Goal: Communication & Community: Answer question/provide support

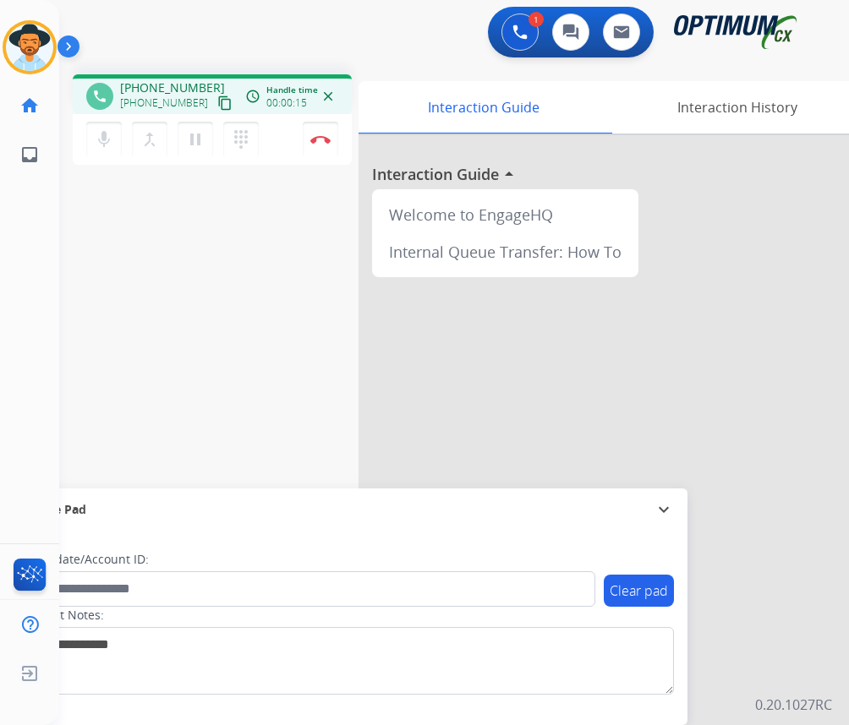
click at [168, 85] on span "[PHONE_NUMBER]" at bounding box center [172, 87] width 105 height 17
copy span "18045724155"
click at [151, 90] on span "[PHONE_NUMBER]" at bounding box center [172, 87] width 105 height 17
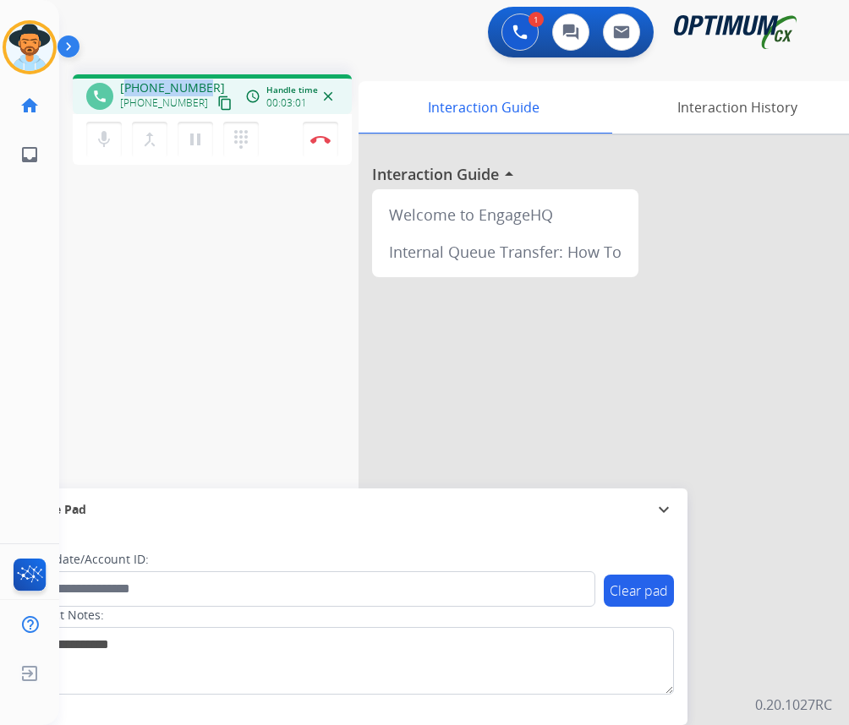
click at [169, 86] on span "+18045724155" at bounding box center [172, 87] width 105 height 17
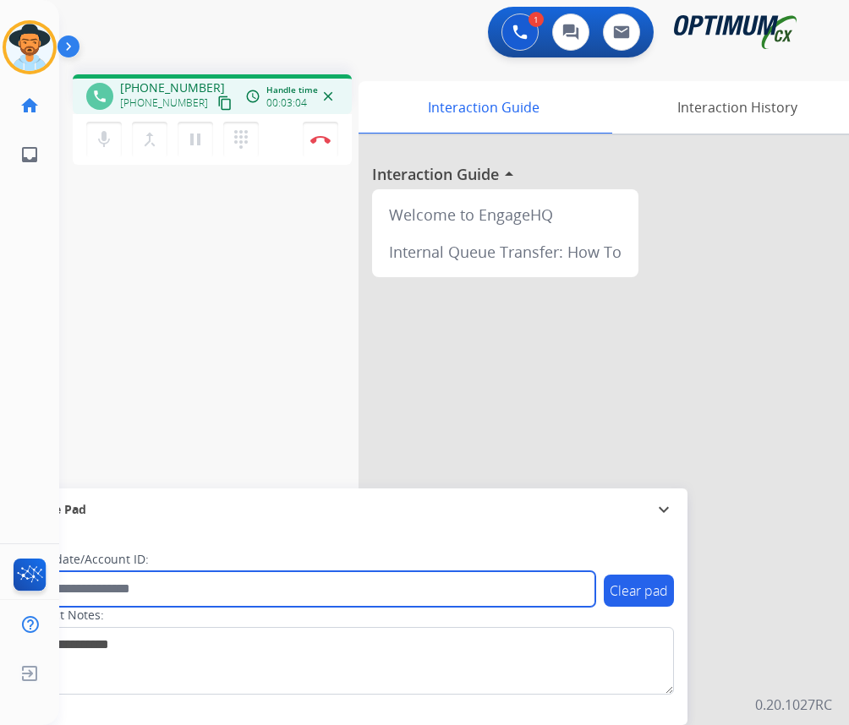
click at [124, 591] on input "text" at bounding box center [308, 589] width 573 height 36
paste input "**********"
type input "**********"
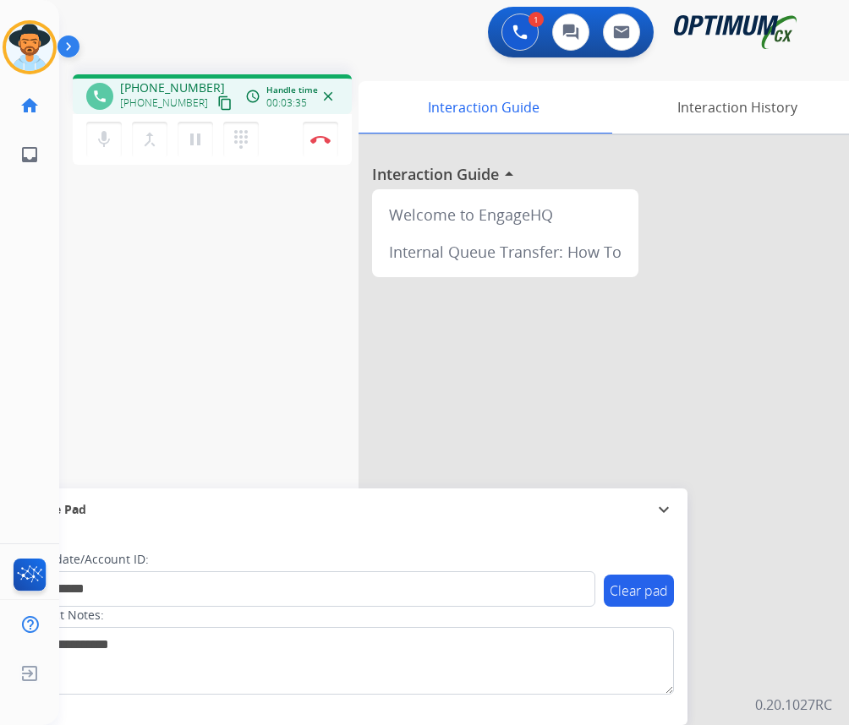
click at [244, 333] on div "**********" at bounding box center [433, 413] width 749 height 705
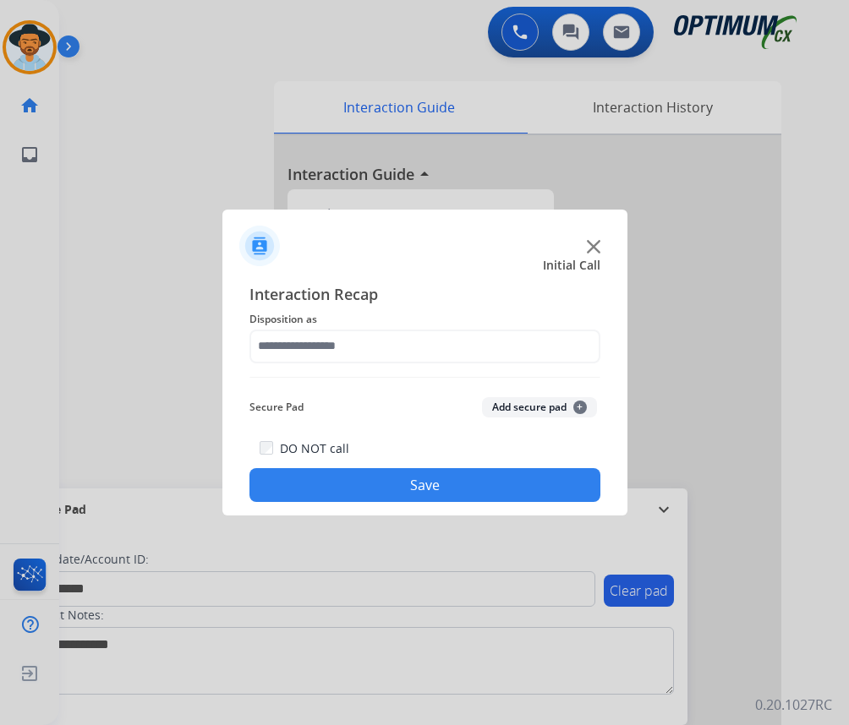
click at [323, 144] on div at bounding box center [424, 362] width 849 height 725
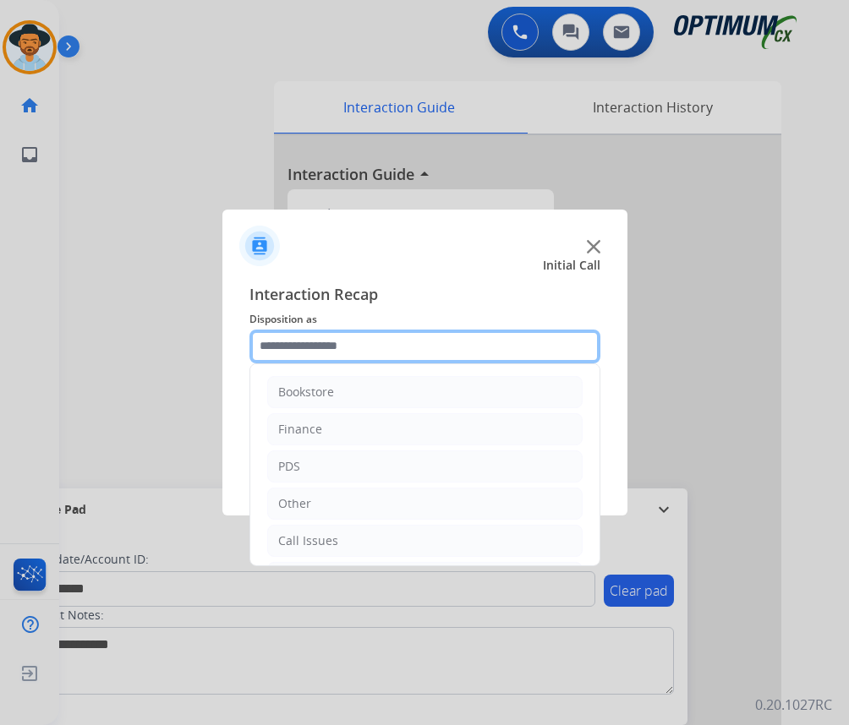
click at [353, 343] on input "text" at bounding box center [424, 347] width 351 height 34
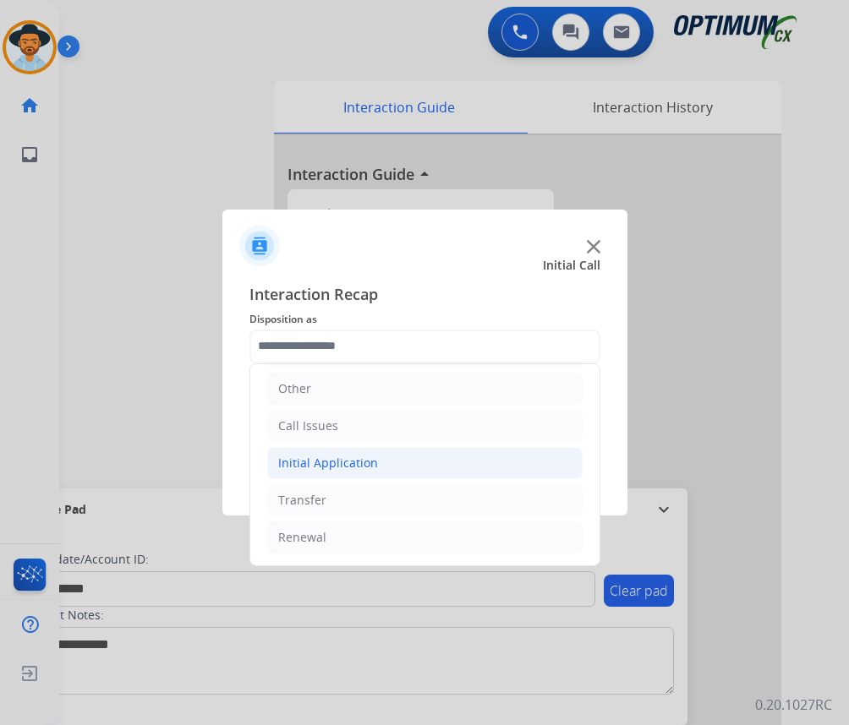
click at [371, 461] on div "Initial Application" at bounding box center [328, 463] width 100 height 17
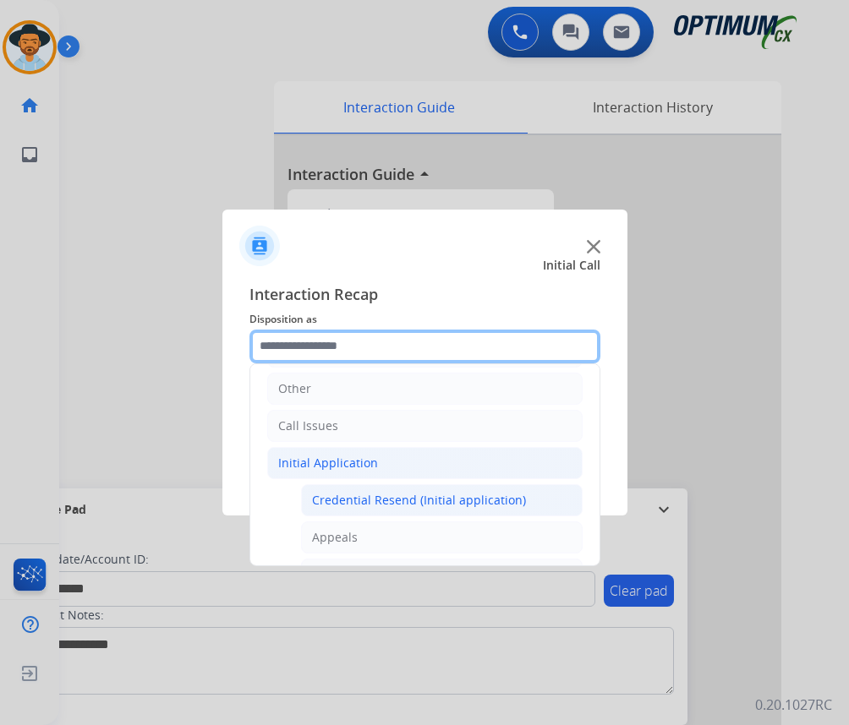
scroll to position [200, 0]
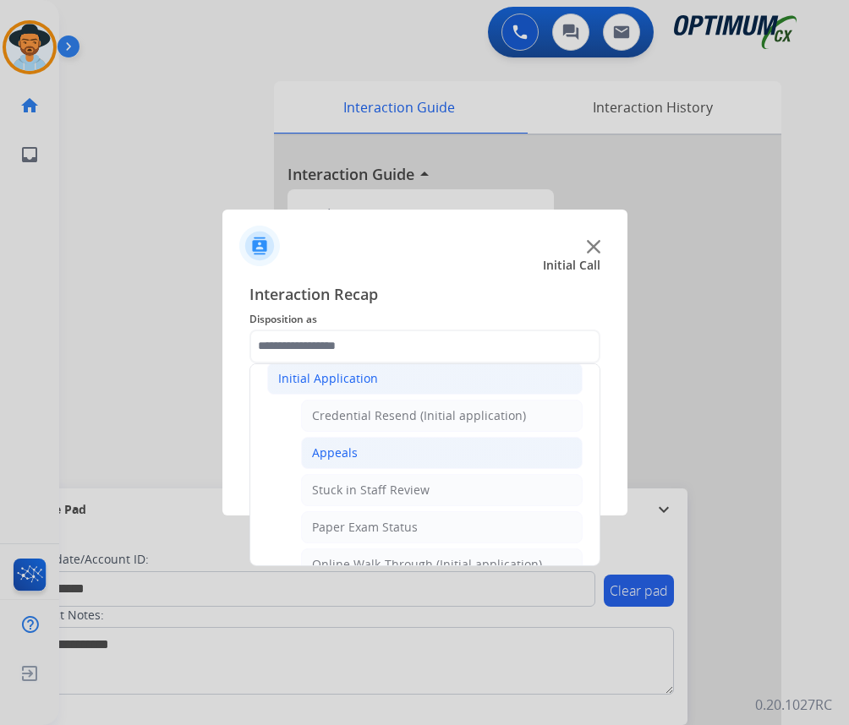
click at [351, 454] on div "Appeals" at bounding box center [335, 453] width 46 height 17
type input "*******"
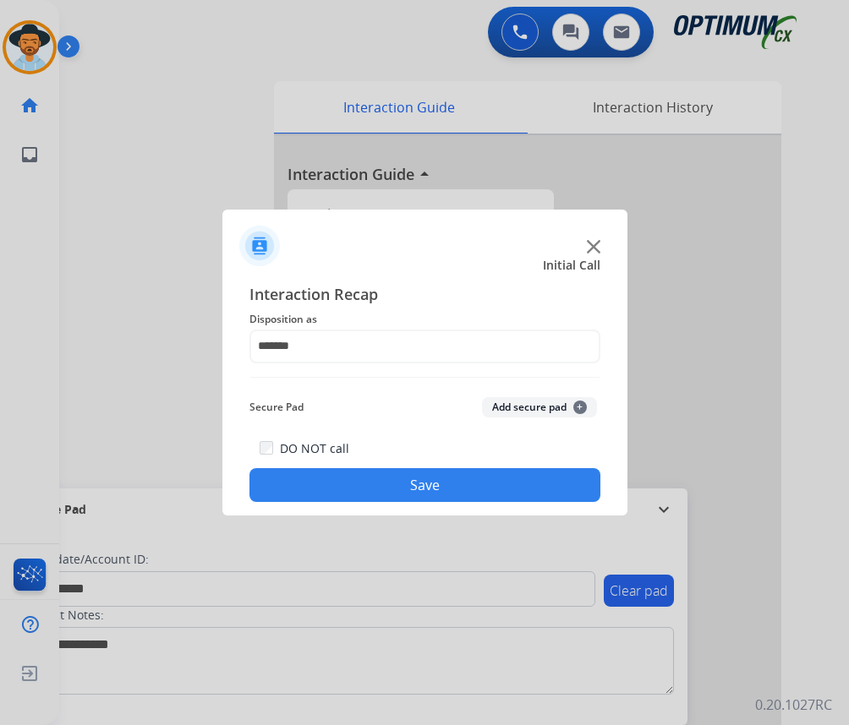
click at [342, 479] on button "Save" at bounding box center [424, 485] width 351 height 34
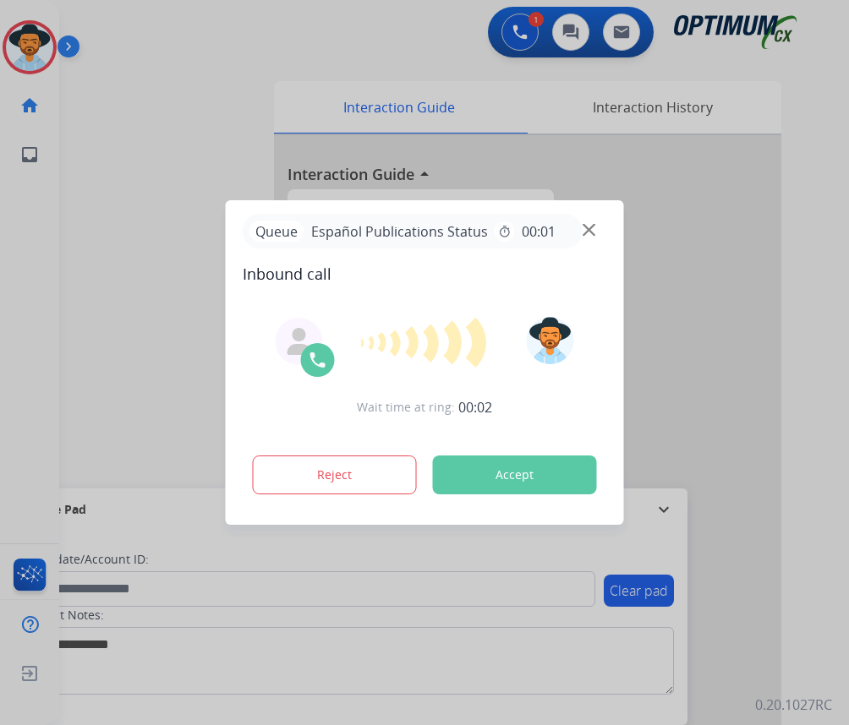
click at [204, 90] on div at bounding box center [424, 362] width 849 height 725
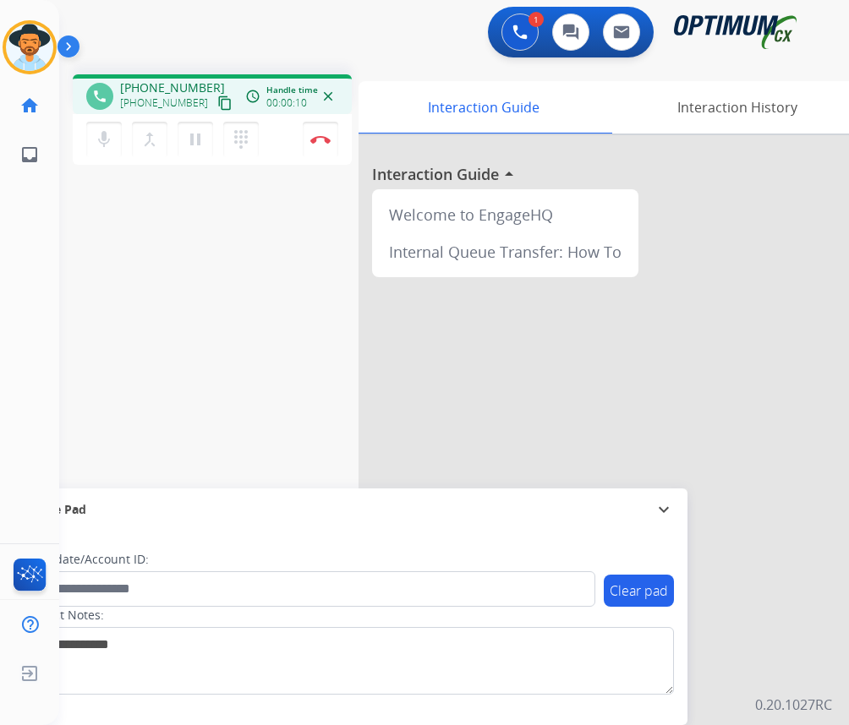
click at [152, 83] on span "+17175524461" at bounding box center [172, 87] width 105 height 17
copy span "17175524461"
click at [325, 141] on img at bounding box center [320, 139] width 20 height 8
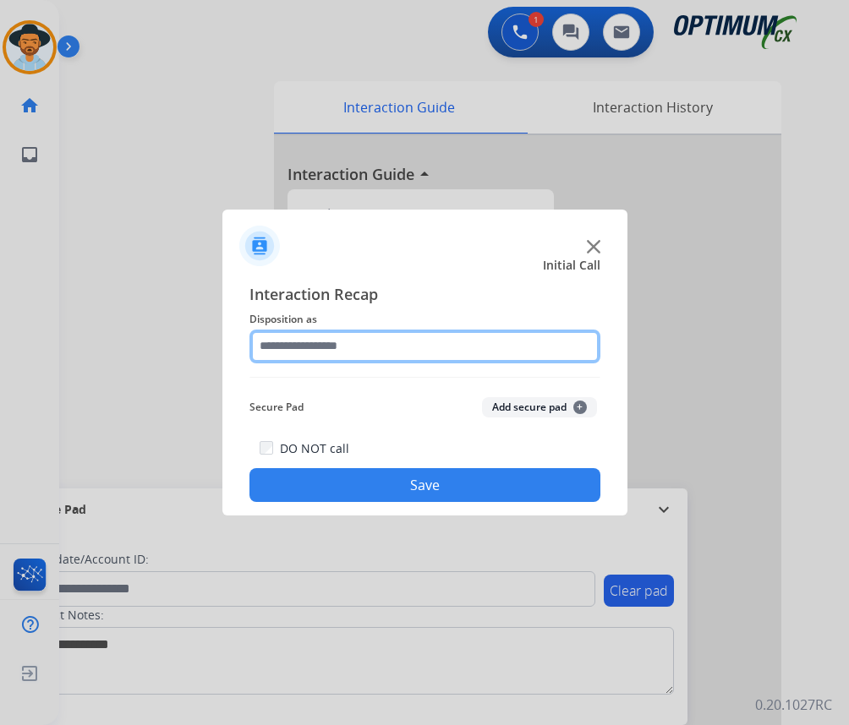
click at [484, 349] on input "text" at bounding box center [424, 347] width 351 height 34
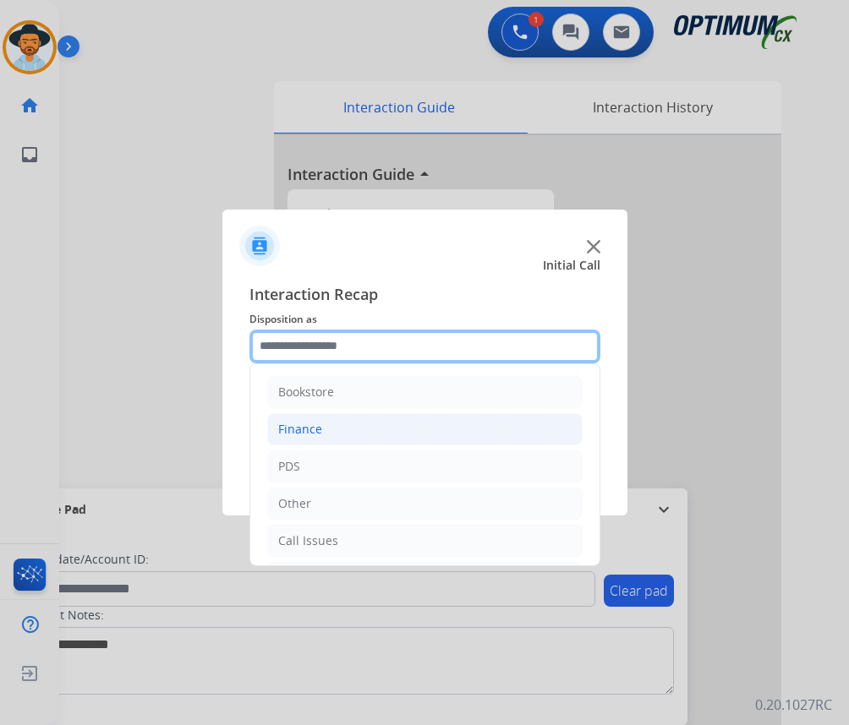
scroll to position [115, 0]
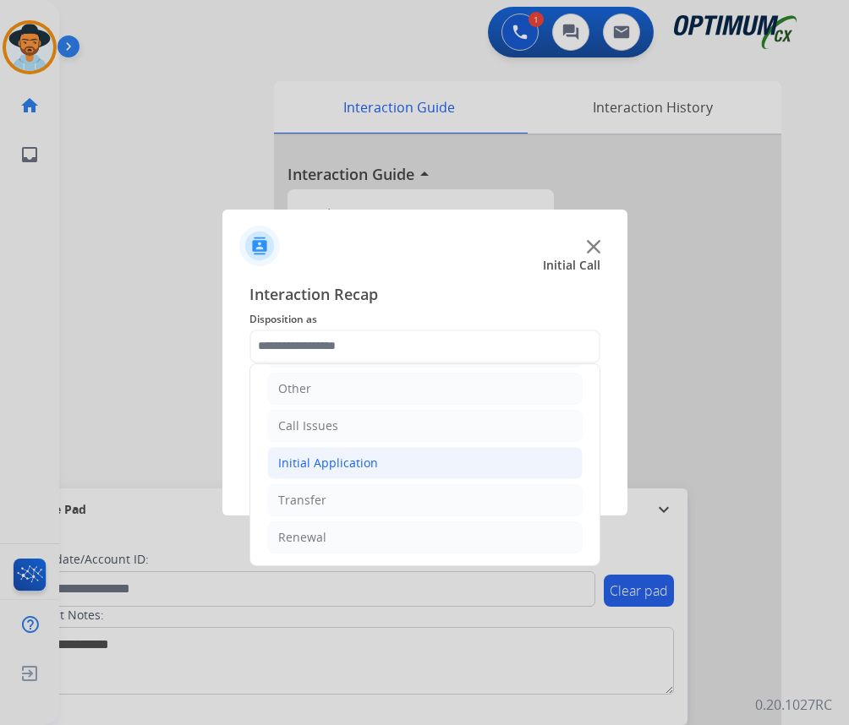
click at [409, 471] on li "Initial Application" at bounding box center [424, 463] width 315 height 32
click at [392, 505] on div "Credential Resend (Initial application)" at bounding box center [419, 500] width 214 height 17
type input "**********"
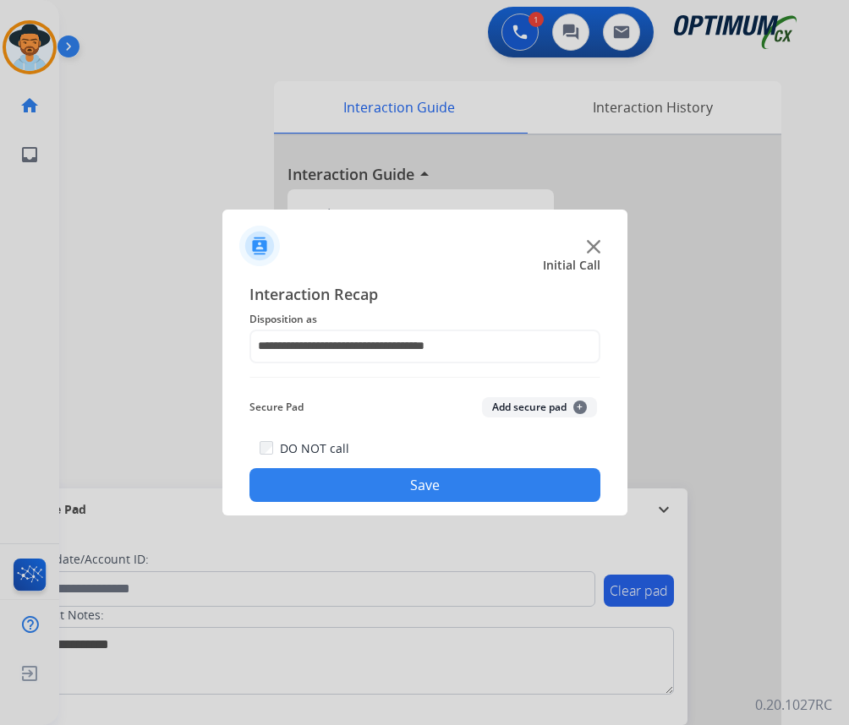
click at [413, 480] on button "Save" at bounding box center [424, 485] width 351 height 34
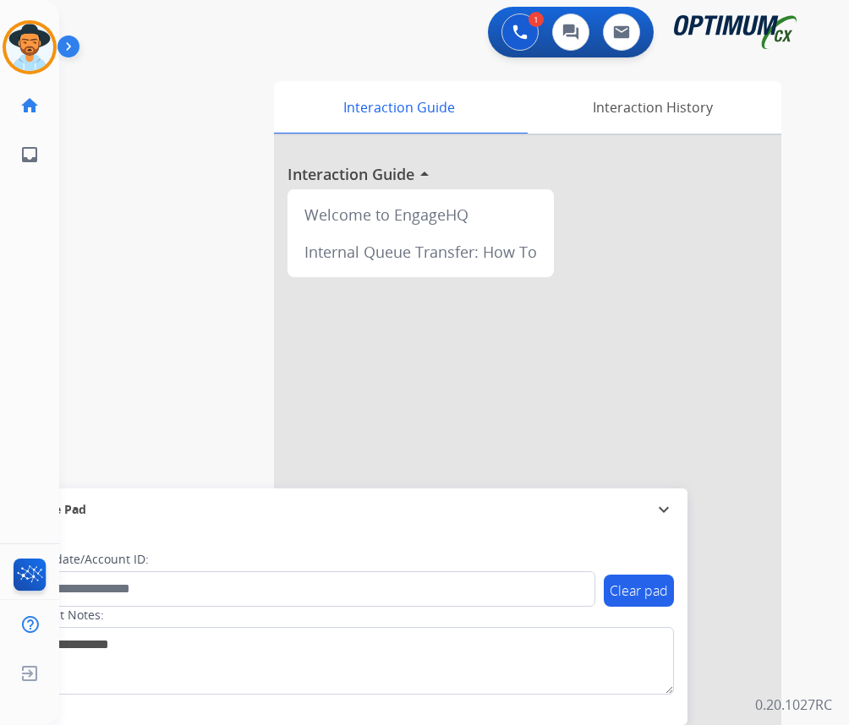
click at [172, 51] on div "1 Voice Interactions 0 Chat Interactions 0 Email Interactions" at bounding box center [440, 34] width 735 height 54
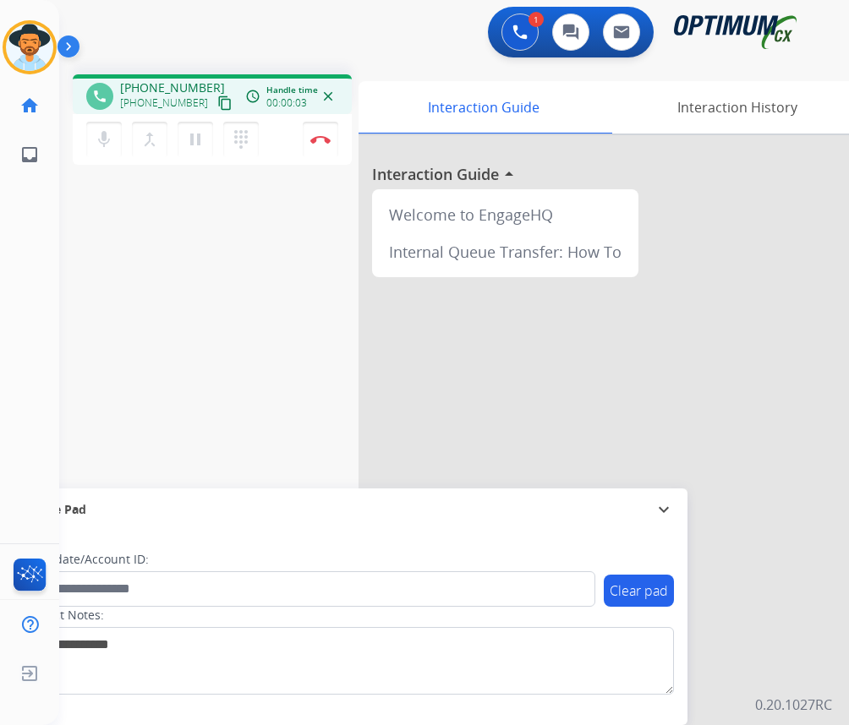
click at [159, 76] on div "phone +15857555421 +15857555421 content_copy access_time Call metrics Queue 00:…" at bounding box center [212, 94] width 279 height 40
click at [151, 85] on span "+15857555421" at bounding box center [172, 87] width 105 height 17
copy span "15857555421"
click at [254, 314] on div "phone +15857555421 +15857555421 content_copy access_time Call metrics Queue 00:…" at bounding box center [433, 413] width 749 height 705
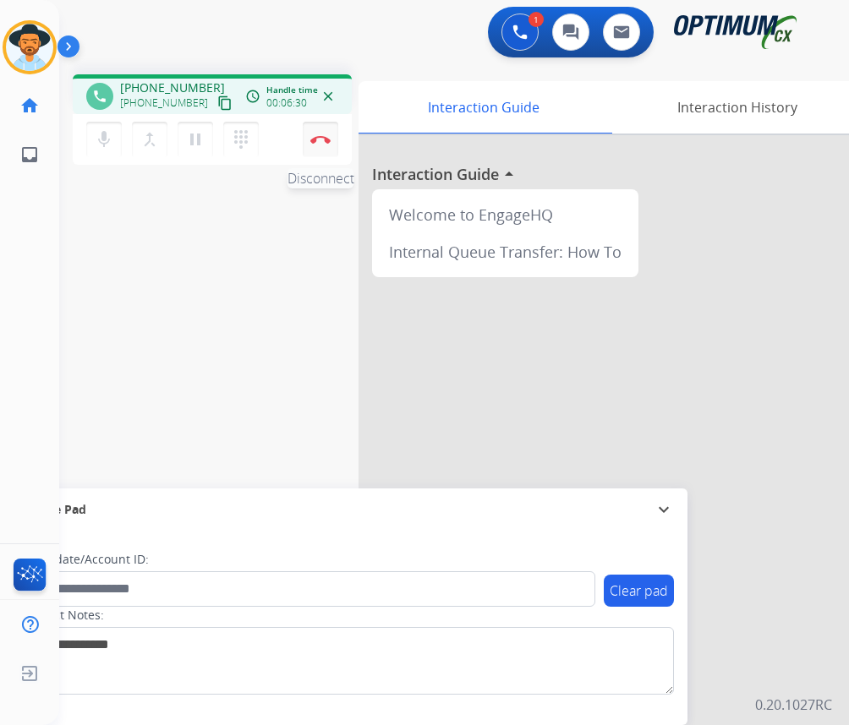
click at [314, 137] on img at bounding box center [320, 139] width 20 height 8
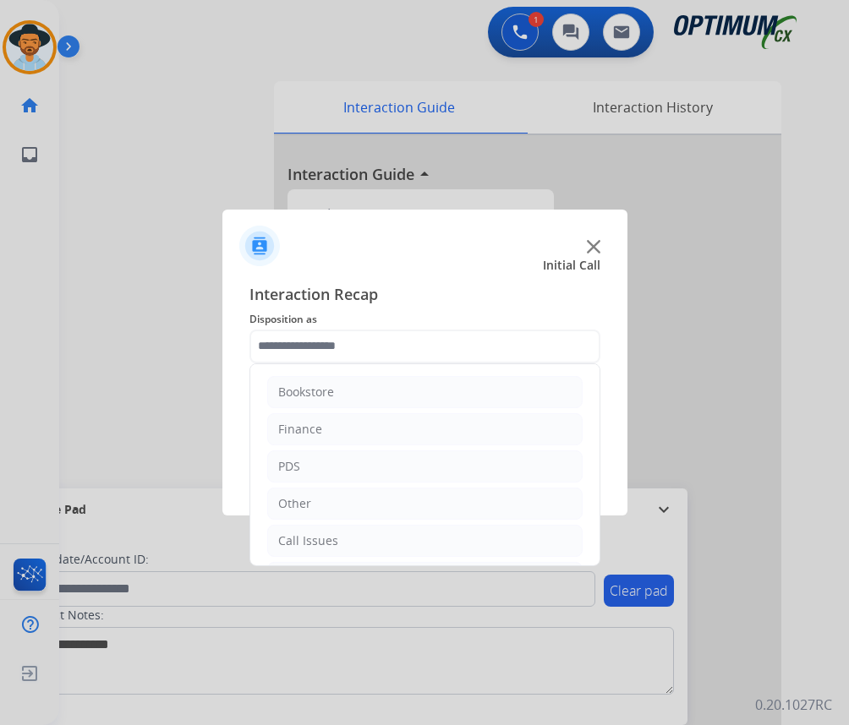
click at [442, 350] on input "text" at bounding box center [424, 347] width 351 height 34
click at [388, 473] on li "Initial Application" at bounding box center [424, 463] width 315 height 32
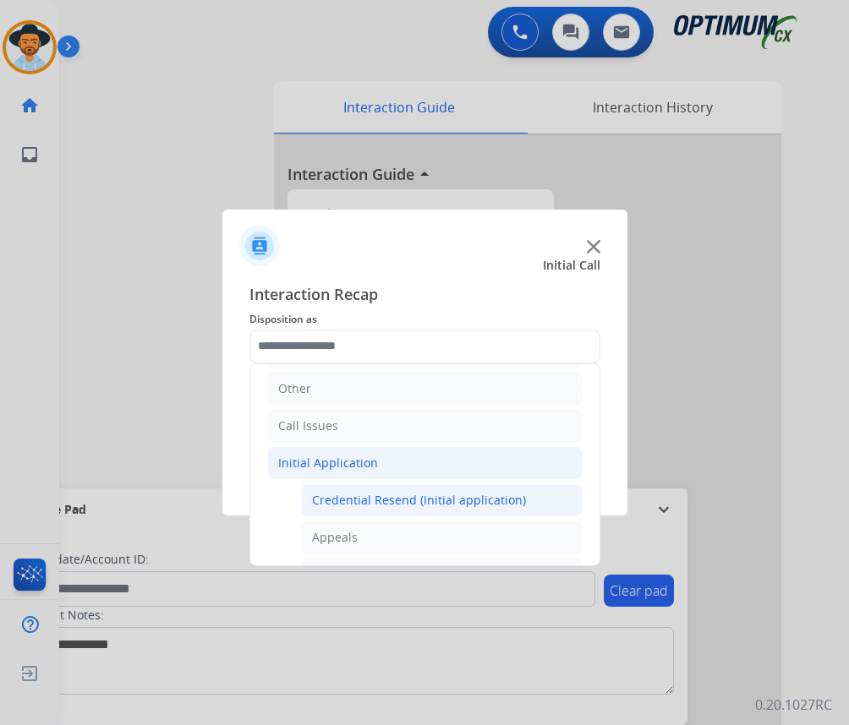
click at [389, 497] on div "Credential Resend (Initial application)" at bounding box center [419, 500] width 214 height 17
type input "**********"
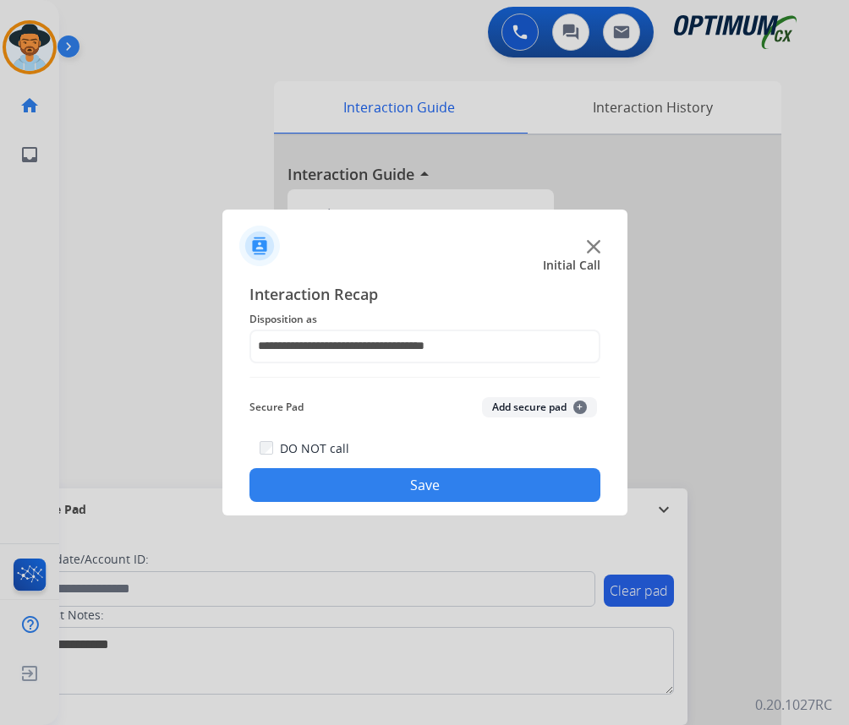
click at [391, 484] on button "Save" at bounding box center [424, 485] width 351 height 34
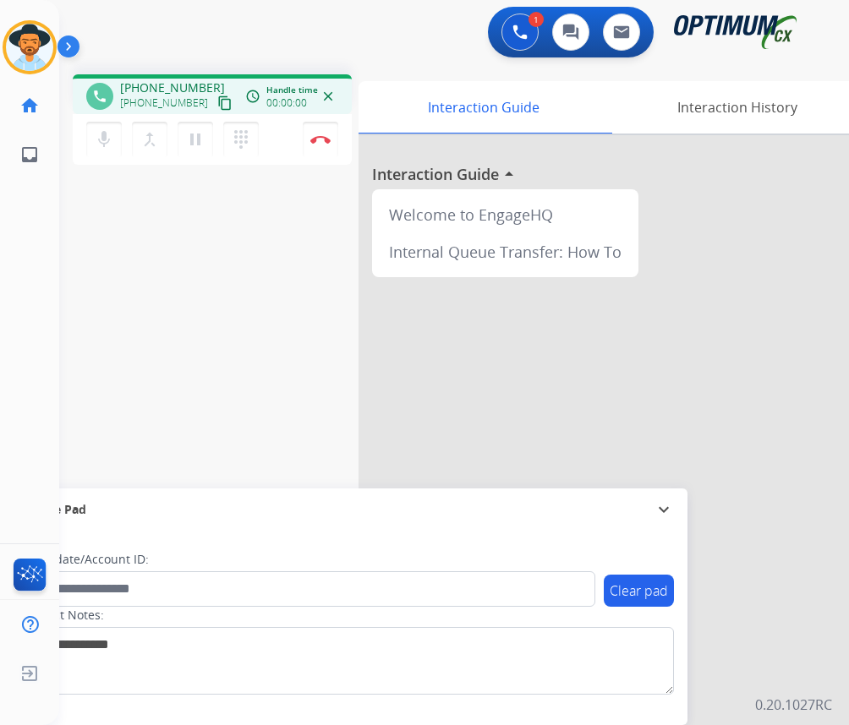
click at [168, 91] on span "+13379237010" at bounding box center [172, 87] width 105 height 17
copy span "13379237010"
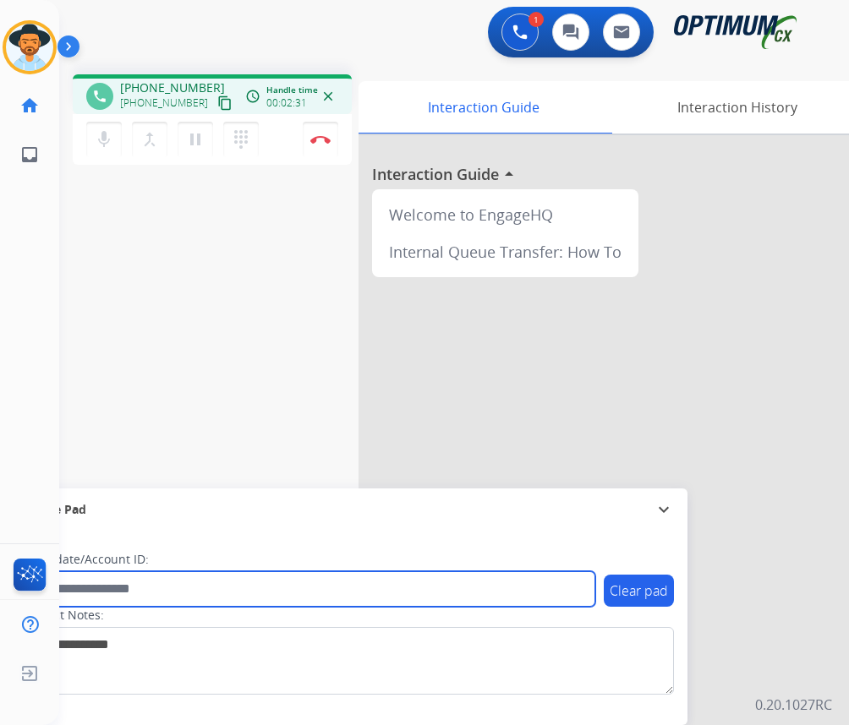
click at [402, 580] on input "text" at bounding box center [308, 589] width 573 height 36
click at [235, 589] on input "text" at bounding box center [308, 589] width 573 height 36
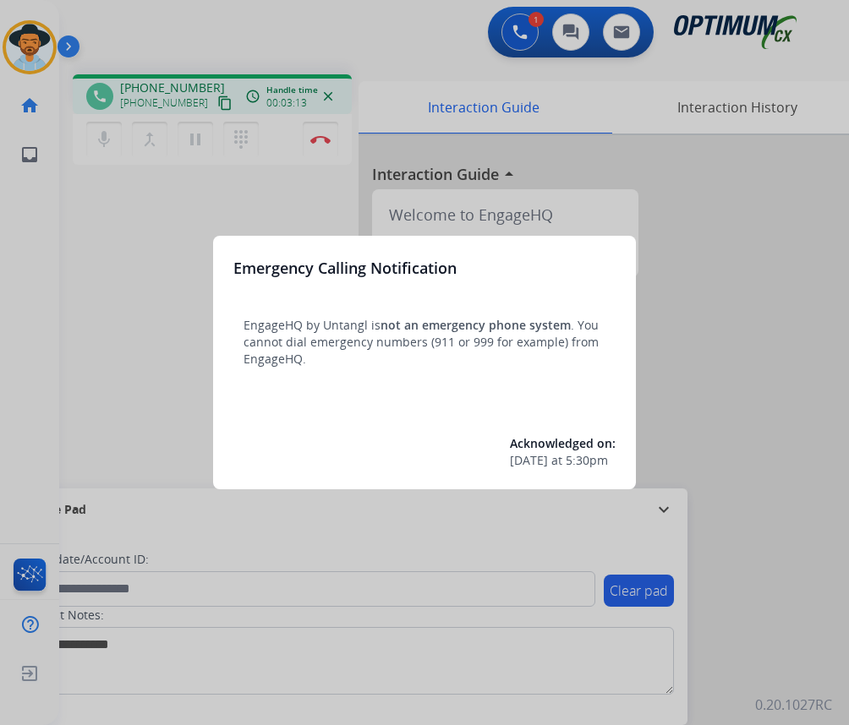
click at [174, 252] on div at bounding box center [424, 362] width 849 height 725
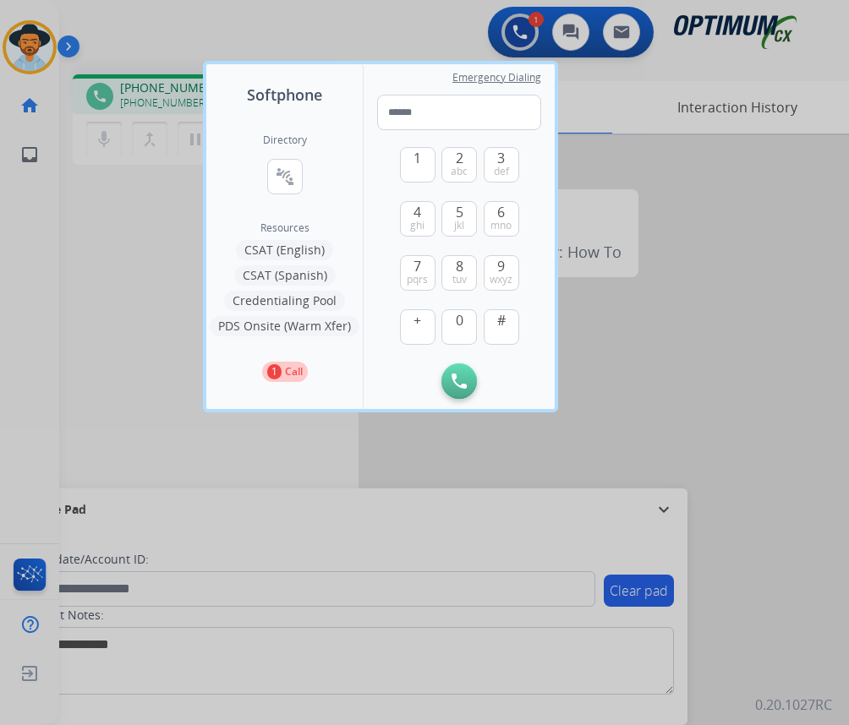
click at [172, 253] on div at bounding box center [424, 362] width 849 height 725
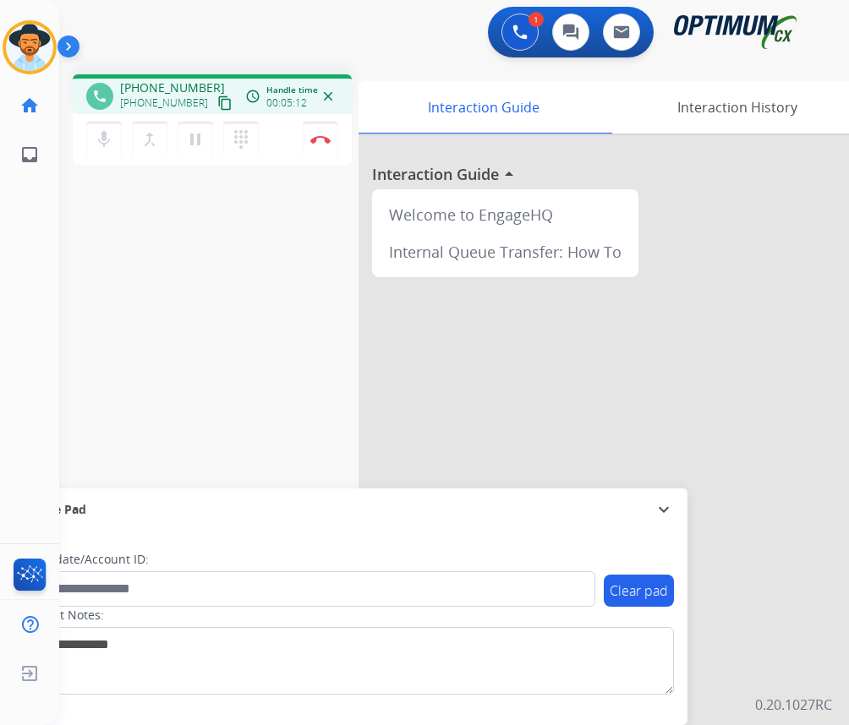
click at [290, 16] on div "1 Voice Interactions 0 Chat Interactions 0 Email Interactions" at bounding box center [440, 34] width 735 height 54
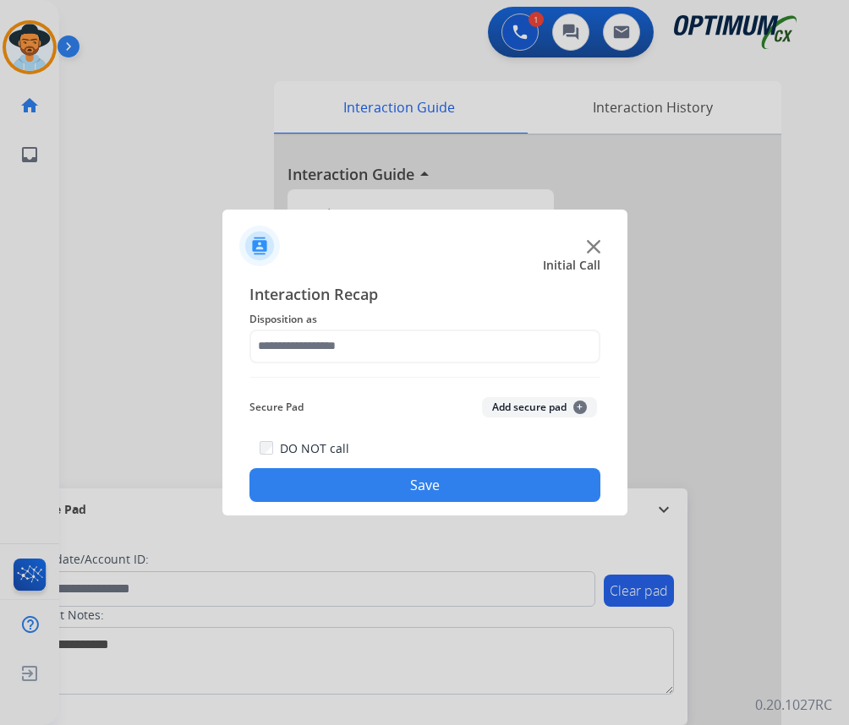
click at [200, 85] on div at bounding box center [424, 362] width 849 height 725
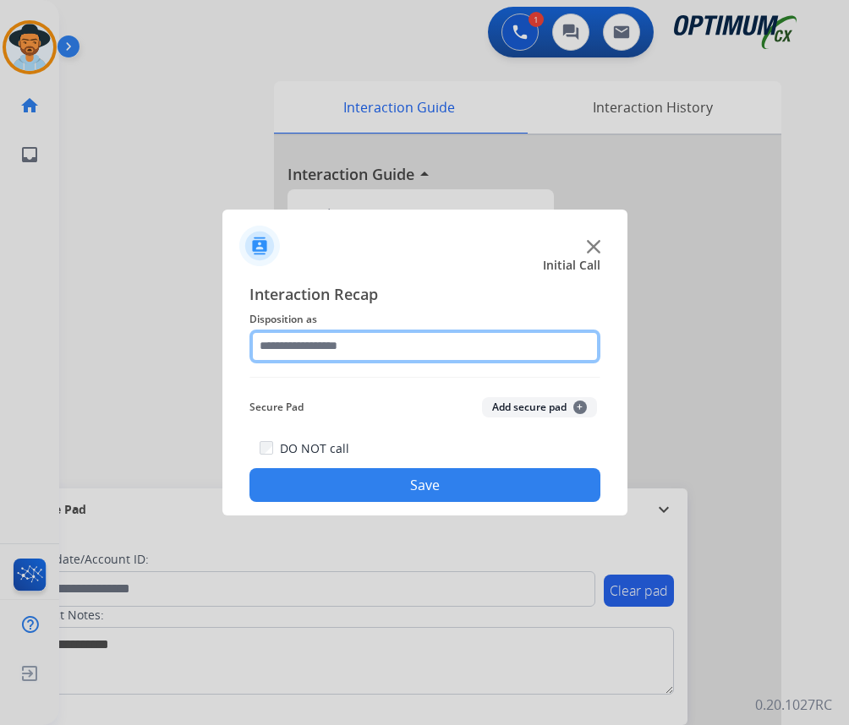
click at [365, 339] on input "text" at bounding box center [424, 347] width 351 height 34
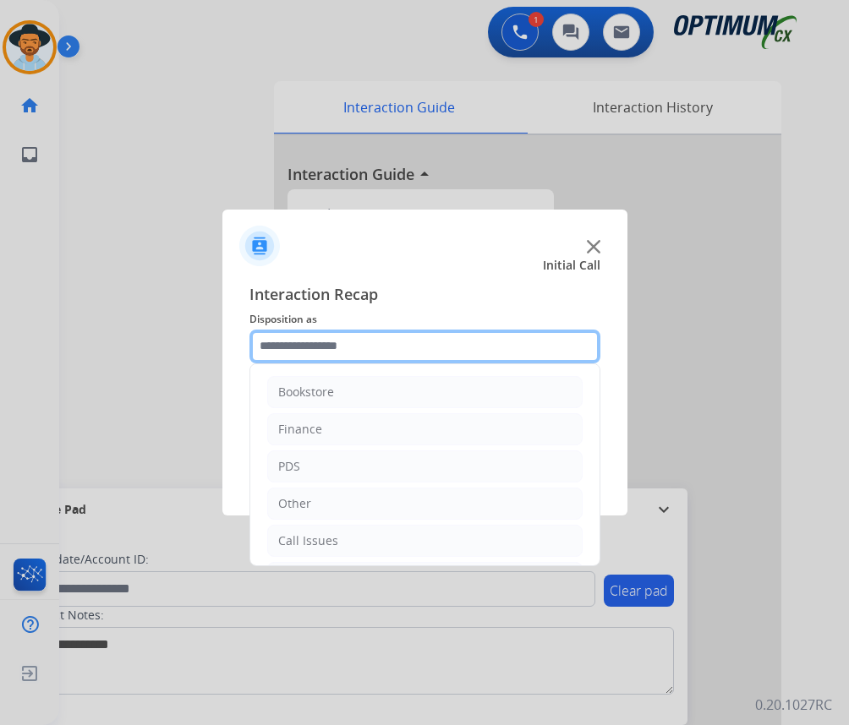
scroll to position [115, 0]
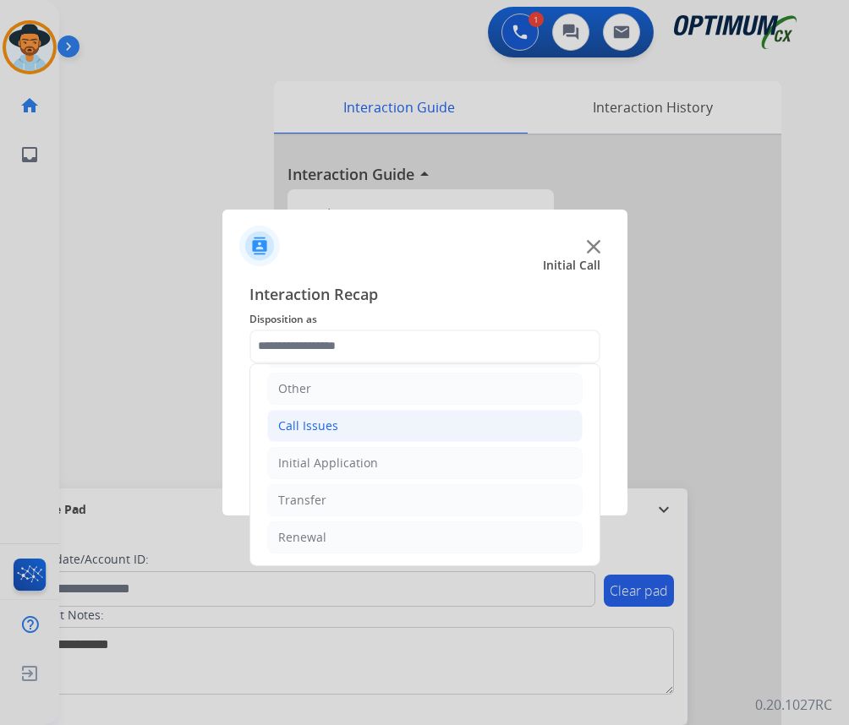
click at [320, 428] on div "Call Issues" at bounding box center [308, 426] width 60 height 17
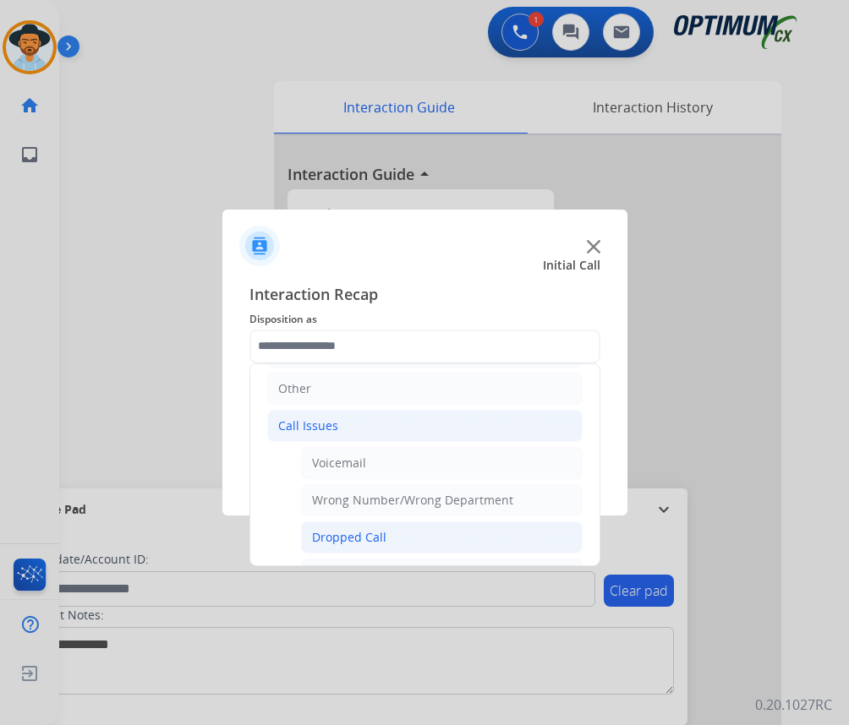
click at [348, 532] on div "Dropped Call" at bounding box center [349, 537] width 74 height 17
type input "**********"
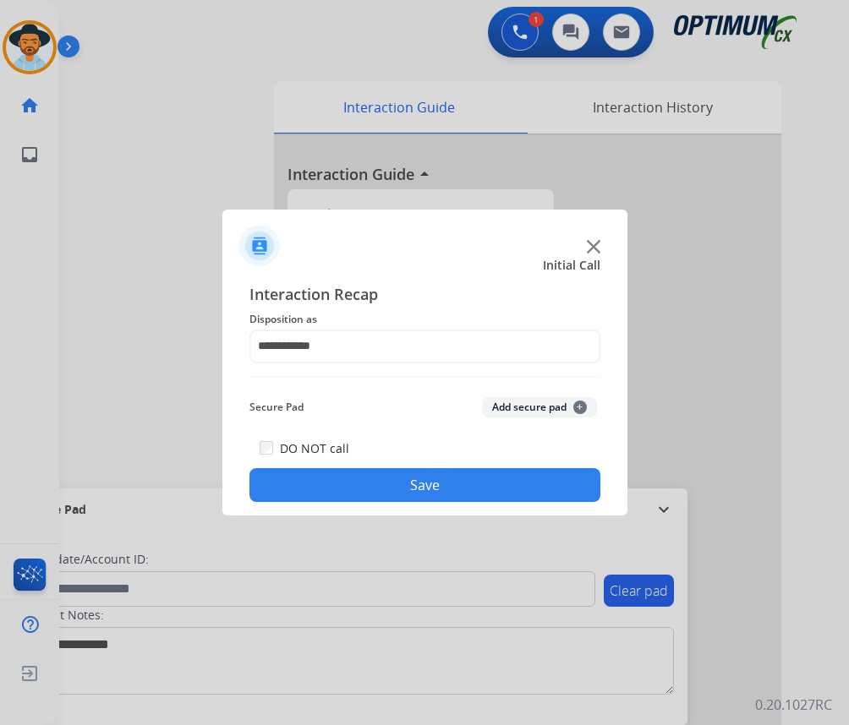
click at [356, 481] on button "Save" at bounding box center [424, 485] width 351 height 34
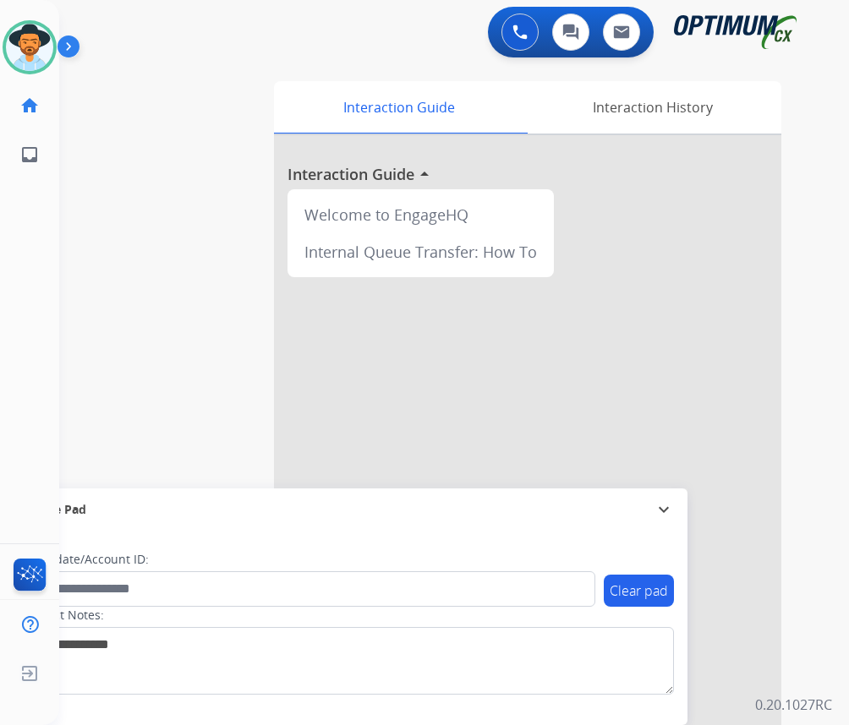
click at [237, 71] on div "swap_horiz Break voice bridge close_fullscreen Connect 3-Way Call merge_type Se…" at bounding box center [433, 413] width 749 height 705
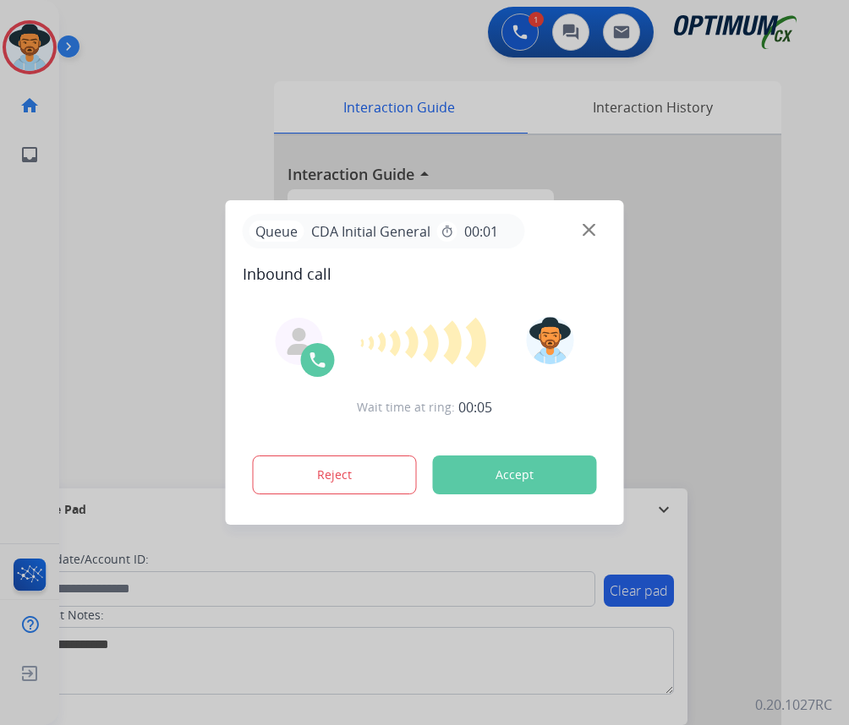
click at [286, 66] on div at bounding box center [424, 362] width 849 height 725
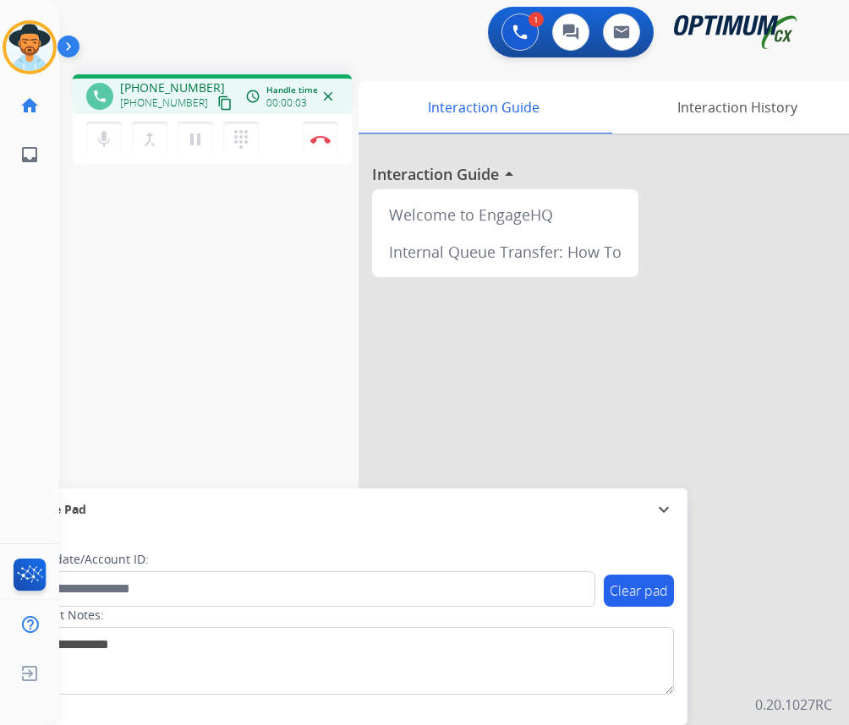
click at [142, 84] on span "+19206476609" at bounding box center [172, 87] width 105 height 17
copy span "19206476609"
click at [149, 86] on span "+19206476609" at bounding box center [172, 87] width 105 height 17
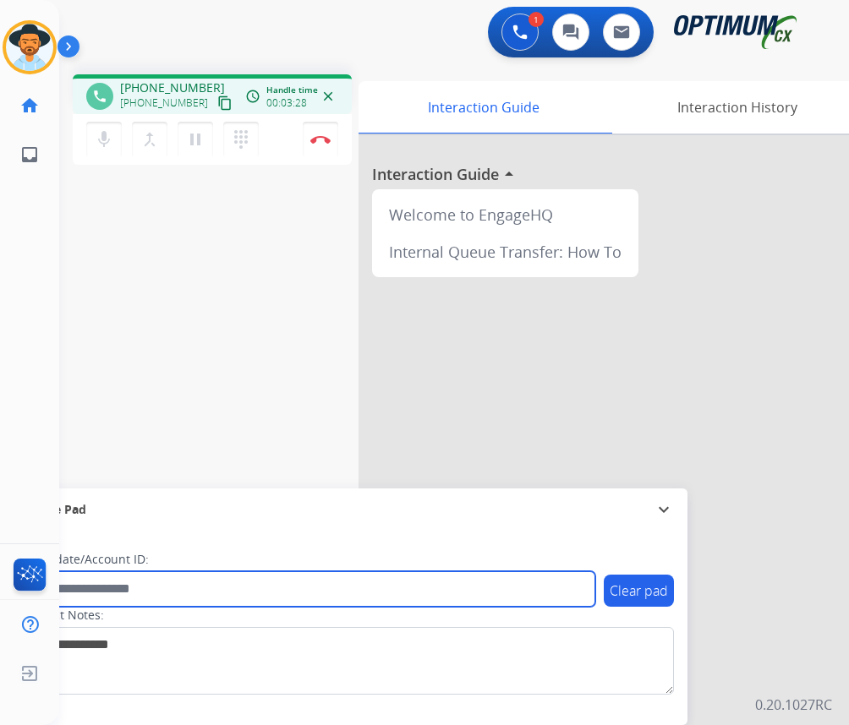
click at [115, 586] on input "text" at bounding box center [308, 589] width 573 height 36
paste input "**********"
type input "**********"
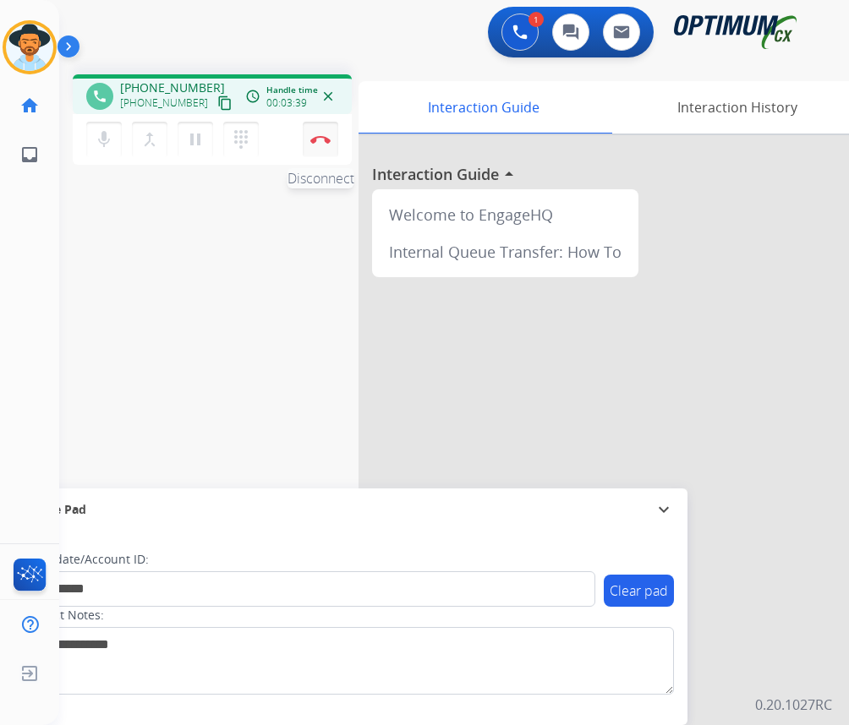
click at [330, 147] on button "Disconnect" at bounding box center [321, 140] width 36 height 36
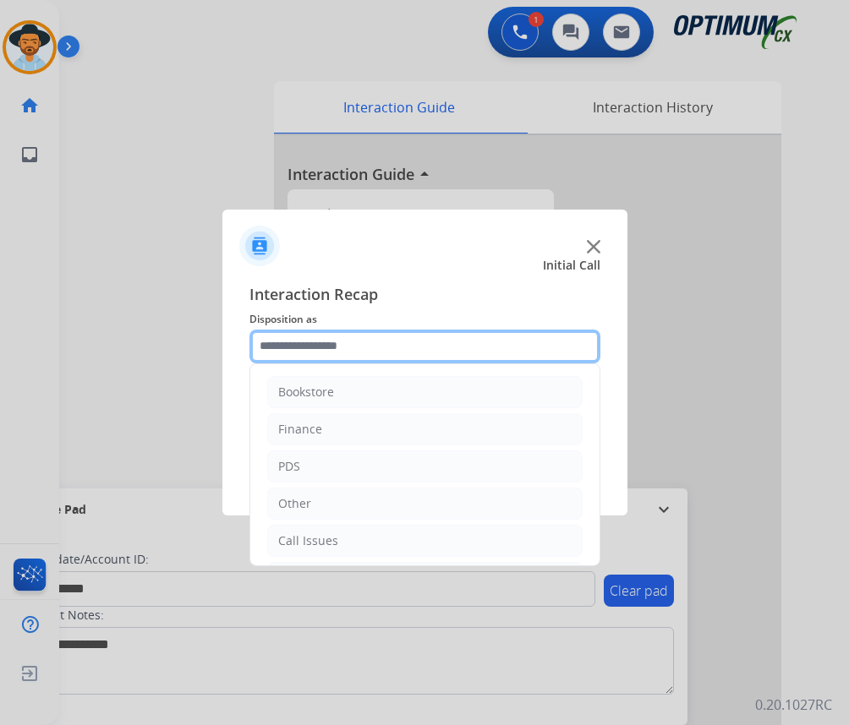
click at [430, 342] on input "text" at bounding box center [424, 347] width 351 height 34
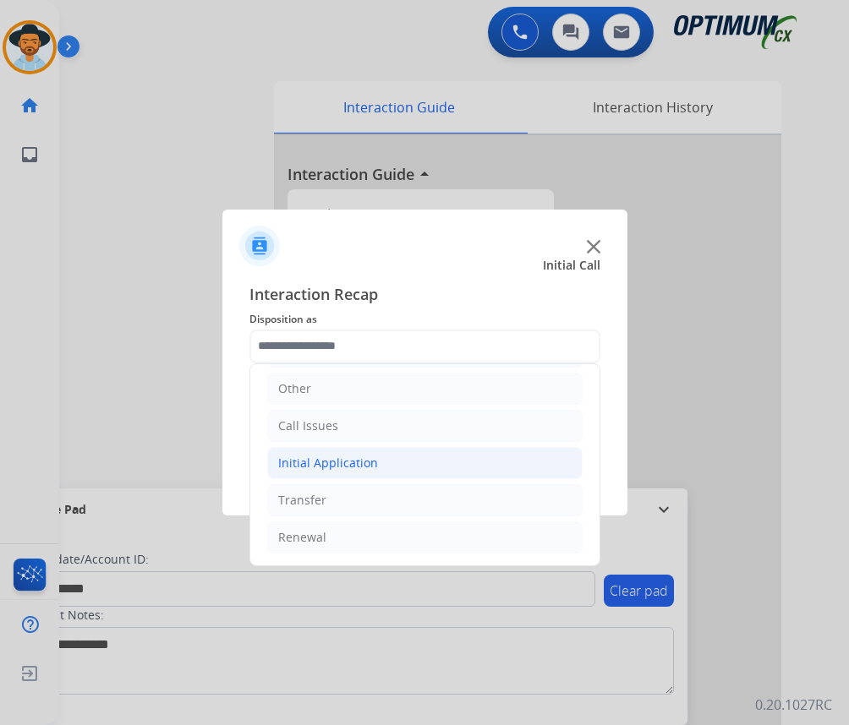
click at [361, 464] on div "Initial Application" at bounding box center [328, 463] width 100 height 17
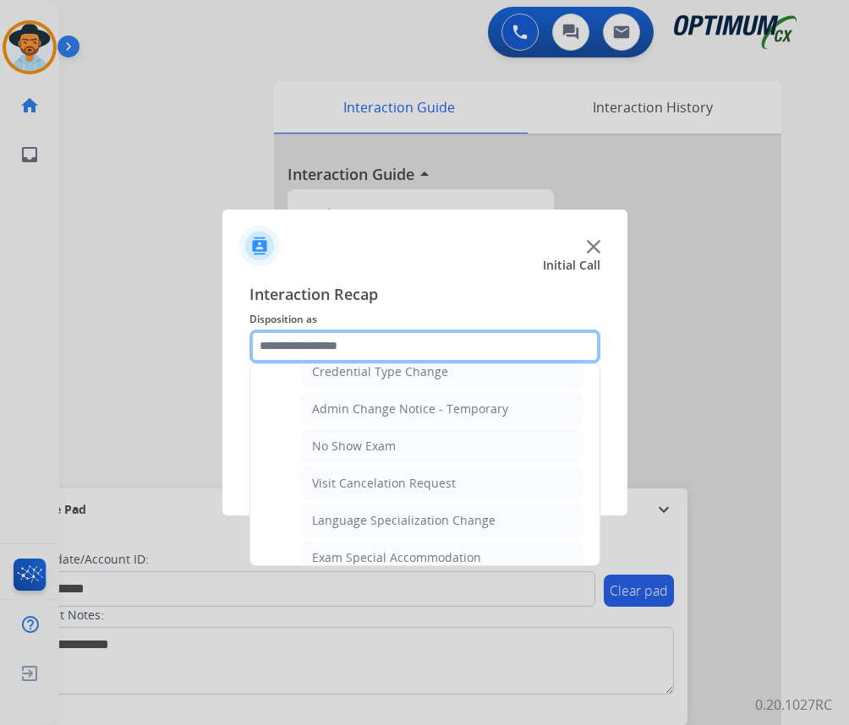
scroll to position [876, 0]
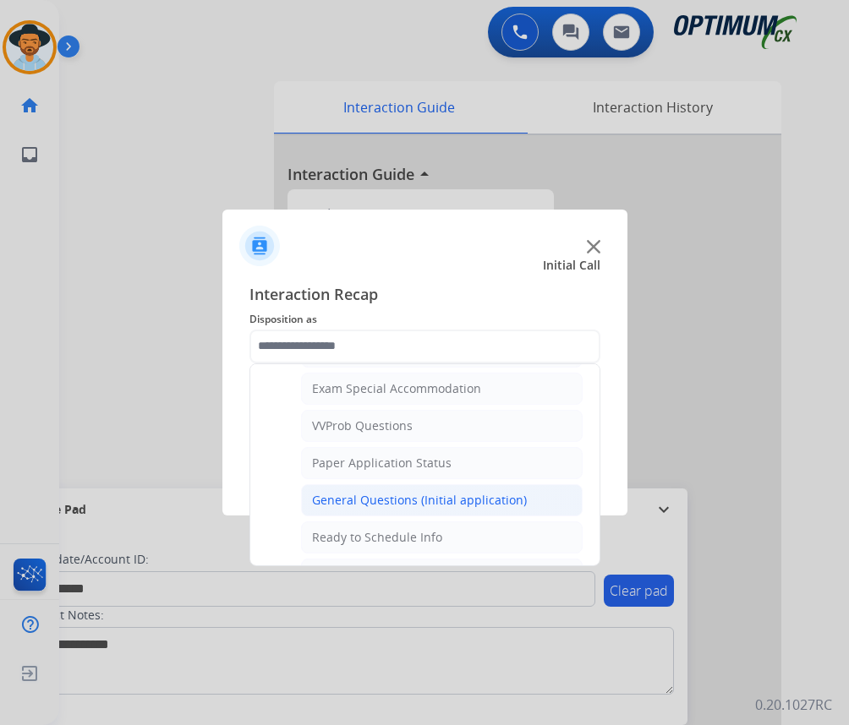
click at [378, 496] on div "General Questions (Initial application)" at bounding box center [419, 500] width 215 height 17
type input "**********"
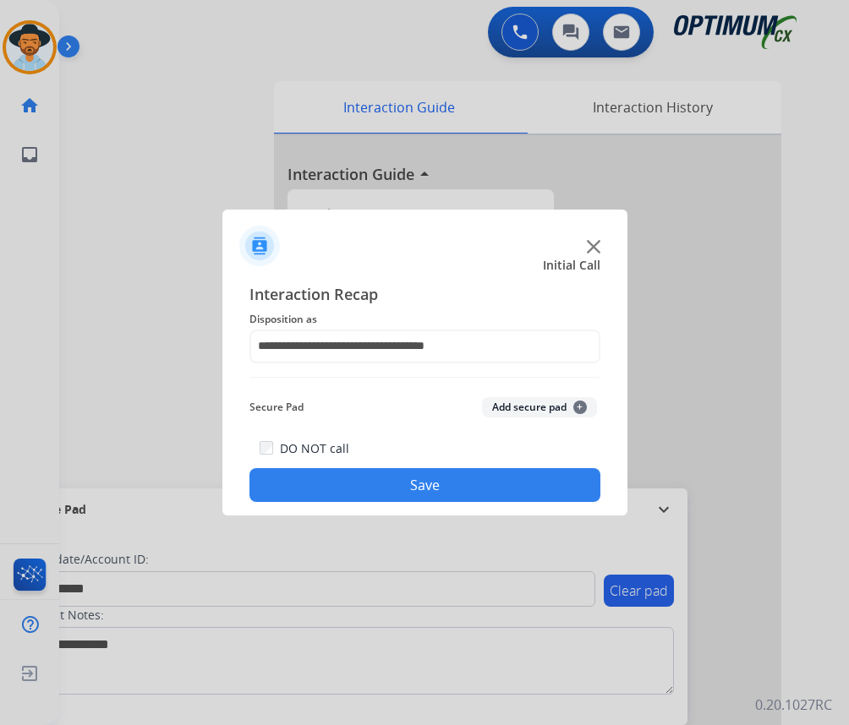
click at [374, 467] on div "DO NOT call Save" at bounding box center [424, 470] width 351 height 64
click at [473, 487] on button "Save" at bounding box center [424, 485] width 351 height 34
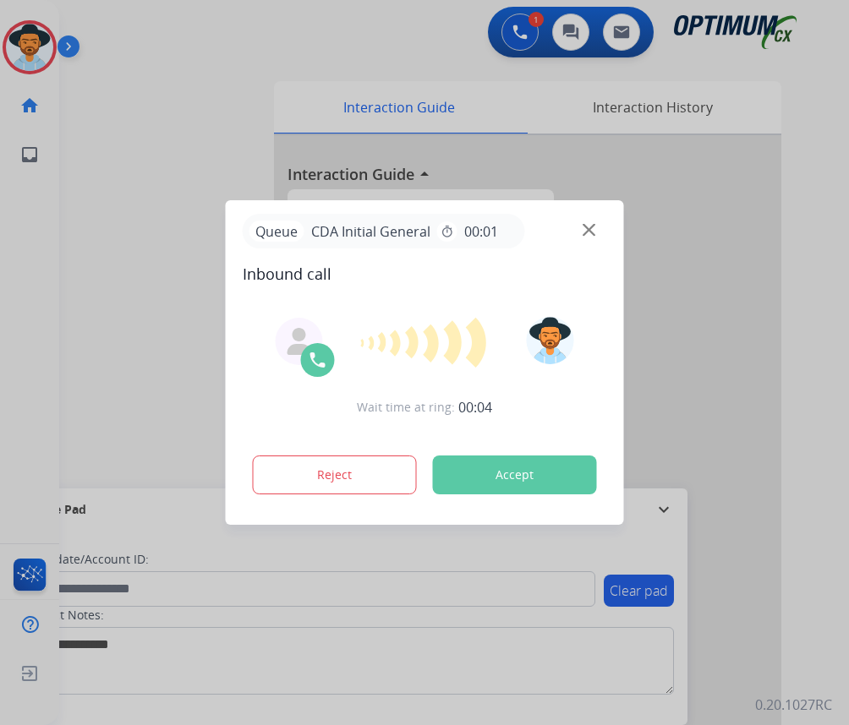
click at [283, 79] on div at bounding box center [424, 362] width 849 height 725
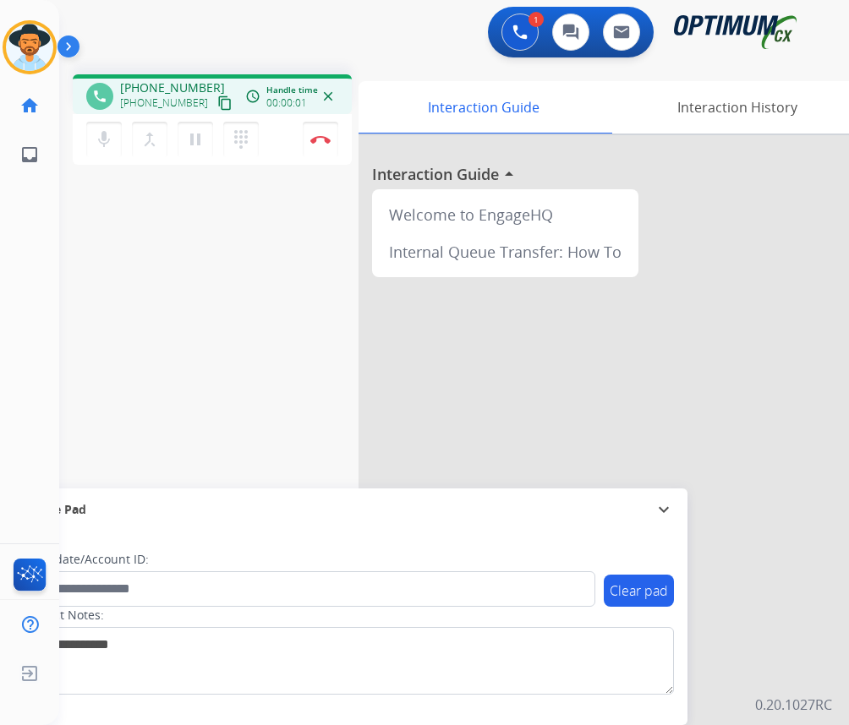
click at [175, 91] on span "+19039463077" at bounding box center [172, 87] width 105 height 17
copy span "19039463077"
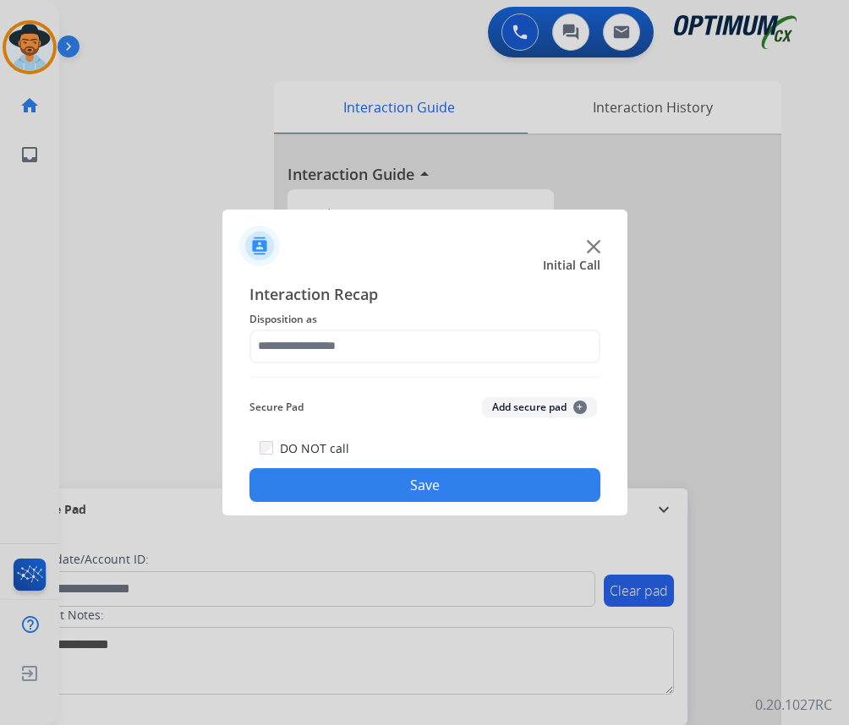
click at [232, 66] on div at bounding box center [424, 362] width 849 height 725
click at [597, 243] on img at bounding box center [594, 247] width 14 height 14
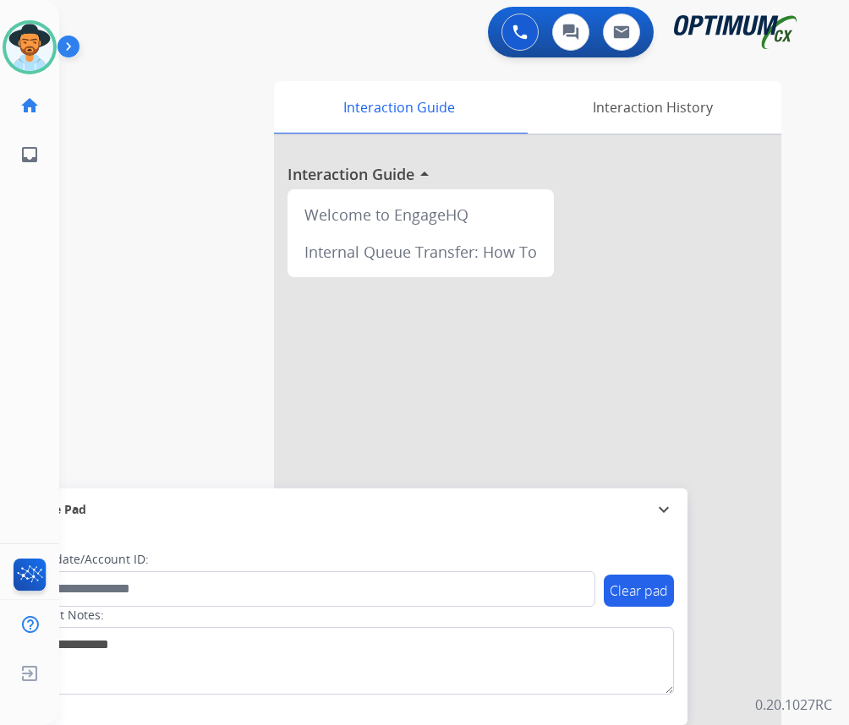
click at [179, 32] on div "0 Voice Interactions 0 Chat Interactions 0 Email Interactions" at bounding box center [440, 34] width 735 height 54
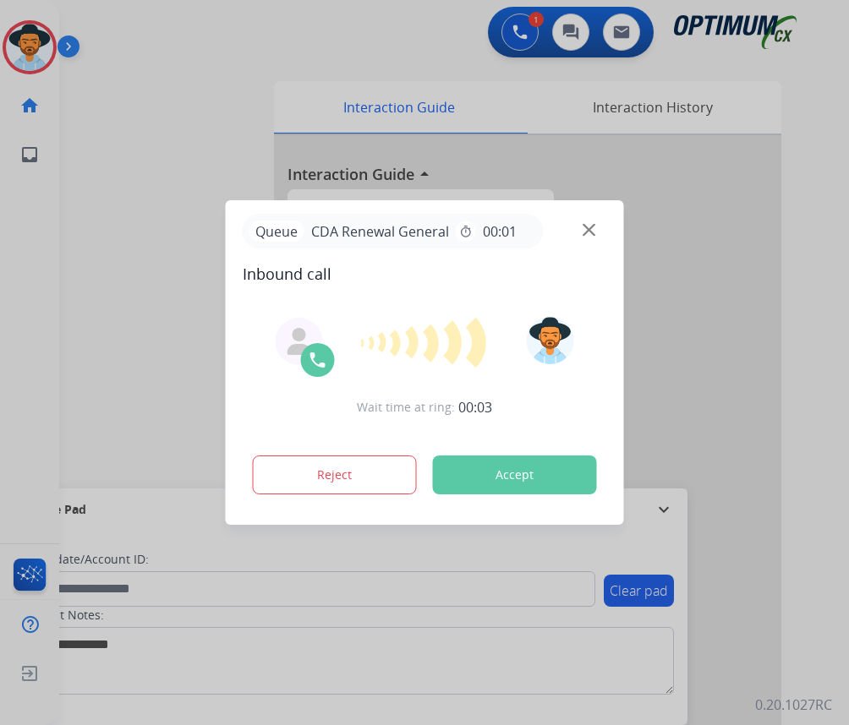
click at [174, 104] on div at bounding box center [424, 362] width 849 height 725
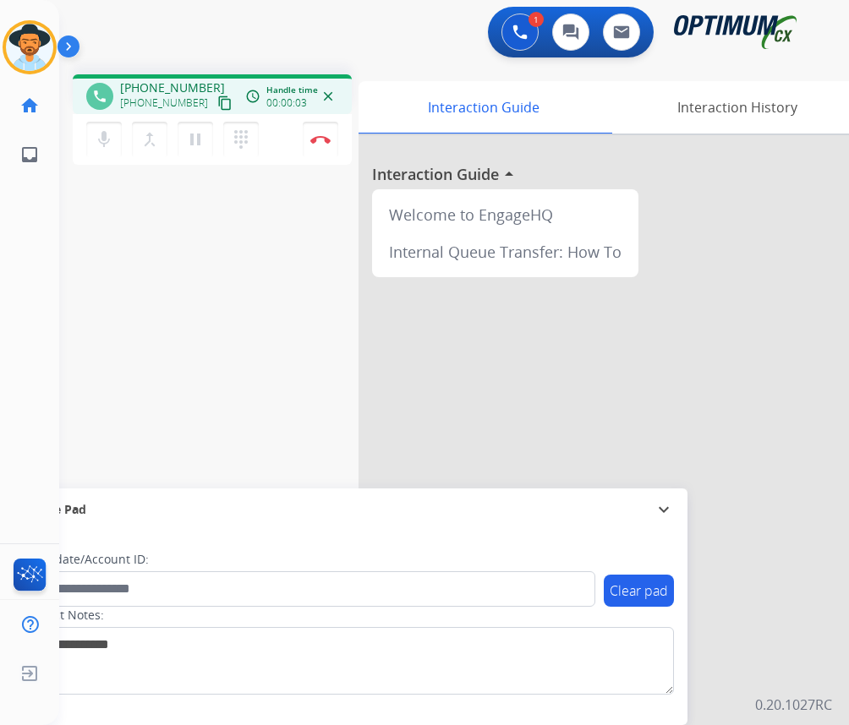
click at [170, 90] on span "+12672108150" at bounding box center [172, 87] width 105 height 17
copy span "12672108150"
click at [164, 90] on span "+12672108150" at bounding box center [172, 87] width 105 height 17
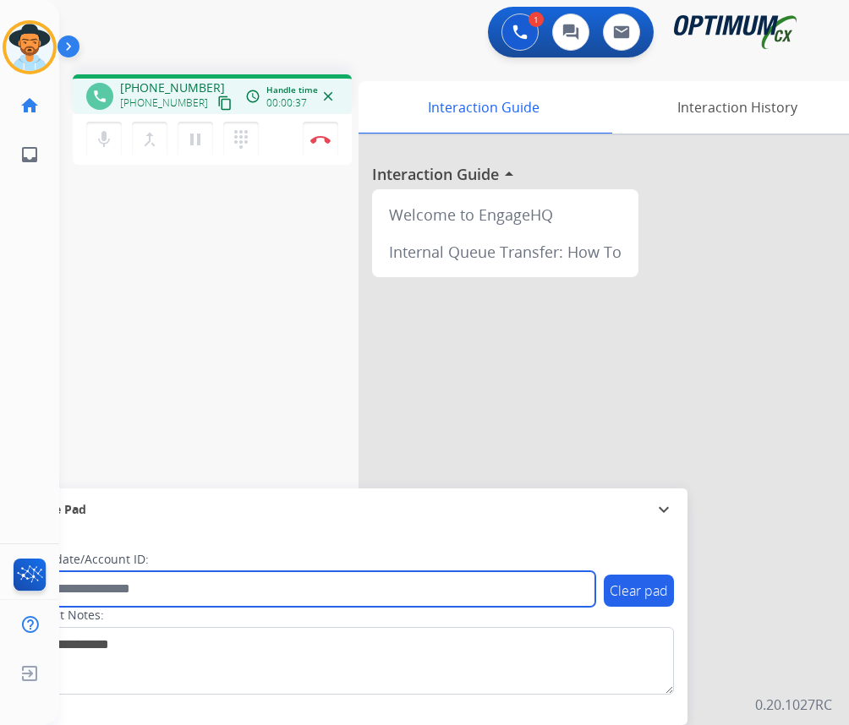
click at [164, 602] on input "text" at bounding box center [308, 589] width 573 height 36
paste input "**********"
type input "**********"
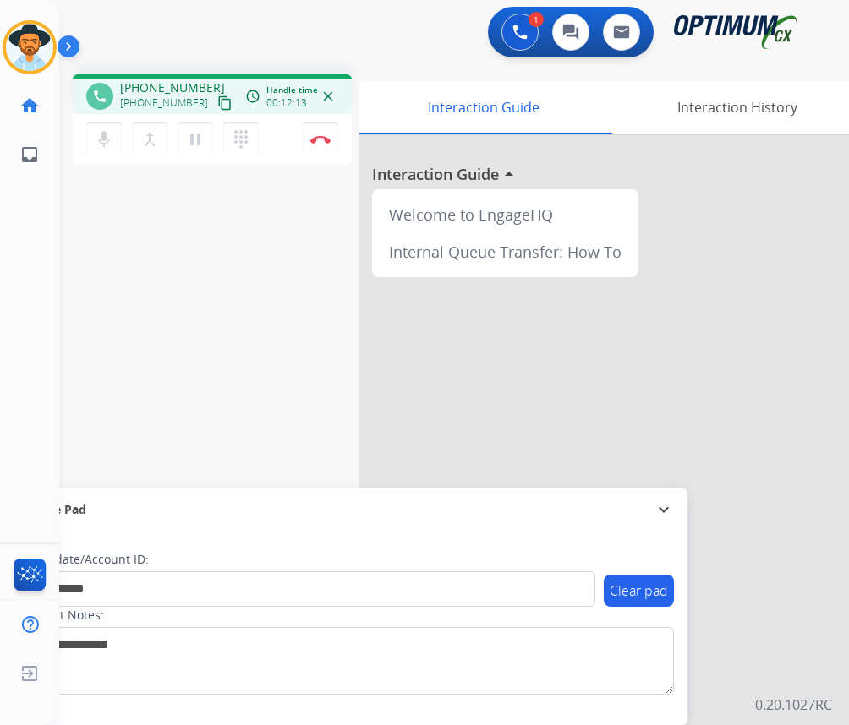
click at [267, 331] on div "**********" at bounding box center [433, 413] width 749 height 705
click at [190, 298] on div "**********" at bounding box center [433, 413] width 749 height 705
click at [309, 144] on button "Disconnect" at bounding box center [321, 140] width 36 height 36
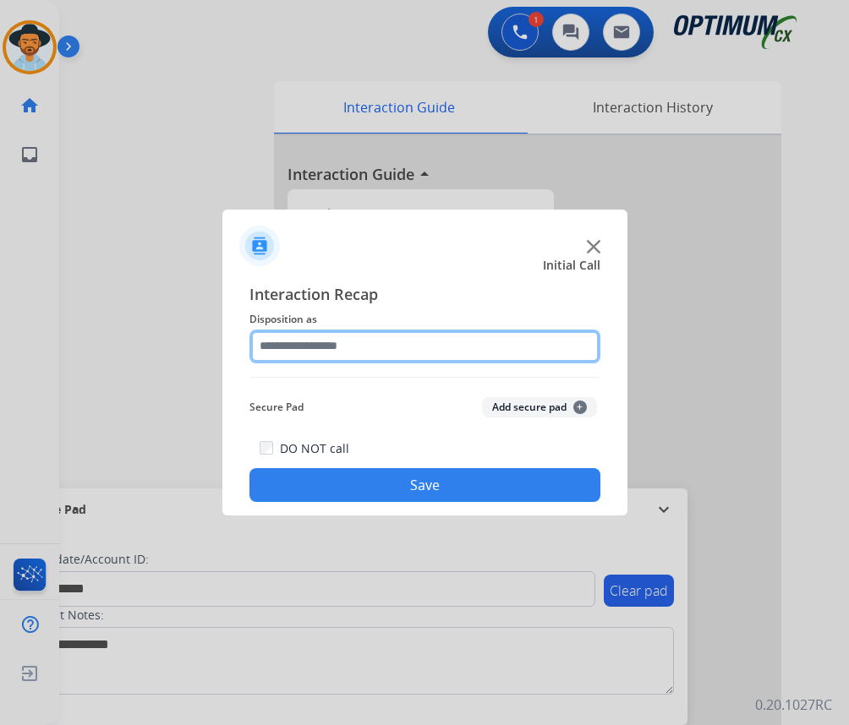
click at [394, 339] on input "text" at bounding box center [424, 347] width 351 height 34
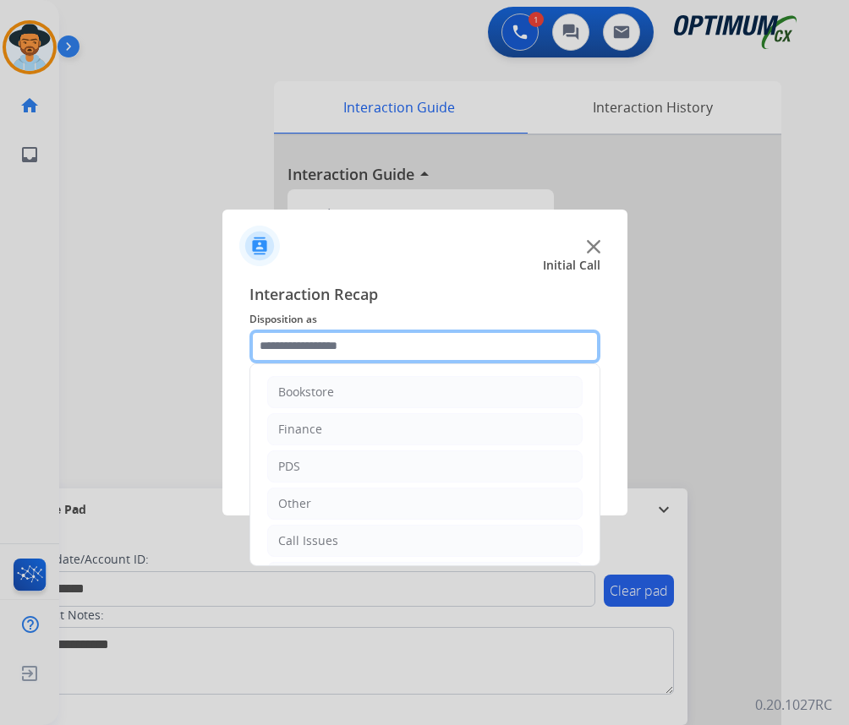
scroll to position [115, 0]
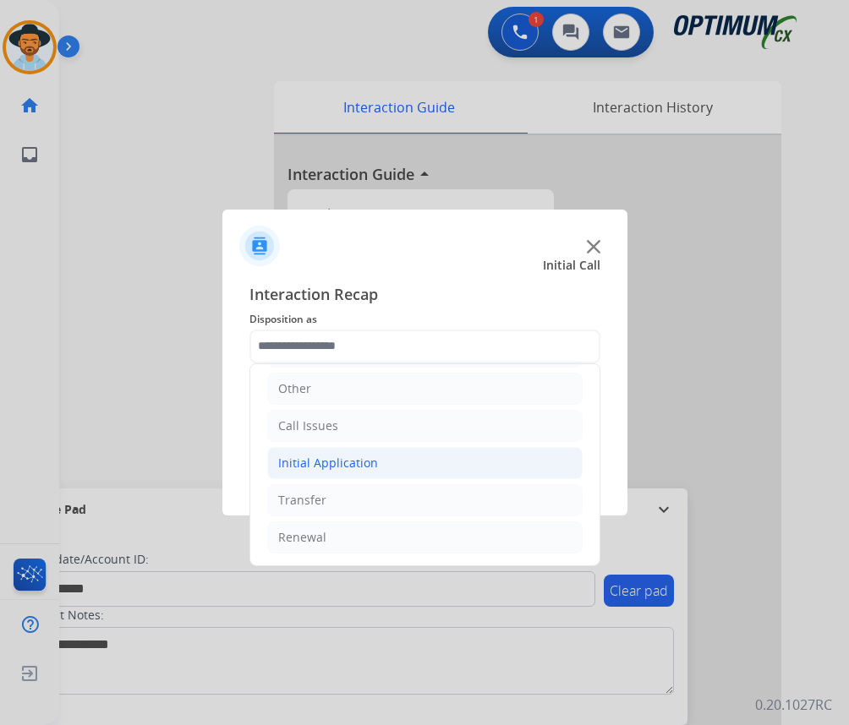
click at [386, 458] on li "Initial Application" at bounding box center [424, 463] width 315 height 32
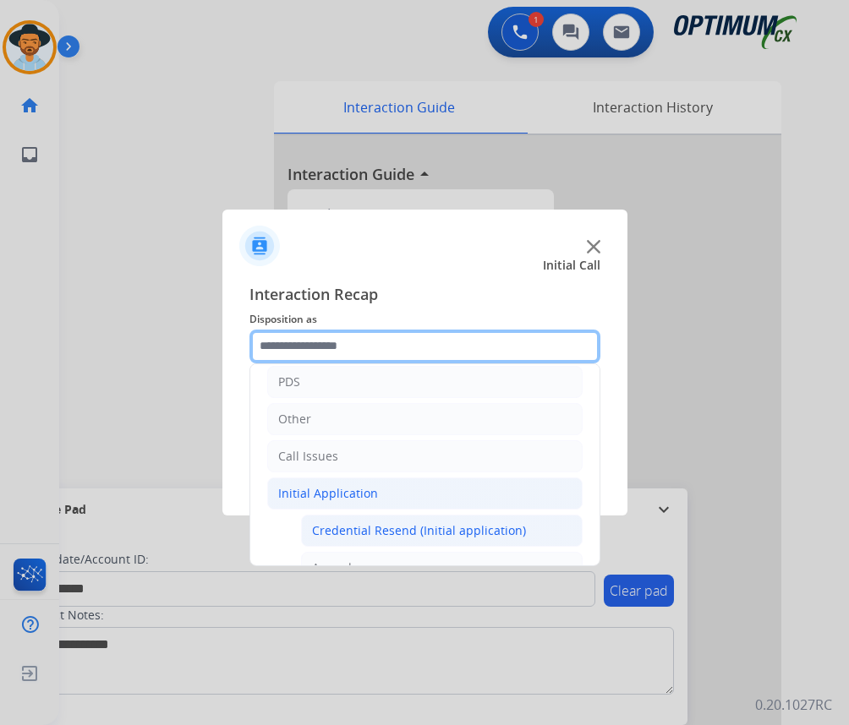
scroll to position [169, 0]
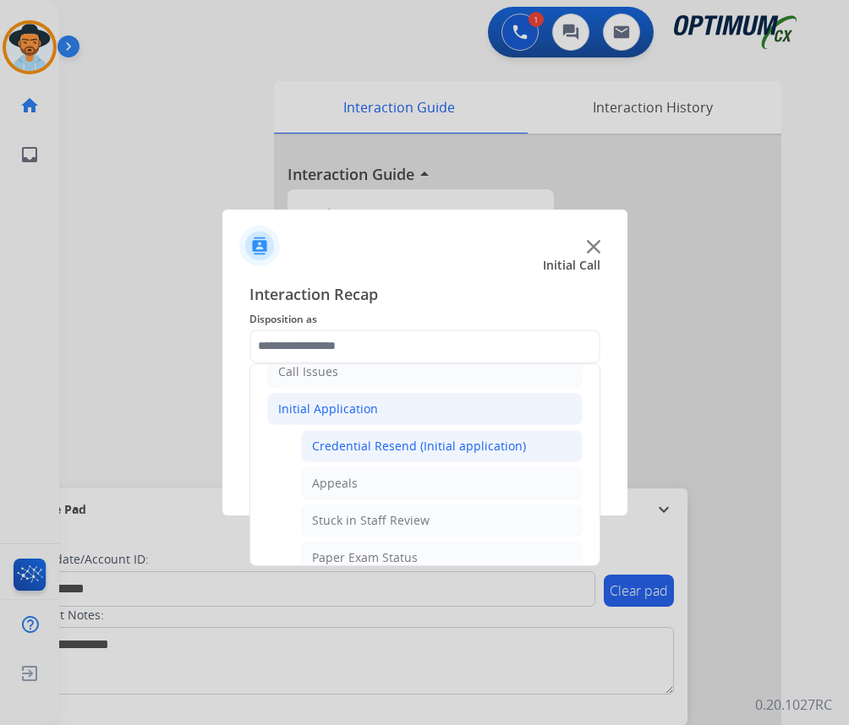
click at [412, 449] on div "Credential Resend (Initial application)" at bounding box center [419, 446] width 214 height 17
type input "**********"
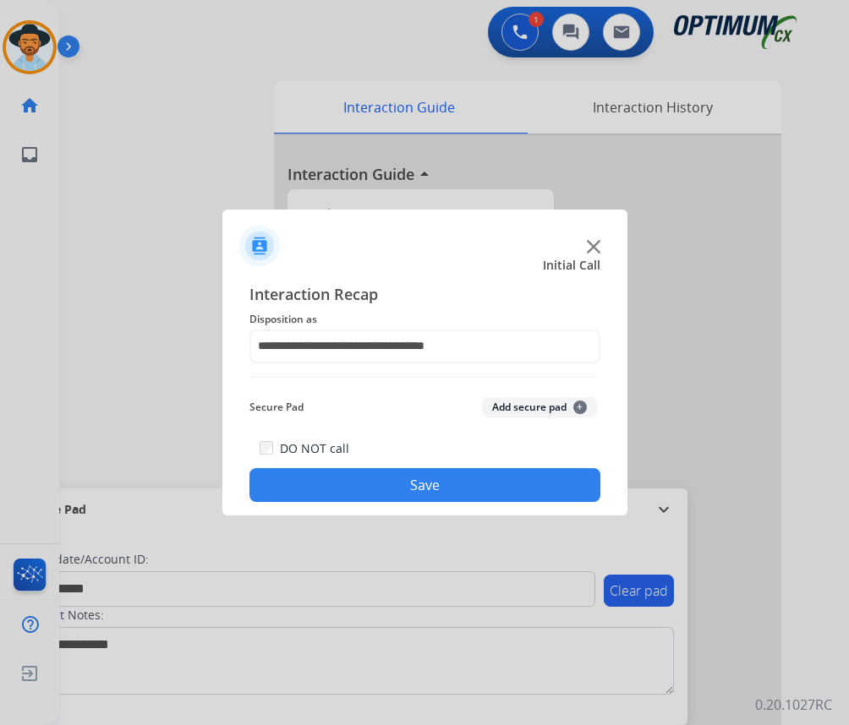
click at [429, 478] on button "Save" at bounding box center [424, 485] width 351 height 34
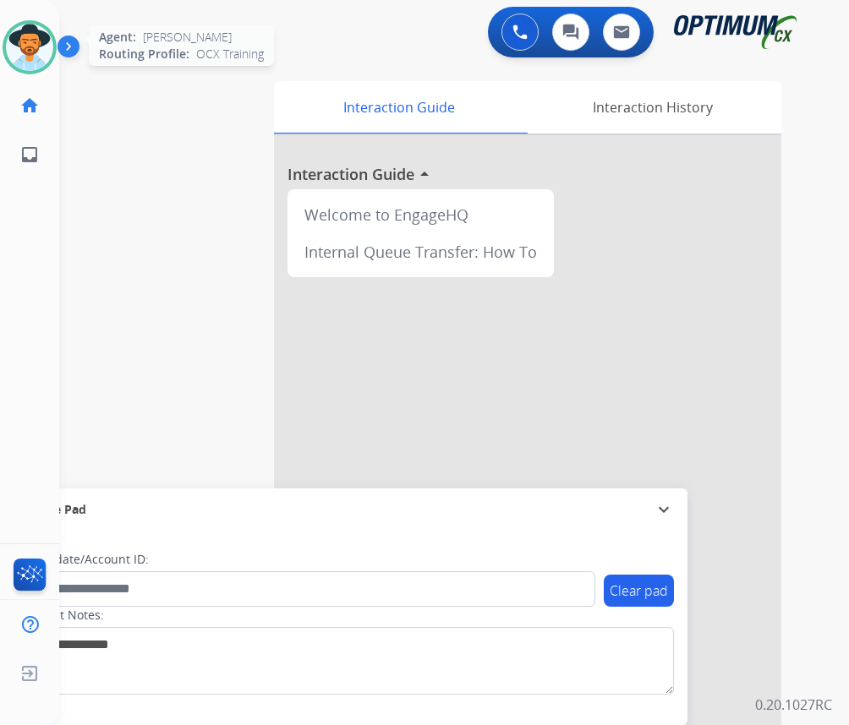
click at [42, 61] on img at bounding box center [29, 47] width 47 height 47
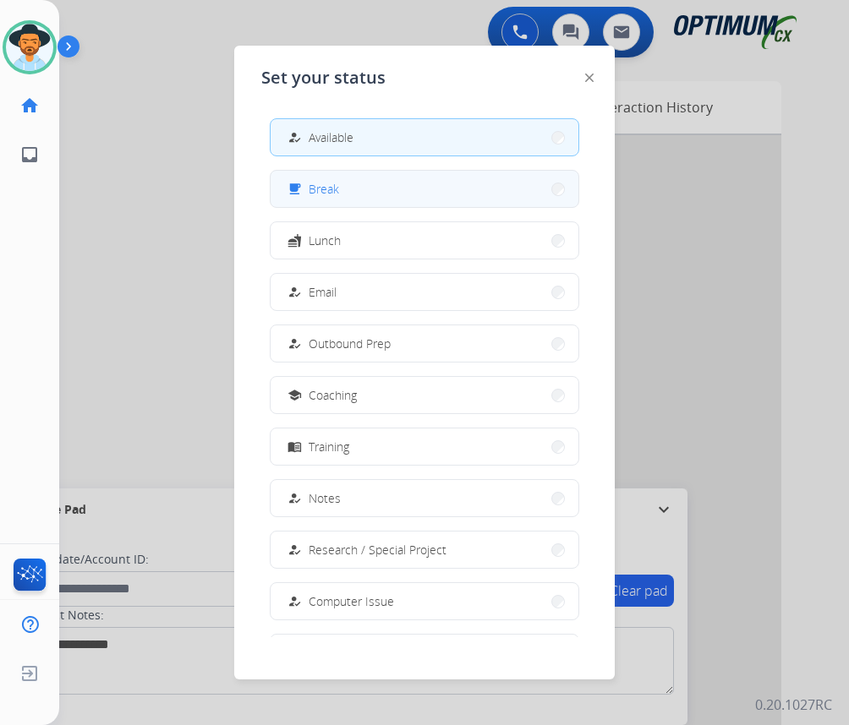
click at [340, 189] on button "free_breakfast Break" at bounding box center [425, 189] width 308 height 36
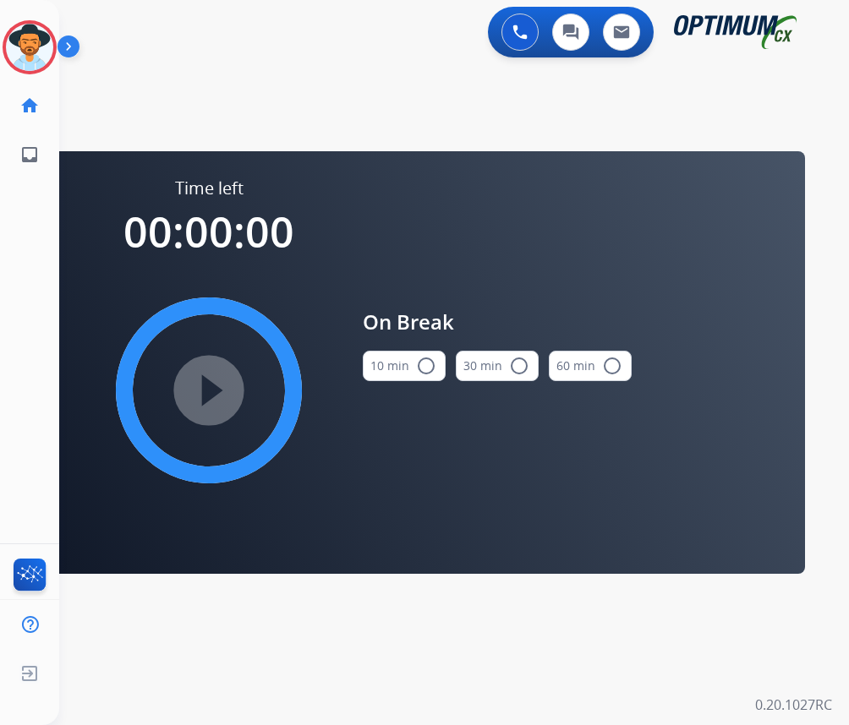
click at [425, 369] on mat-icon "radio_button_unchecked" at bounding box center [426, 366] width 20 height 20
click at [219, 400] on mat-icon "play_circle_filled" at bounding box center [209, 390] width 20 height 20
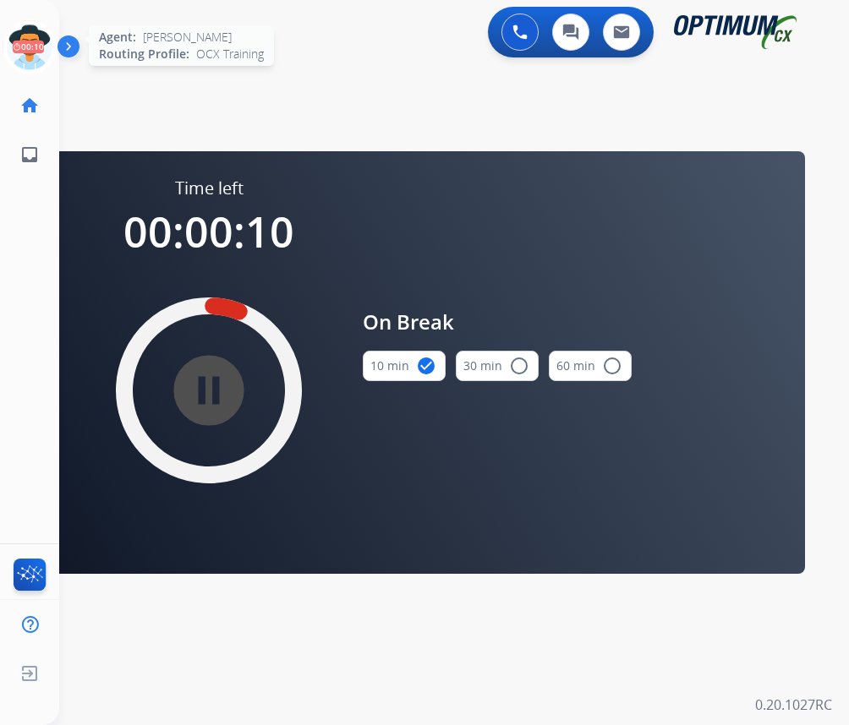
click at [15, 55] on icon at bounding box center [30, 47] width 55 height 55
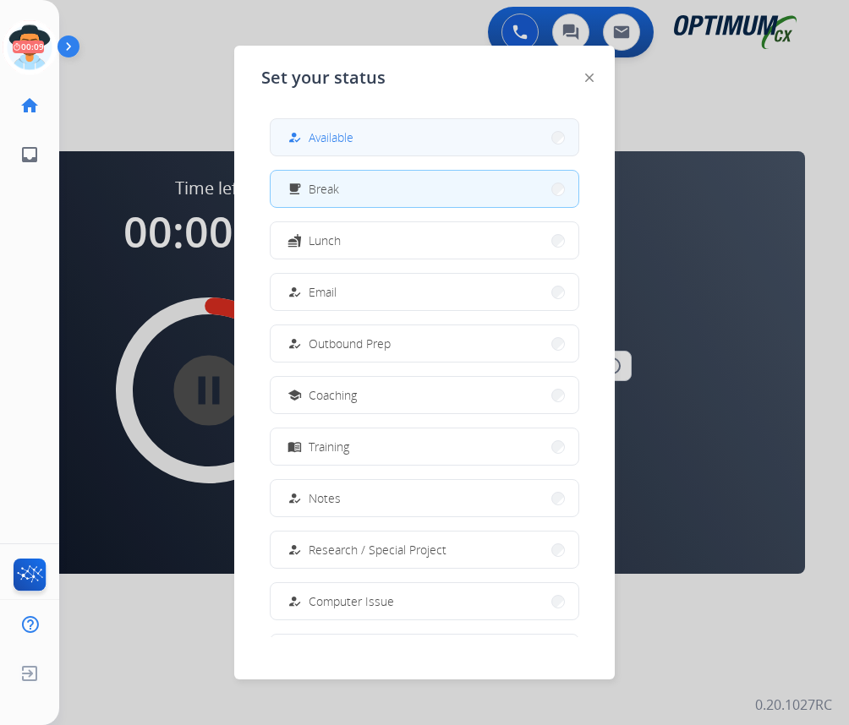
click at [331, 144] on span "Available" at bounding box center [331, 137] width 45 height 18
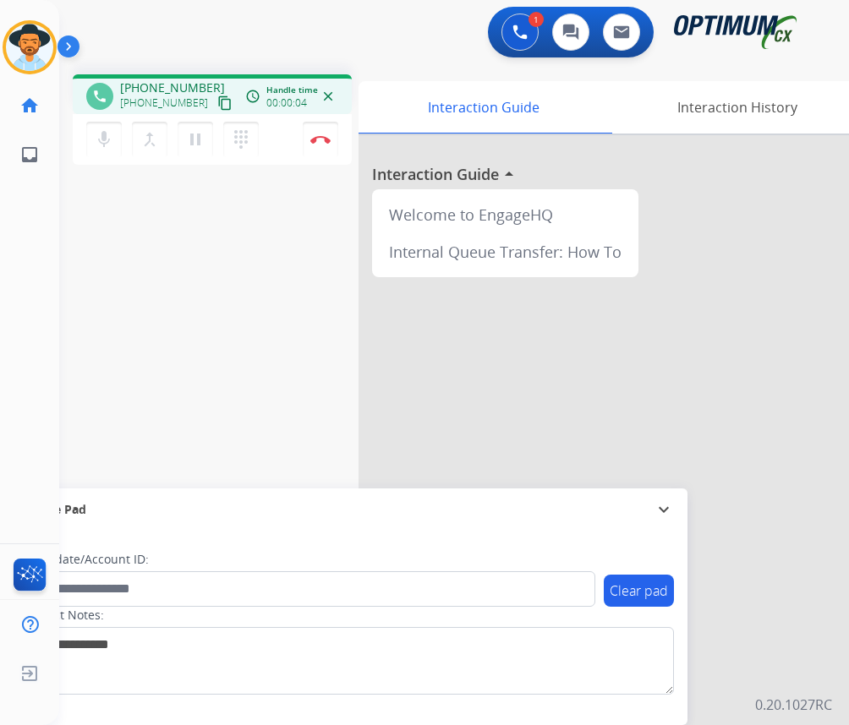
click at [335, 37] on div "1 Voice Interactions 0 Chat Interactions 0 Email Interactions" at bounding box center [440, 34] width 735 height 54
click at [180, 92] on span "+16127072711" at bounding box center [172, 87] width 105 height 17
copy span "16127072711"
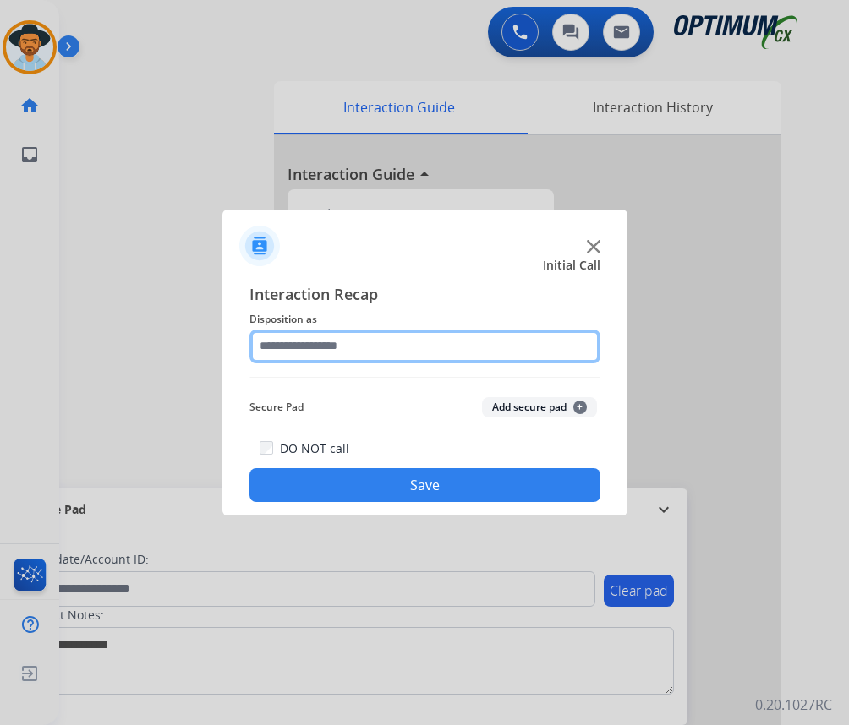
click at [396, 334] on input "text" at bounding box center [424, 347] width 351 height 34
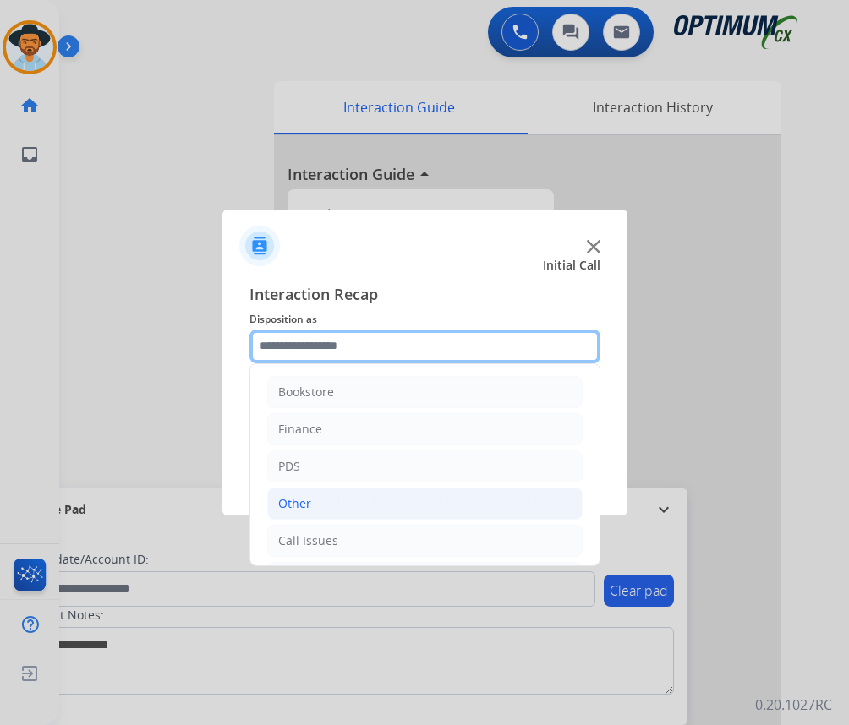
scroll to position [115, 0]
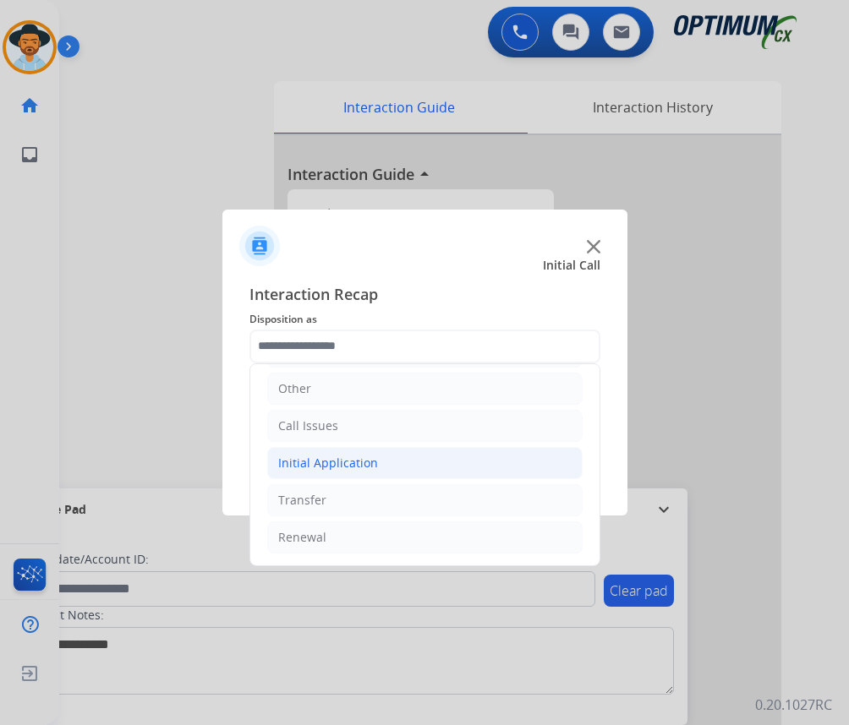
click at [376, 473] on li "Initial Application" at bounding box center [424, 463] width 315 height 32
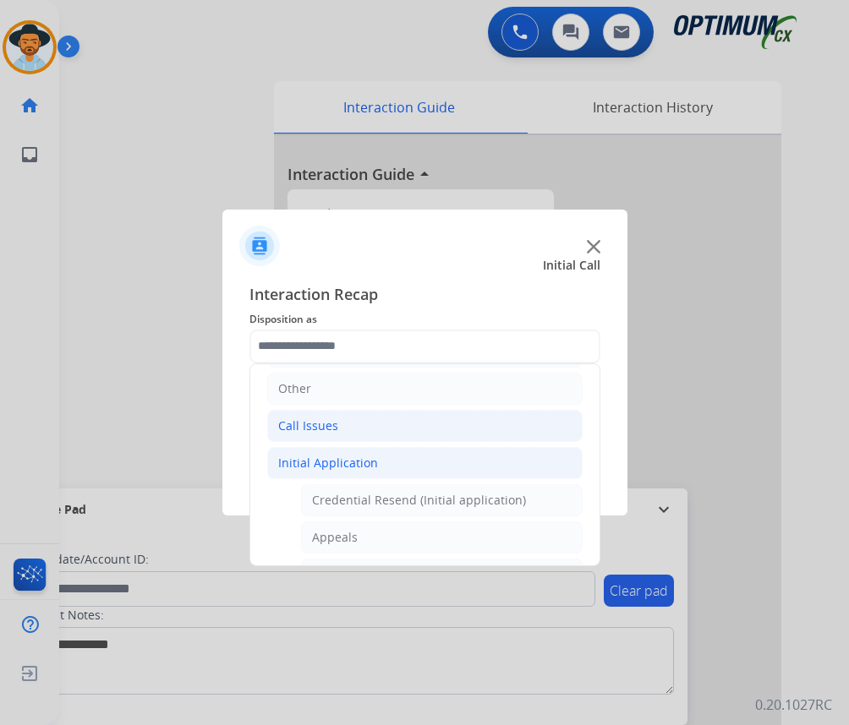
click at [326, 431] on div "Call Issues" at bounding box center [308, 426] width 60 height 17
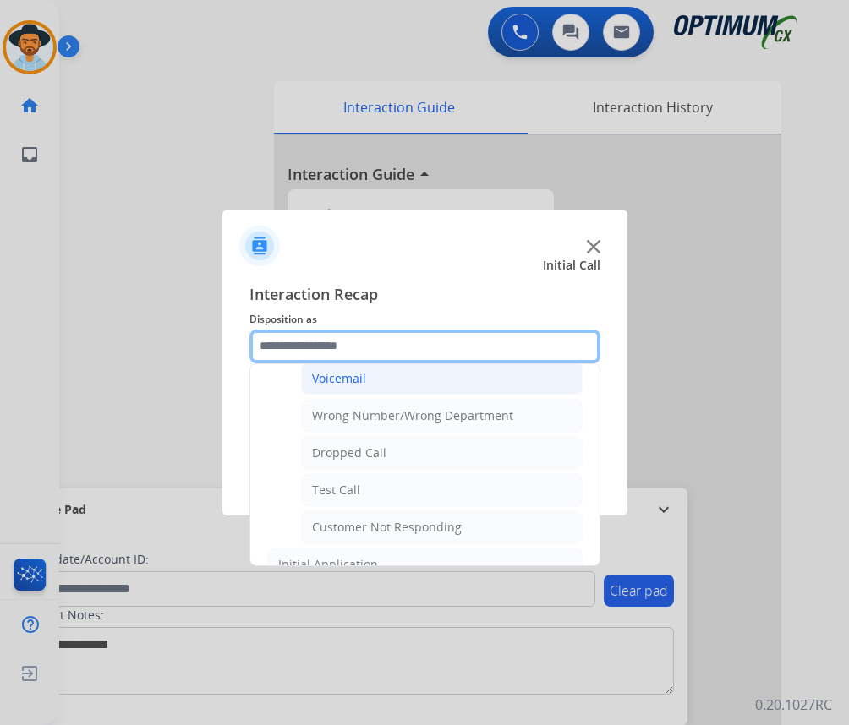
scroll to position [284, 0]
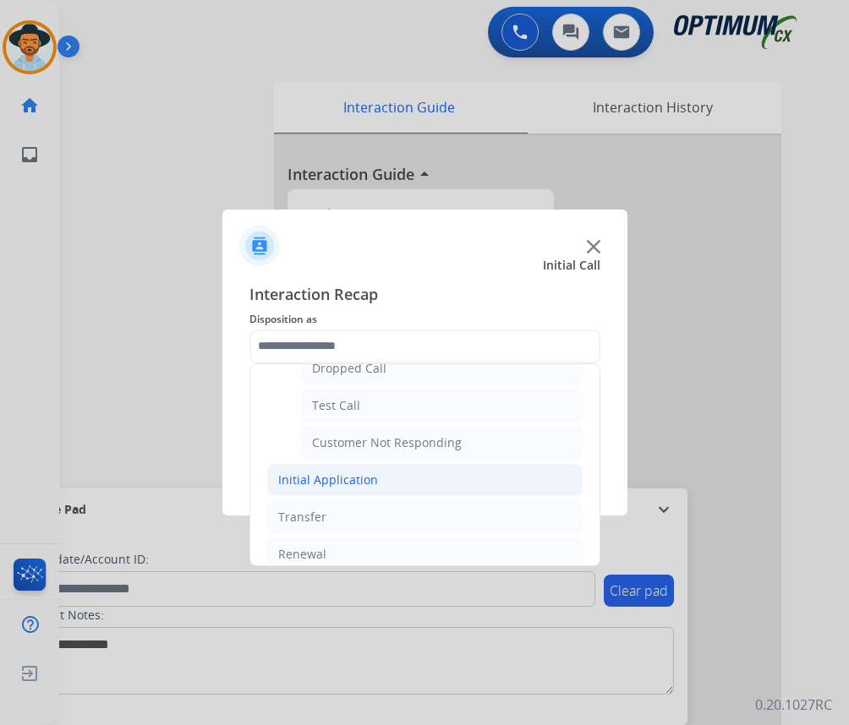
click at [354, 484] on div "Initial Application" at bounding box center [328, 480] width 100 height 17
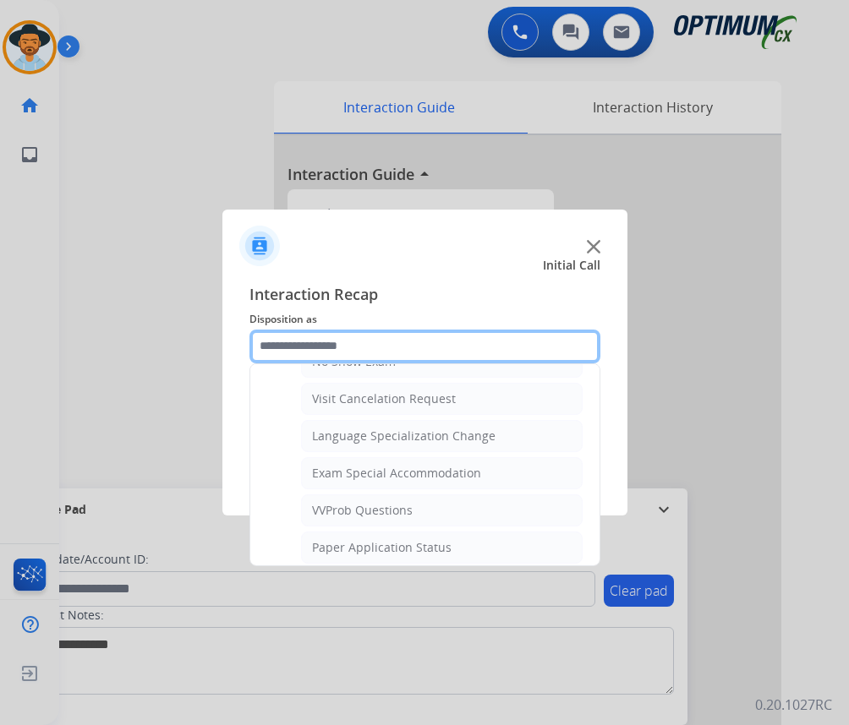
scroll to position [876, 0]
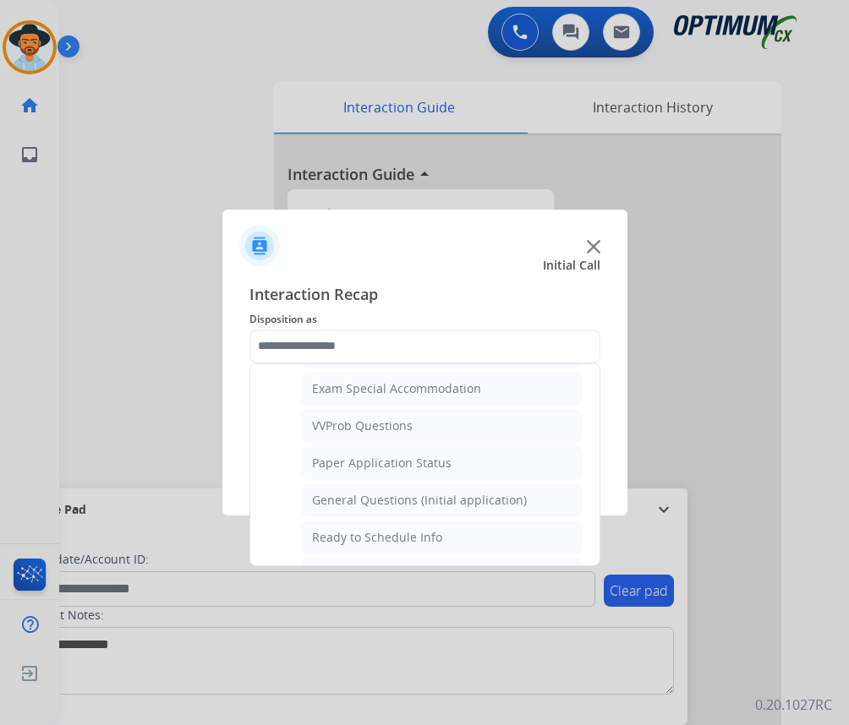
click at [380, 494] on div "General Questions (Initial application)" at bounding box center [419, 500] width 215 height 17
type input "**********"
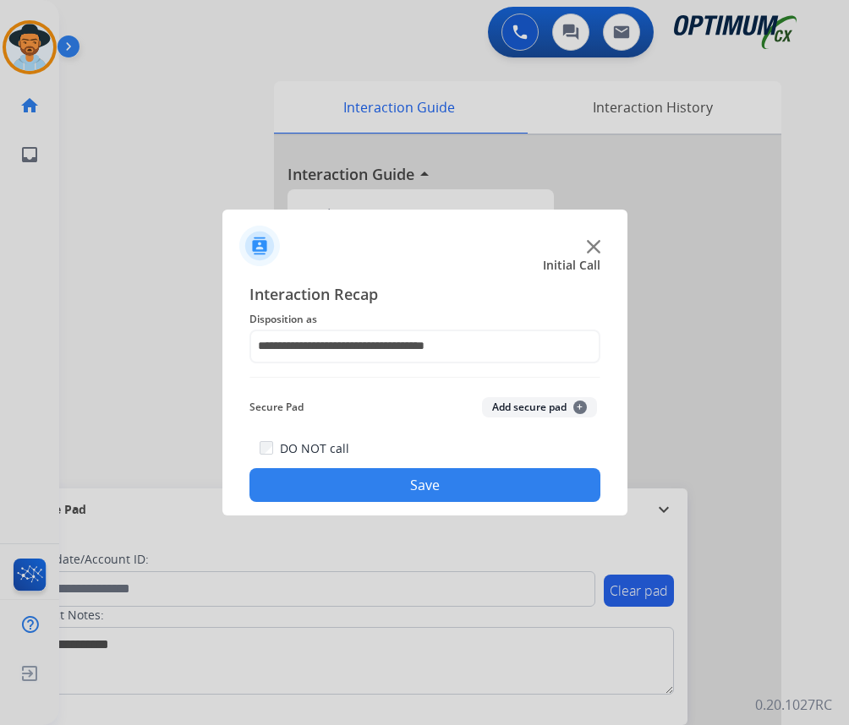
click at [377, 490] on button "Save" at bounding box center [424, 485] width 351 height 34
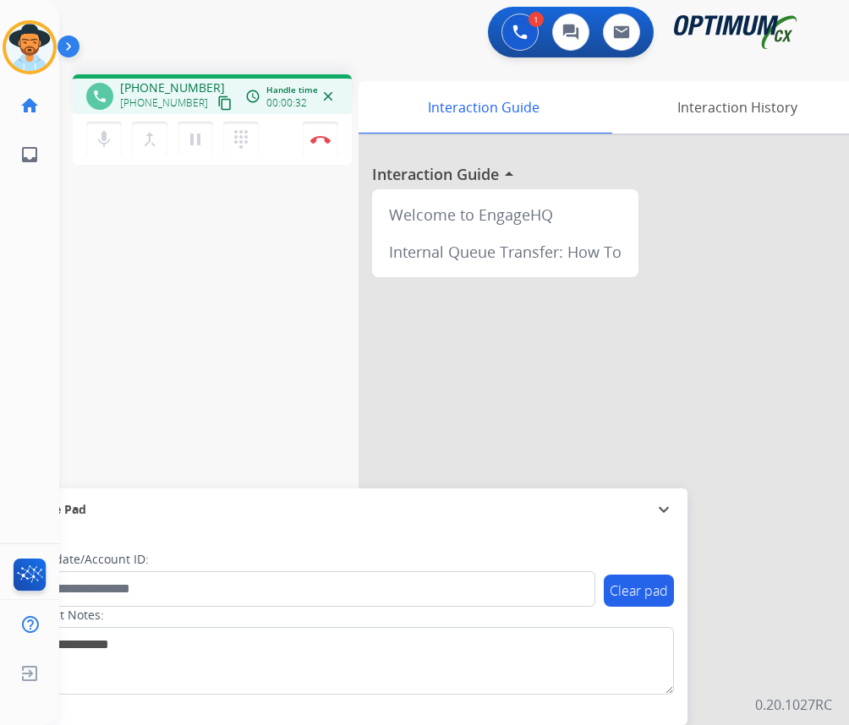
click at [238, 37] on div "1 Voice Interactions 0 Chat Interactions 0 Email Interactions" at bounding box center [440, 34] width 735 height 54
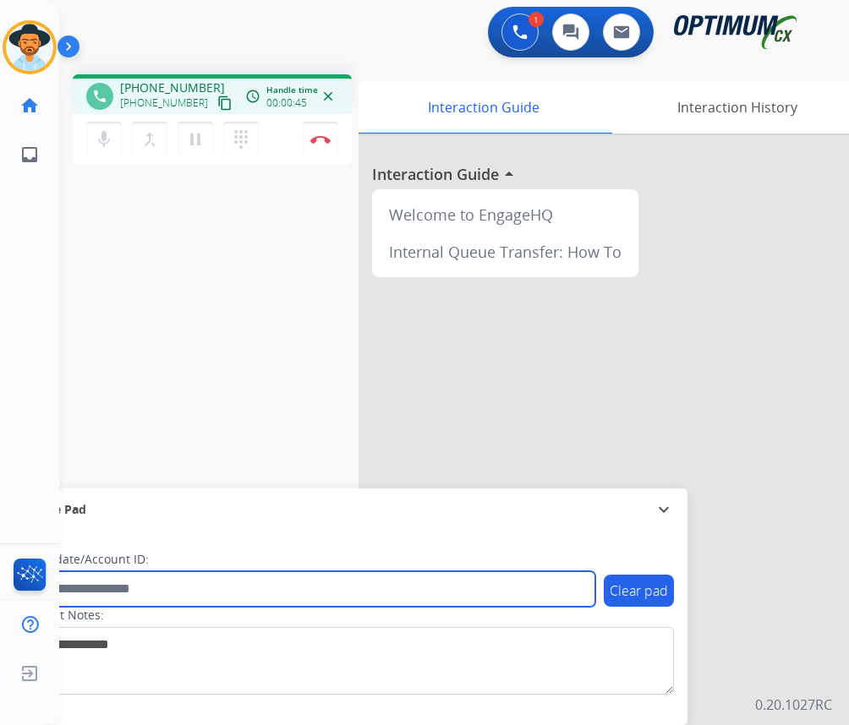
click at [212, 579] on input "text" at bounding box center [308, 589] width 573 height 36
click at [212, 579] on input "***" at bounding box center [308, 589] width 573 height 36
type input "*"
type input "***"
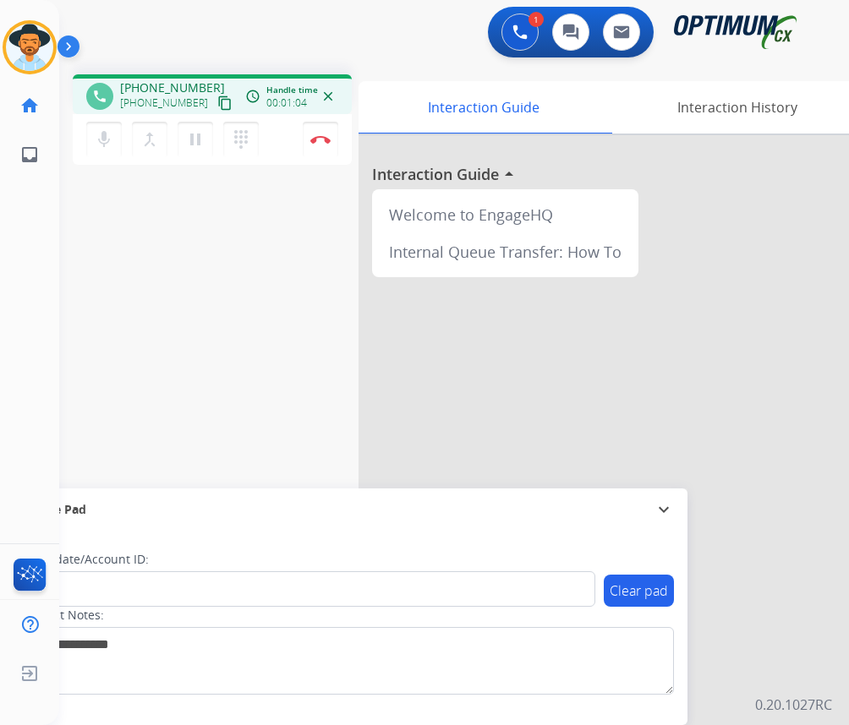
click at [167, 79] on span "+15093028372" at bounding box center [172, 87] width 105 height 17
copy span "15093028372"
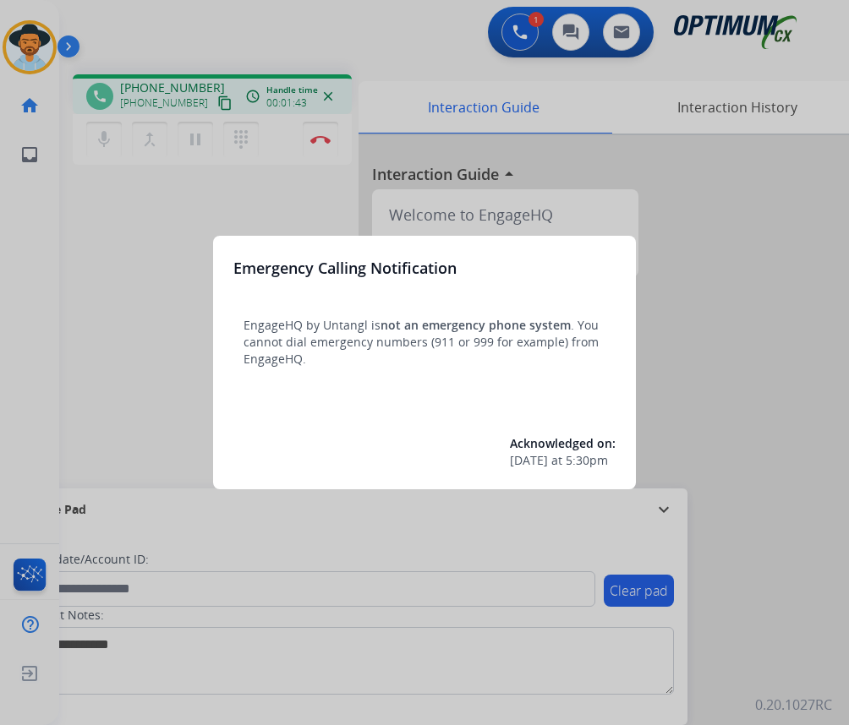
click at [123, 338] on div at bounding box center [424, 362] width 849 height 725
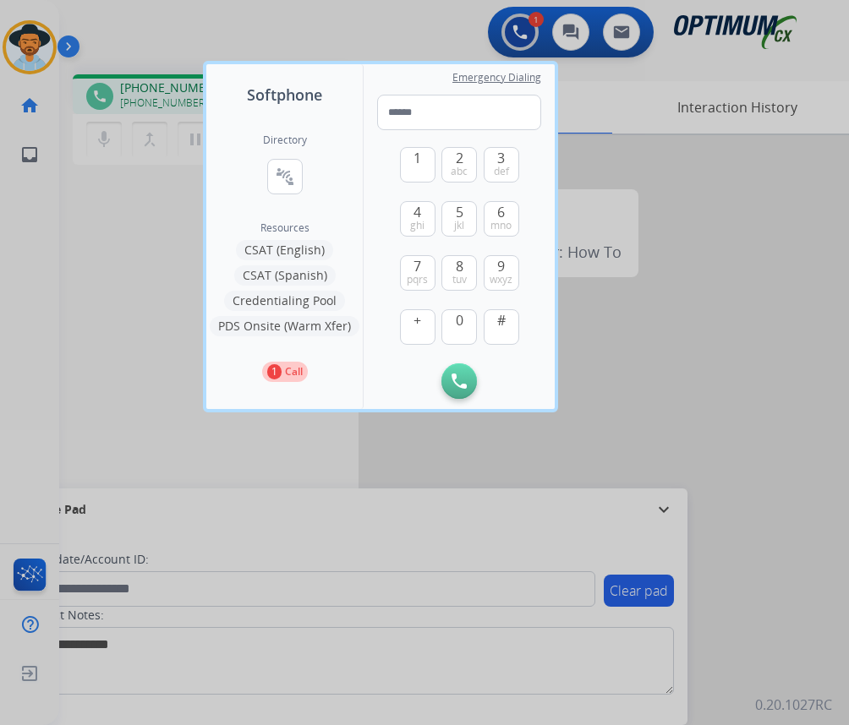
click at [358, 44] on div at bounding box center [424, 362] width 849 height 725
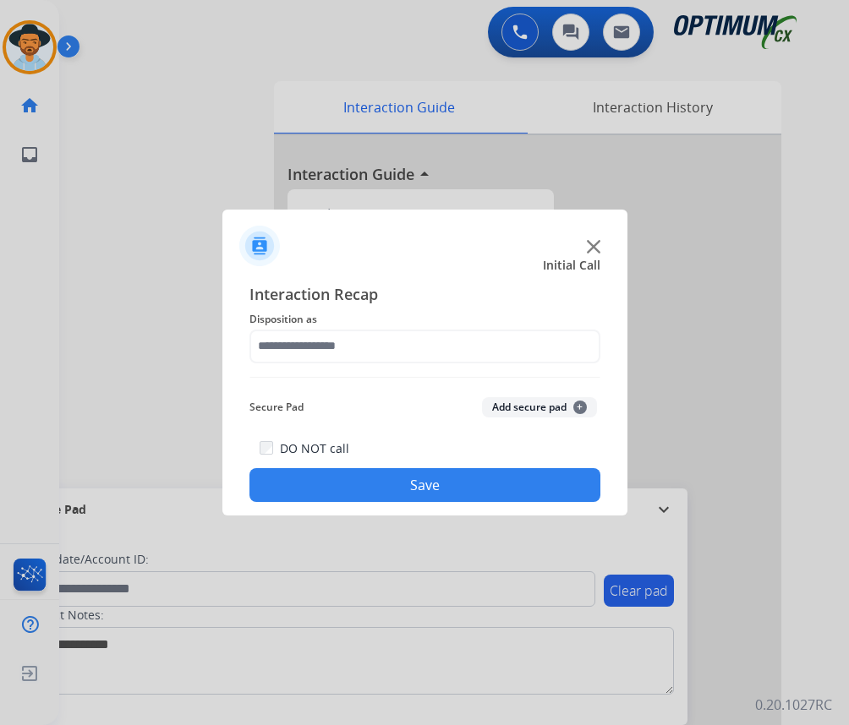
click at [167, 107] on div at bounding box center [424, 362] width 849 height 725
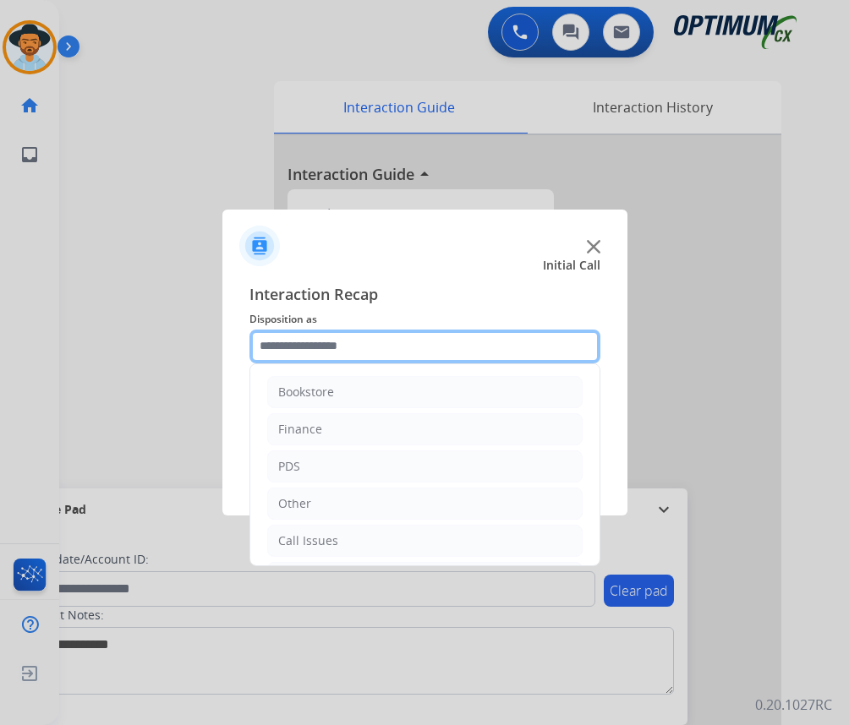
click at [371, 354] on input "text" at bounding box center [424, 347] width 351 height 34
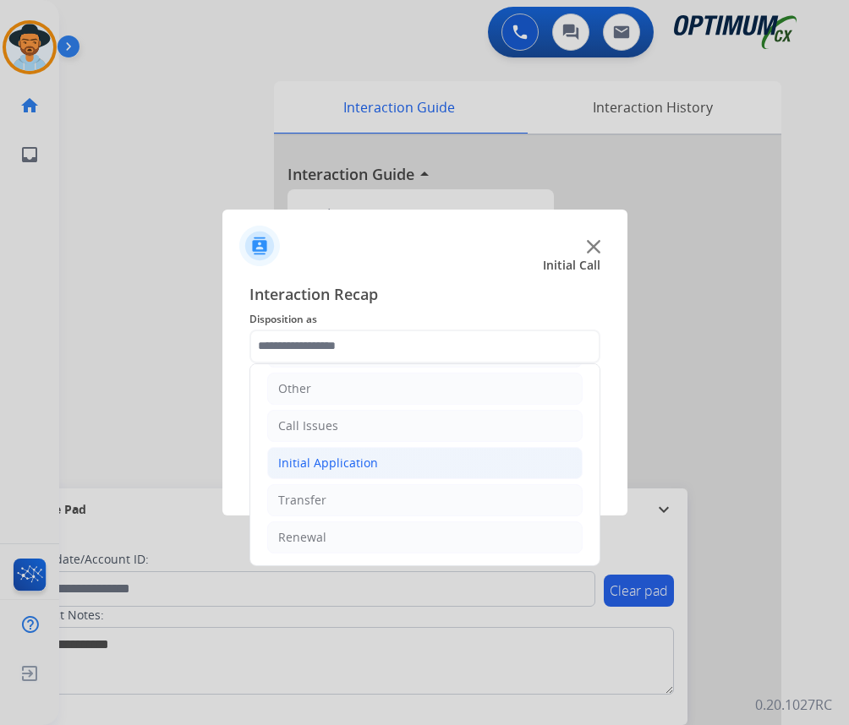
click at [321, 470] on div "Initial Application" at bounding box center [328, 463] width 100 height 17
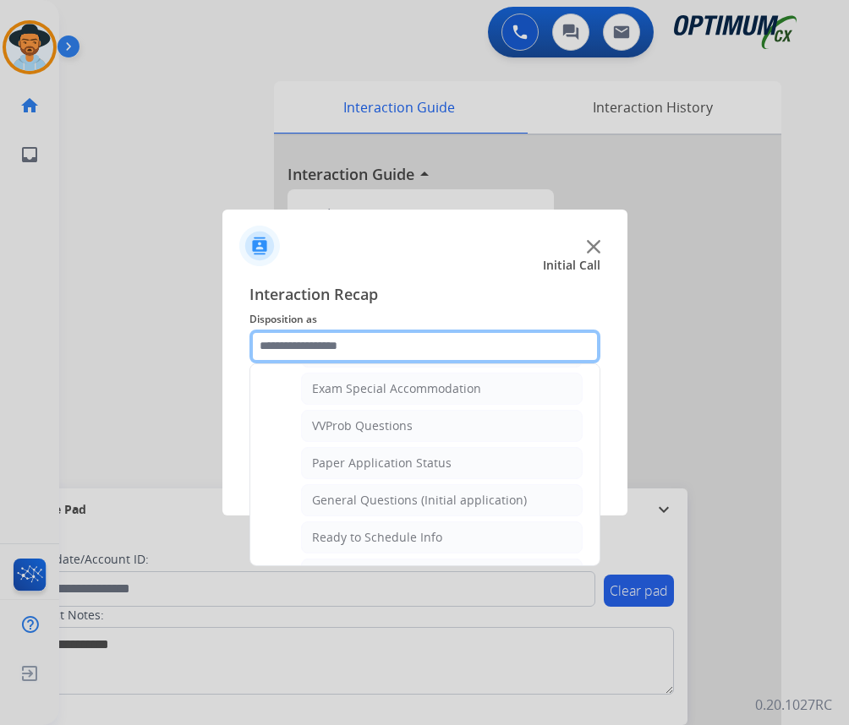
scroll to position [960, 0]
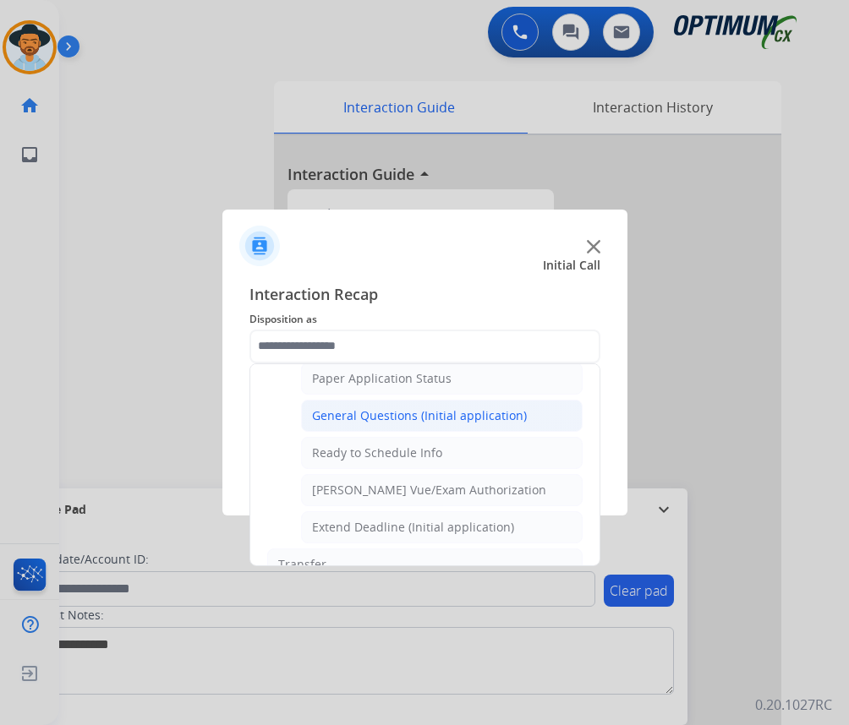
click at [414, 420] on div "General Questions (Initial application)" at bounding box center [419, 415] width 215 height 17
type input "**********"
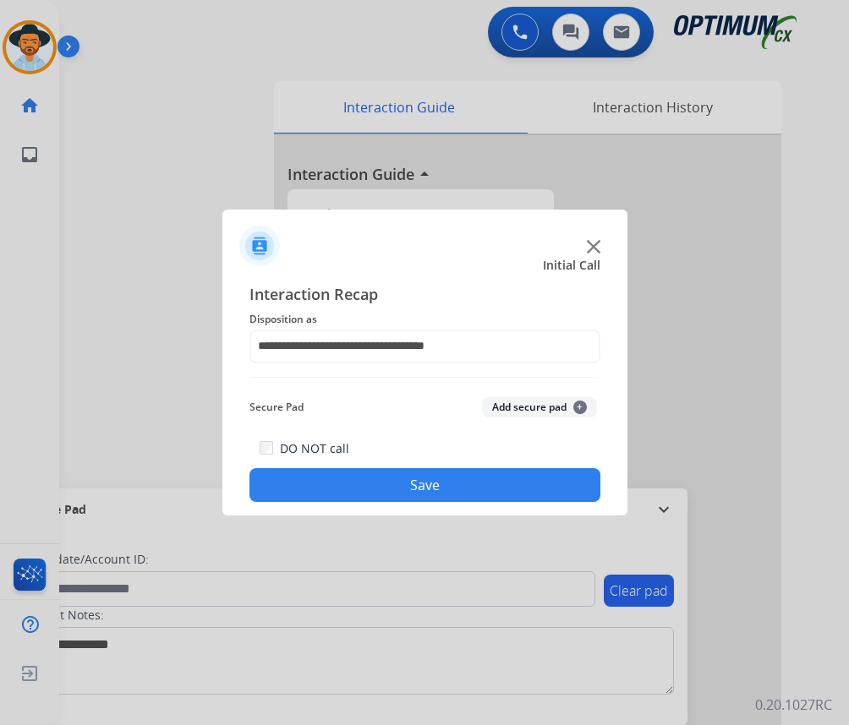
click at [374, 479] on button "Save" at bounding box center [424, 485] width 351 height 34
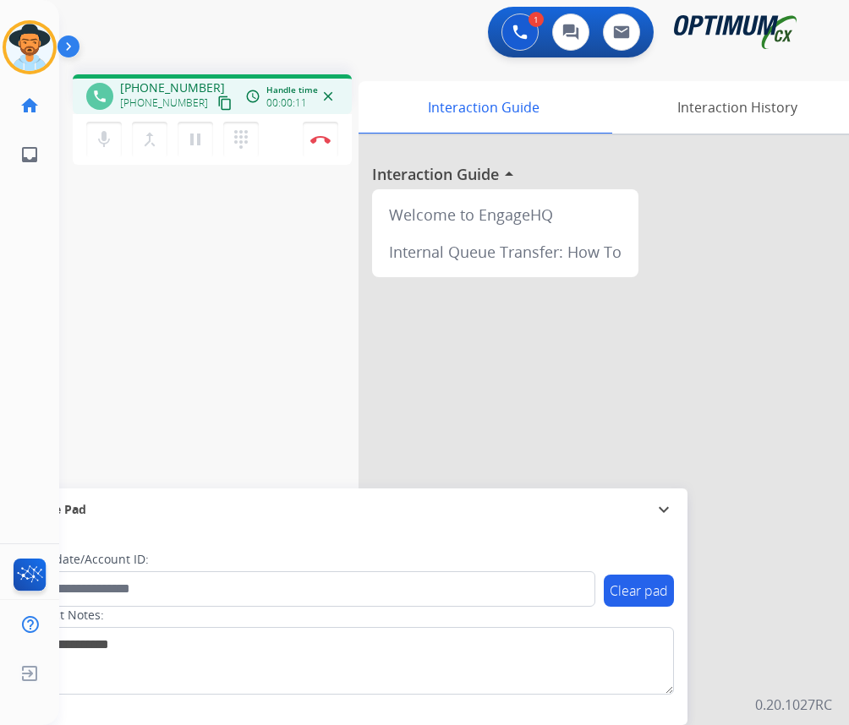
click at [145, 85] on span "[PHONE_NUMBER]" at bounding box center [172, 87] width 105 height 17
copy span "17276213595"
click at [200, 138] on mat-icon "pause" at bounding box center [195, 139] width 20 height 20
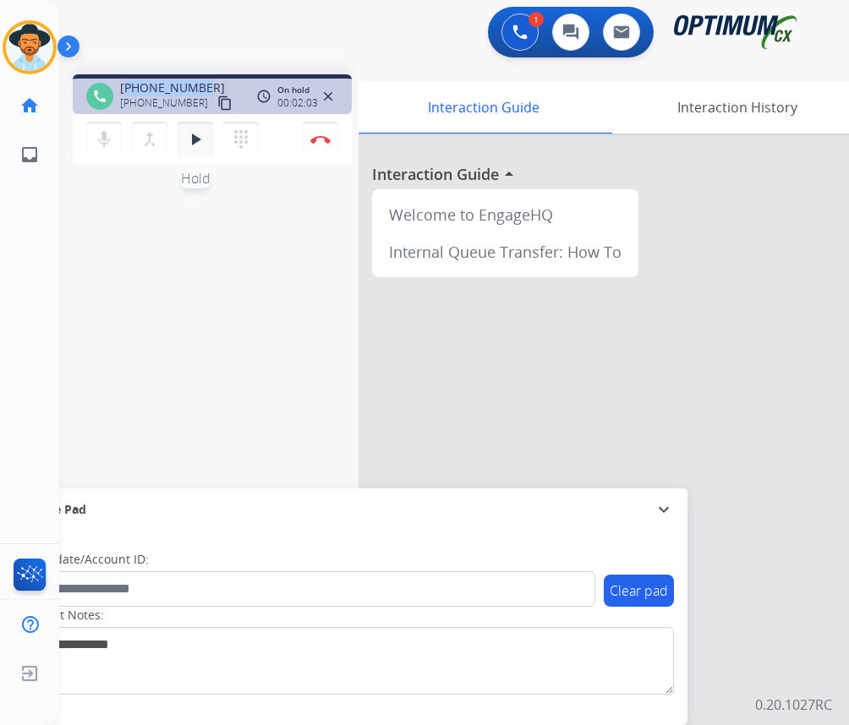
click at [199, 139] on mat-icon "play_arrow" at bounding box center [195, 139] width 20 height 20
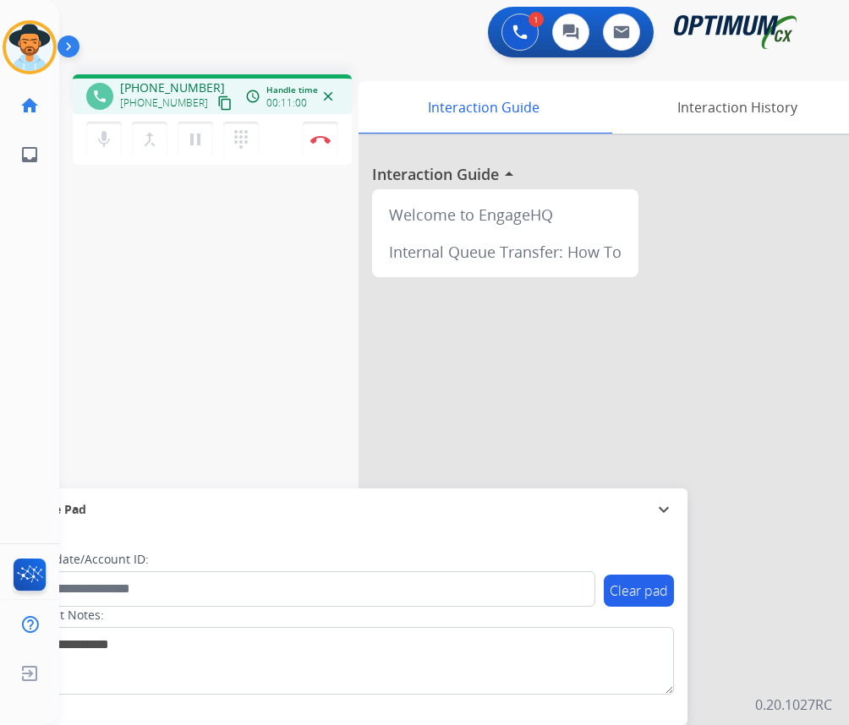
click at [413, 41] on div "1 Voice Interactions 0 Chat Interactions 0 Email Interactions" at bounding box center [440, 34] width 735 height 54
click at [511, 35] on button at bounding box center [519, 32] width 37 height 37
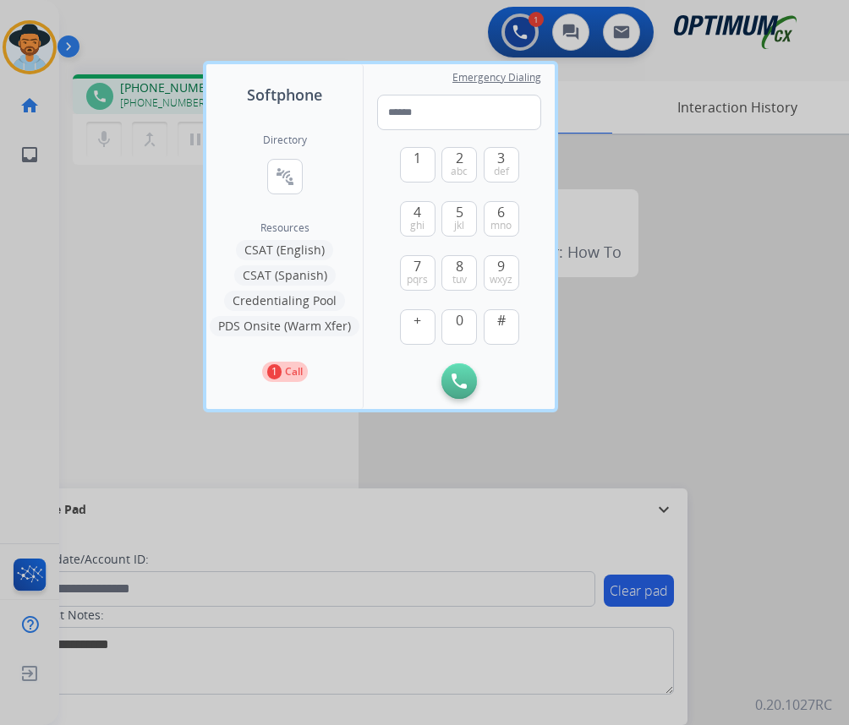
click at [52, 259] on div at bounding box center [424, 362] width 849 height 725
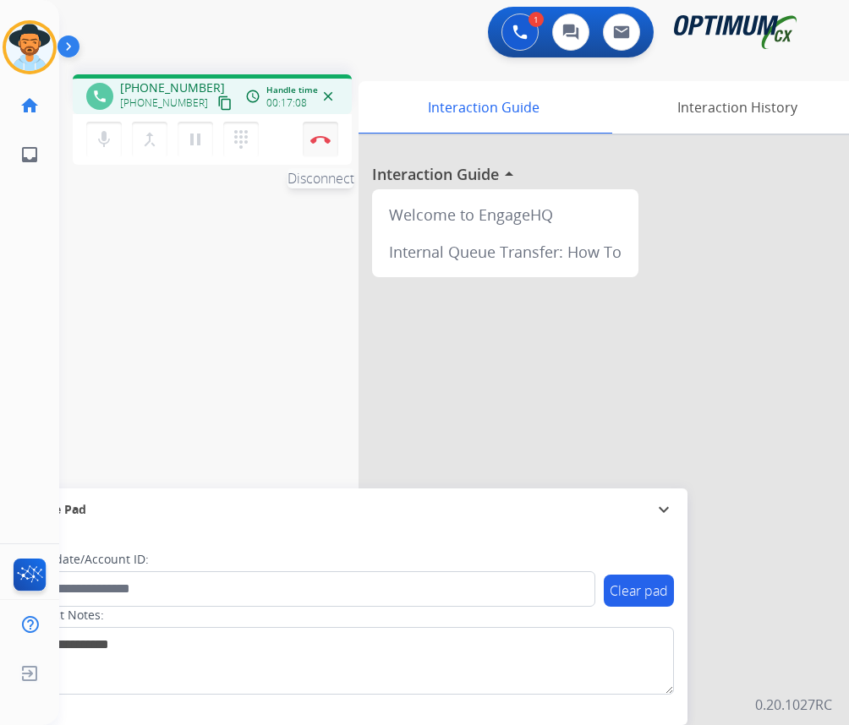
click at [325, 131] on button "Disconnect" at bounding box center [321, 140] width 36 height 36
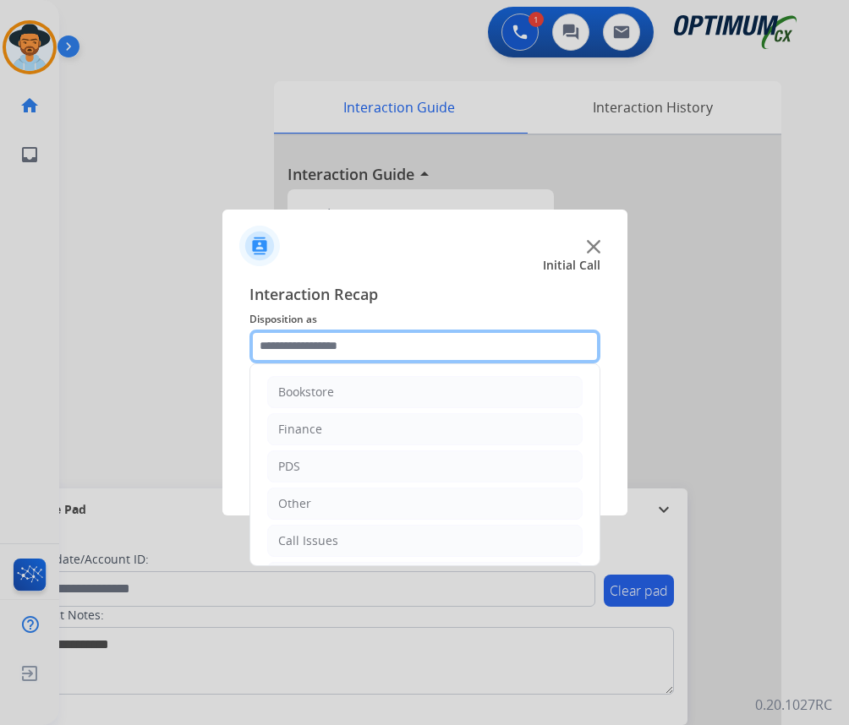
drag, startPoint x: 410, startPoint y: 348, endPoint x: 407, endPoint y: 362, distance: 13.9
click at [407, 348] on input "text" at bounding box center [424, 347] width 351 height 34
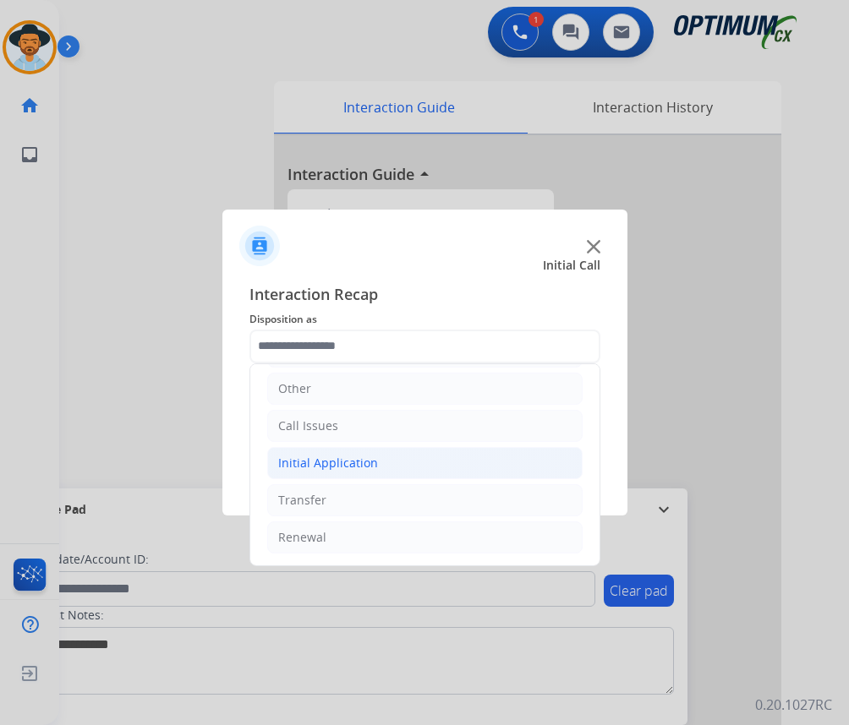
click at [371, 470] on div "Initial Application" at bounding box center [328, 463] width 100 height 17
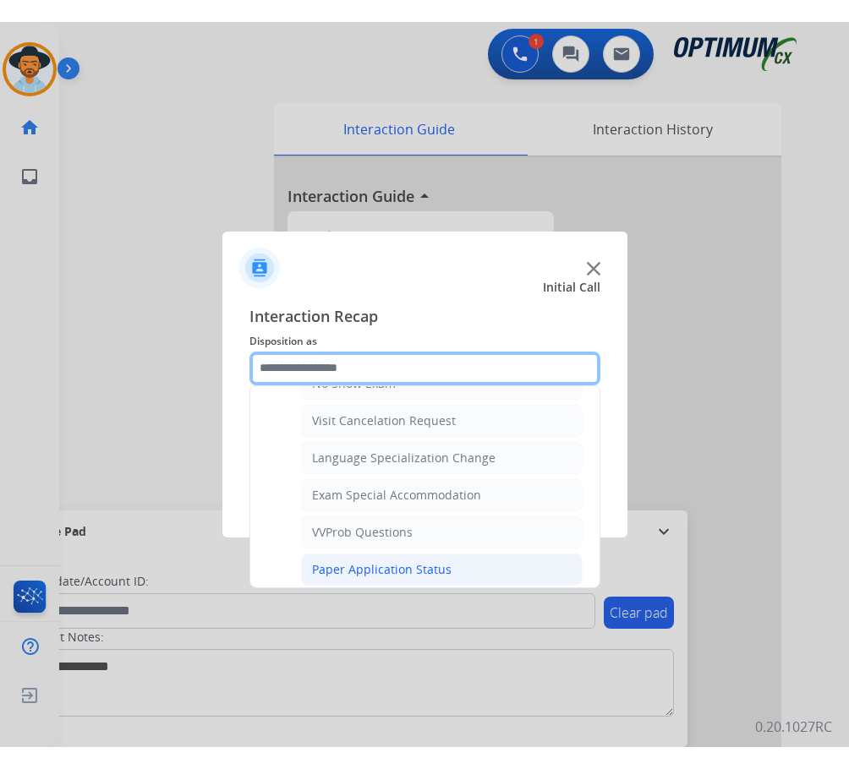
scroll to position [960, 0]
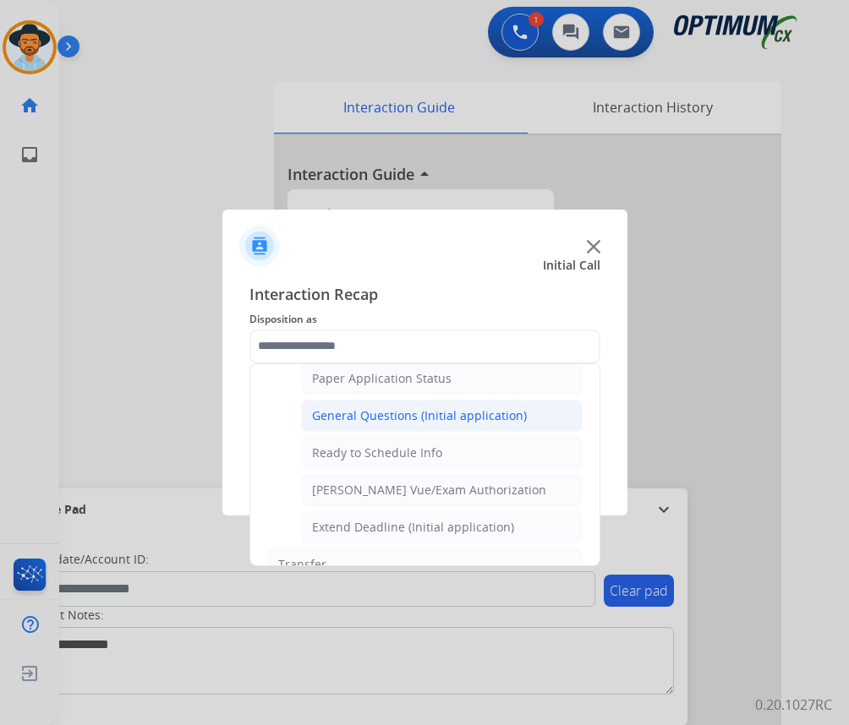
click at [407, 413] on div "General Questions (Initial application)" at bounding box center [419, 415] width 215 height 17
type input "**********"
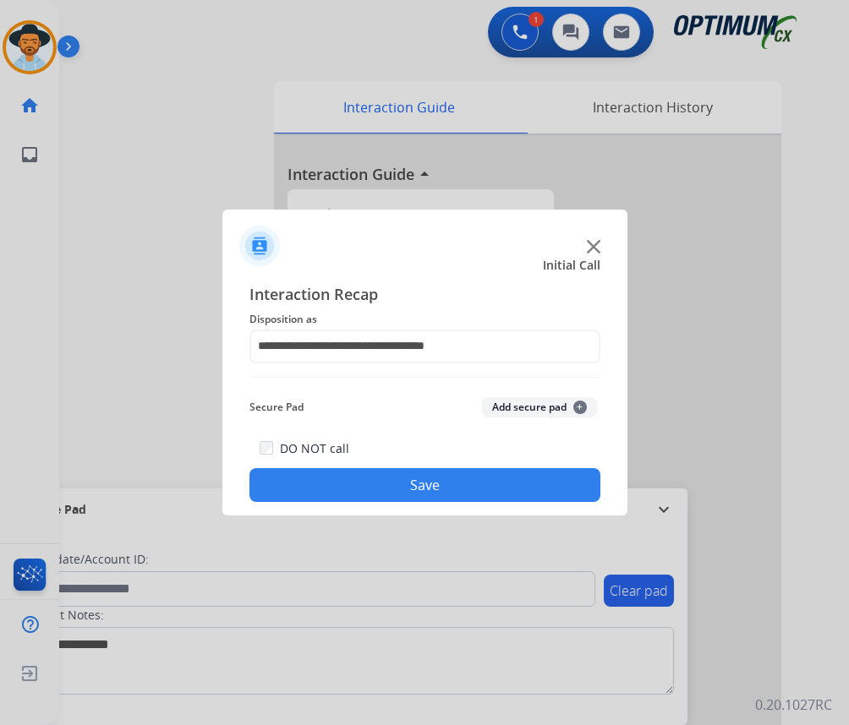
click at [329, 473] on button "Save" at bounding box center [424, 485] width 351 height 34
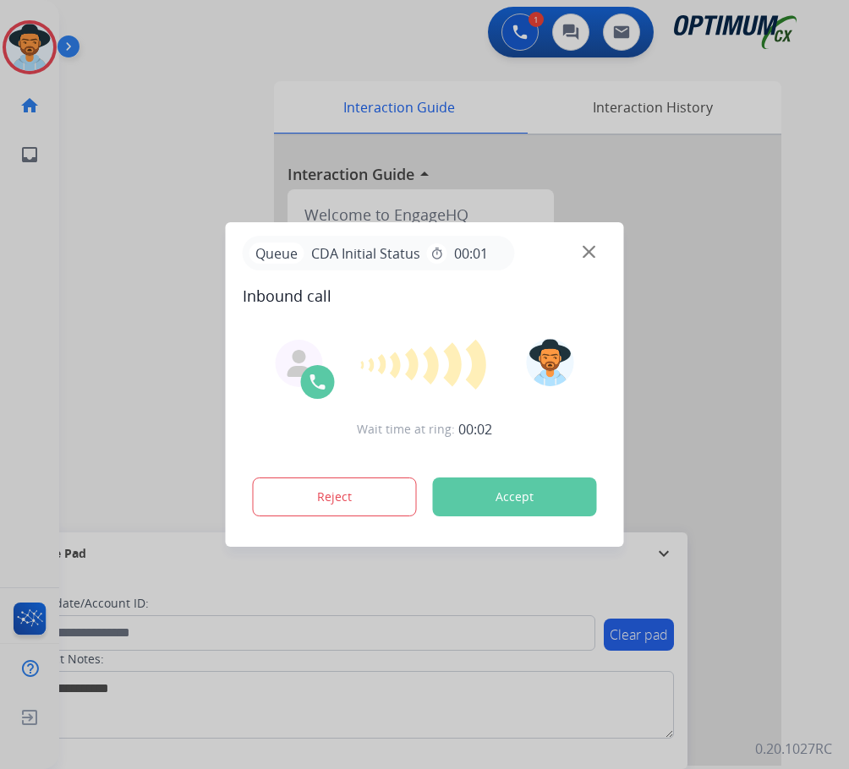
click at [224, 75] on div at bounding box center [424, 384] width 849 height 769
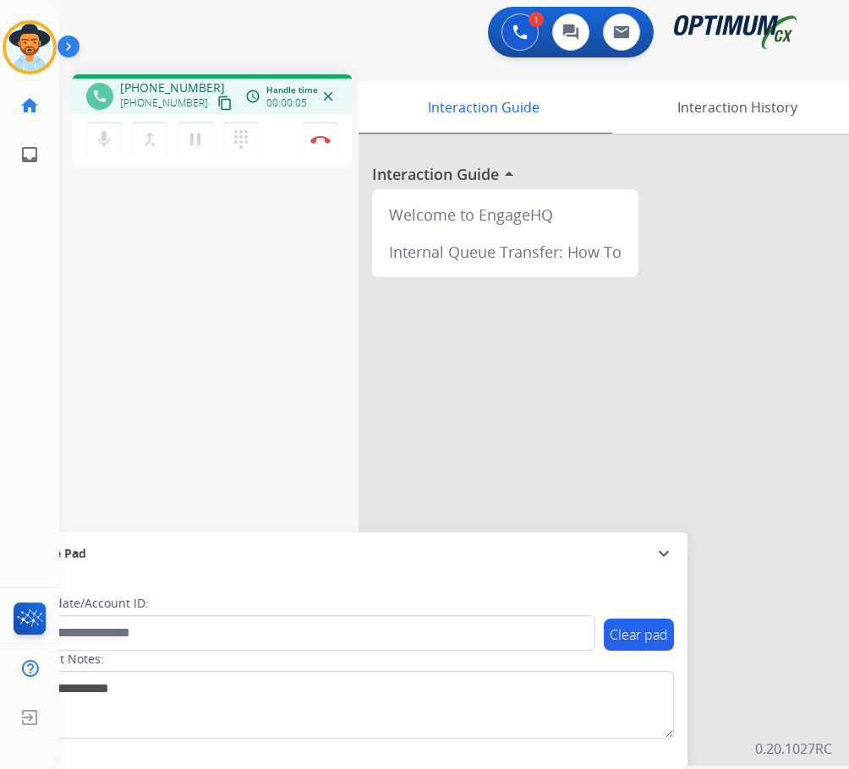
click at [145, 89] on span "+19182875495" at bounding box center [172, 87] width 105 height 17
copy span "19182875495"
click at [287, 308] on div "phone +19182875495 +19182875495 content_copy access_time Call metrics Queue 00:…" at bounding box center [433, 413] width 749 height 705
click at [329, 140] on img at bounding box center [320, 139] width 20 height 8
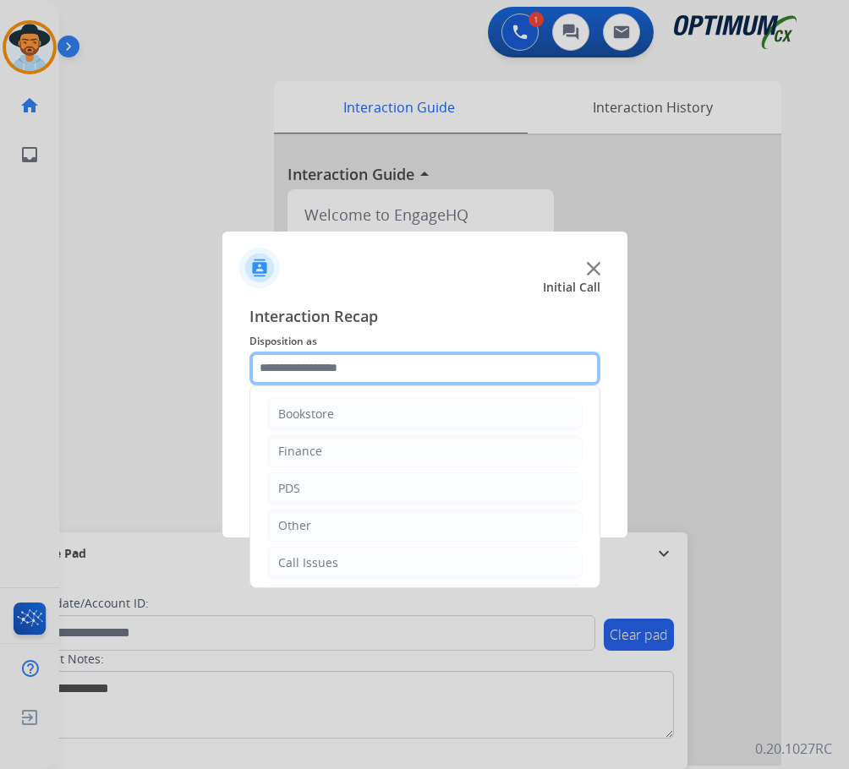
click at [435, 369] on input "text" at bounding box center [424, 369] width 351 height 34
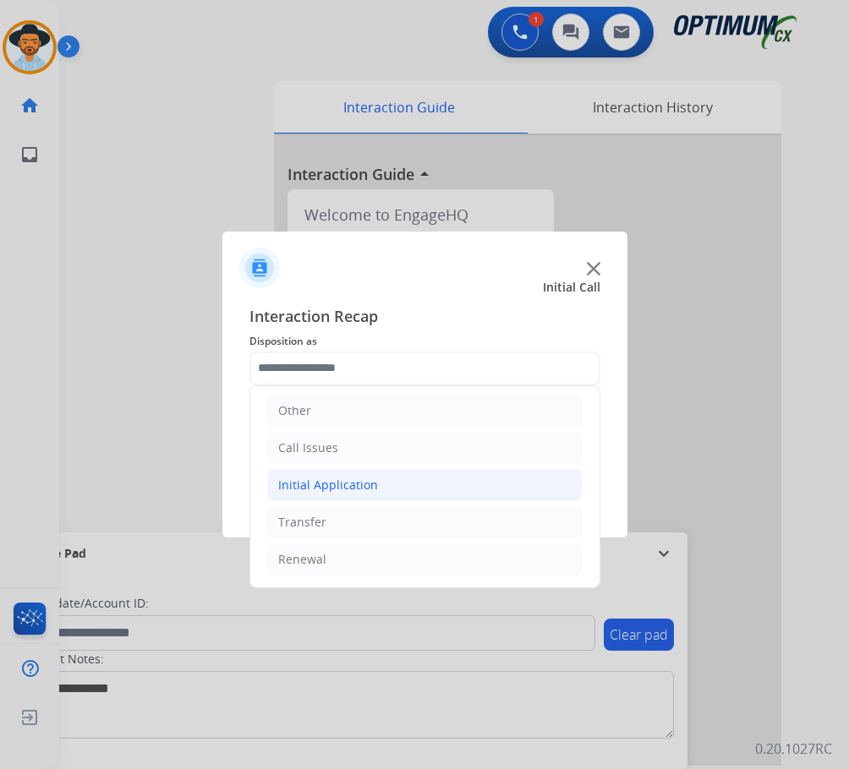
click at [380, 497] on li "Initial Application" at bounding box center [424, 485] width 315 height 32
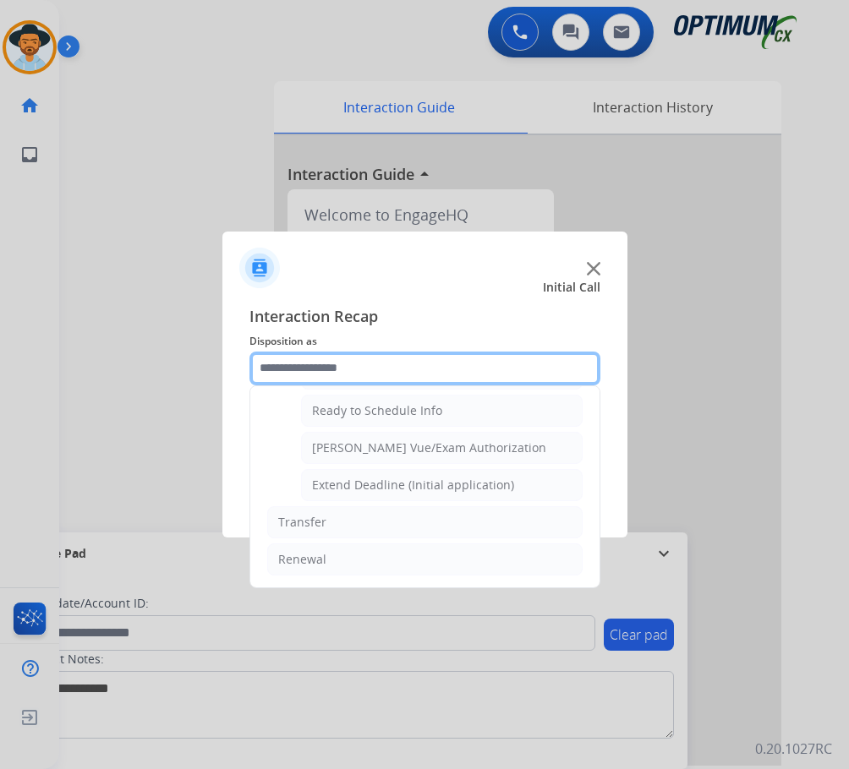
scroll to position [856, 0]
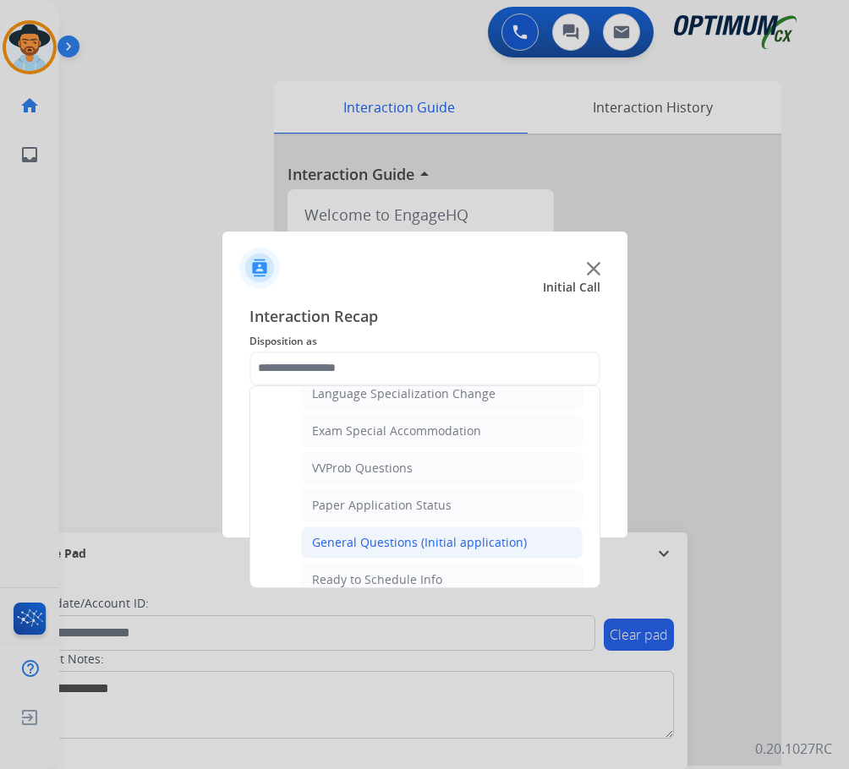
click at [391, 544] on div "General Questions (Initial application)" at bounding box center [419, 542] width 215 height 17
type input "**********"
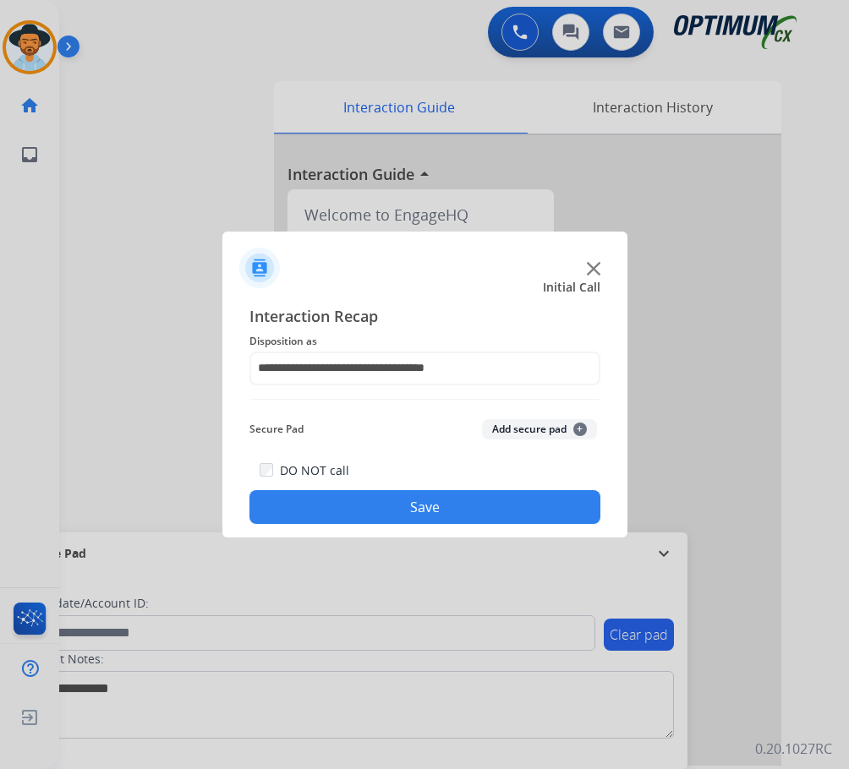
click at [406, 505] on button "Save" at bounding box center [424, 507] width 351 height 34
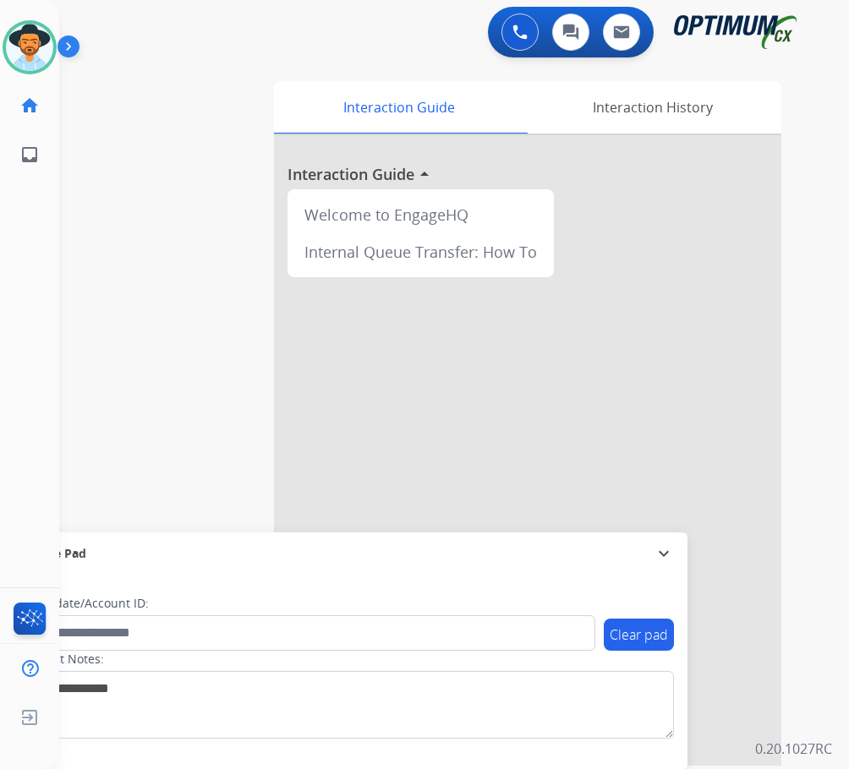
click at [169, 74] on div "swap_horiz Break voice bridge close_fullscreen Connect 3-Way Call merge_type Se…" at bounding box center [433, 413] width 749 height 705
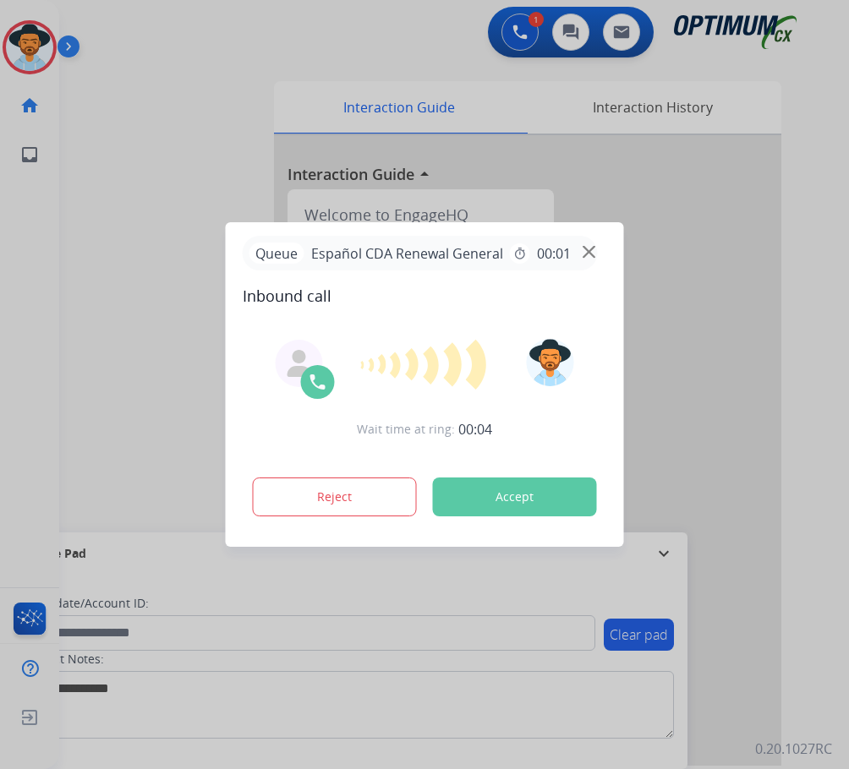
click at [139, 68] on div at bounding box center [424, 384] width 849 height 769
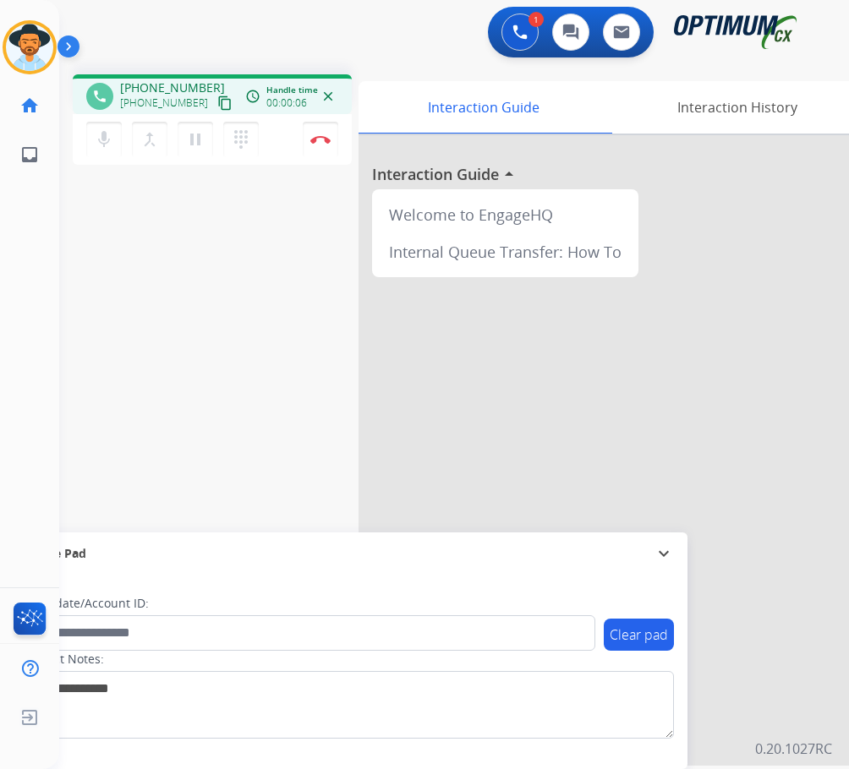
click at [143, 78] on div "phone +19187348421 +19187348421 content_copy access_time Call metrics Queue 00:…" at bounding box center [212, 94] width 279 height 40
copy span "19187348421"
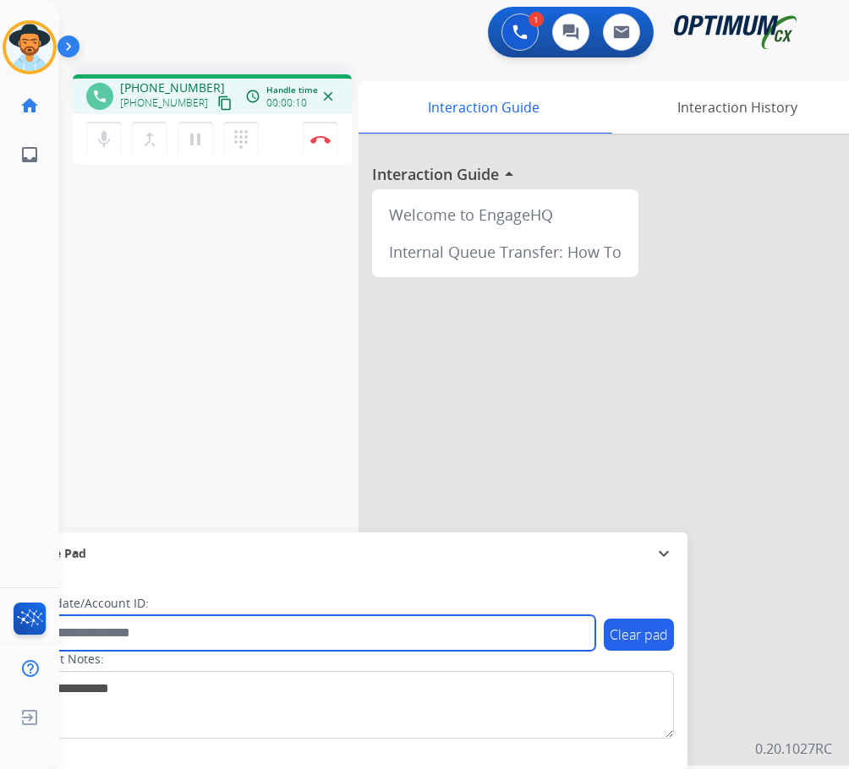
click at [127, 632] on input "text" at bounding box center [308, 633] width 573 height 36
paste input "**********"
type input "**********"
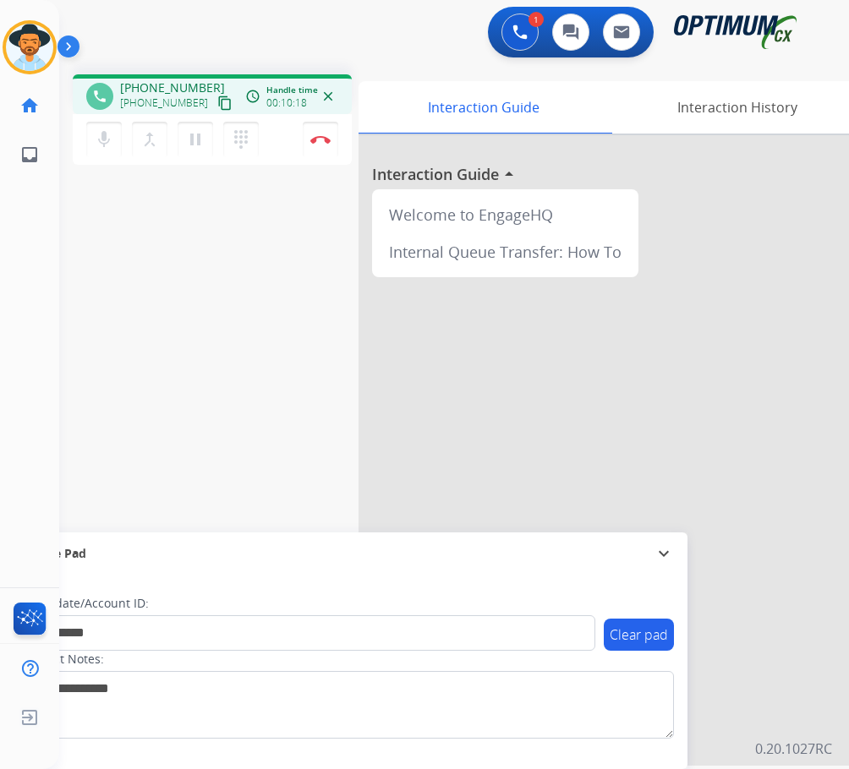
click at [273, 318] on div "**********" at bounding box center [433, 413] width 749 height 705
click at [433, 400] on div at bounding box center [611, 450] width 507 height 631
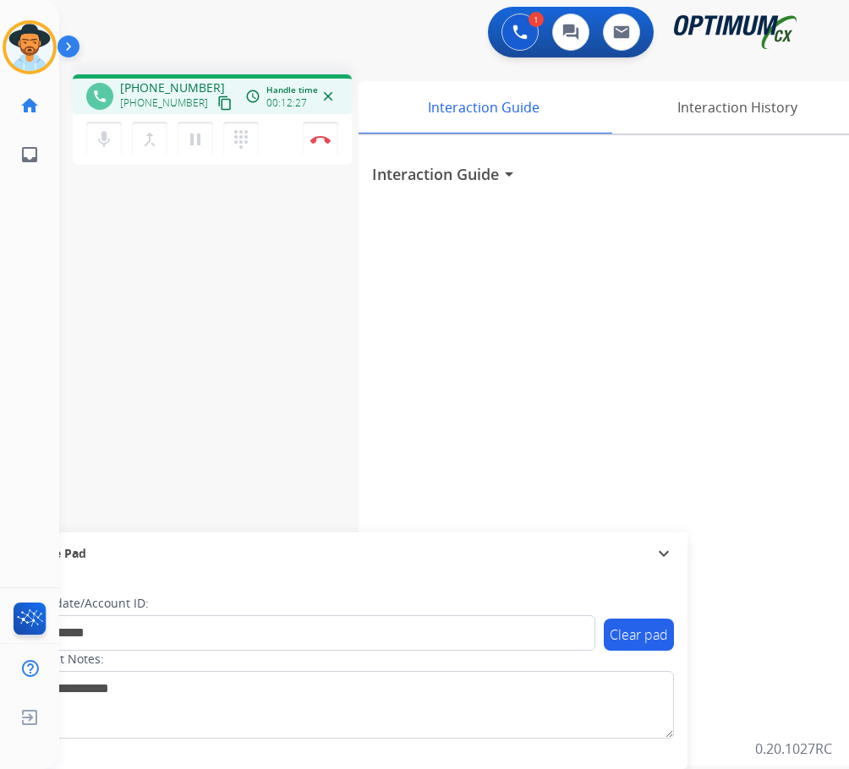
click at [660, 432] on div "Interaction Guide arrow_drop_down" at bounding box center [611, 450] width 507 height 631
click at [324, 140] on img at bounding box center [320, 139] width 20 height 8
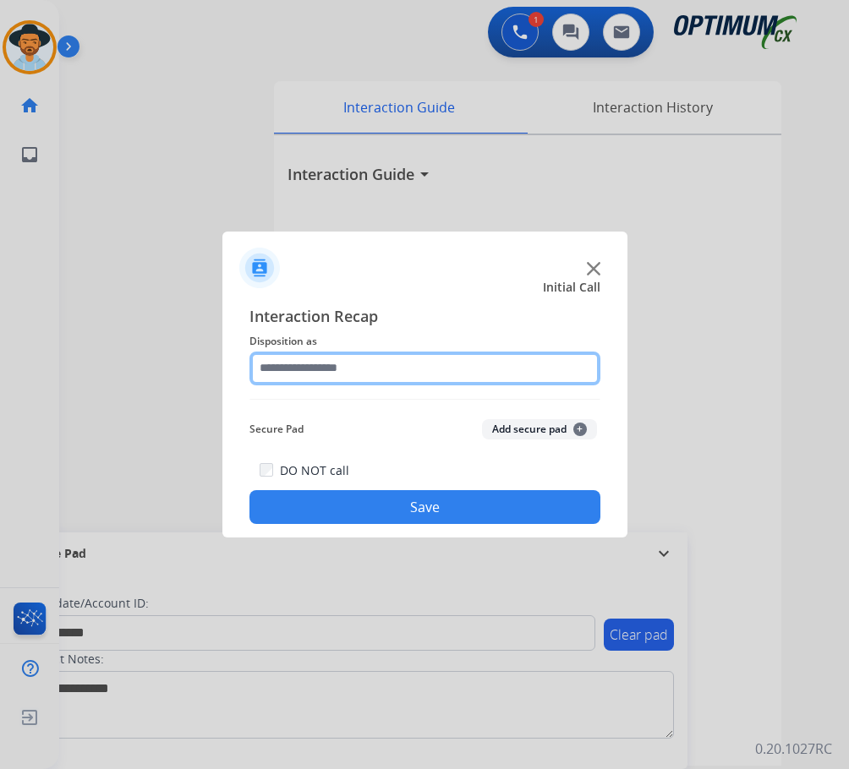
click at [475, 357] on input "text" at bounding box center [424, 369] width 351 height 34
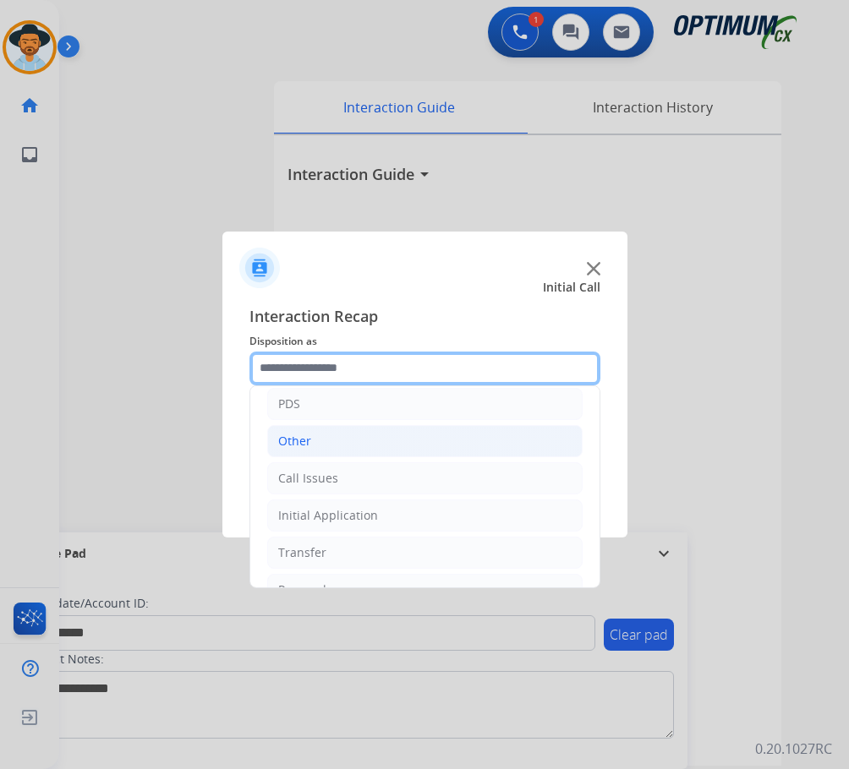
scroll to position [115, 0]
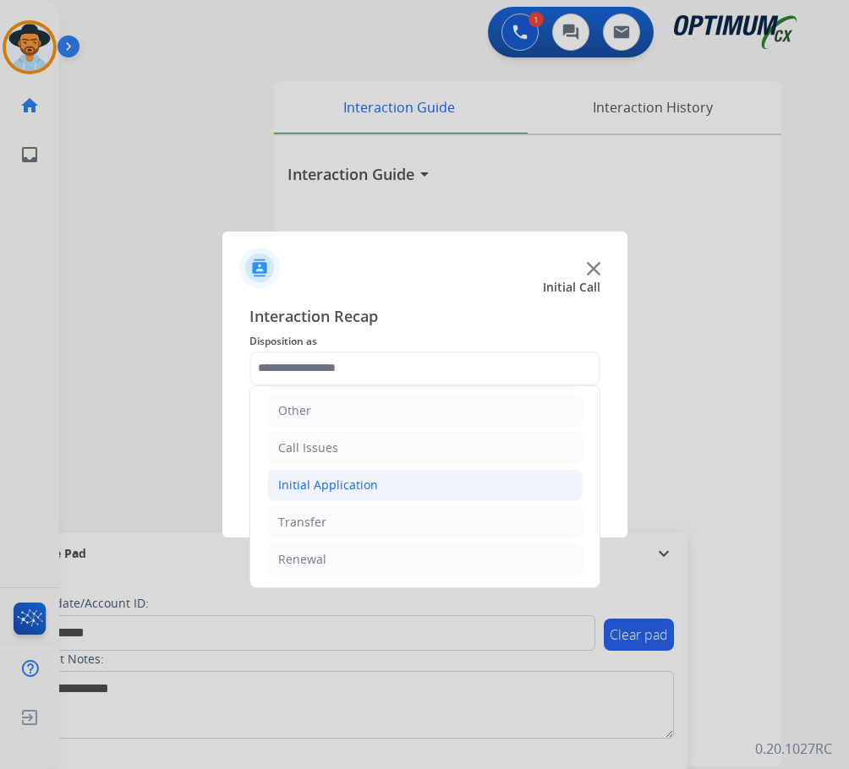
click at [342, 485] on div "Initial Application" at bounding box center [328, 485] width 100 height 17
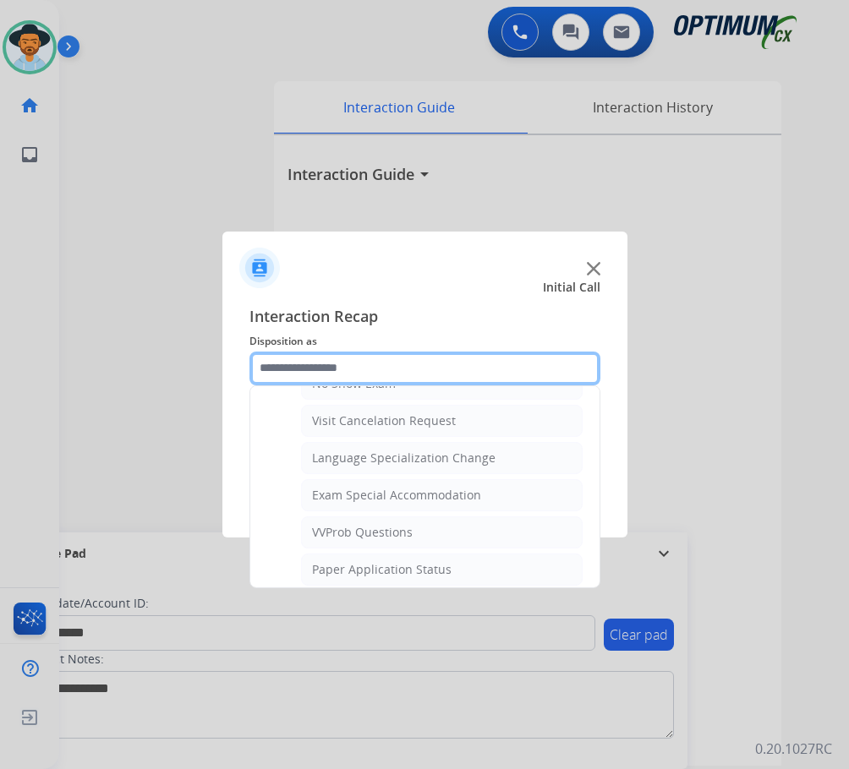
scroll to position [876, 0]
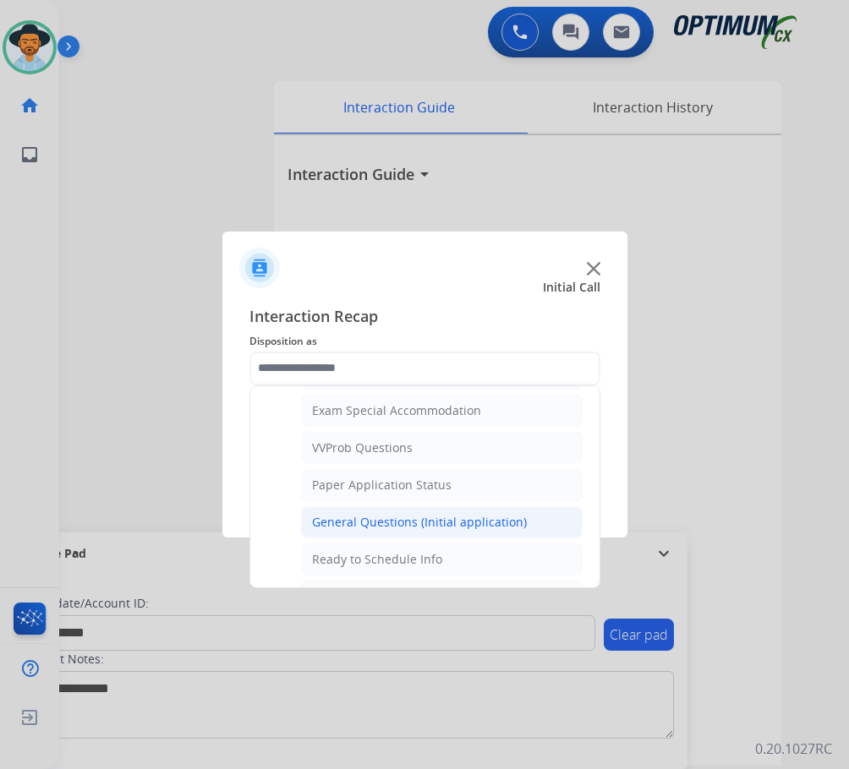
click at [367, 526] on div "General Questions (Initial application)" at bounding box center [419, 522] width 215 height 17
type input "**********"
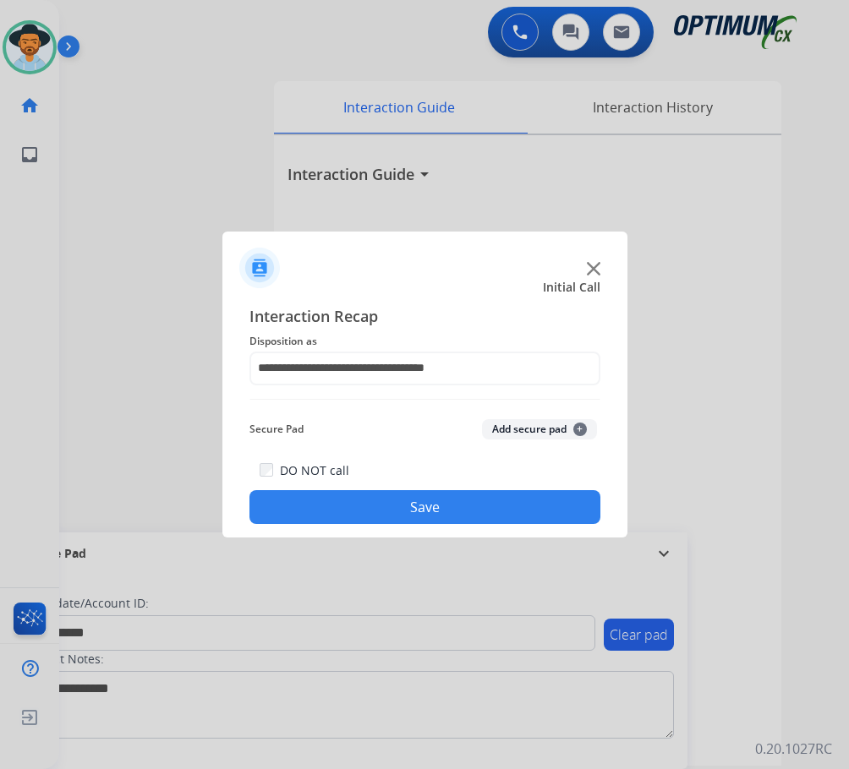
click at [331, 517] on button "Save" at bounding box center [424, 507] width 351 height 34
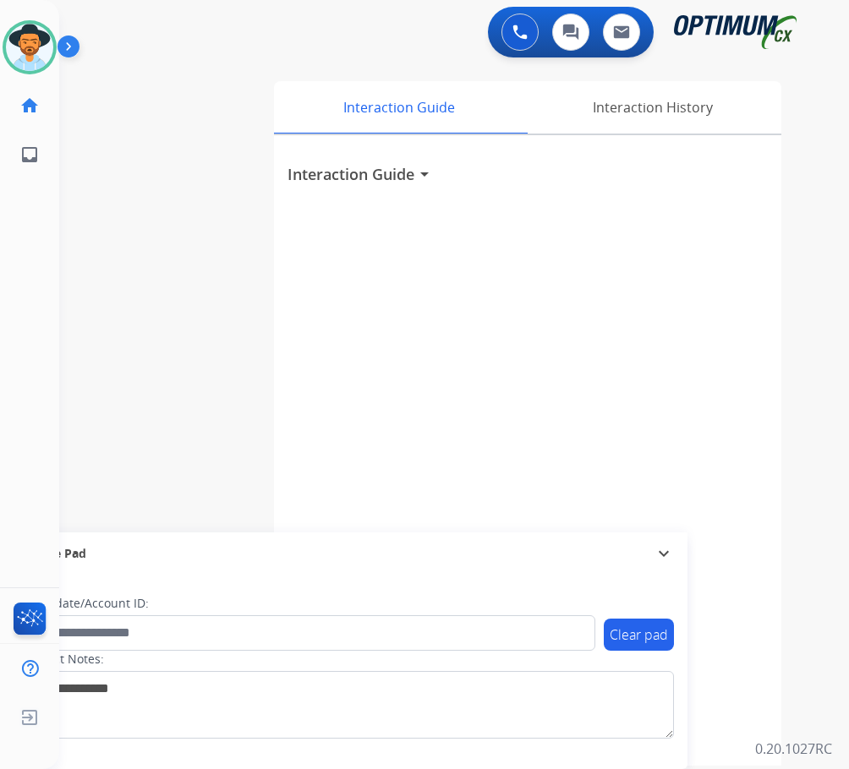
click at [28, 491] on div "Luis Available Edit Avatar Agent: Luis Routing Profile: OCX Training home Home …" at bounding box center [29, 384] width 59 height 769
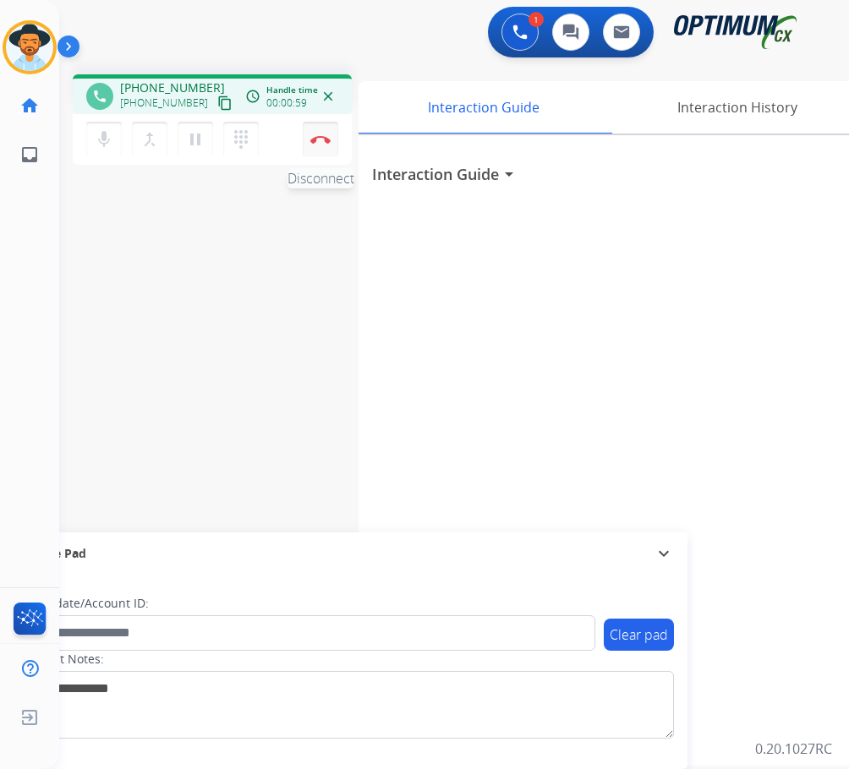
click at [313, 145] on button "Disconnect" at bounding box center [321, 140] width 36 height 36
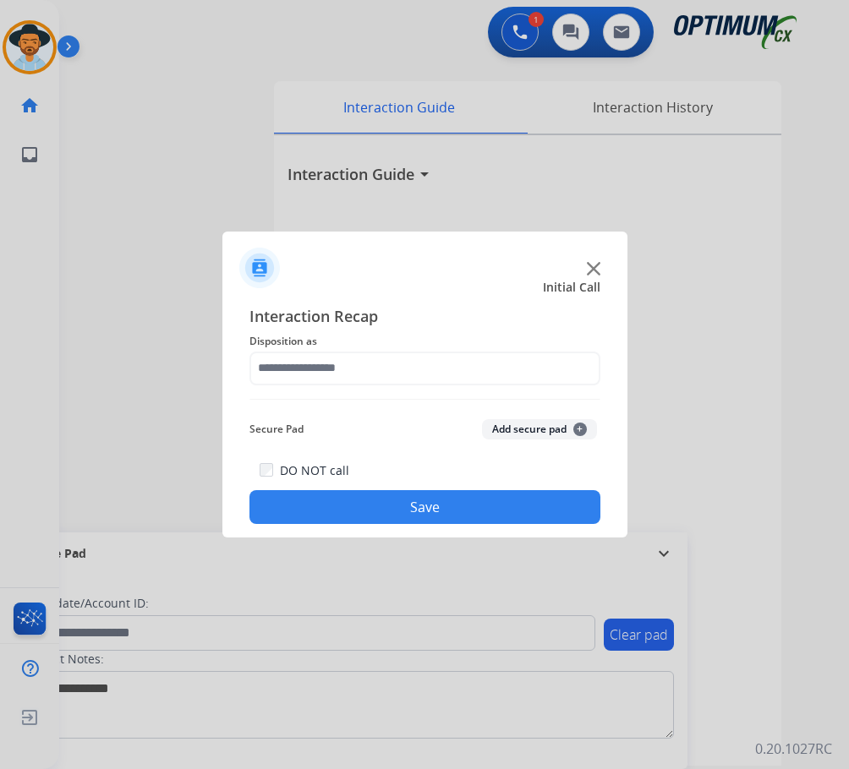
click at [595, 267] on img at bounding box center [594, 269] width 14 height 14
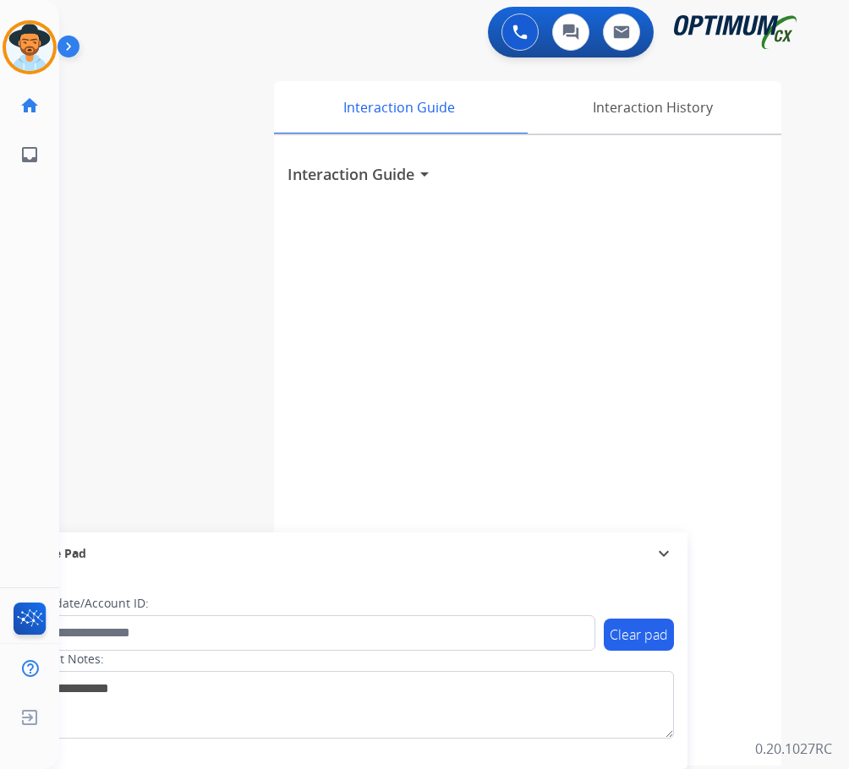
click at [230, 70] on div "swap_horiz Break voice bridge close_fullscreen Connect 3-Way Call merge_type Se…" at bounding box center [433, 413] width 749 height 705
click at [175, 88] on div "swap_horiz Break voice bridge close_fullscreen Connect 3-Way Call merge_type Se…" at bounding box center [433, 413] width 749 height 705
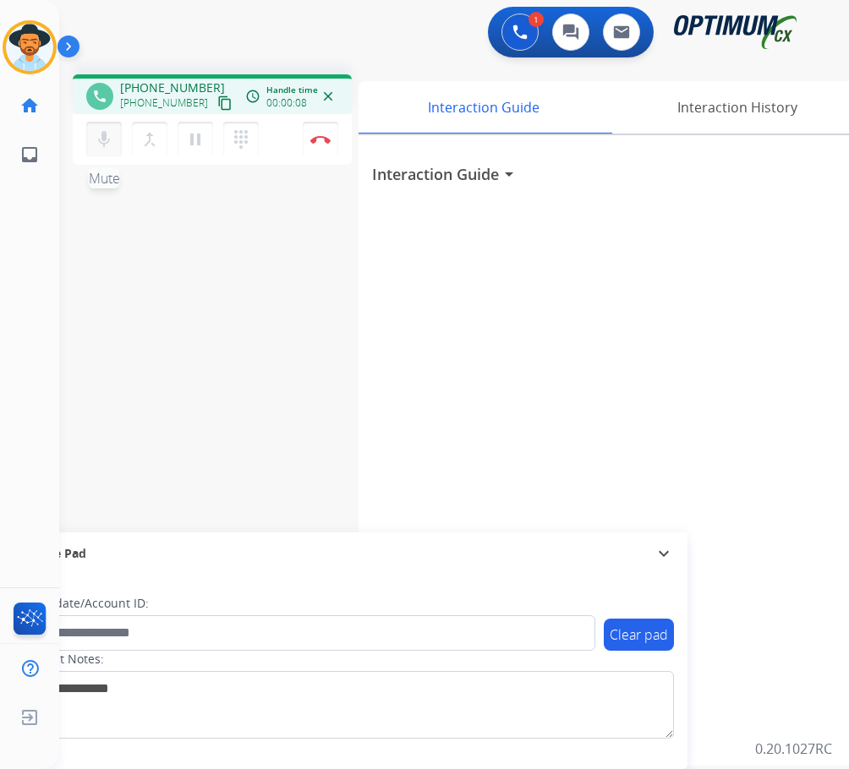
click at [101, 137] on mat-icon "mic" at bounding box center [104, 139] width 20 height 20
click at [101, 143] on mat-icon "mic_off" at bounding box center [104, 139] width 20 height 20
click at [105, 145] on mat-icon "mic" at bounding box center [104, 139] width 20 height 20
click at [105, 145] on mat-icon "mic_off" at bounding box center [104, 139] width 20 height 20
click at [173, 90] on span "+16016952528" at bounding box center [172, 87] width 105 height 17
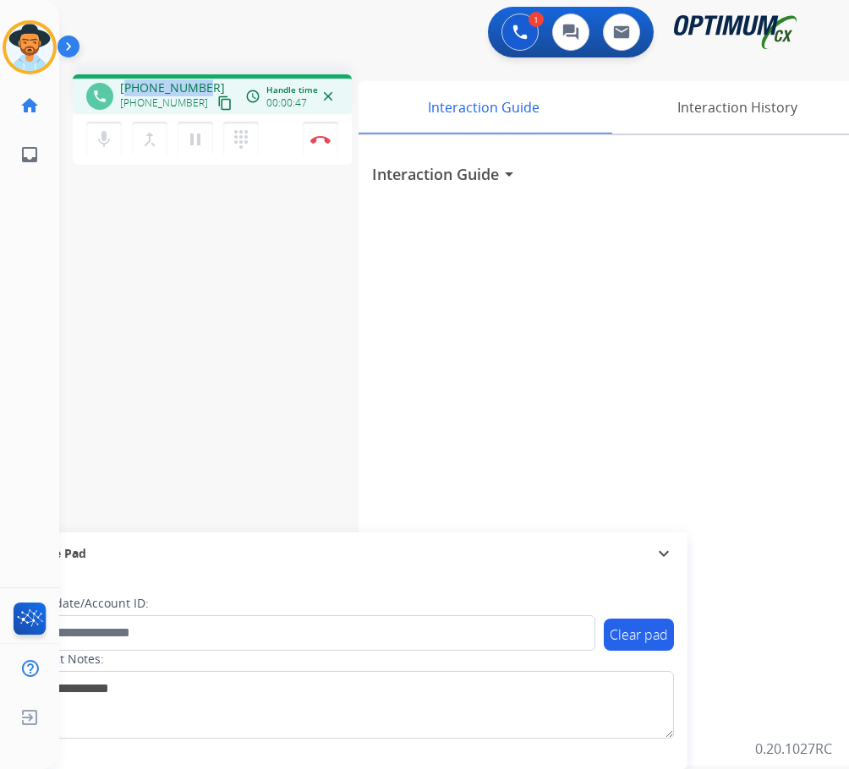
click at [173, 90] on span "+16016952528" at bounding box center [172, 87] width 105 height 17
copy span "16016952528"
click at [109, 141] on mat-icon "mic" at bounding box center [104, 139] width 20 height 20
click at [109, 141] on mat-icon "mic_off" at bounding box center [104, 139] width 20 height 20
click at [315, 130] on button "Disconnect" at bounding box center [321, 140] width 36 height 36
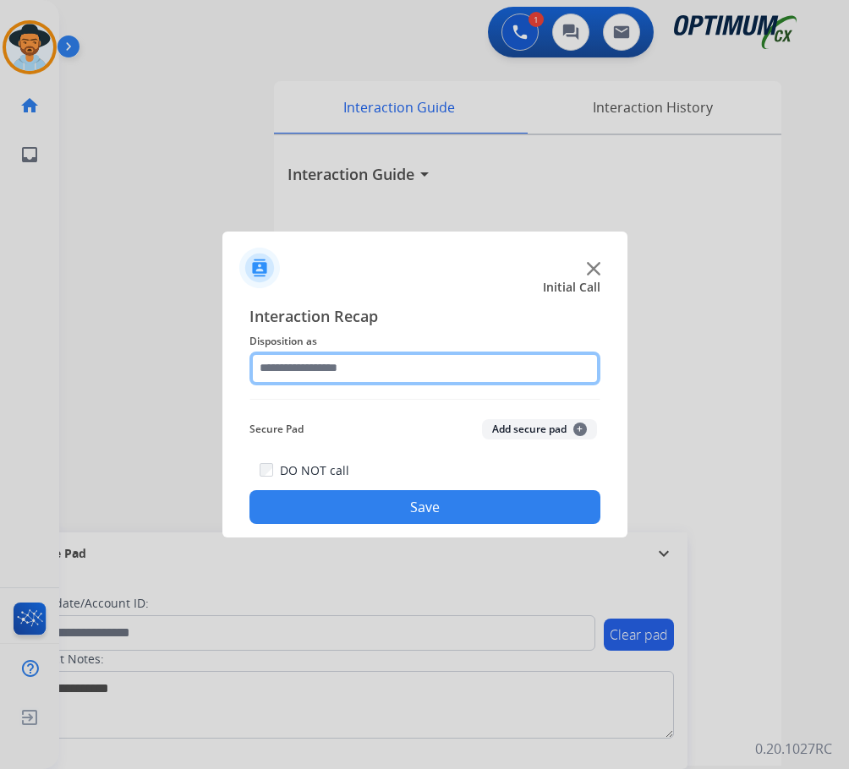
click at [295, 373] on input "text" at bounding box center [424, 369] width 351 height 34
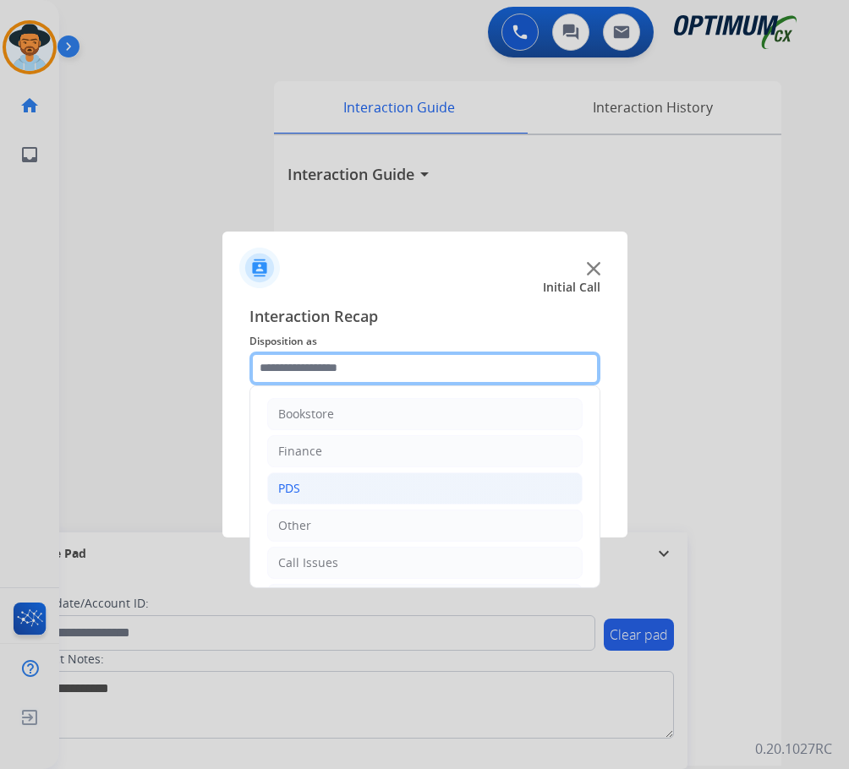
scroll to position [115, 0]
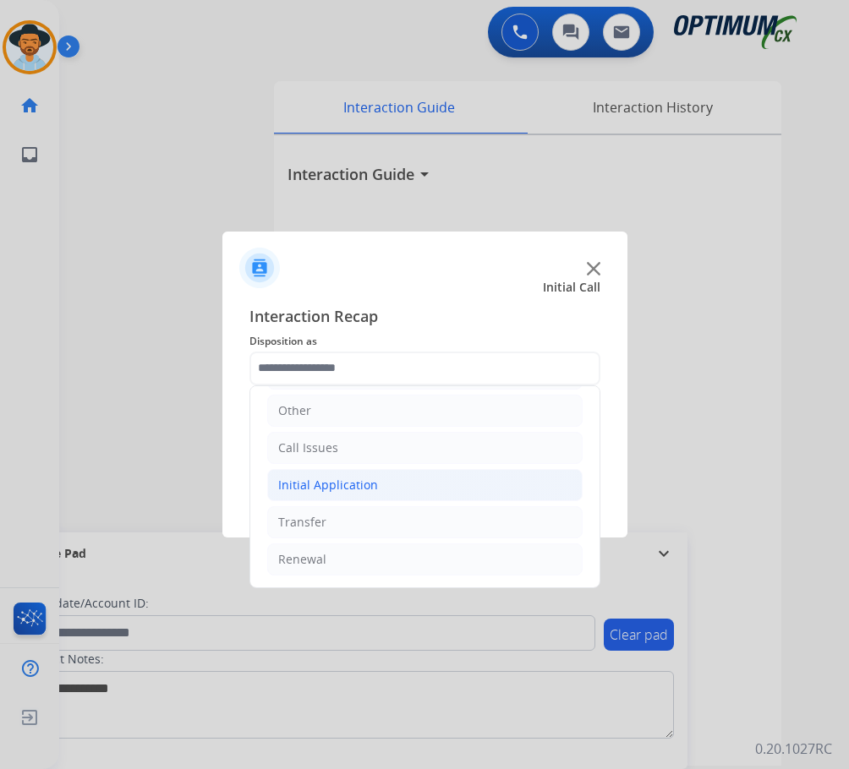
click at [321, 482] on div "Initial Application" at bounding box center [328, 485] width 100 height 17
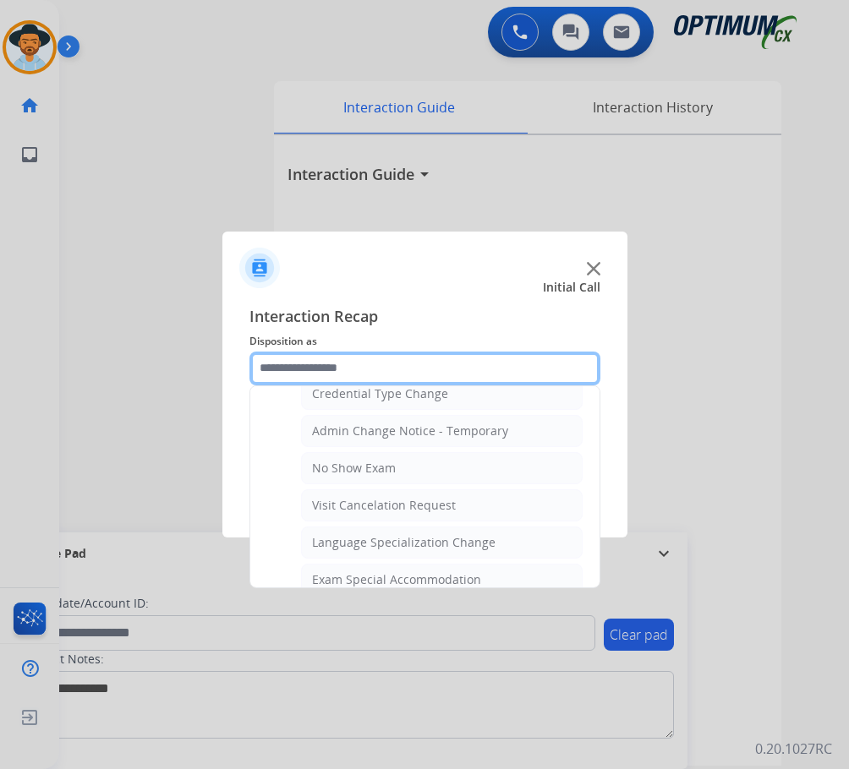
scroll to position [876, 0]
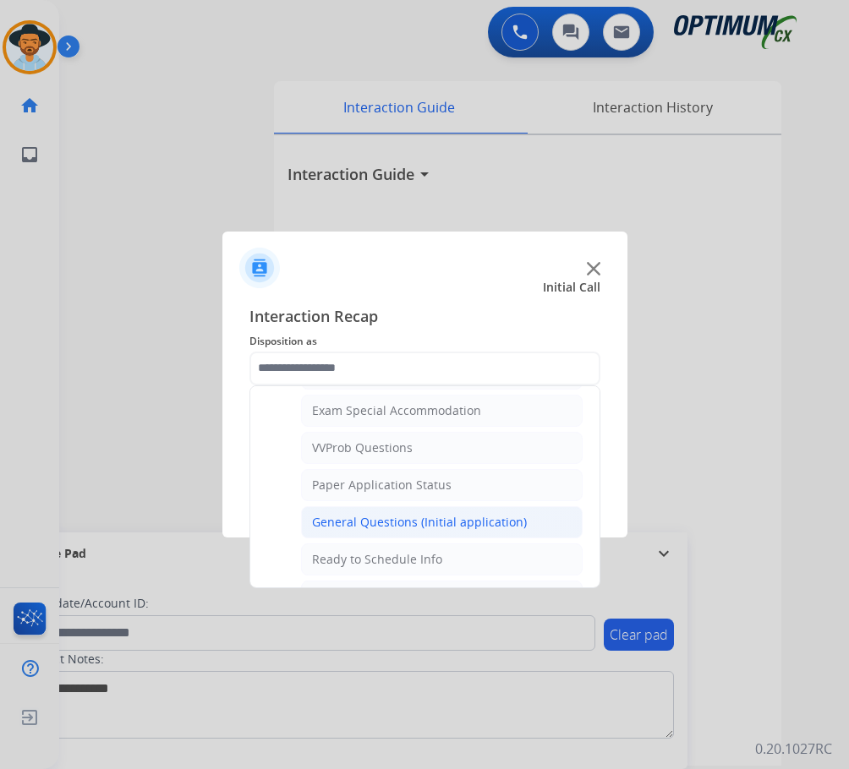
click at [378, 528] on div "General Questions (Initial application)" at bounding box center [419, 522] width 215 height 17
type input "**********"
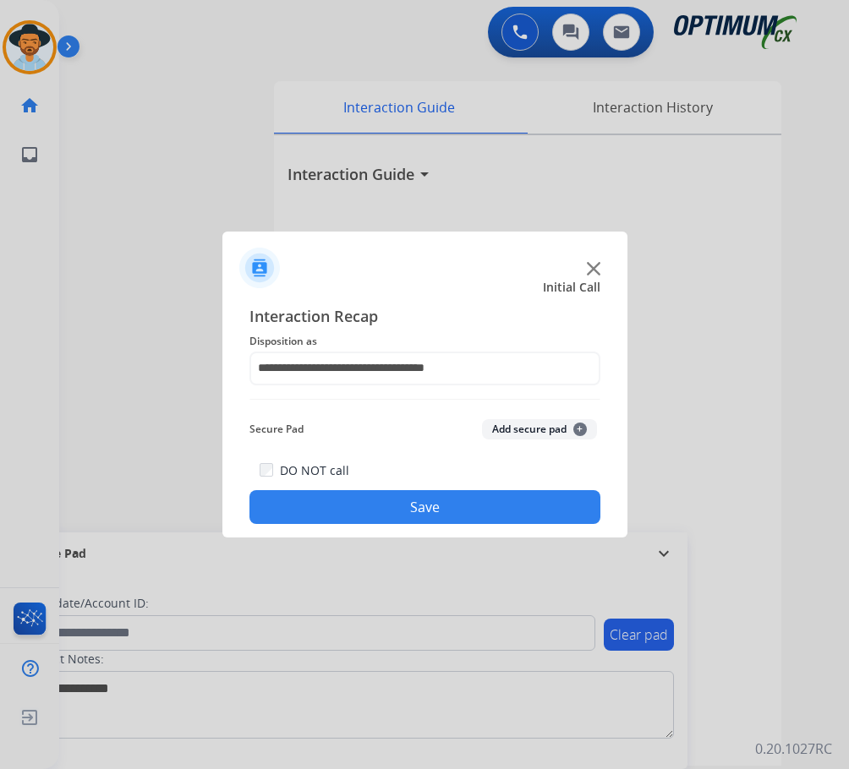
click at [392, 521] on button "Save" at bounding box center [424, 507] width 351 height 34
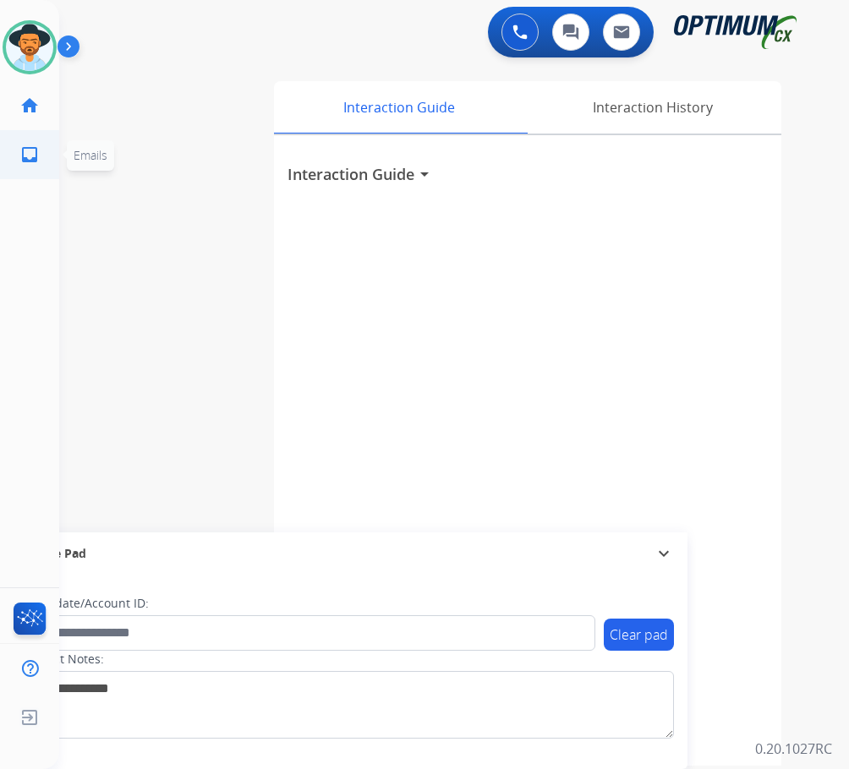
click at [15, 130] on ul "inbox Emails Emails" at bounding box center [29, 154] width 59 height 49
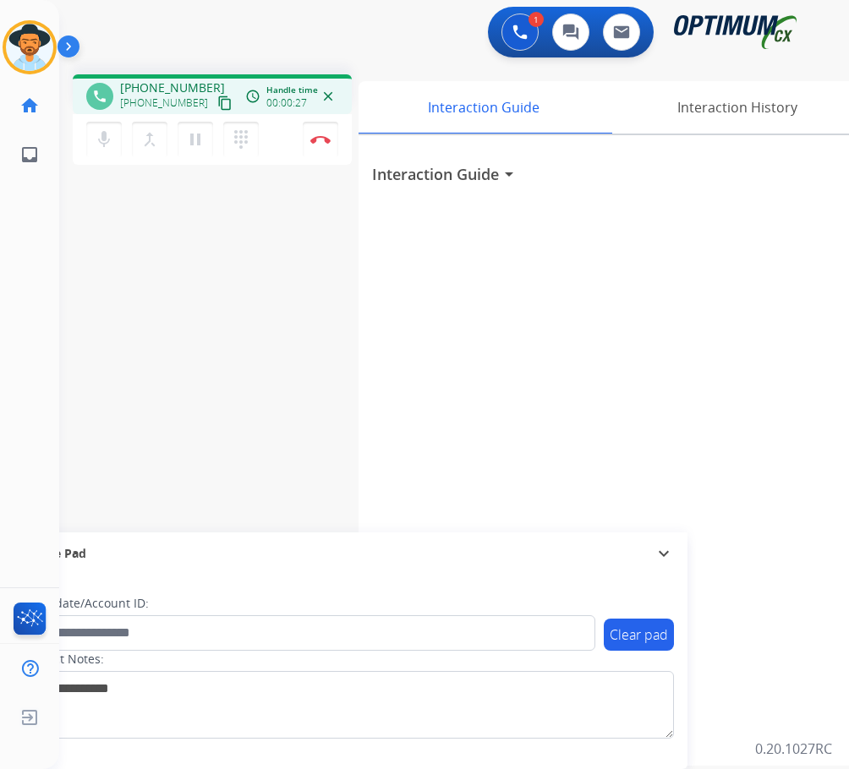
click at [164, 81] on span "+14079534721" at bounding box center [172, 87] width 105 height 17
copy span "14079534721"
click at [585, 408] on div "Interaction Guide arrow_drop_down" at bounding box center [611, 450] width 507 height 631
click at [27, 498] on div "Luis Busy Edit Avatar Agent: Luis Routing Profile: OCX Training home Home Home …" at bounding box center [29, 384] width 59 height 769
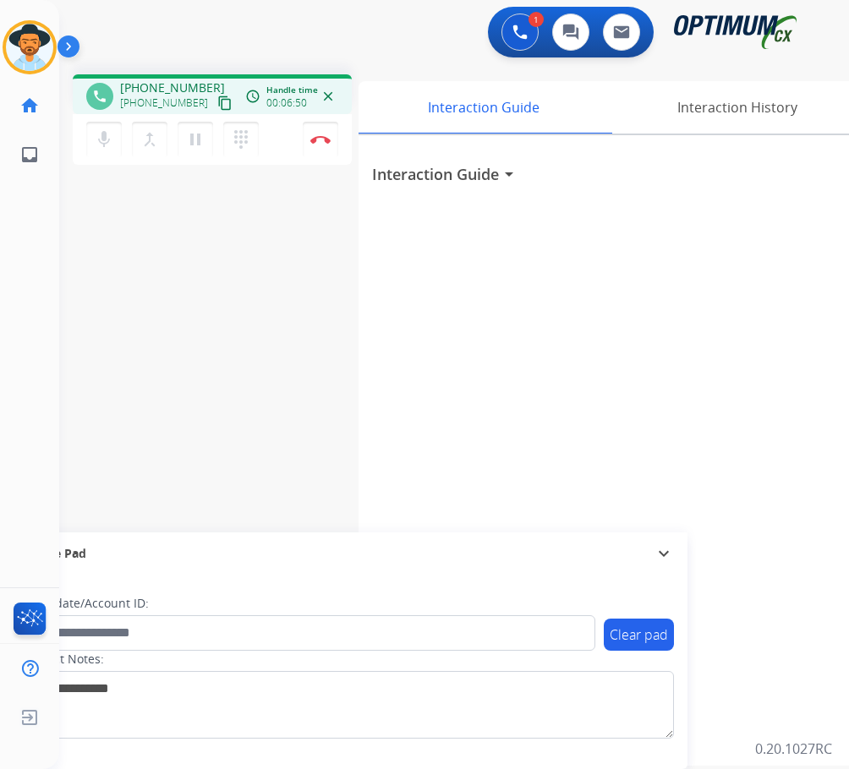
click at [326, 338] on div "phone +14079534721 +14079534721 content_copy access_time Call metrics Queue 00:…" at bounding box center [433, 413] width 749 height 705
click at [316, 133] on button "Disconnect" at bounding box center [321, 140] width 36 height 36
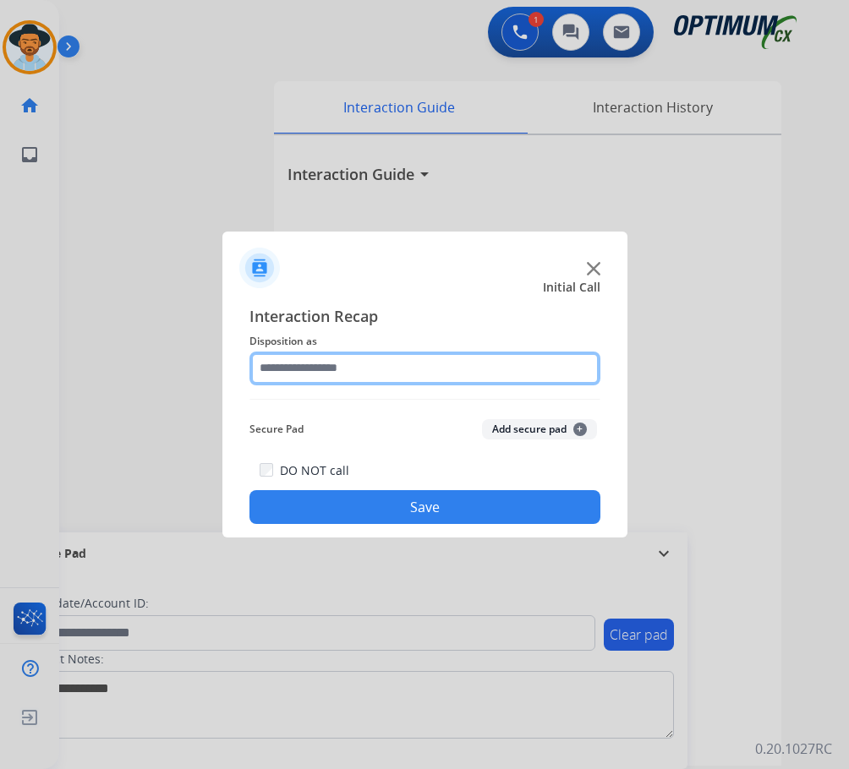
click at [437, 360] on input "text" at bounding box center [424, 369] width 351 height 34
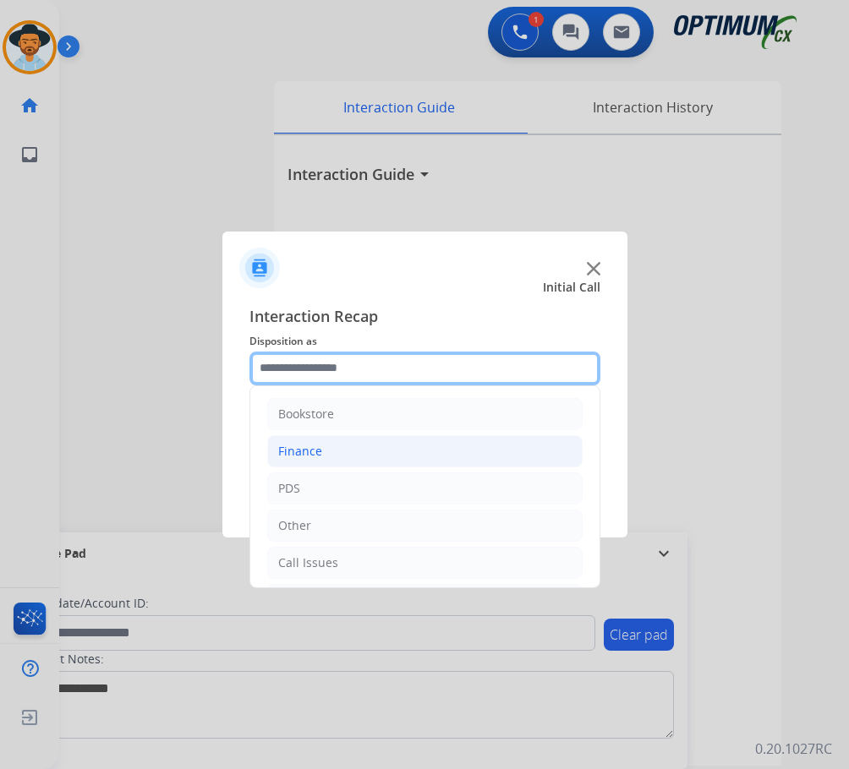
scroll to position [115, 0]
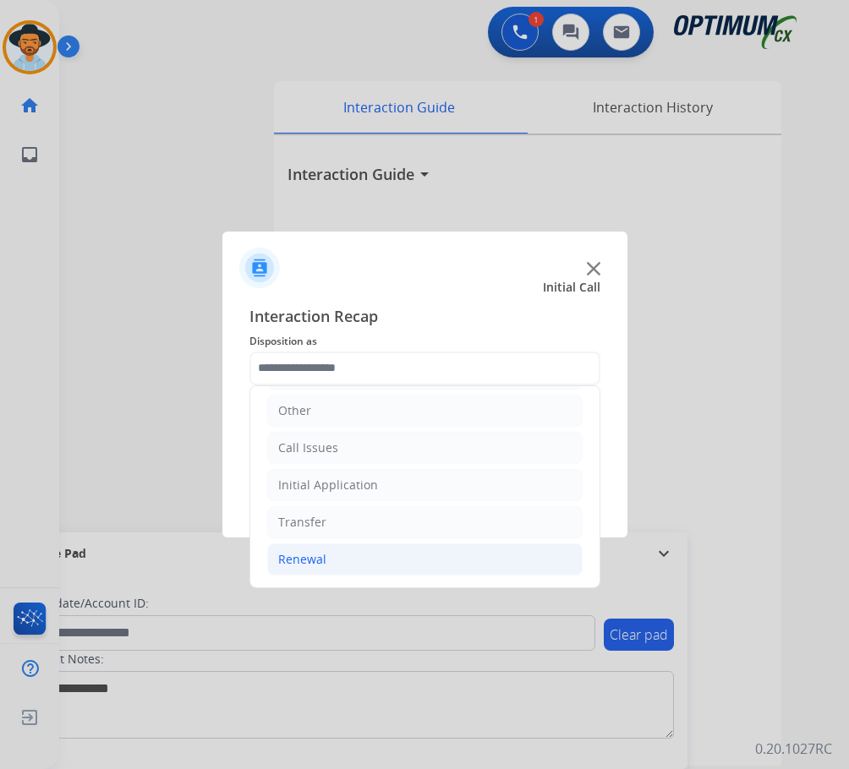
click at [382, 559] on li "Renewal" at bounding box center [424, 560] width 315 height 32
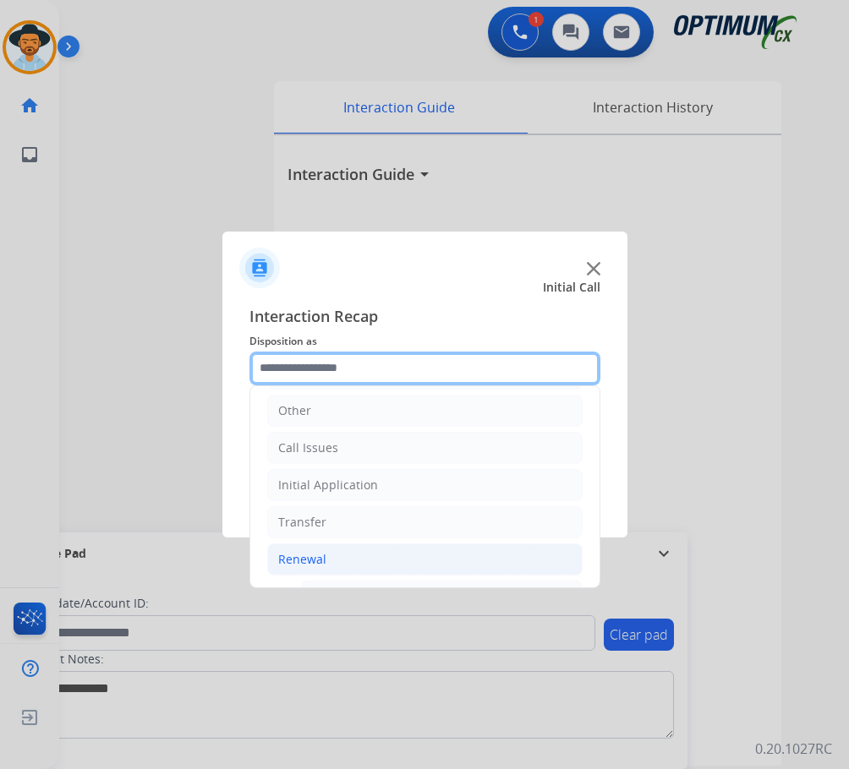
scroll to position [369, 0]
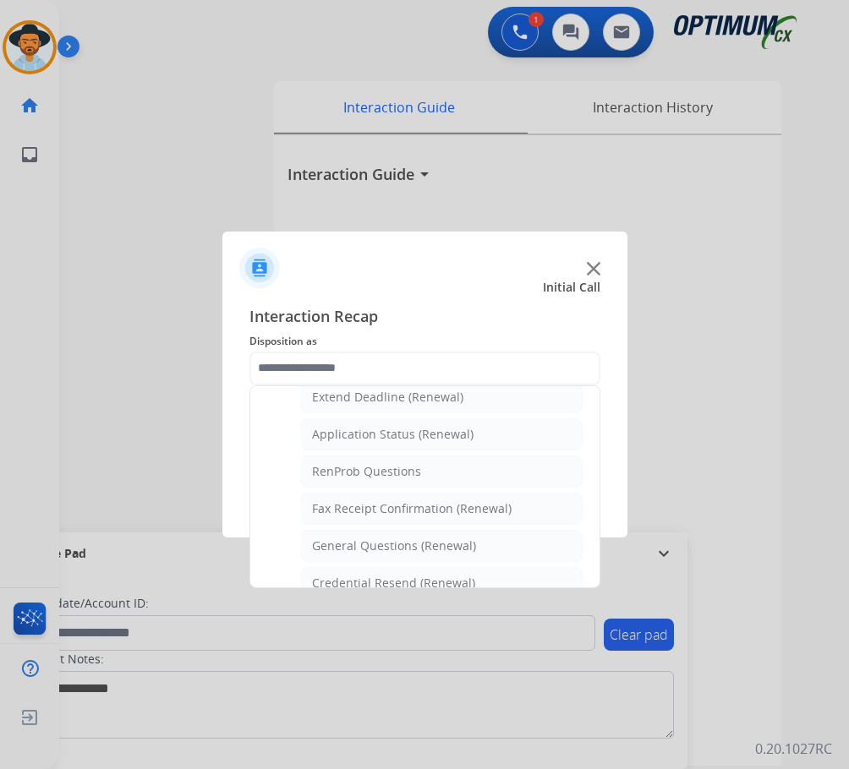
click at [440, 544] on div "General Questions (Renewal)" at bounding box center [394, 546] width 164 height 17
type input "**********"
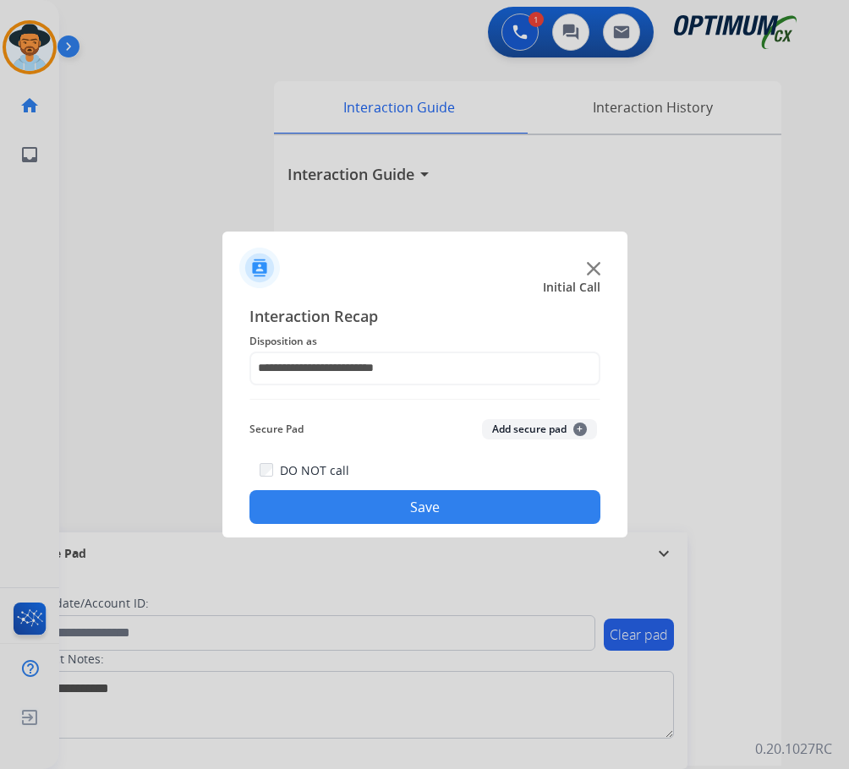
click at [450, 511] on button "Save" at bounding box center [424, 507] width 351 height 34
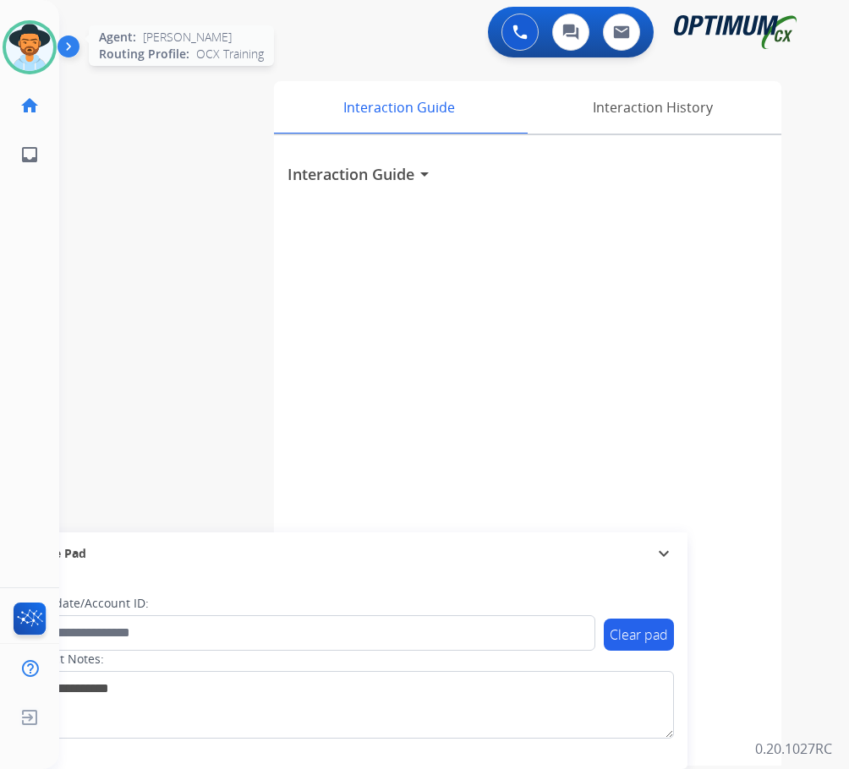
click at [42, 40] on img at bounding box center [29, 47] width 47 height 47
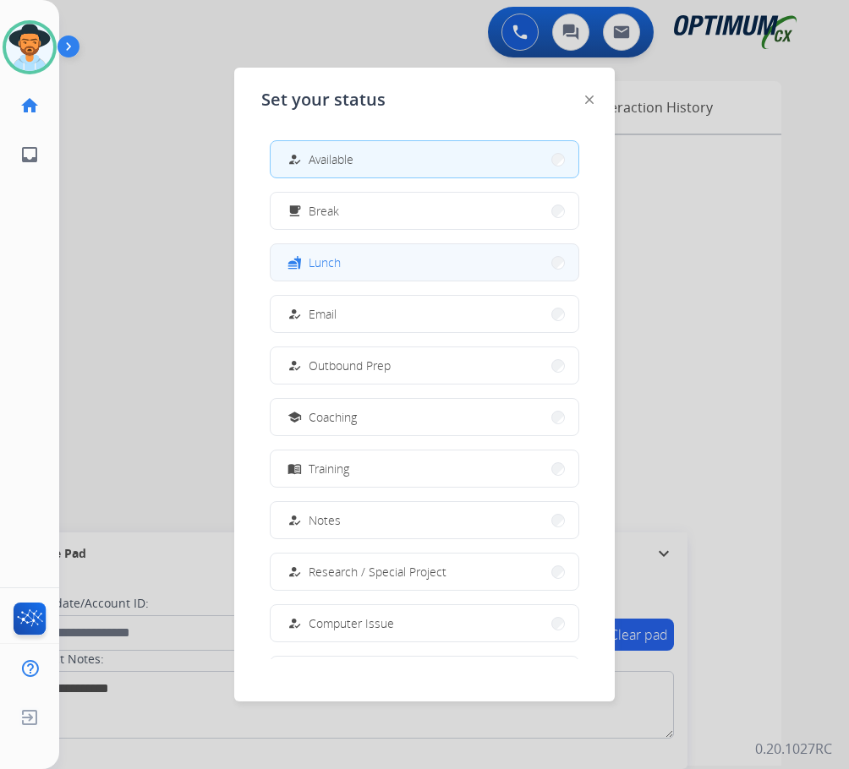
click at [322, 259] on span "Lunch" at bounding box center [325, 263] width 32 height 18
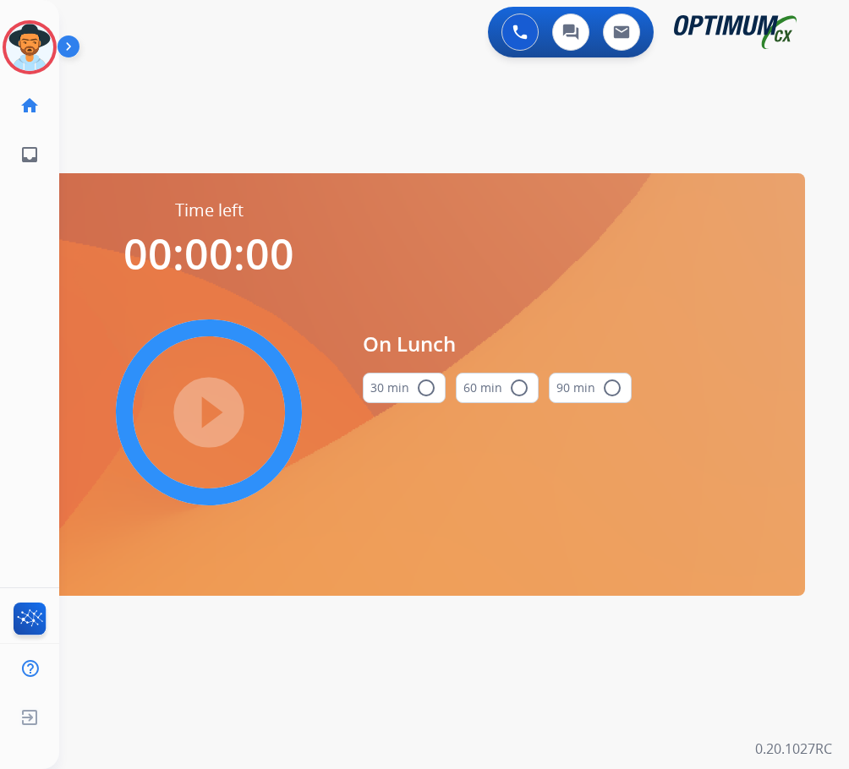
click at [416, 391] on mat-icon "radio_button_unchecked" at bounding box center [426, 388] width 20 height 20
click at [215, 423] on mat-icon "play_circle_filled" at bounding box center [209, 412] width 20 height 20
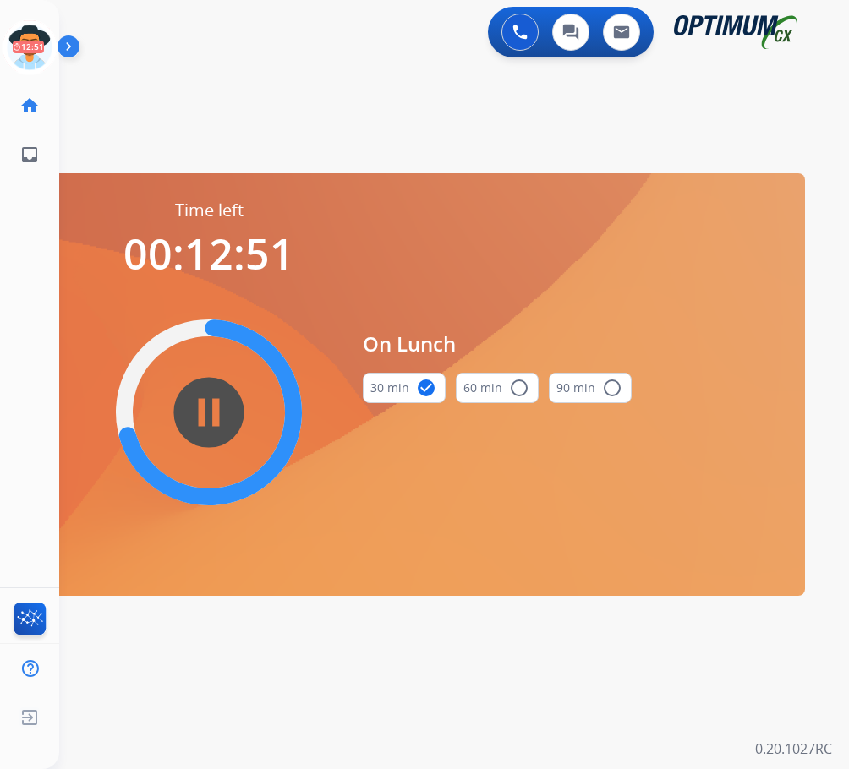
click at [351, 112] on div "swap_horiz Break voice bridge close_fullscreen Connect 3-Way Call merge_type Se…" at bounding box center [433, 101] width 749 height 81
click at [404, 113] on div "swap_horiz Break voice bridge close_fullscreen Connect 3-Way Call merge_type Se…" at bounding box center [433, 101] width 749 height 81
click at [287, 84] on div "swap_horiz Break voice bridge close_fullscreen Connect 3-Way Call merge_type Se…" at bounding box center [433, 101] width 749 height 81
click at [216, 418] on mat-icon "pause_circle_filled" at bounding box center [209, 412] width 20 height 20
click at [366, 132] on div "swap_horiz Break voice bridge close_fullscreen Connect 3-Way Call merge_type Se…" at bounding box center [433, 101] width 749 height 81
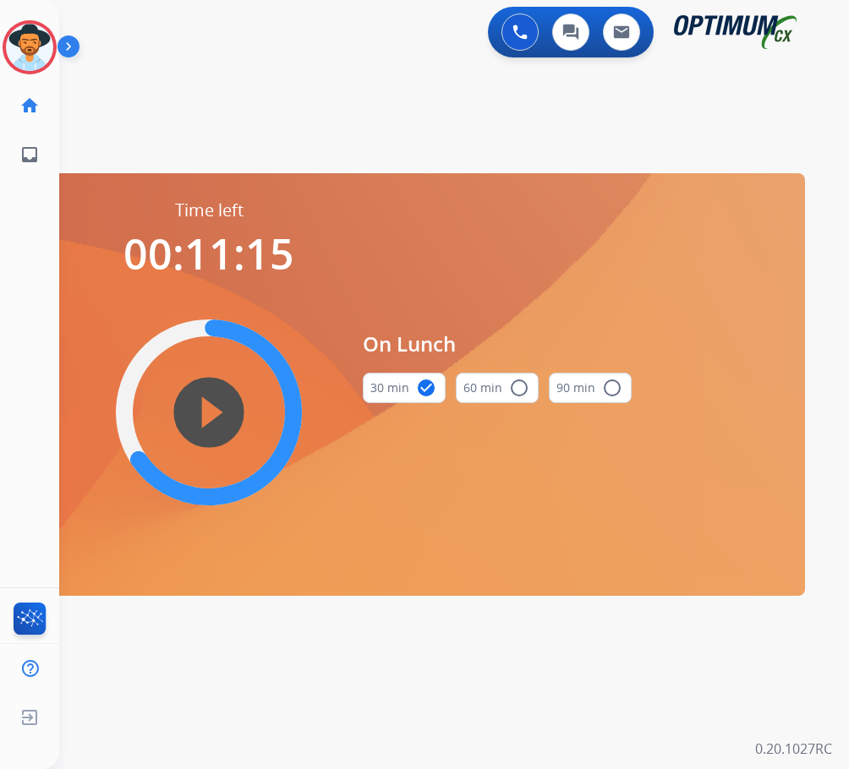
click at [200, 404] on mat-icon "play_circle_filled" at bounding box center [209, 412] width 20 height 20
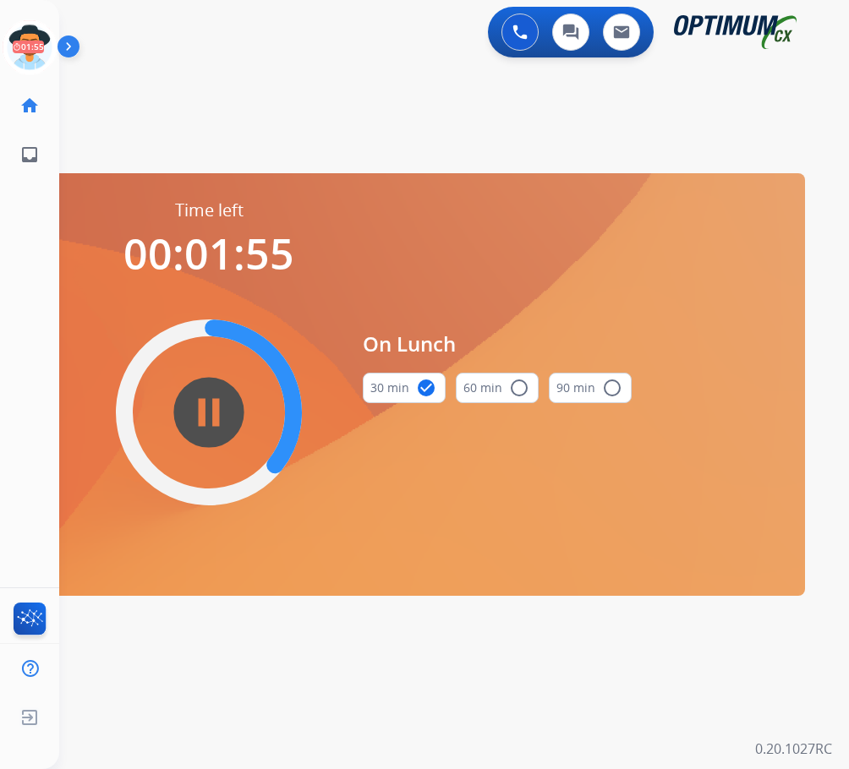
click at [330, 22] on div "0 Voice Interactions 0 Chat Interactions 0 Email Interactions" at bounding box center [440, 34] width 735 height 54
click at [33, 53] on icon at bounding box center [30, 47] width 55 height 55
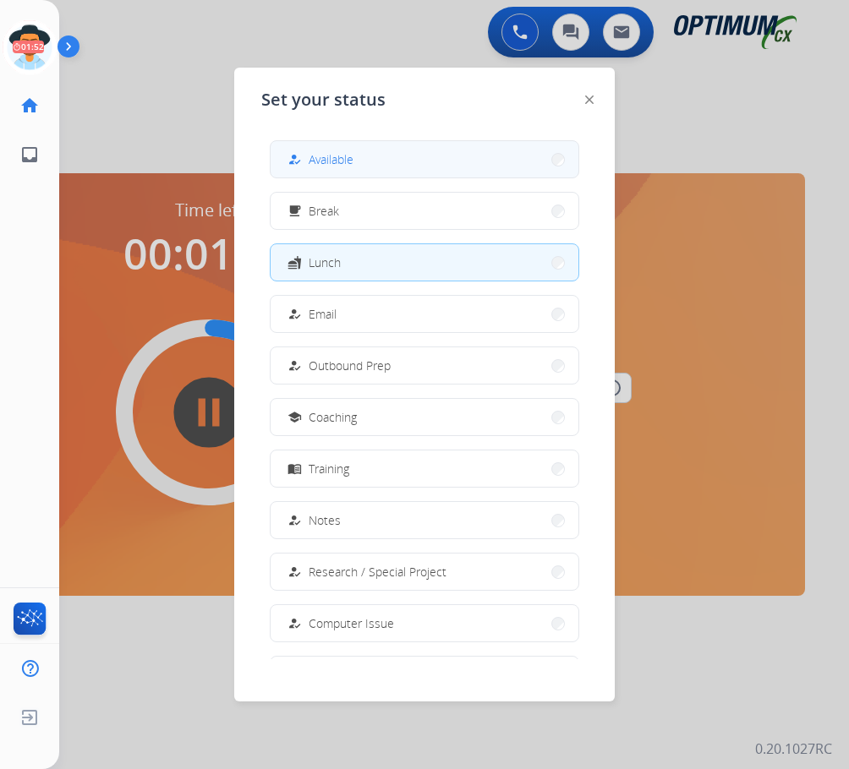
click at [345, 156] on span "Available" at bounding box center [331, 159] width 45 height 18
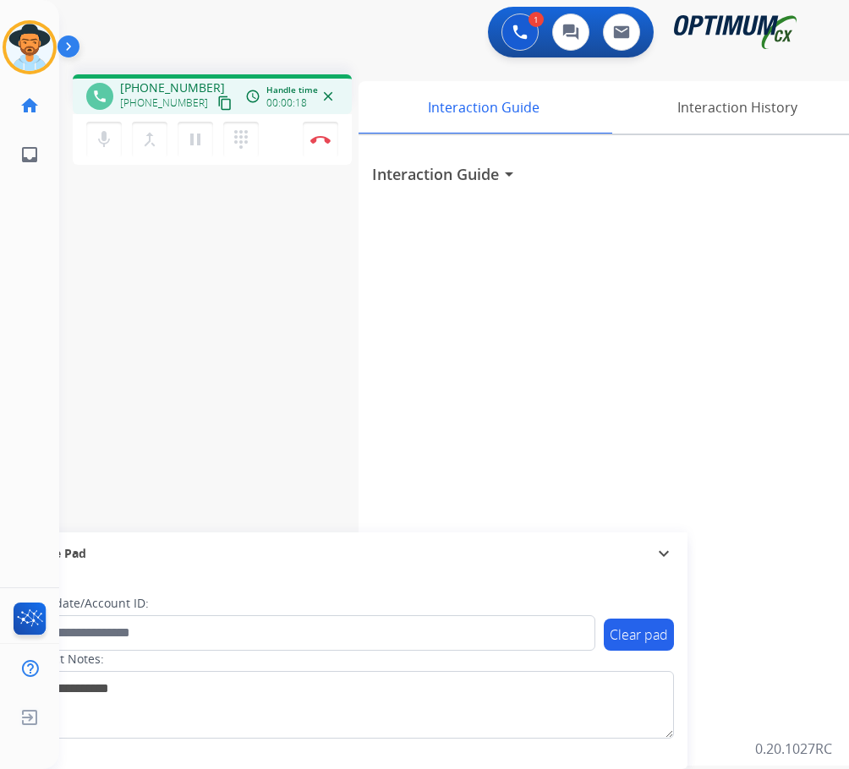
click at [214, 18] on div "1 Voice Interactions 0 Chat Interactions 0 Email Interactions" at bounding box center [440, 34] width 735 height 54
click at [190, 79] on div "phone +14105019744 +14105019744 content_copy access_time Call metrics Queue 00:…" at bounding box center [212, 94] width 279 height 40
copy span "14105019744"
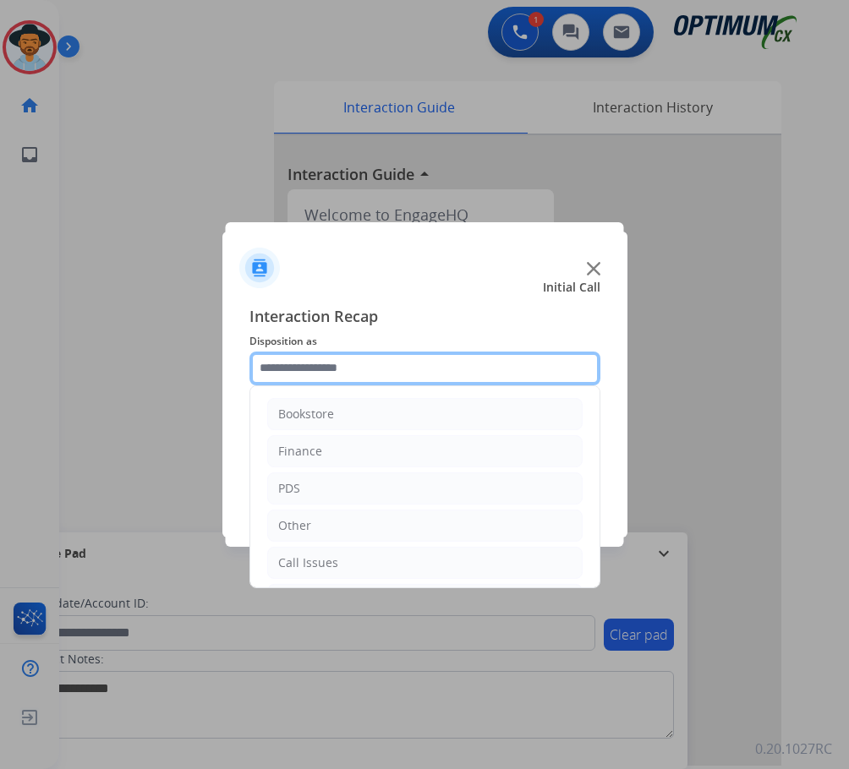
click at [392, 372] on input "text" at bounding box center [424, 369] width 351 height 34
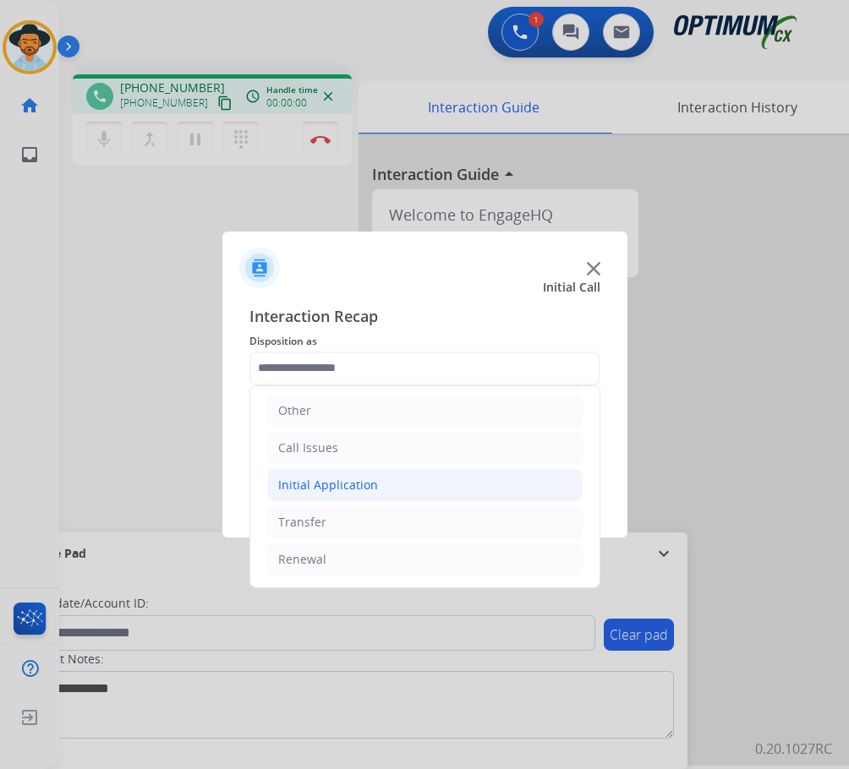
click at [339, 489] on div "Initial Application" at bounding box center [328, 485] width 100 height 17
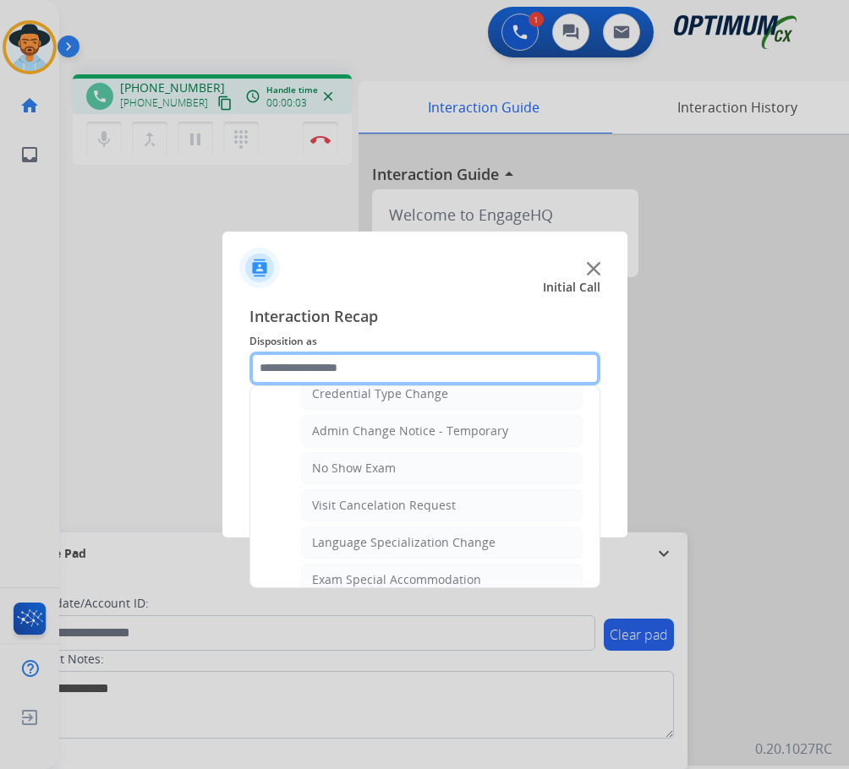
scroll to position [876, 0]
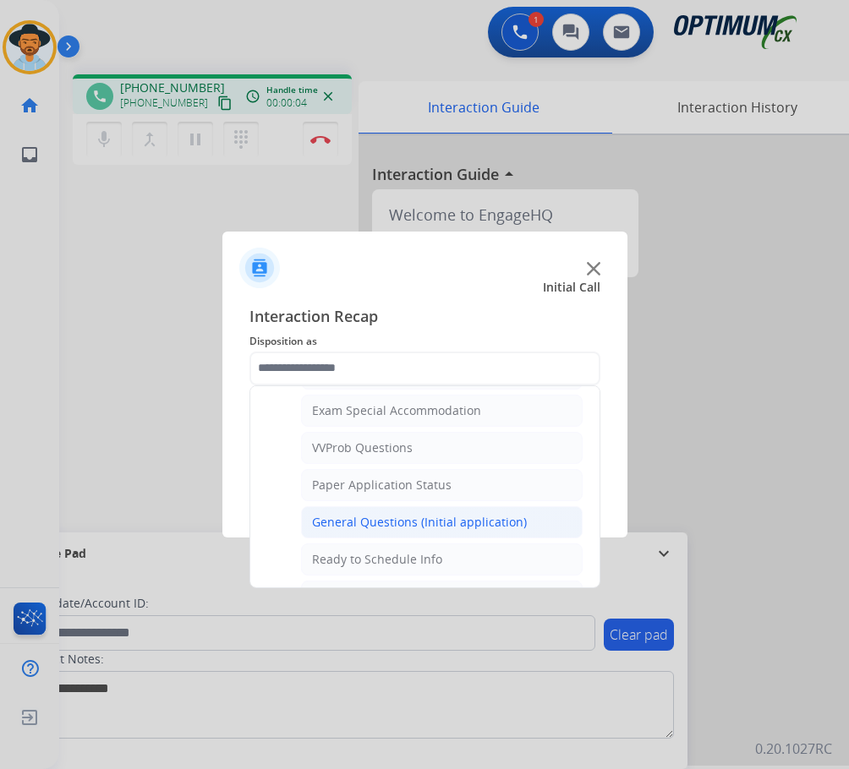
click at [358, 520] on div "General Questions (Initial application)" at bounding box center [419, 522] width 215 height 17
type input "**********"
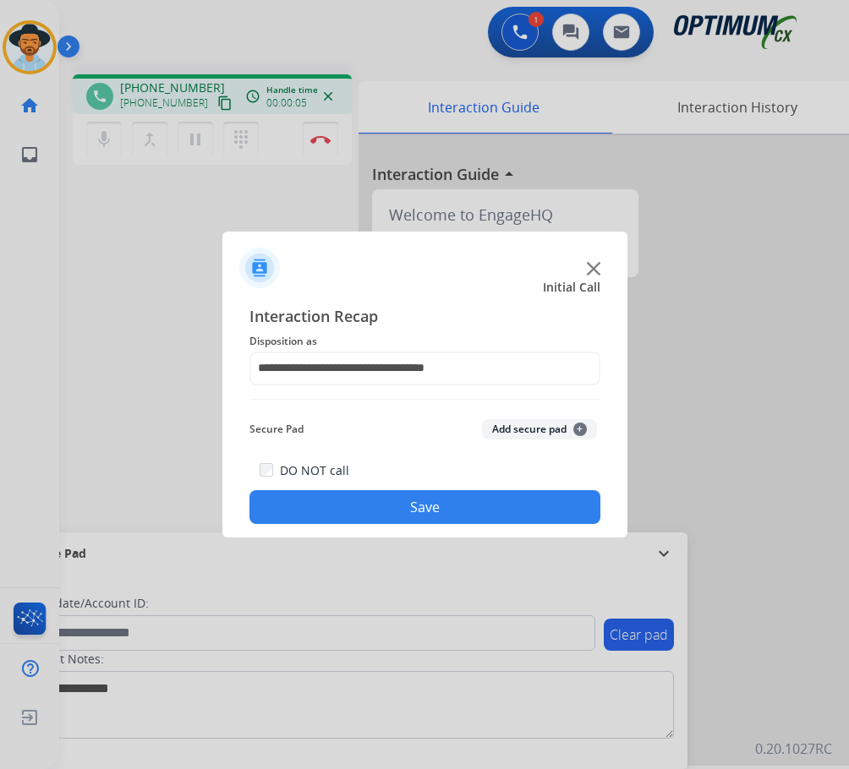
click at [369, 492] on button "Save" at bounding box center [424, 507] width 351 height 34
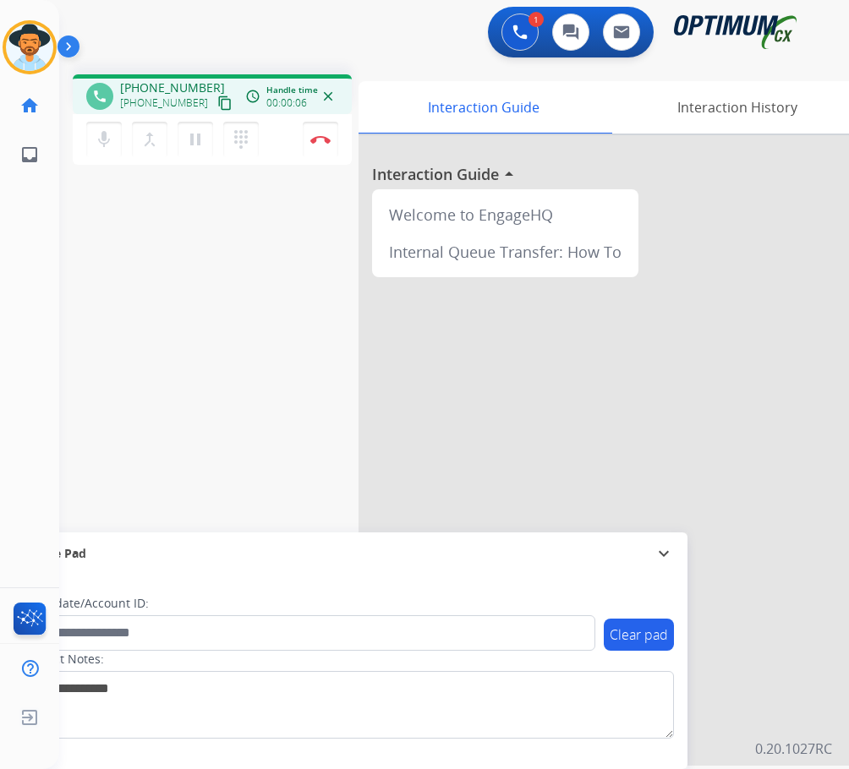
click at [157, 77] on div "phone [PHONE_NUMBER] [PHONE_NUMBER] content_copy access_time Call metrics Queue…" at bounding box center [212, 94] width 279 height 40
copy span "14707025608"
click at [25, 296] on div "[PERSON_NAME] Edit Avatar Agent: [PERSON_NAME] Profile: OCX Training home Home …" at bounding box center [29, 384] width 59 height 769
click at [161, 89] on span "[PHONE_NUMBER]" at bounding box center [172, 87] width 105 height 17
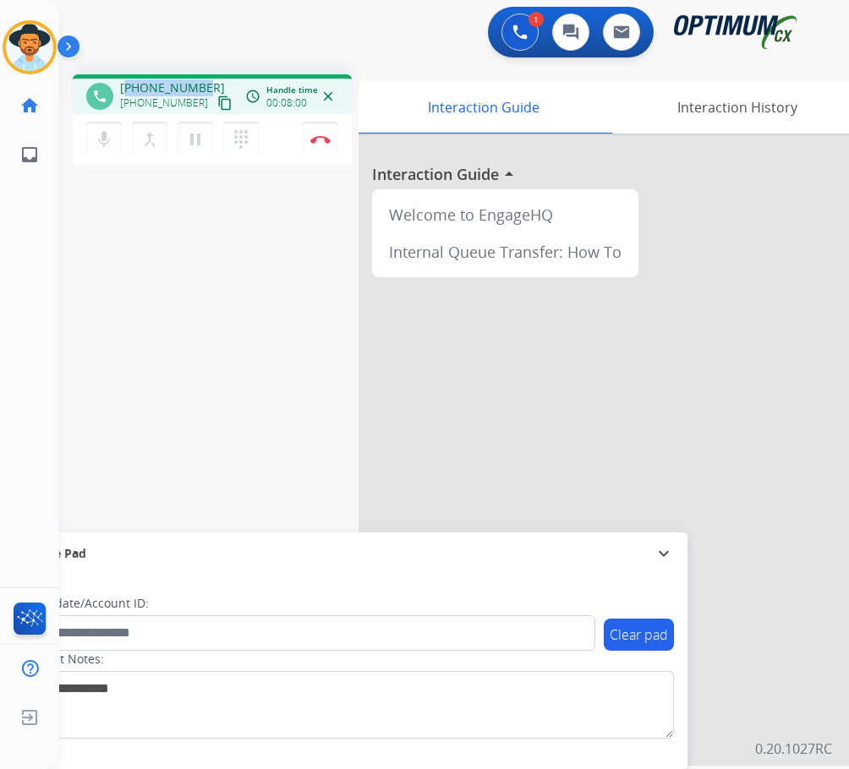
click at [161, 89] on span "[PHONE_NUMBER]" at bounding box center [172, 87] width 105 height 17
copy span "14707025608"
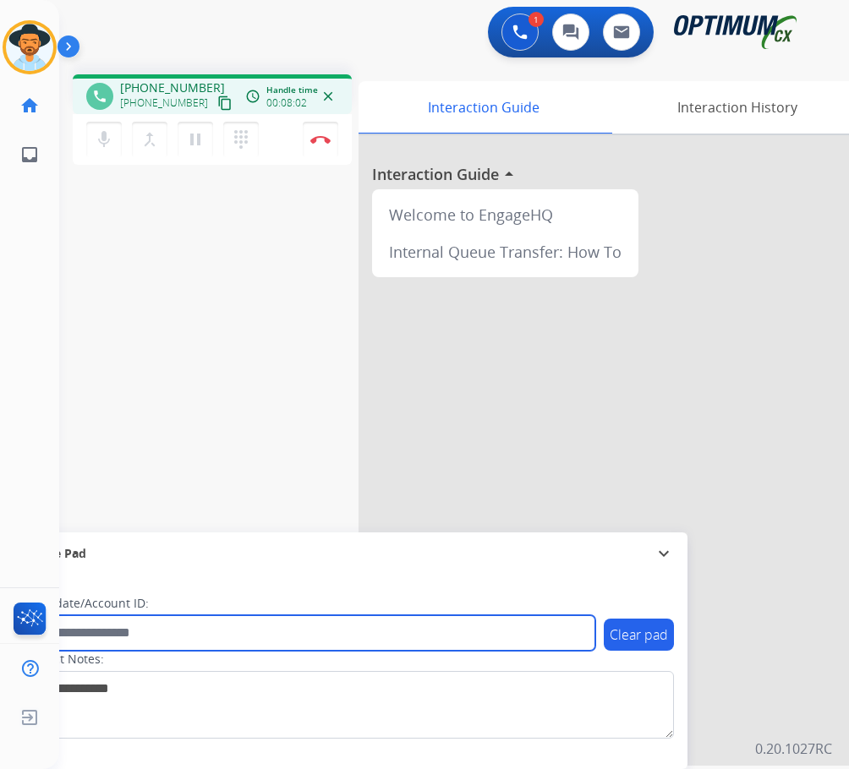
click at [155, 631] on input "text" at bounding box center [308, 633] width 573 height 36
paste input "**********"
type input "**********"
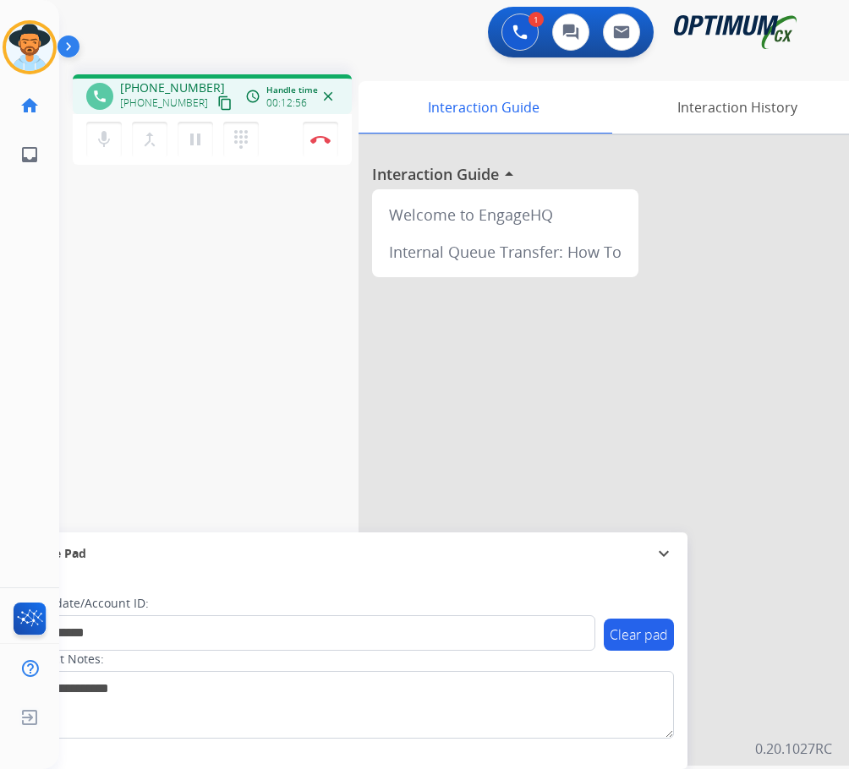
click at [237, 342] on div "**********" at bounding box center [433, 413] width 749 height 705
click at [313, 145] on button "Disconnect" at bounding box center [321, 140] width 36 height 36
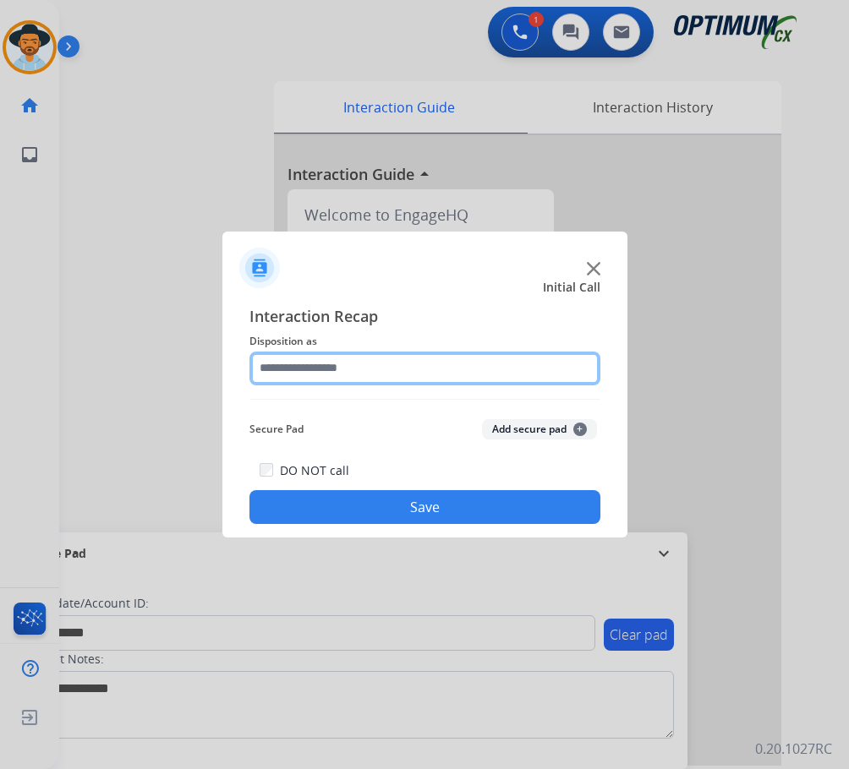
click at [389, 368] on input "text" at bounding box center [424, 369] width 351 height 34
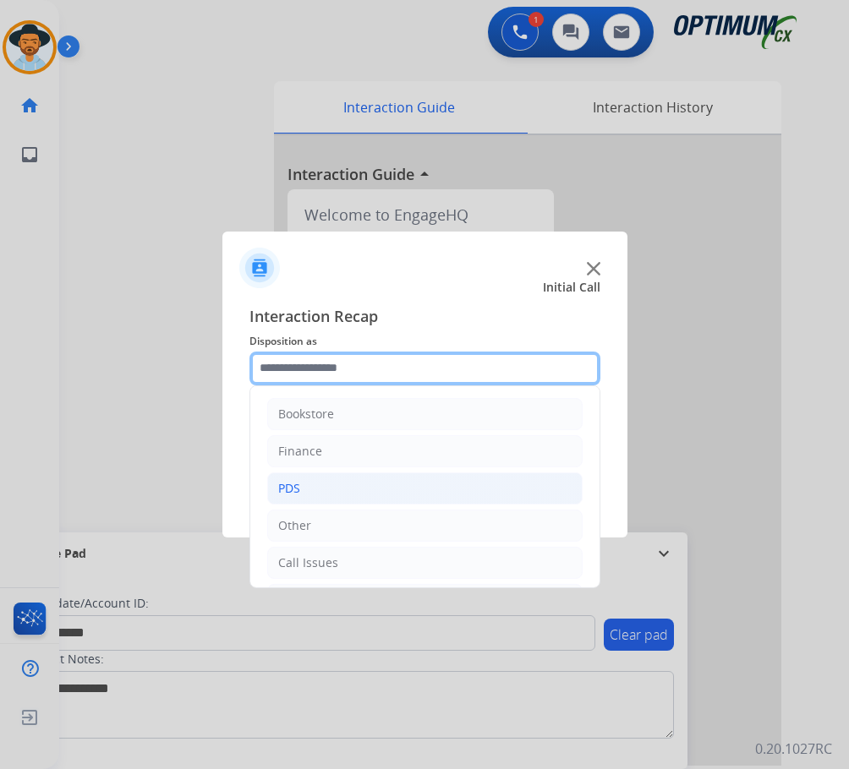
scroll to position [115, 0]
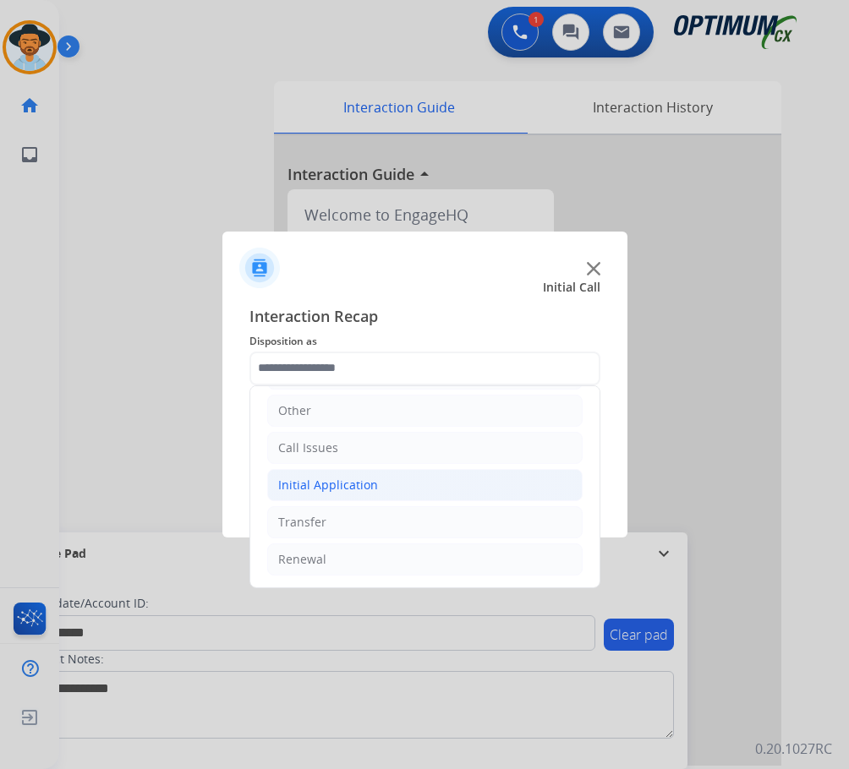
click at [321, 481] on div "Initial Application" at bounding box center [328, 485] width 100 height 17
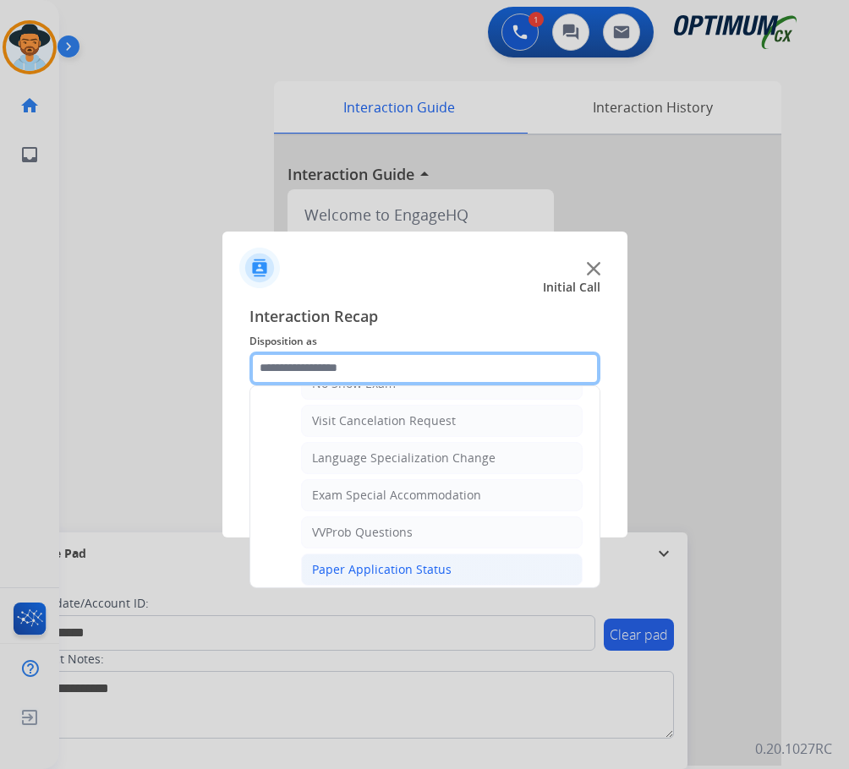
scroll to position [960, 0]
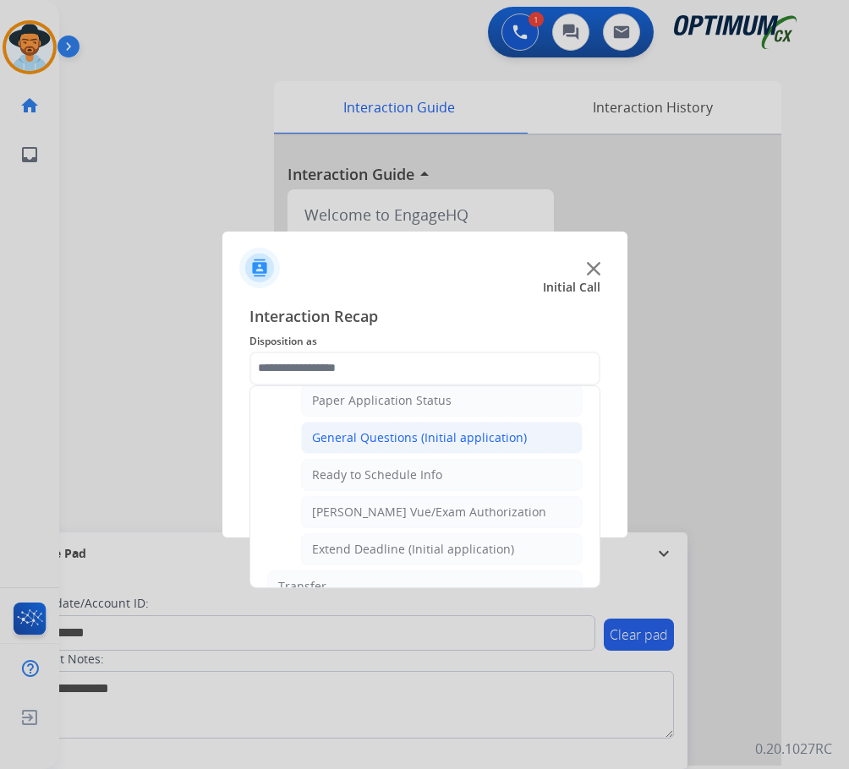
click at [388, 440] on div "General Questions (Initial application)" at bounding box center [419, 437] width 215 height 17
type input "**********"
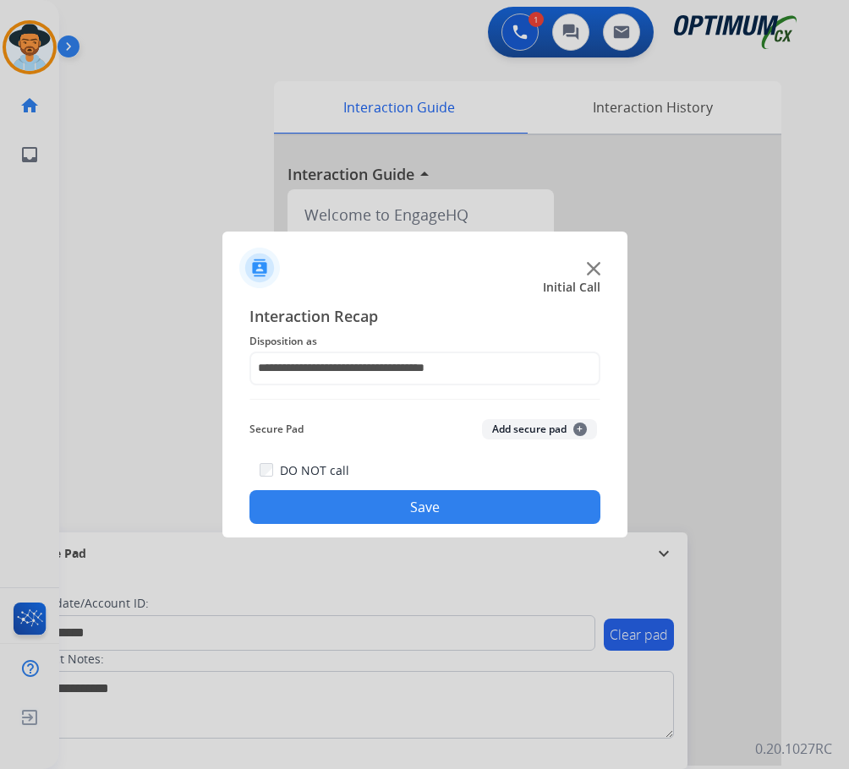
click at [360, 500] on button "Save" at bounding box center [424, 507] width 351 height 34
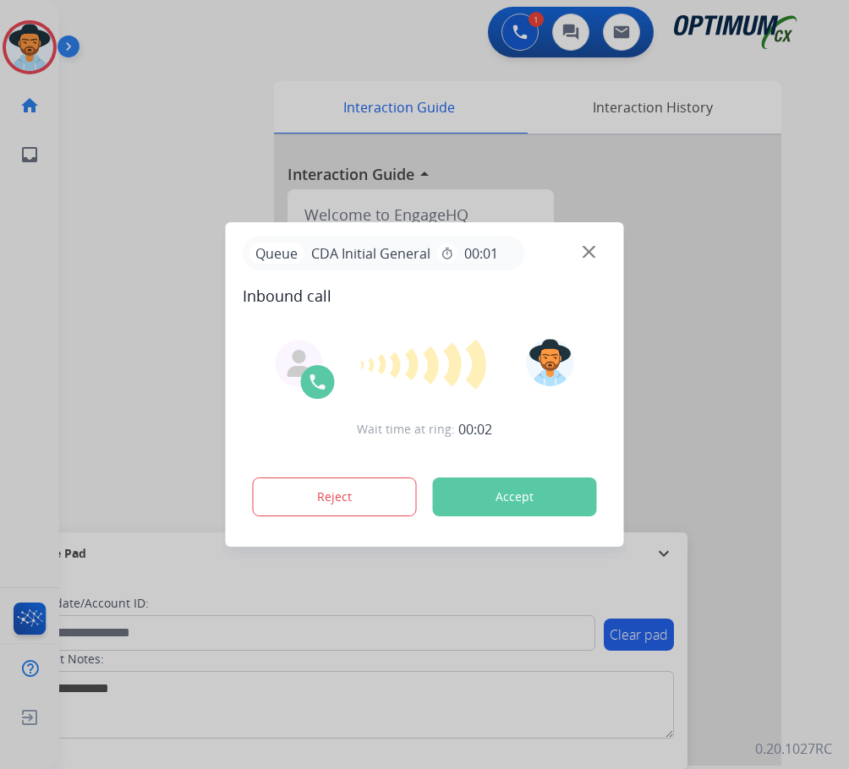
click at [205, 75] on div at bounding box center [424, 384] width 849 height 769
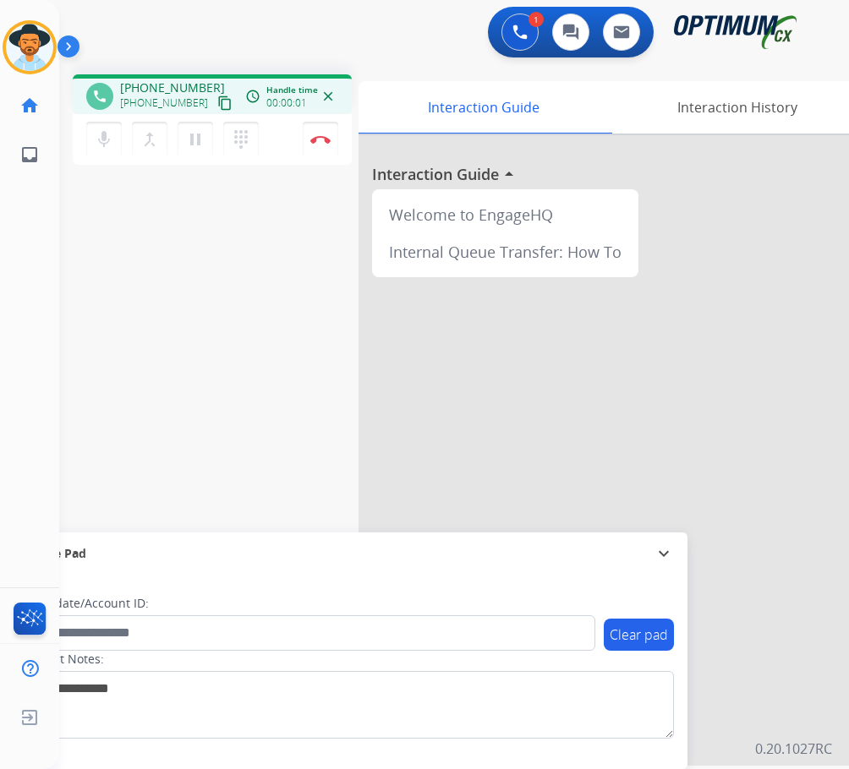
click at [177, 85] on span "[PHONE_NUMBER]" at bounding box center [172, 87] width 105 height 17
copy span "15402297664"
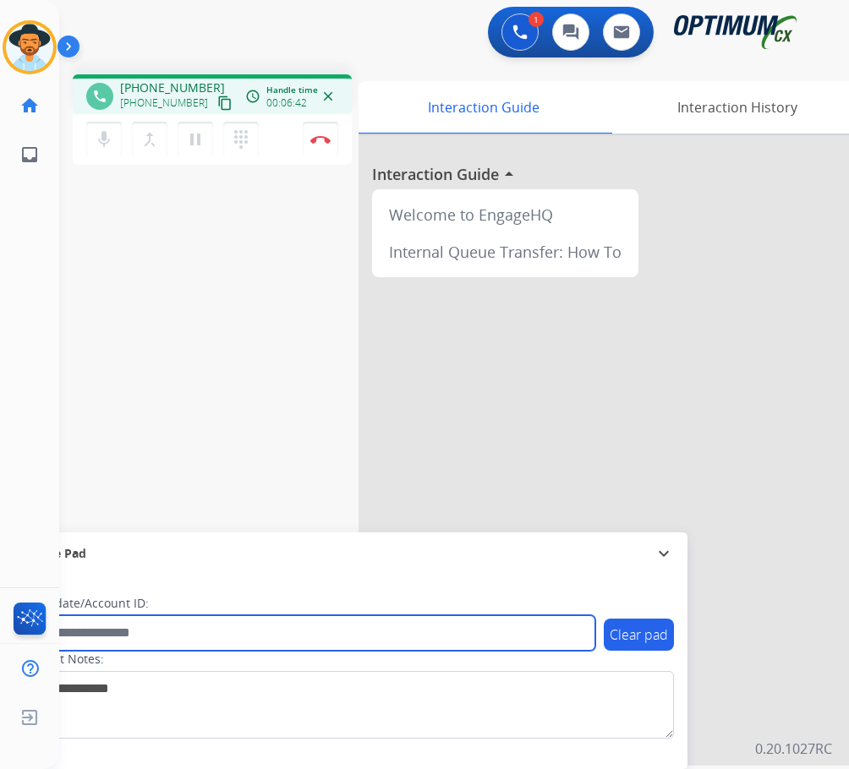
click at [192, 641] on input "text" at bounding box center [308, 633] width 573 height 36
paste input "**********"
type input "**********"
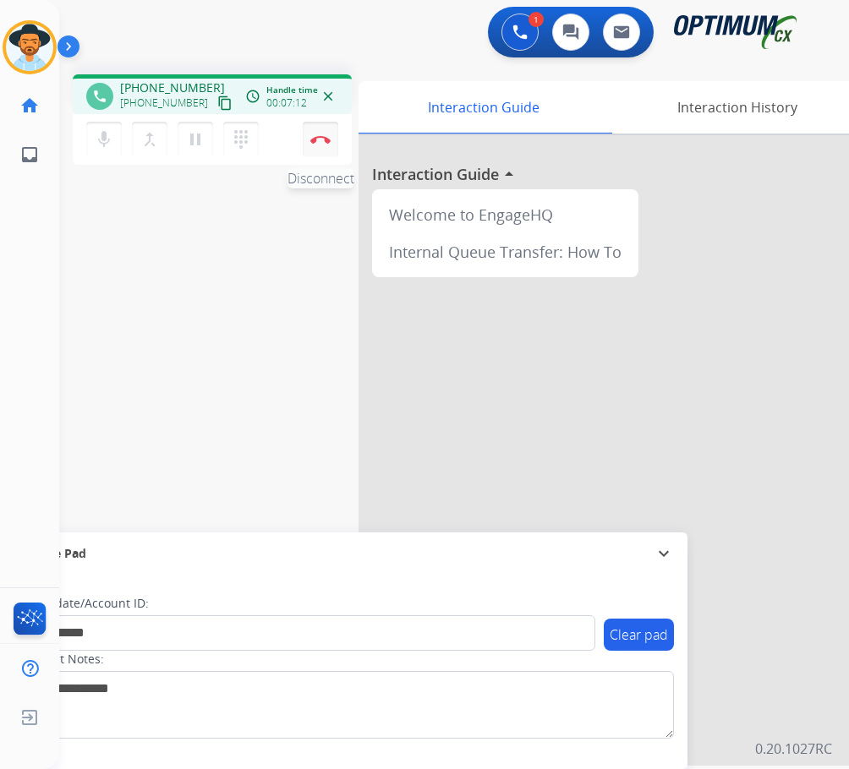
click at [323, 145] on button "Disconnect" at bounding box center [321, 140] width 36 height 36
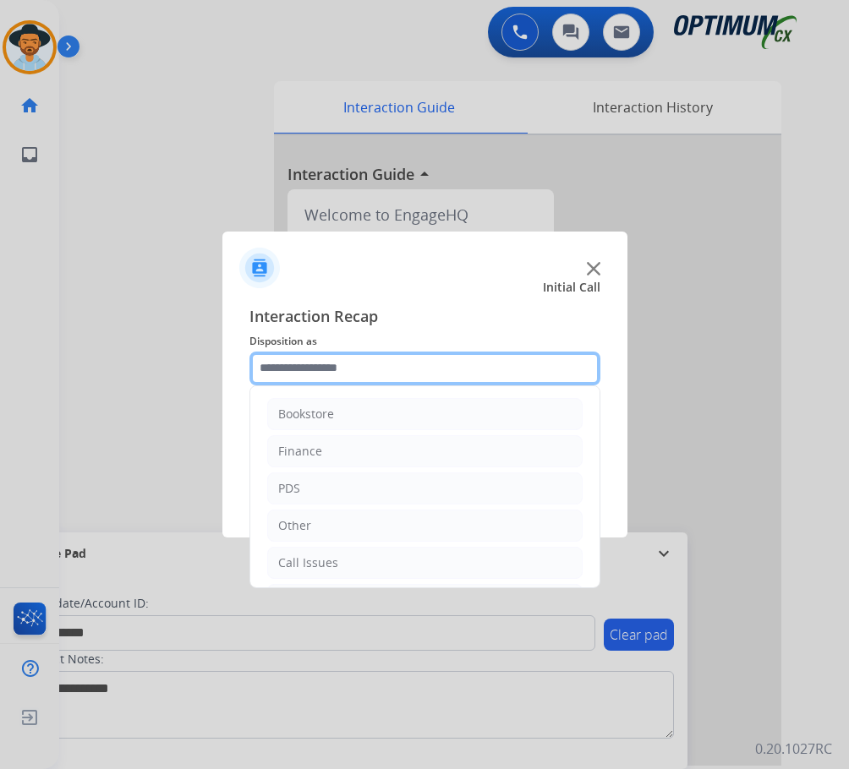
click at [391, 367] on input "text" at bounding box center [424, 369] width 351 height 34
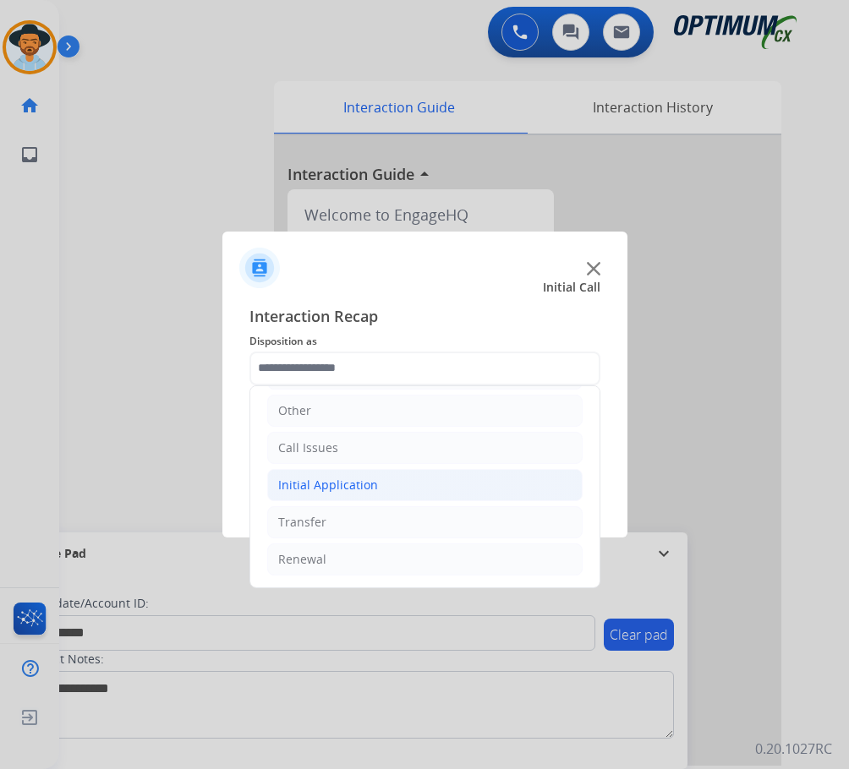
click at [385, 486] on li "Initial Application" at bounding box center [424, 485] width 315 height 32
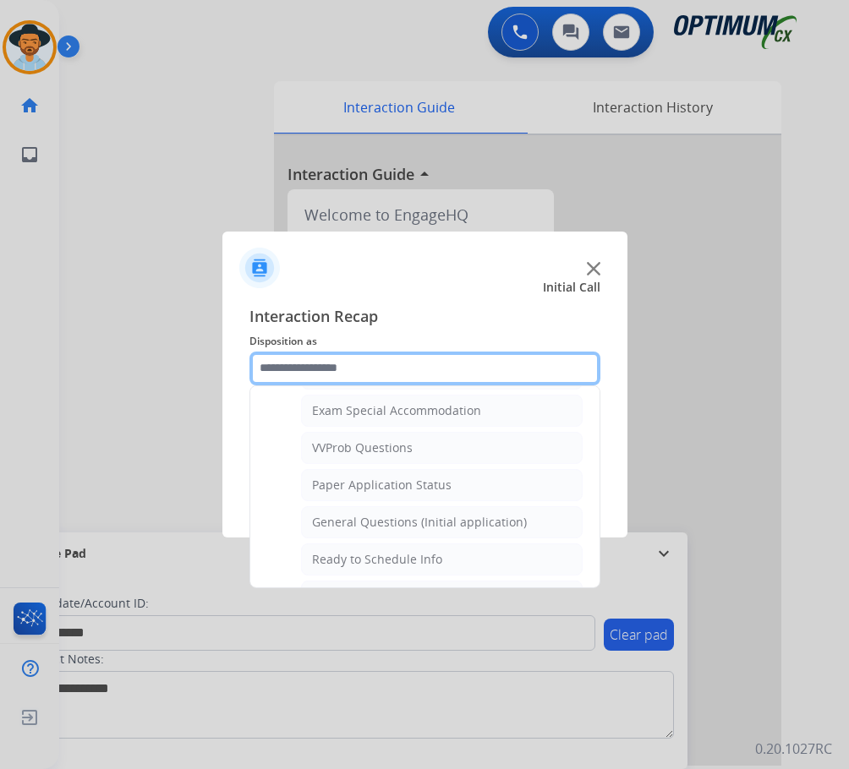
scroll to position [960, 0]
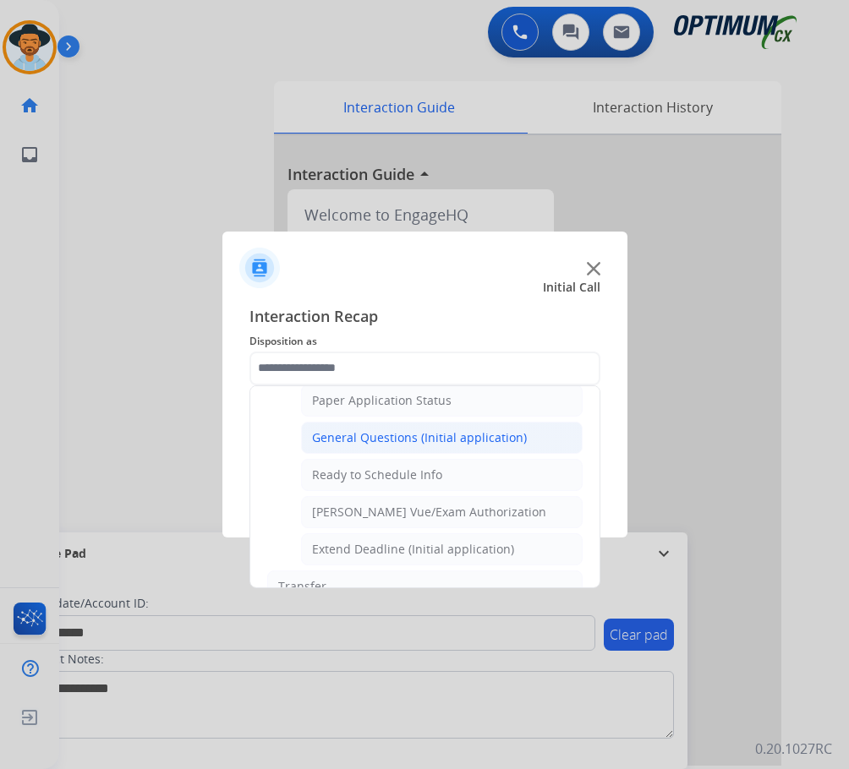
click at [411, 435] on div "General Questions (Initial application)" at bounding box center [419, 437] width 215 height 17
type input "**********"
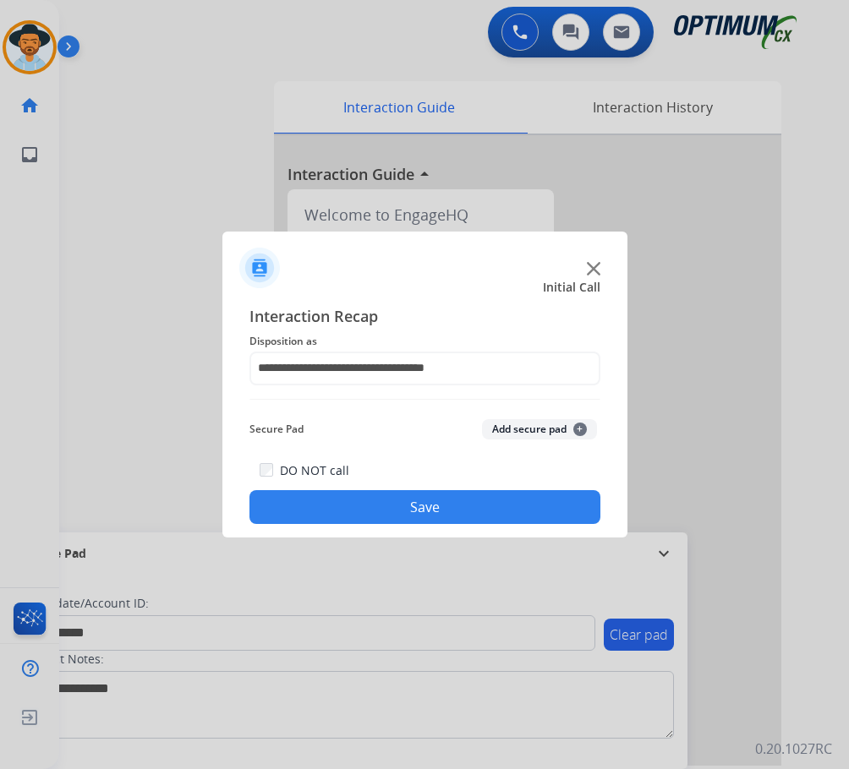
click at [384, 504] on button "Save" at bounding box center [424, 507] width 351 height 34
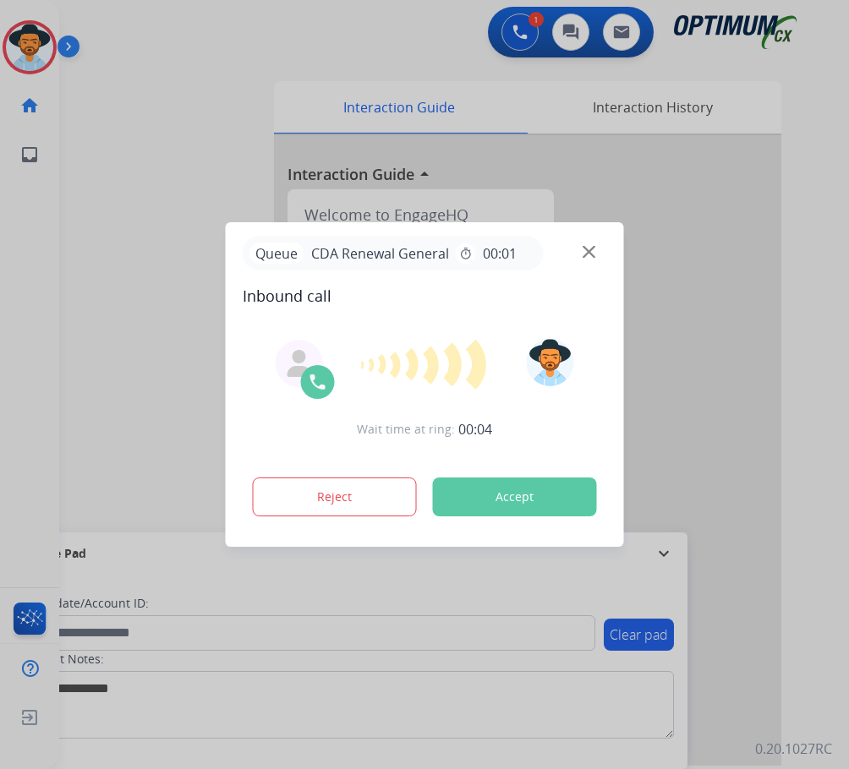
click at [217, 73] on div at bounding box center [424, 384] width 849 height 769
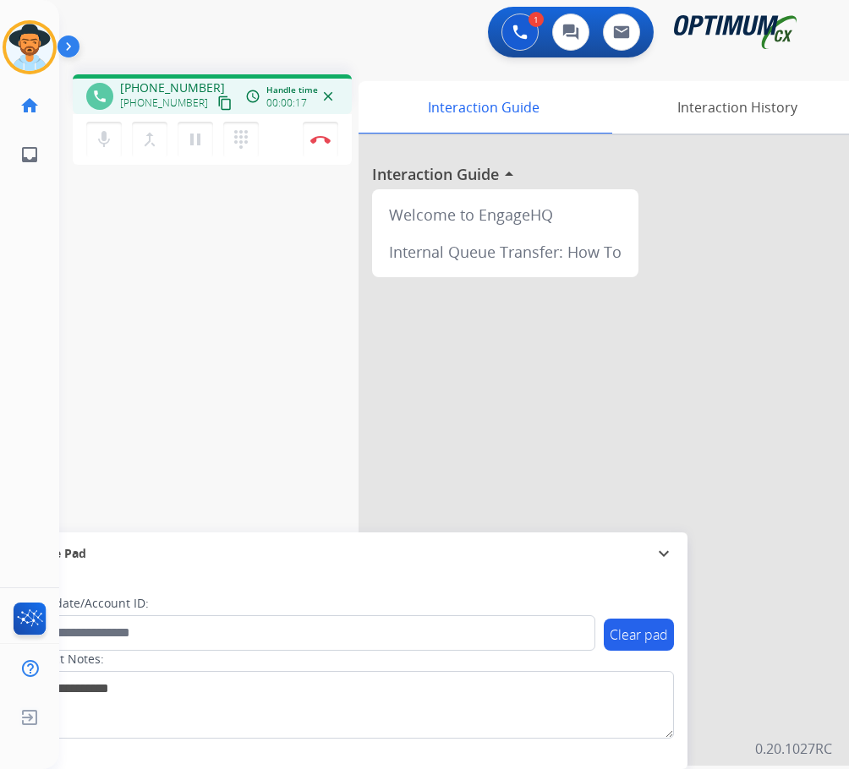
click at [160, 84] on span "[PHONE_NUMBER]" at bounding box center [172, 87] width 105 height 17
copy span "13092418214"
click at [324, 143] on img at bounding box center [320, 139] width 20 height 8
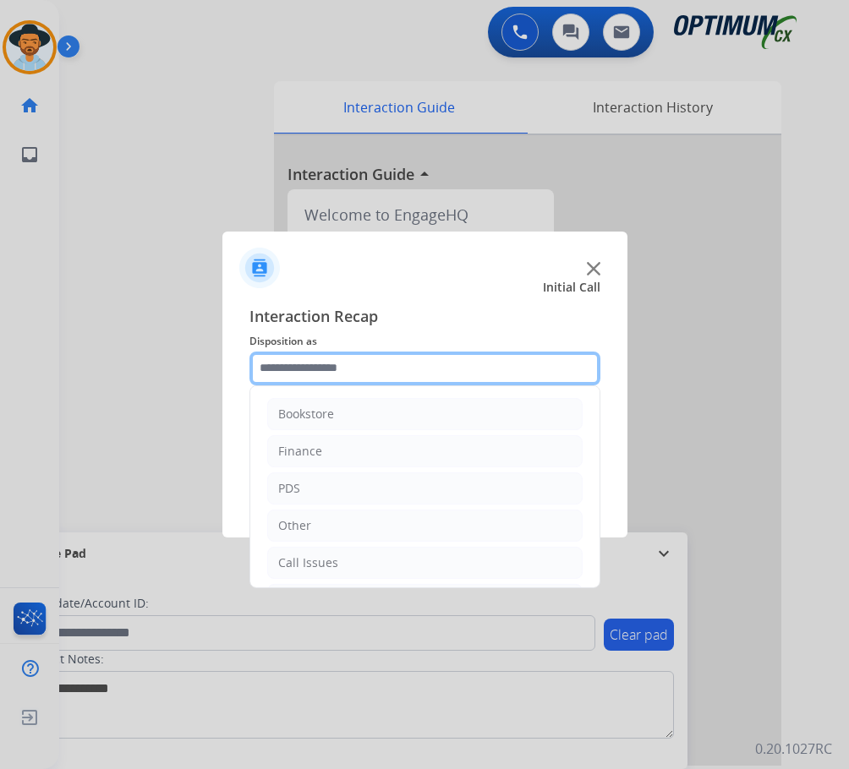
click at [360, 368] on input "text" at bounding box center [424, 369] width 351 height 34
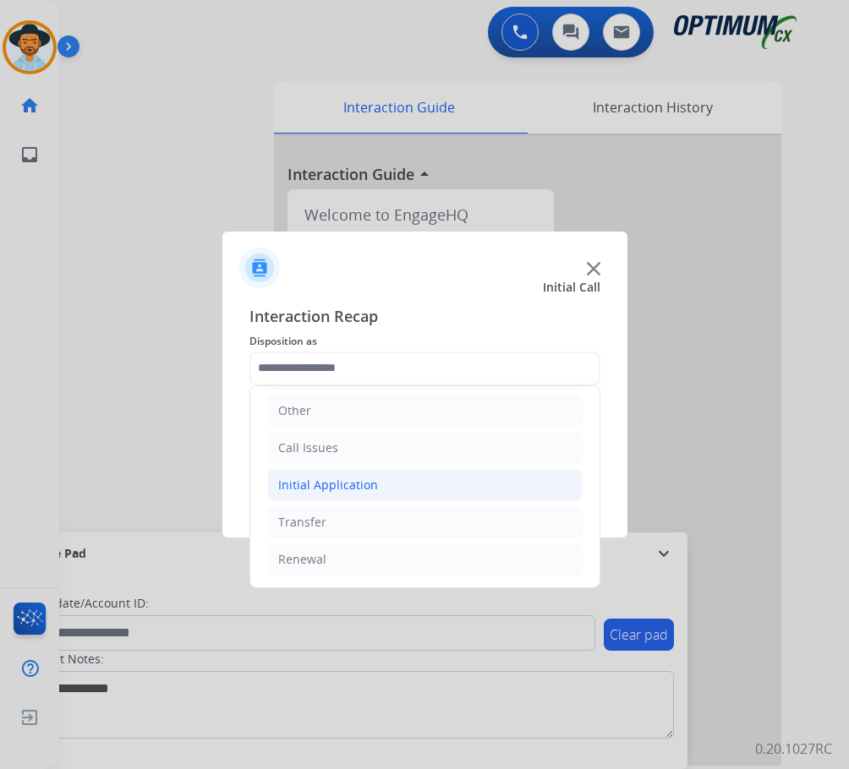
click at [394, 488] on li "Initial Application" at bounding box center [424, 485] width 315 height 32
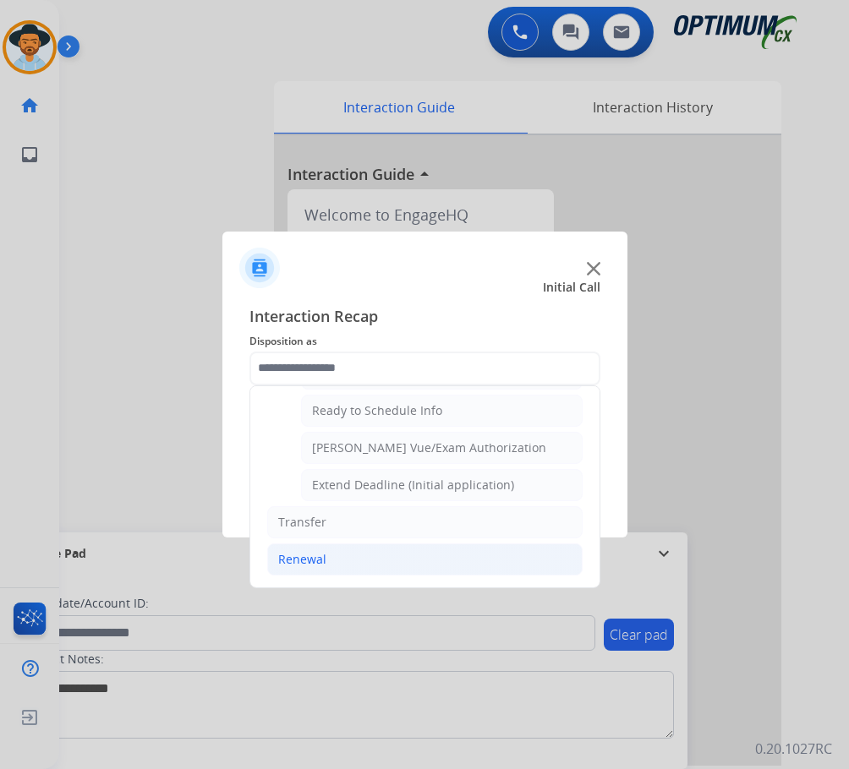
click at [320, 558] on div "Renewal" at bounding box center [302, 559] width 48 height 17
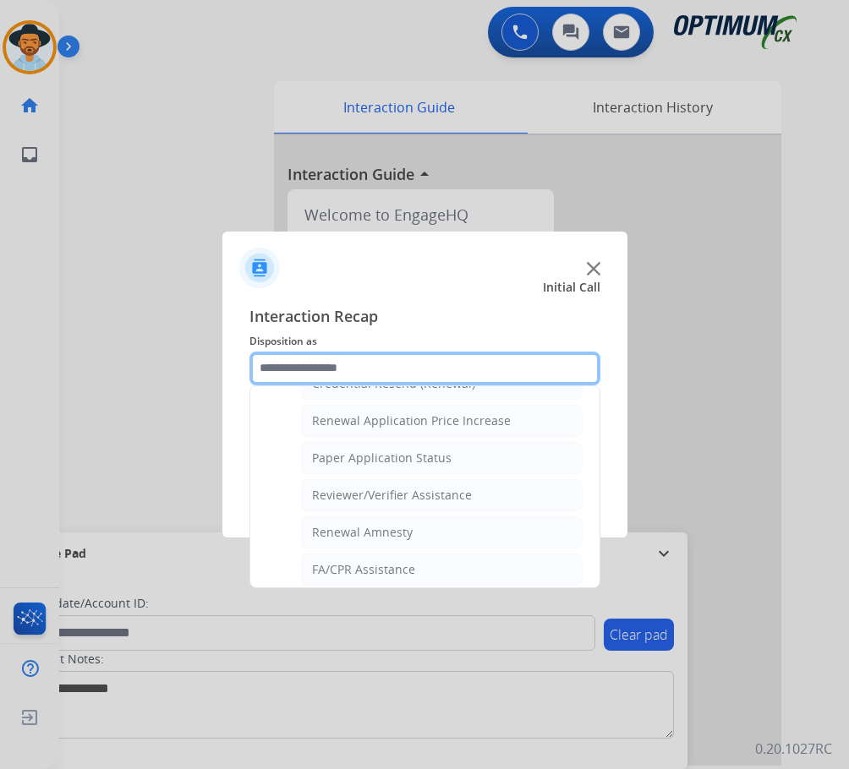
scroll to position [484, 0]
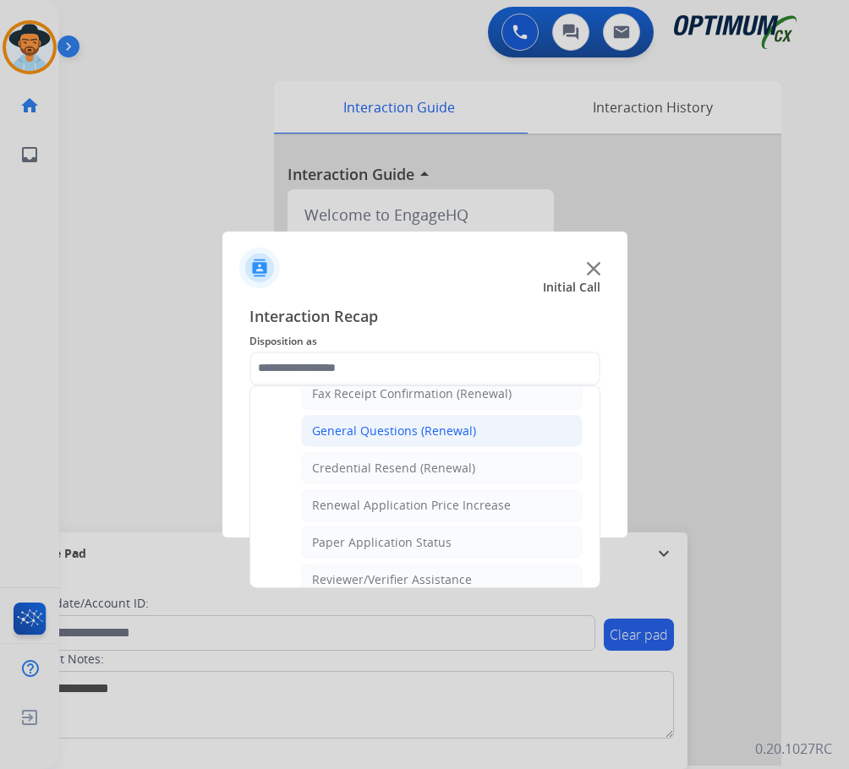
click at [411, 432] on div "General Questions (Renewal)" at bounding box center [394, 431] width 164 height 17
type input "**********"
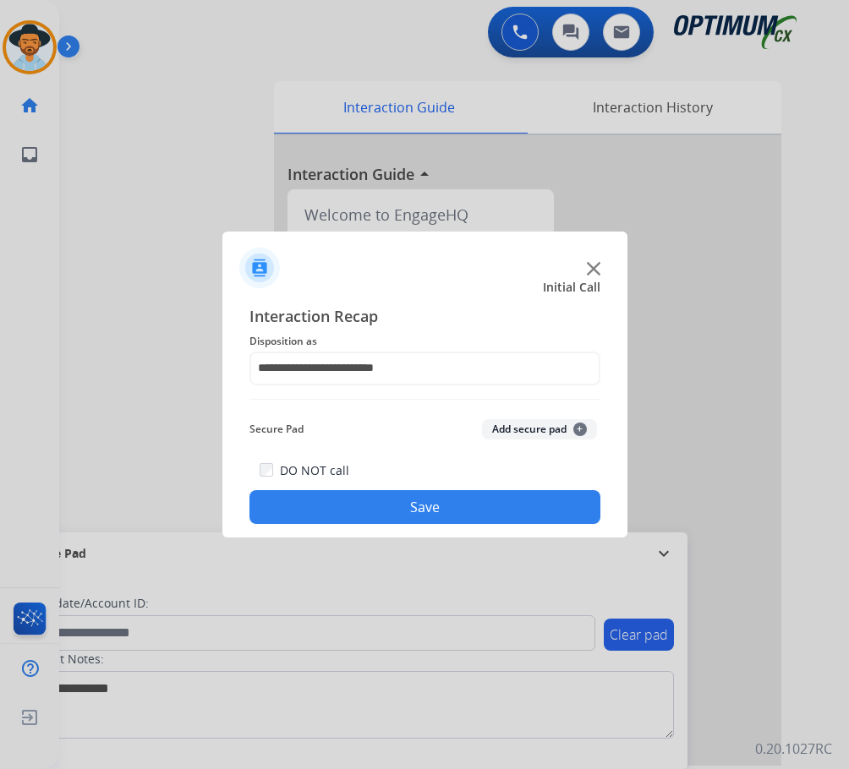
click at [280, 498] on button "Save" at bounding box center [424, 507] width 351 height 34
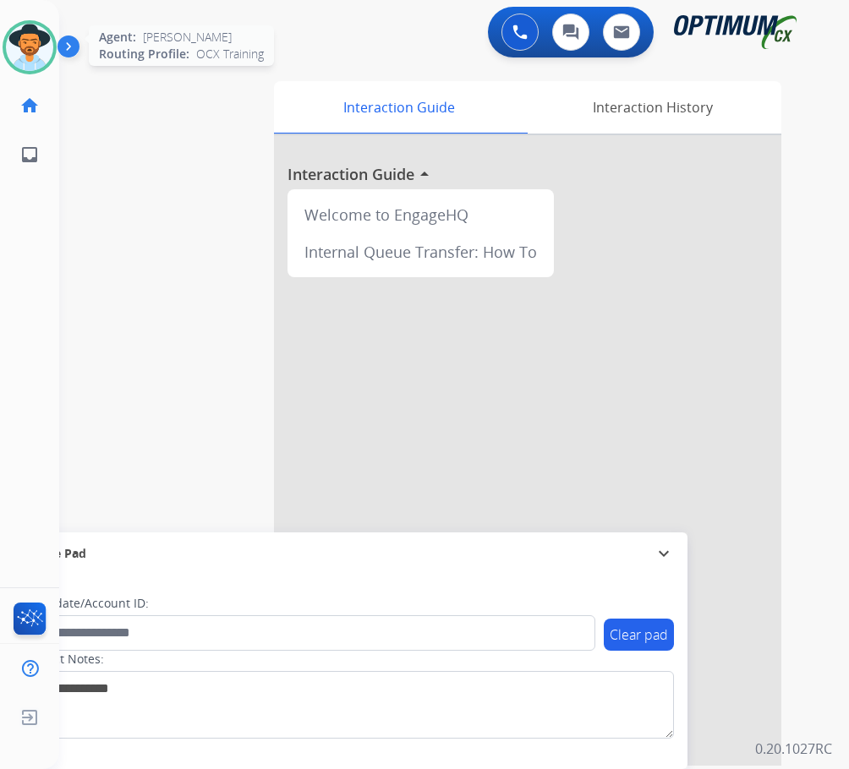
click at [38, 60] on img at bounding box center [29, 47] width 47 height 47
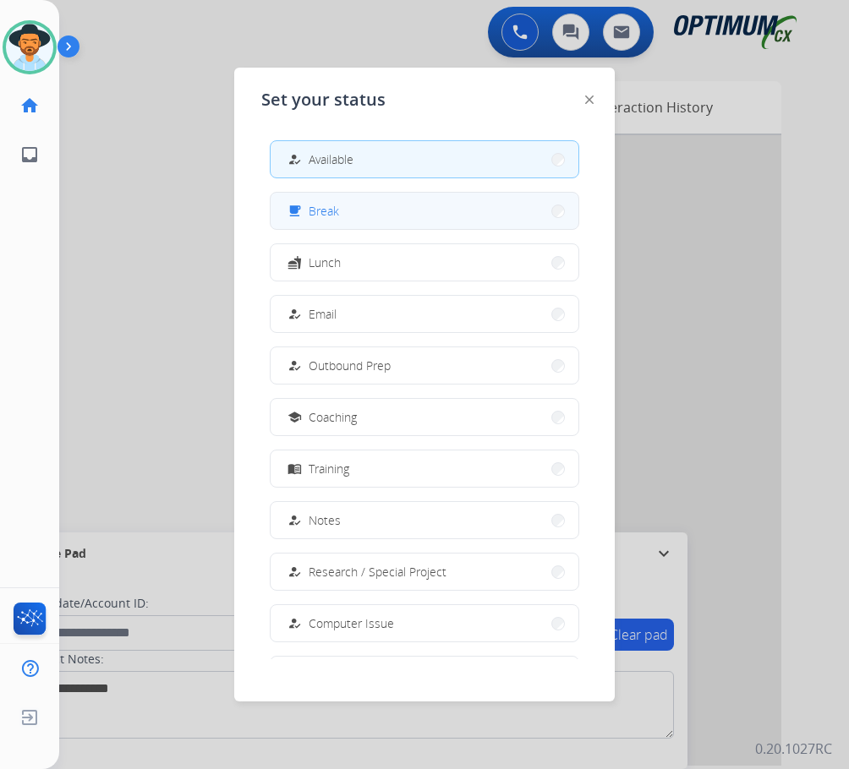
click at [283, 210] on button "free_breakfast Break" at bounding box center [425, 211] width 308 height 36
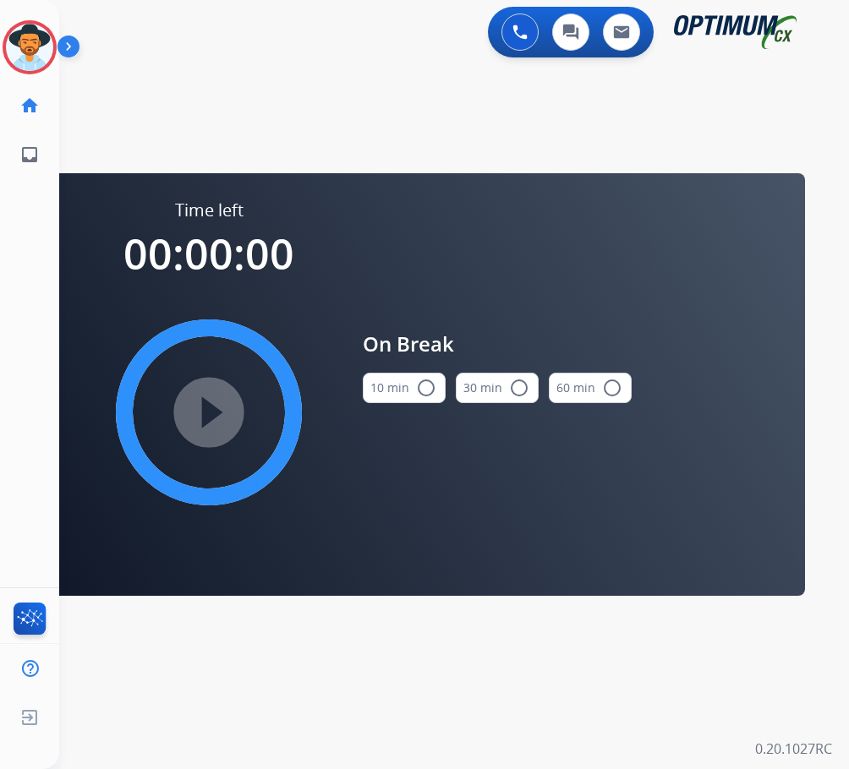
click at [429, 393] on mat-icon "radio_button_unchecked" at bounding box center [426, 388] width 20 height 20
click at [219, 414] on mat-icon "play_circle_filled" at bounding box center [209, 412] width 20 height 20
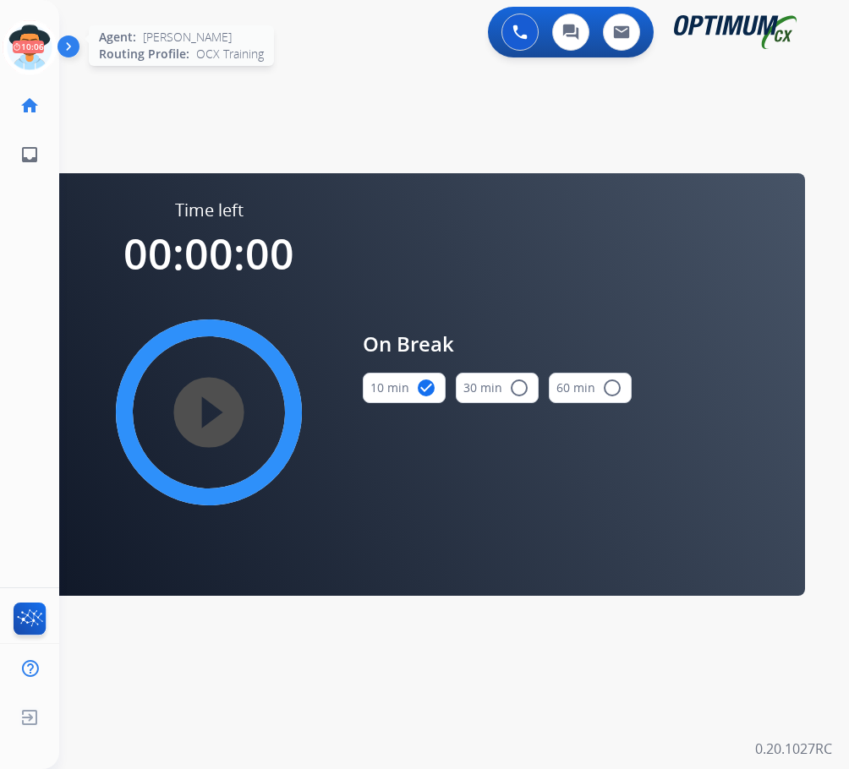
click at [37, 55] on icon at bounding box center [30, 47] width 55 height 55
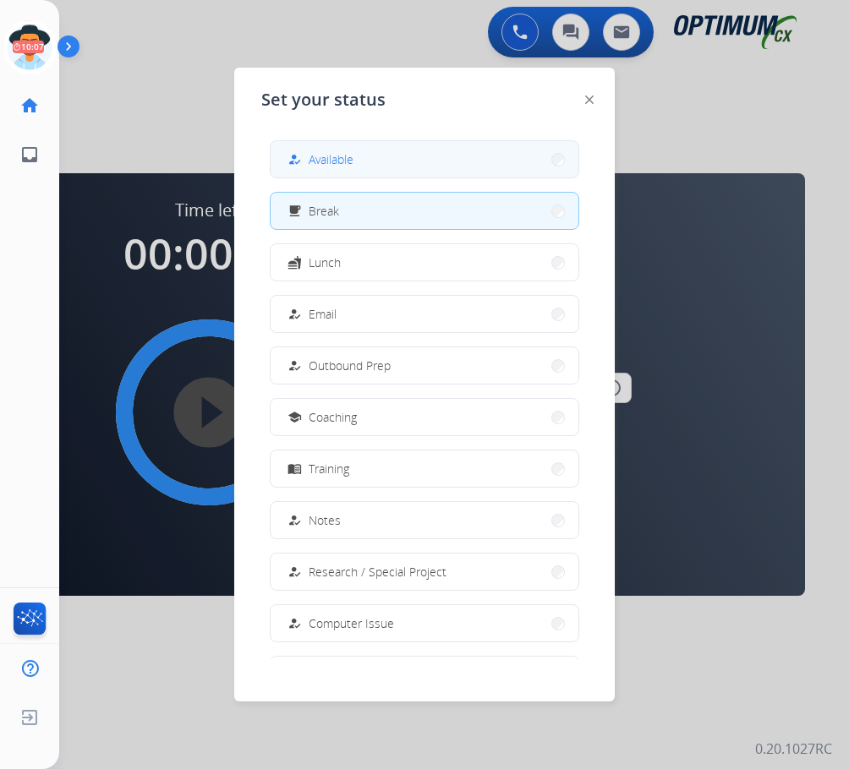
click at [387, 167] on button "how_to_reg Available" at bounding box center [425, 159] width 308 height 36
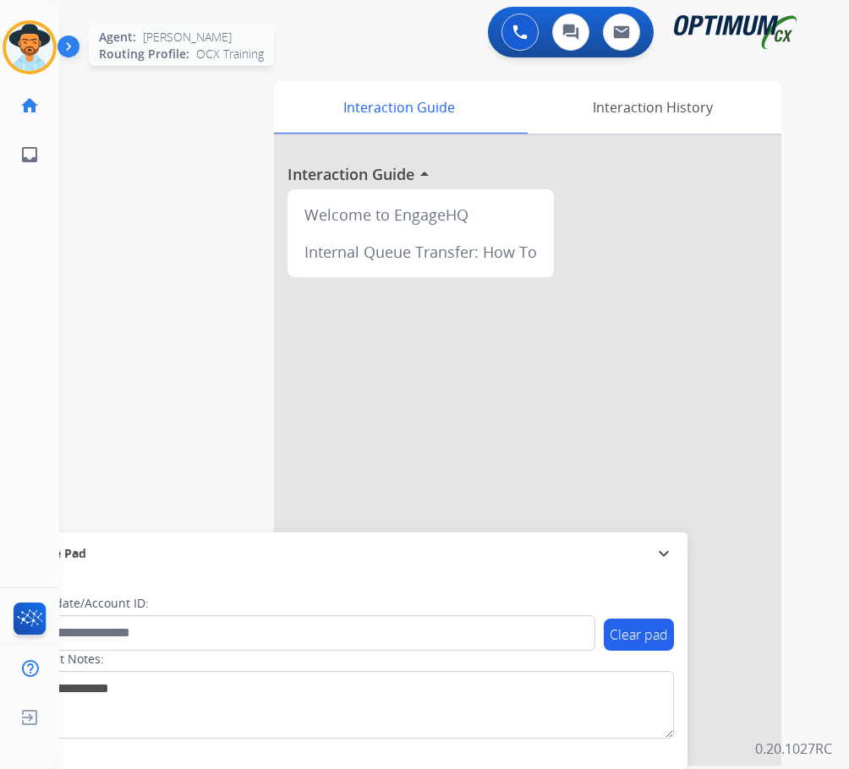
click at [23, 39] on img at bounding box center [29, 47] width 47 height 47
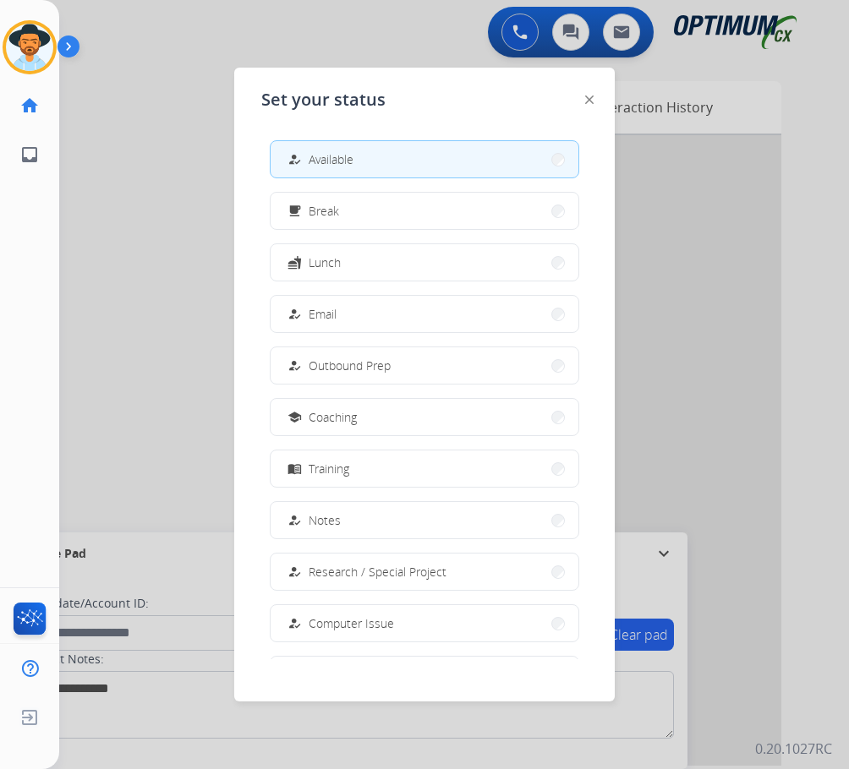
click at [798, 309] on div at bounding box center [424, 384] width 849 height 769
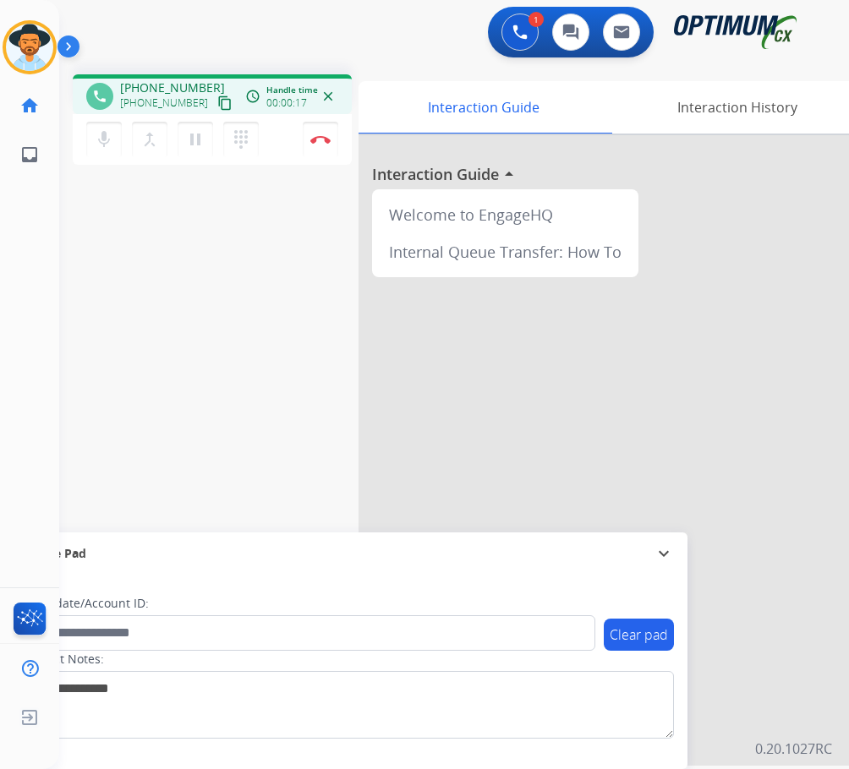
click at [148, 79] on span "+12153806295" at bounding box center [172, 87] width 105 height 17
copy span "12153806295"
click at [278, 317] on div "phone +12153806295 +12153806295 content_copy access_time Call metrics Queue 00:…" at bounding box center [433, 413] width 749 height 705
click at [105, 142] on mat-icon "mic" at bounding box center [104, 139] width 20 height 20
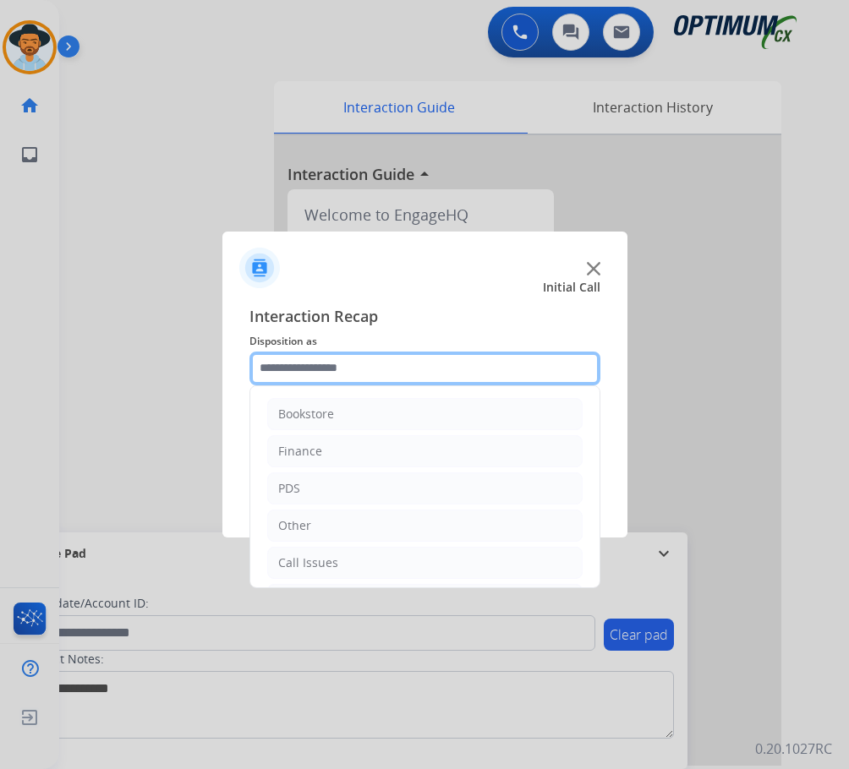
click at [413, 367] on input "text" at bounding box center [424, 369] width 351 height 34
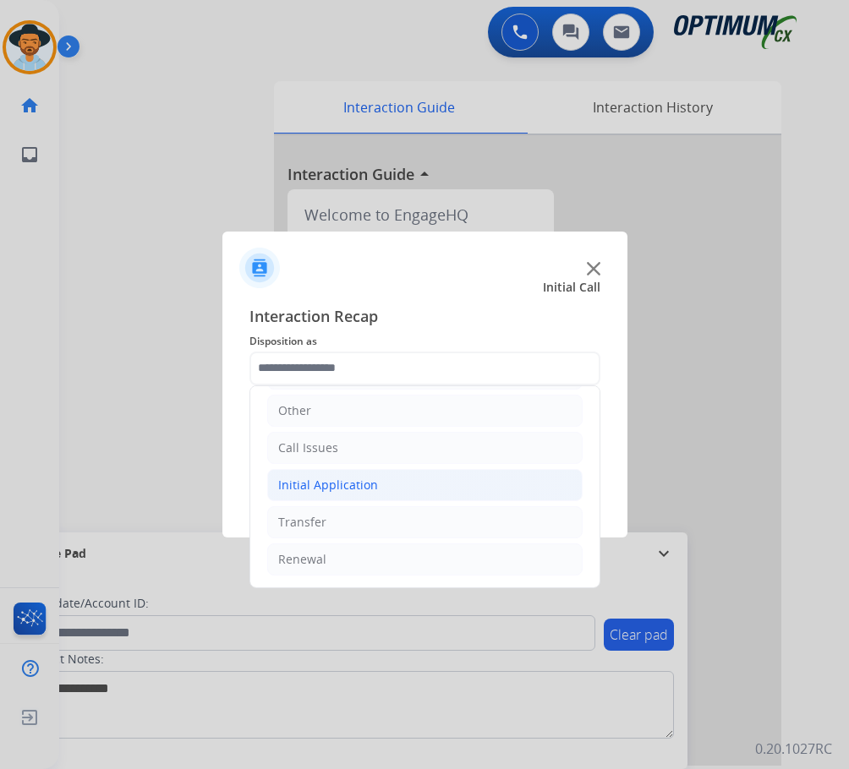
click at [406, 485] on li "Initial Application" at bounding box center [424, 485] width 315 height 32
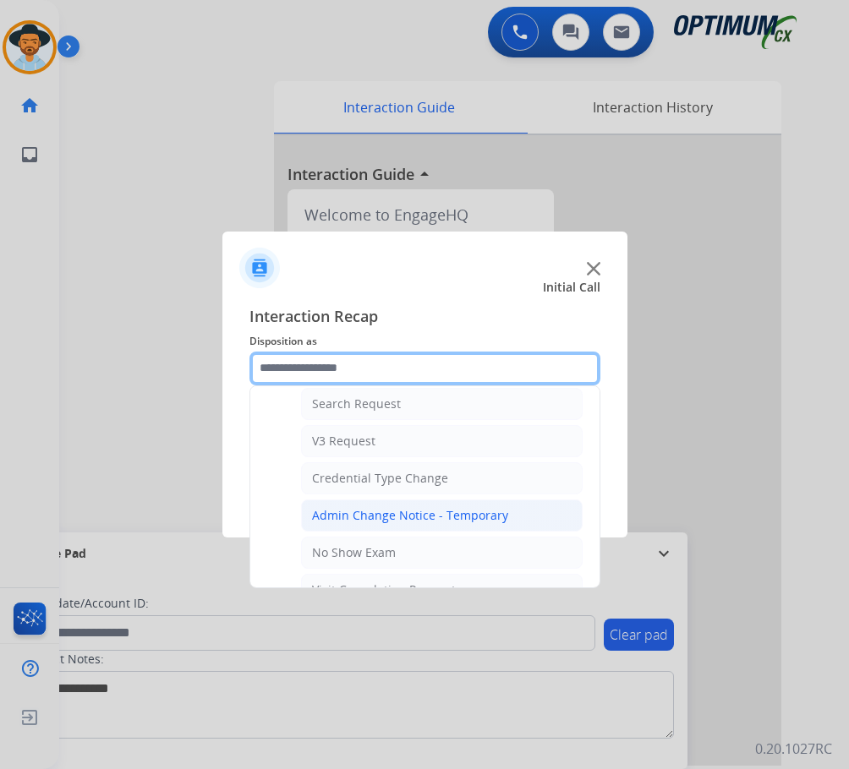
scroll to position [876, 0]
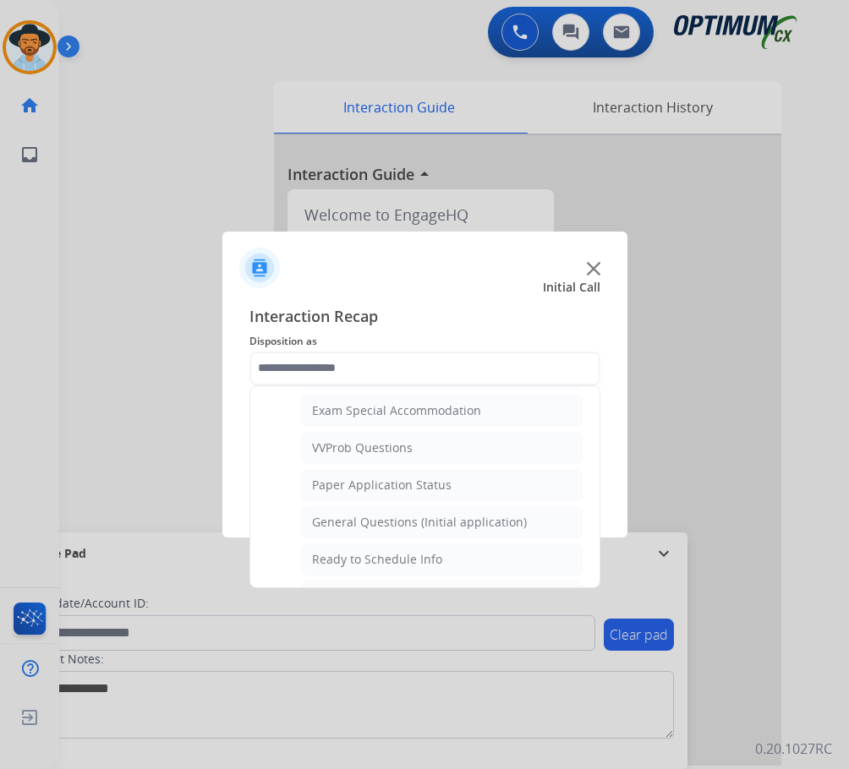
click at [430, 517] on div "General Questions (Initial application)" at bounding box center [419, 522] width 215 height 17
type input "**********"
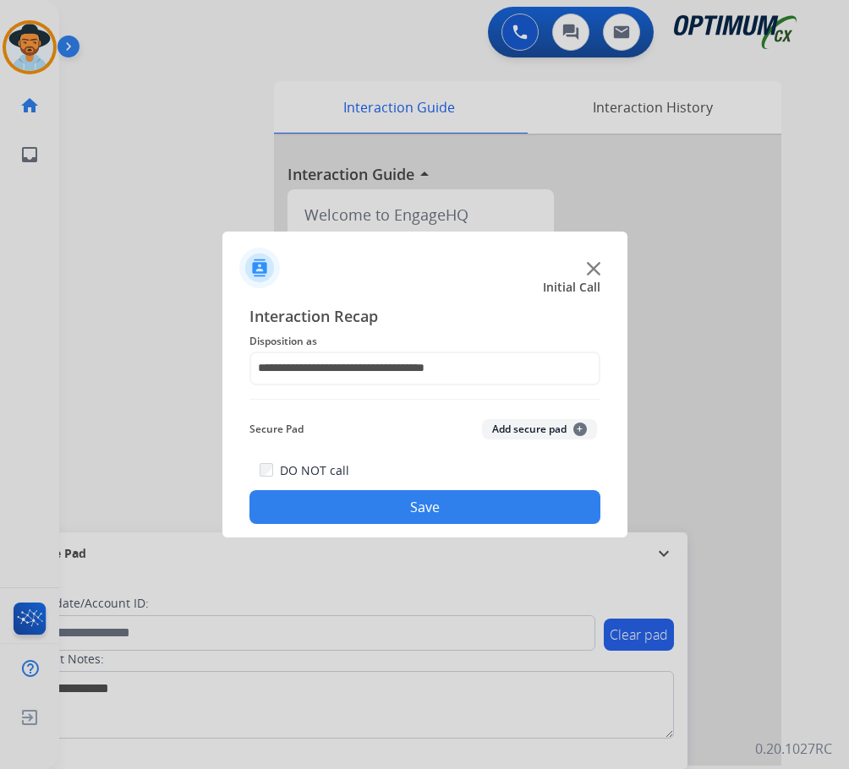
click at [420, 509] on button "Save" at bounding box center [424, 507] width 351 height 34
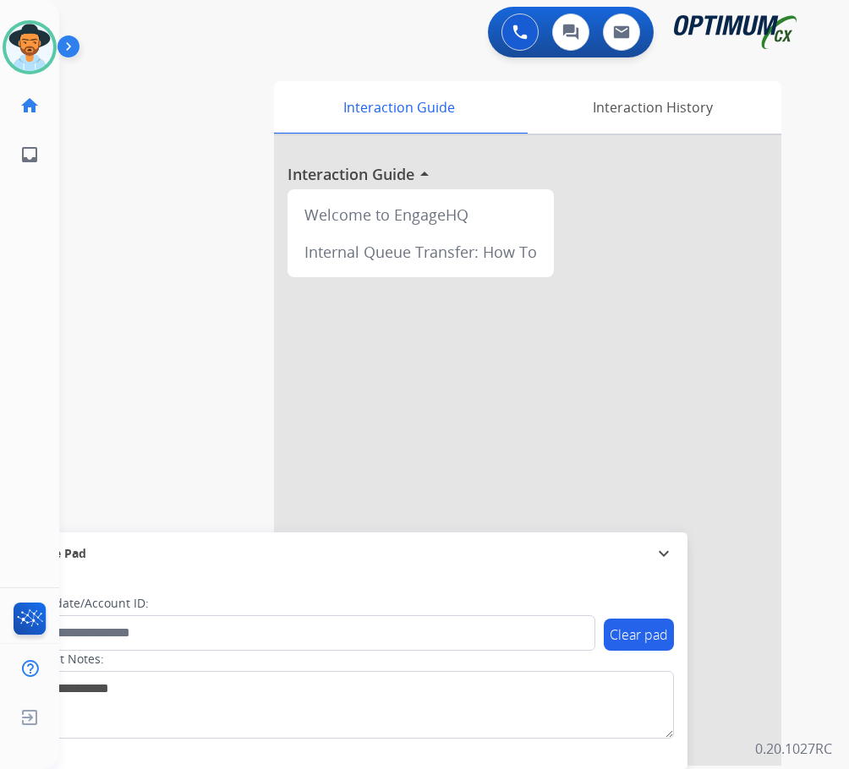
click at [334, 188] on div at bounding box center [527, 450] width 507 height 631
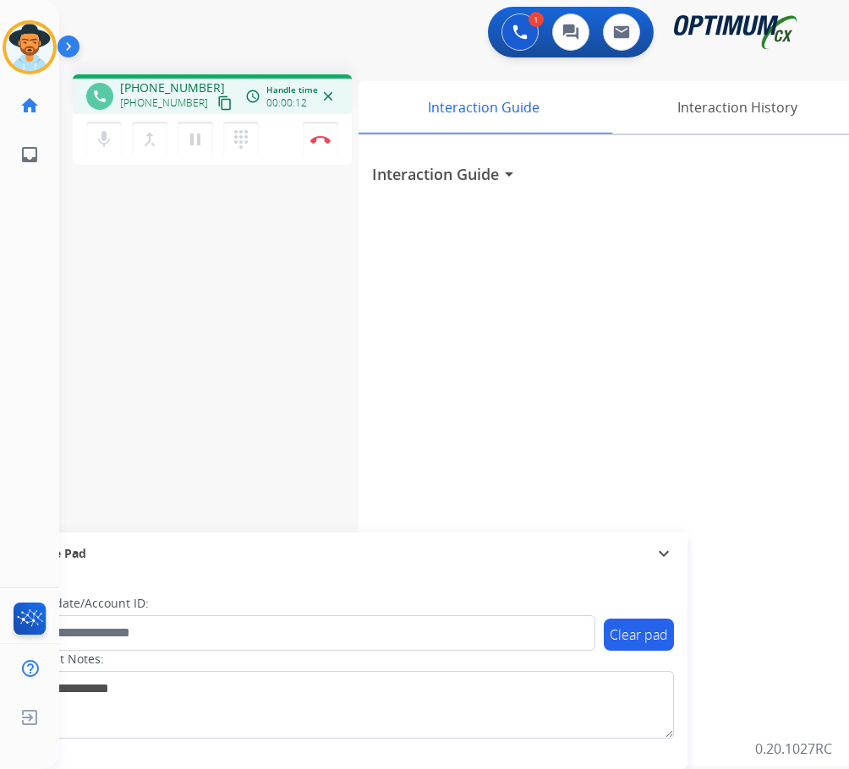
click at [159, 86] on span "+16172869918" at bounding box center [172, 87] width 105 height 17
copy span "16172869918"
click at [161, 83] on span "+16172869918" at bounding box center [172, 87] width 105 height 17
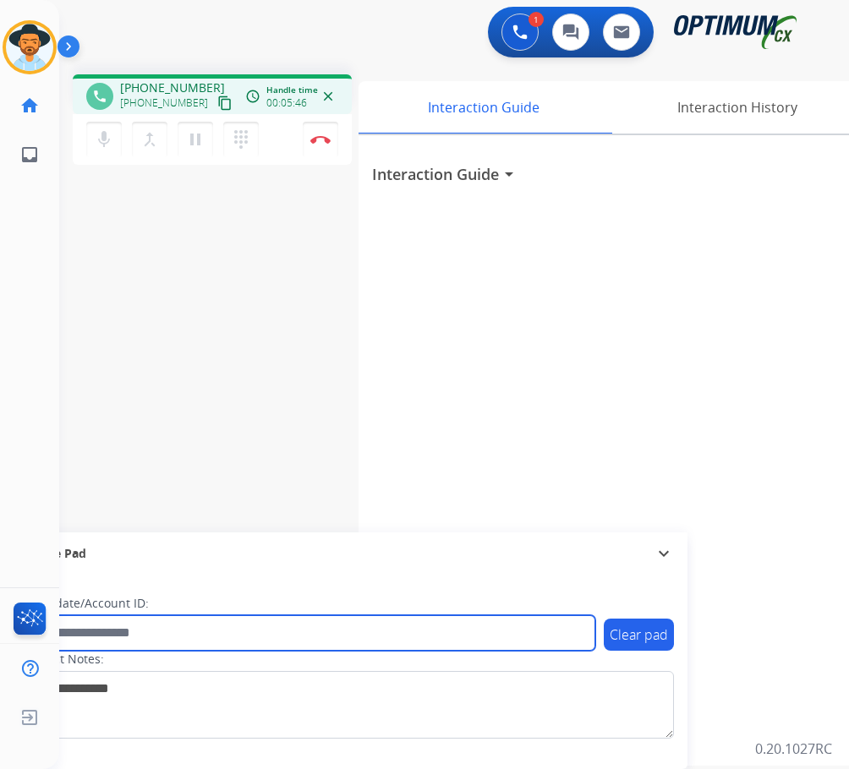
click at [205, 638] on input "text" at bounding box center [308, 633] width 573 height 36
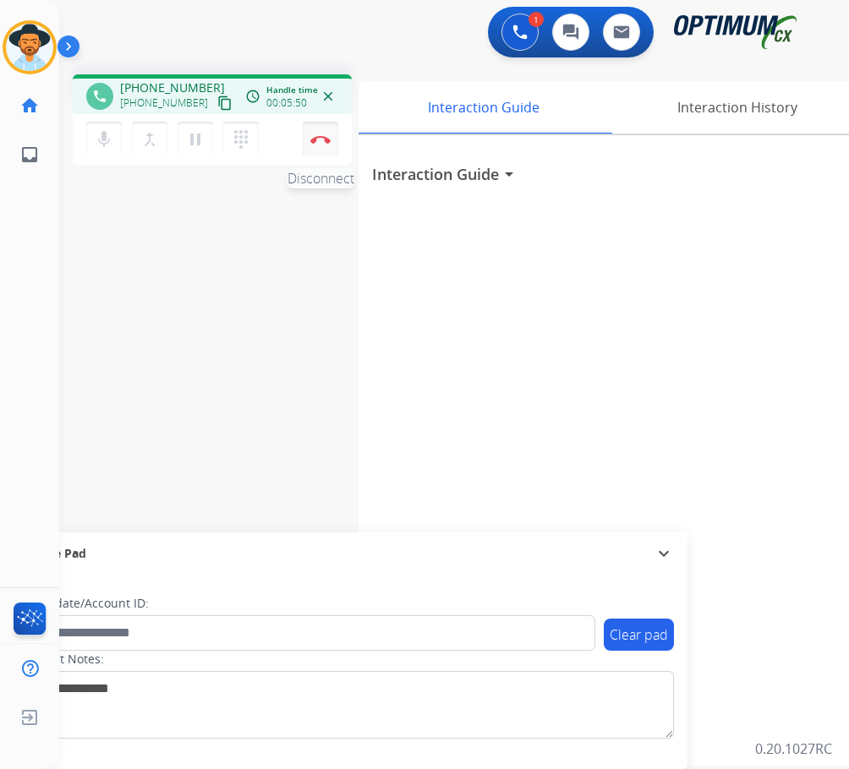
drag, startPoint x: 205, startPoint y: 638, endPoint x: 317, endPoint y: 145, distance: 505.3
click at [317, 145] on button "Disconnect" at bounding box center [321, 140] width 36 height 36
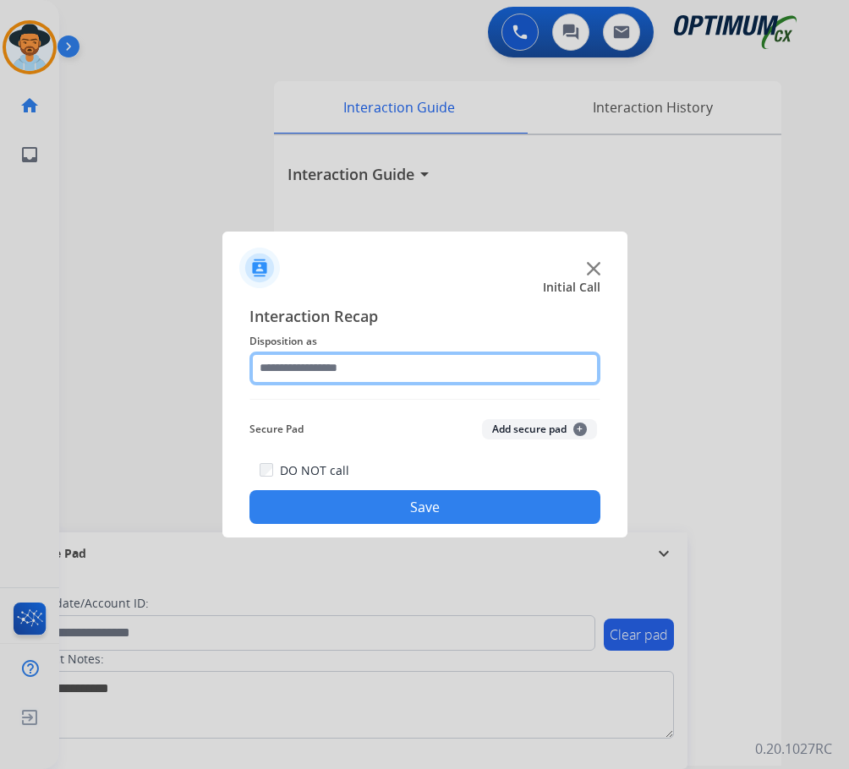
click at [321, 371] on input "text" at bounding box center [424, 369] width 351 height 34
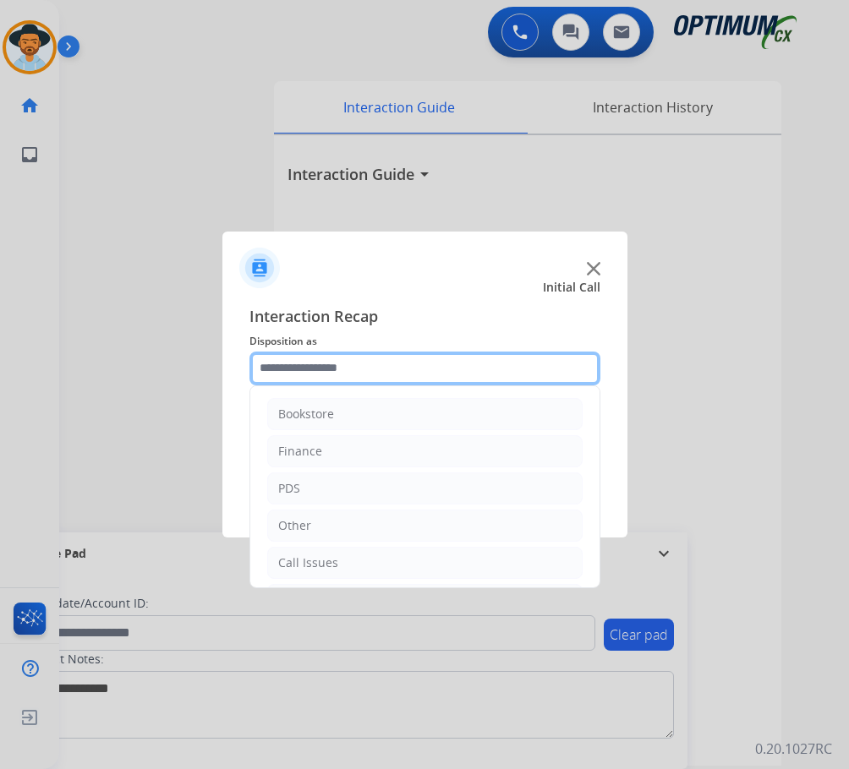
scroll to position [115, 0]
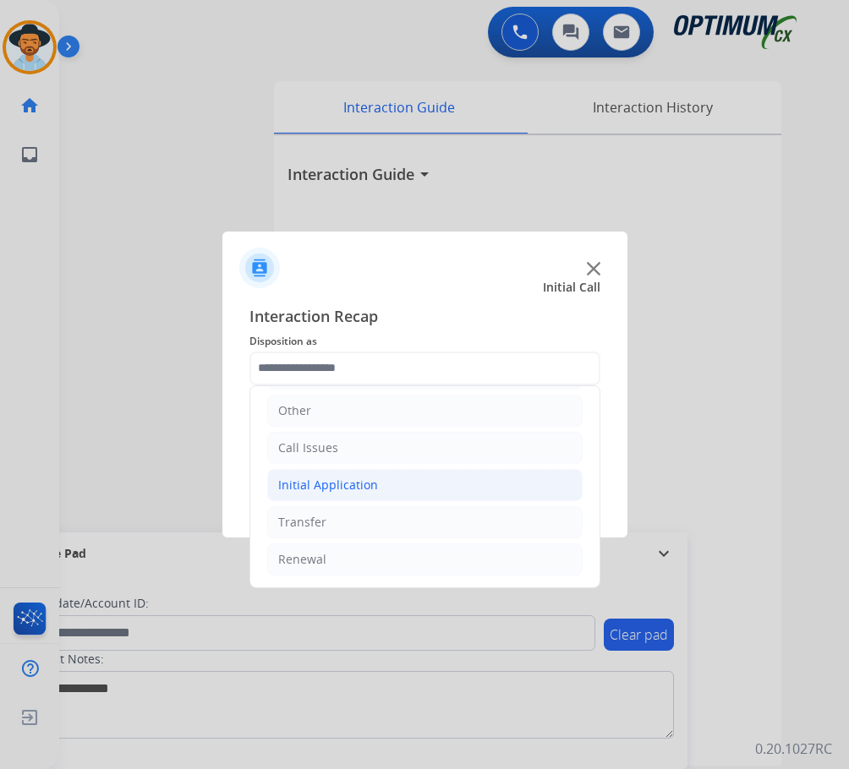
click at [355, 483] on div "Initial Application" at bounding box center [328, 485] width 100 height 17
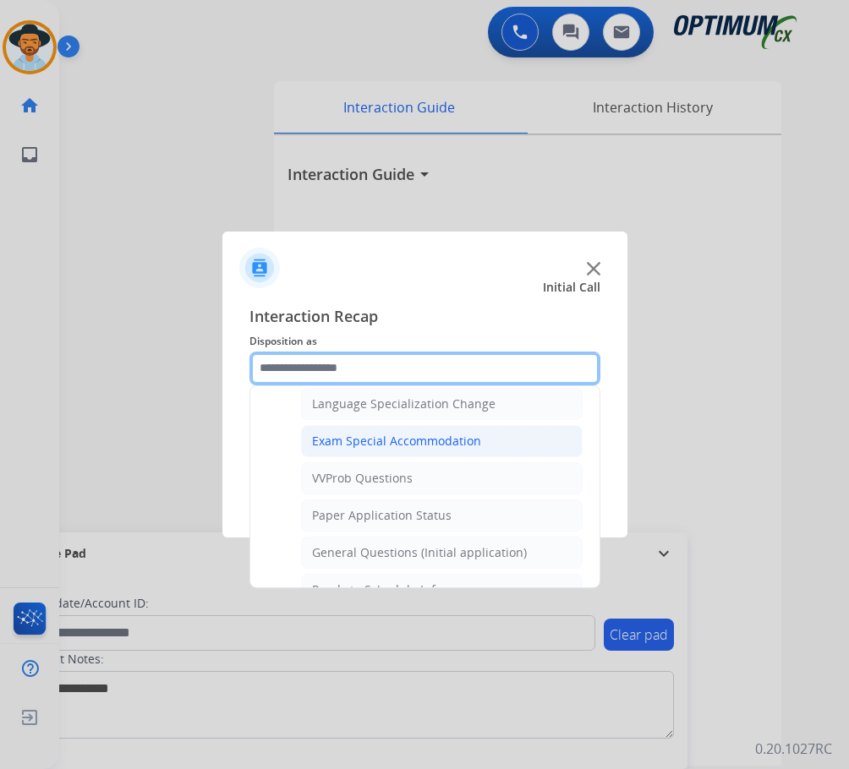
scroll to position [930, 0]
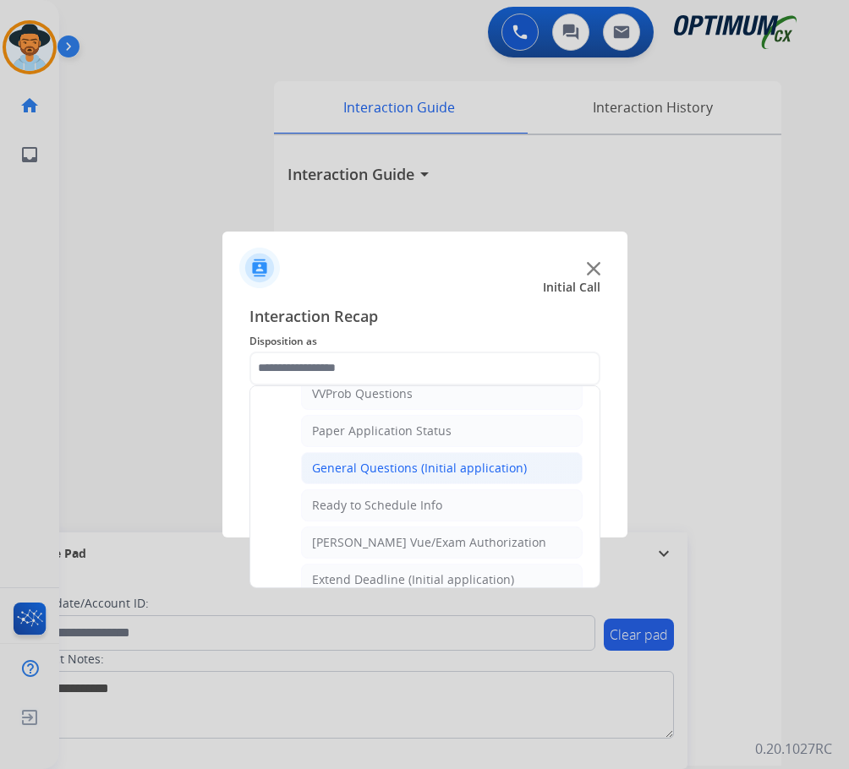
click at [402, 474] on div "General Questions (Initial application)" at bounding box center [419, 468] width 215 height 17
type input "**********"
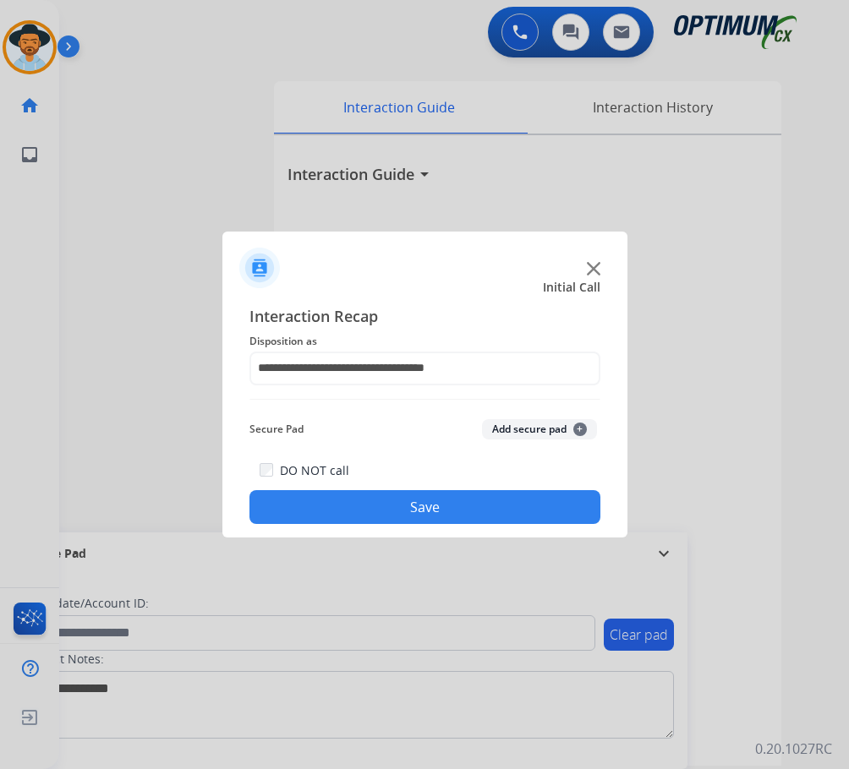
click at [357, 500] on button "Save" at bounding box center [424, 507] width 351 height 34
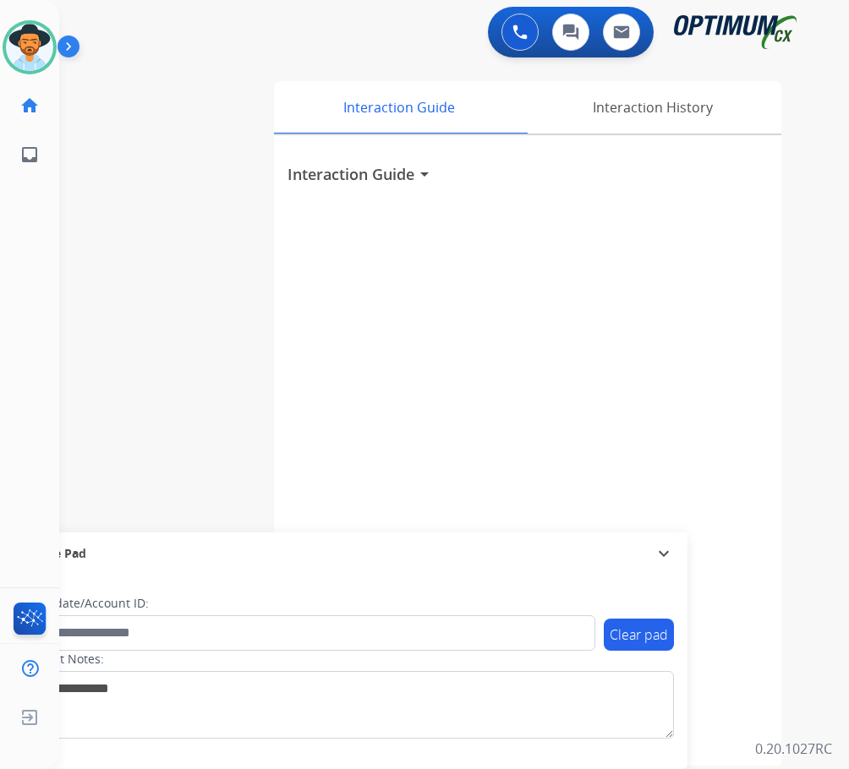
click at [6, 375] on div "Luis Available Edit Avatar Agent: Luis Routing Profile: OCX Training home Home …" at bounding box center [29, 384] width 59 height 769
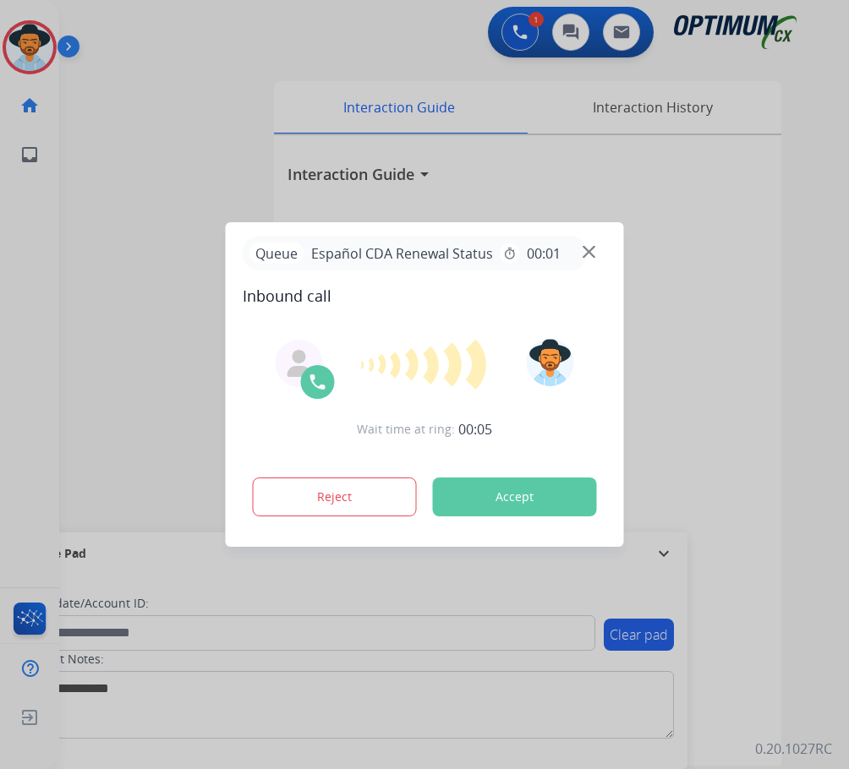
click at [161, 32] on div at bounding box center [424, 384] width 849 height 769
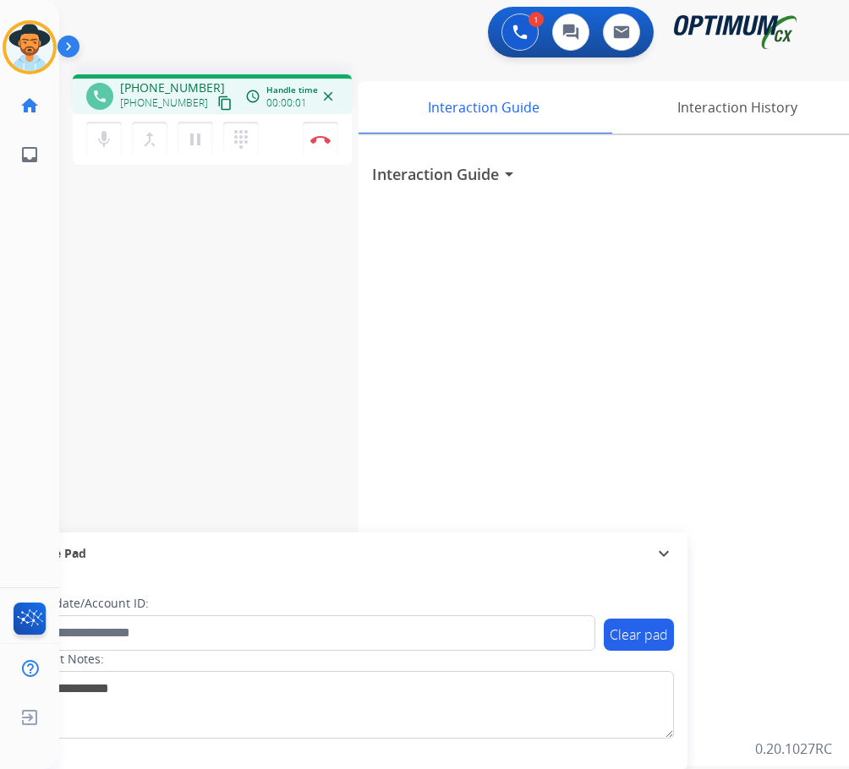
click at [173, 90] on span "+19786012286" at bounding box center [172, 87] width 105 height 17
copy span "19786012286"
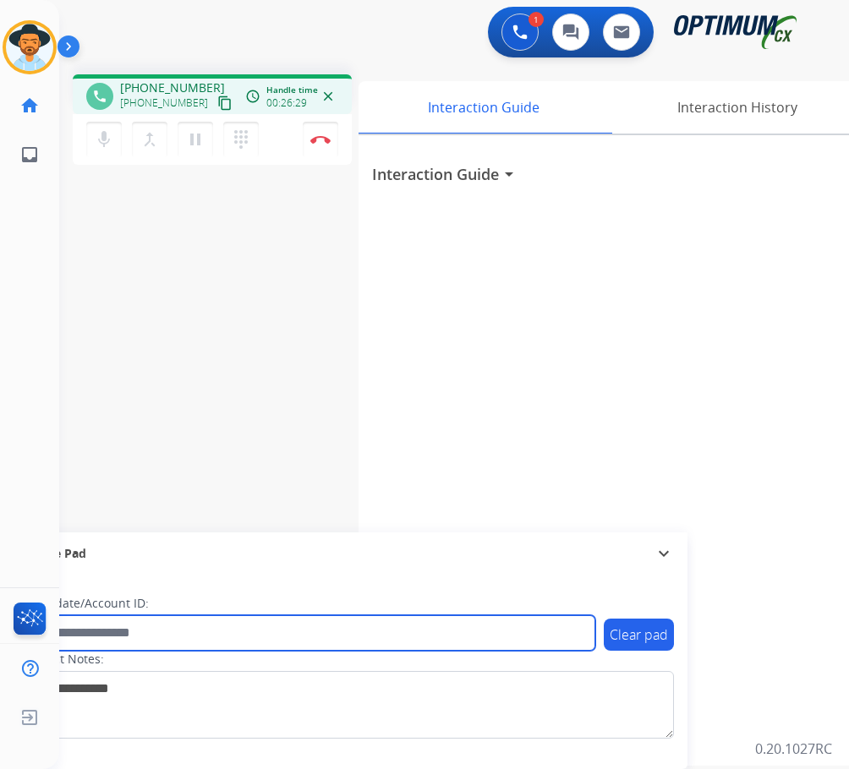
click at [82, 634] on input "text" at bounding box center [308, 633] width 573 height 36
paste input "**********"
type input "**********"
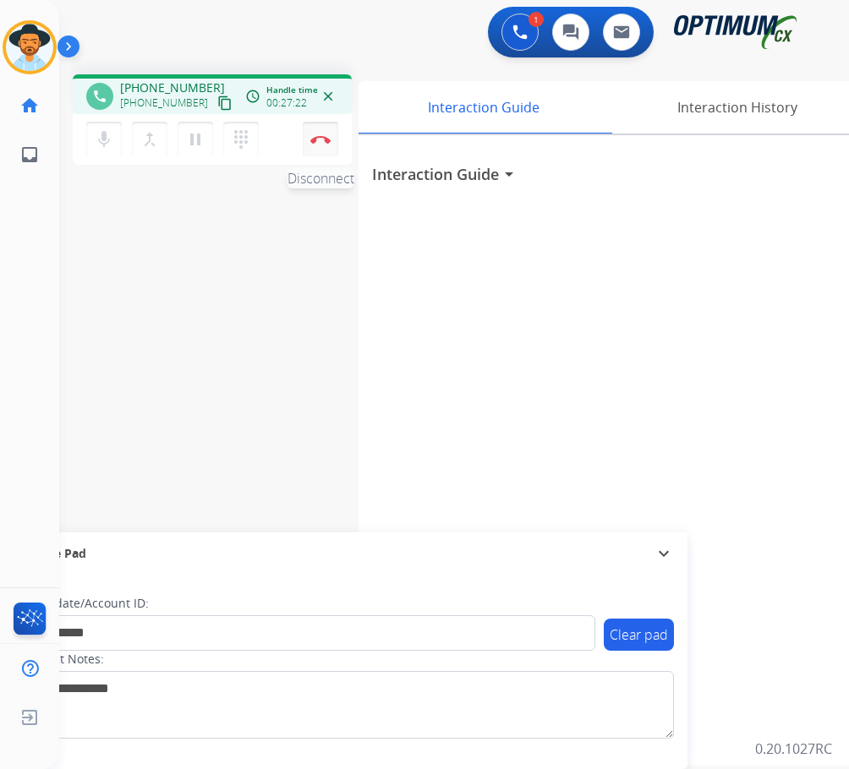
click at [317, 140] on img at bounding box center [320, 139] width 20 height 8
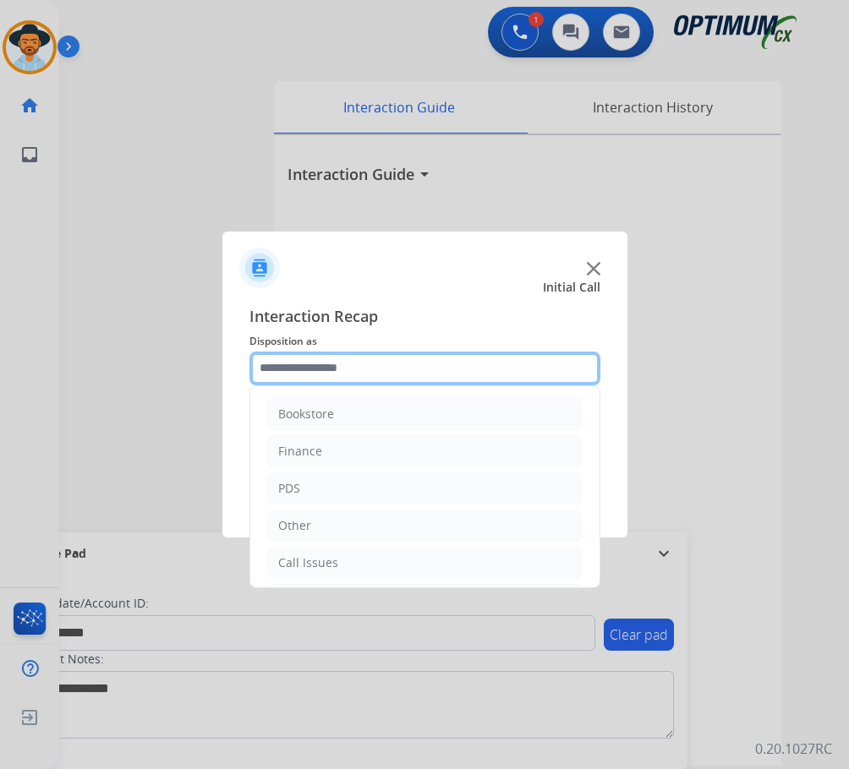
click at [416, 377] on input "text" at bounding box center [424, 369] width 351 height 34
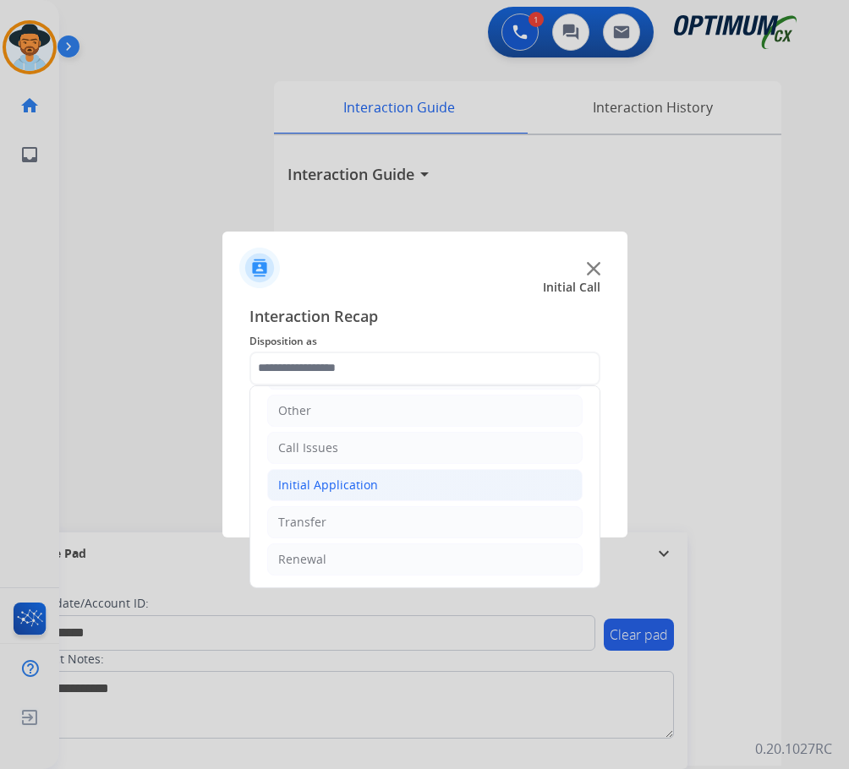
click at [334, 480] on div "Initial Application" at bounding box center [328, 485] width 100 height 17
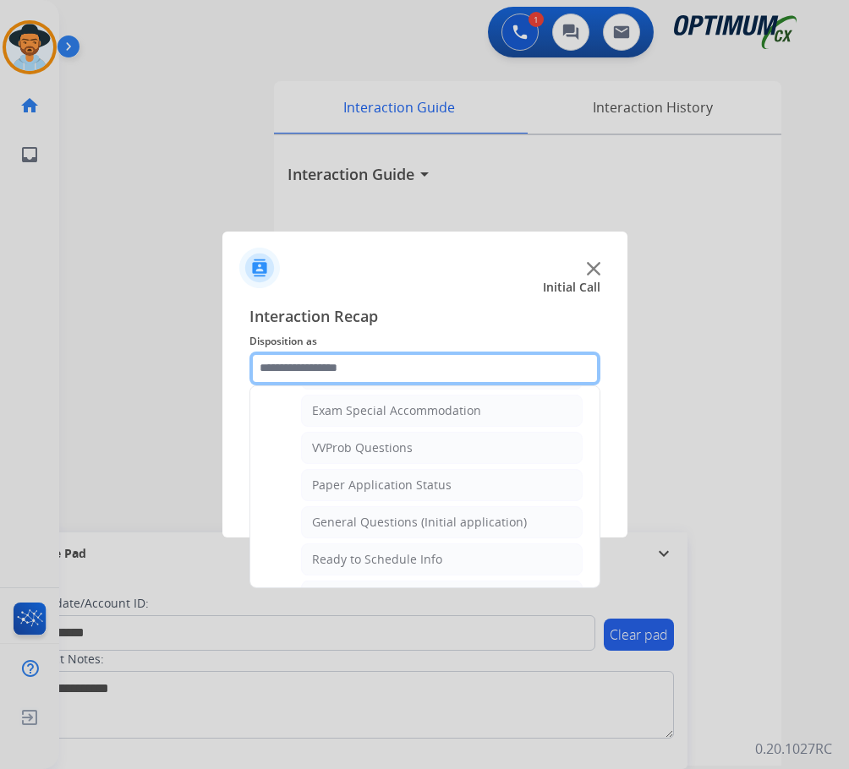
scroll to position [960, 0]
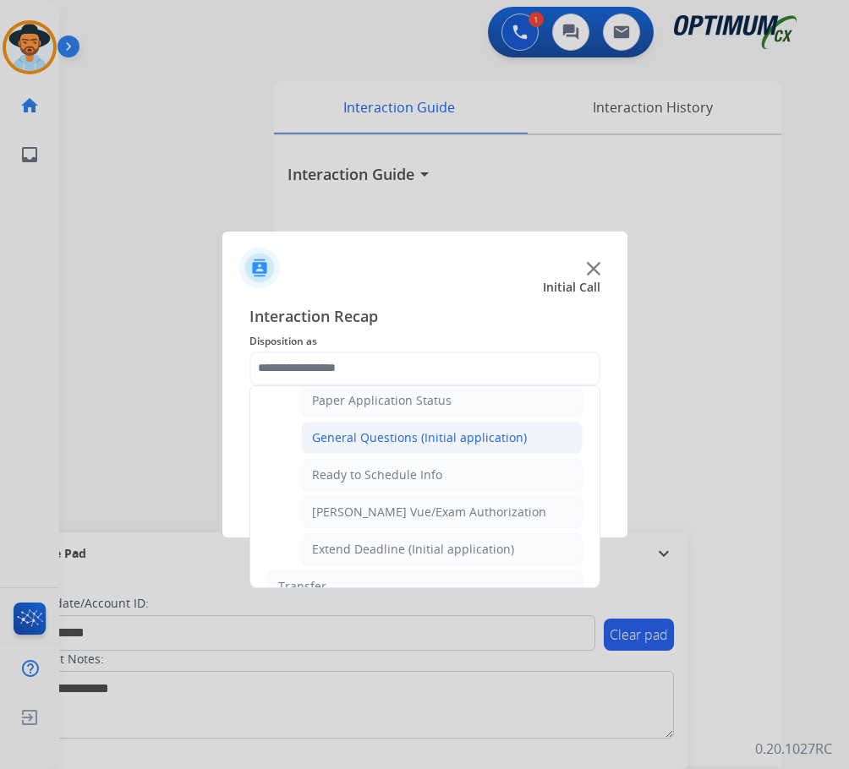
click at [385, 441] on div "General Questions (Initial application)" at bounding box center [419, 437] width 215 height 17
type input "**********"
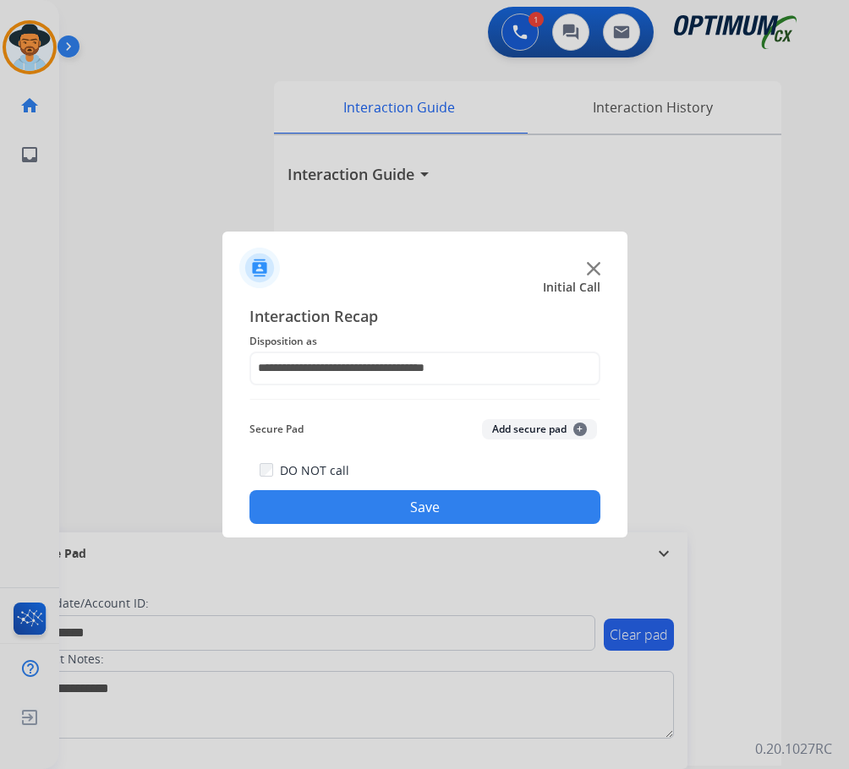
click at [424, 500] on button "Save" at bounding box center [424, 507] width 351 height 34
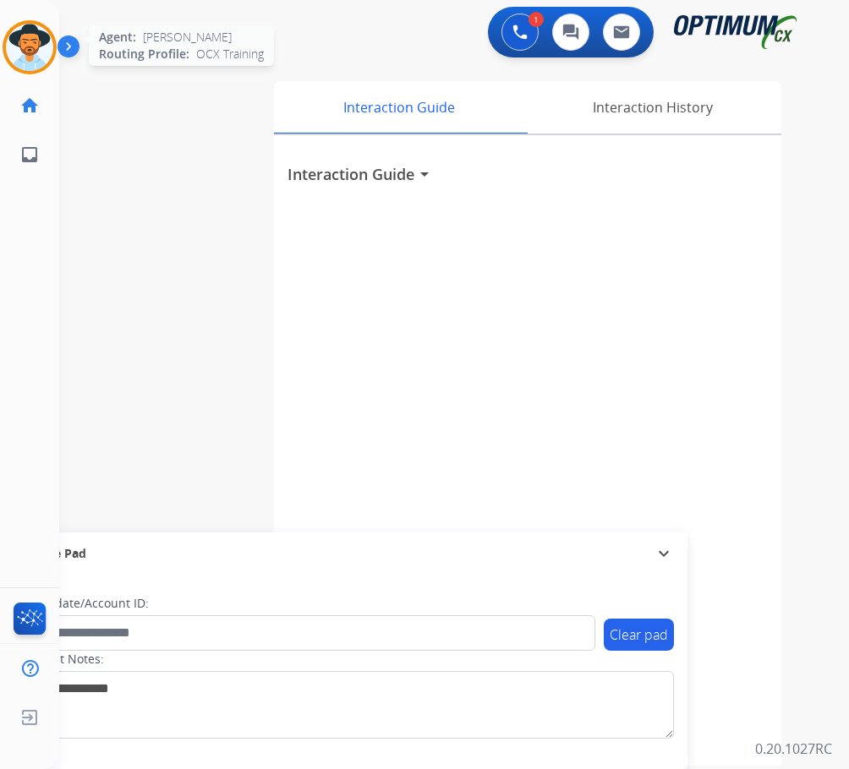
click at [28, 55] on img at bounding box center [29, 47] width 47 height 47
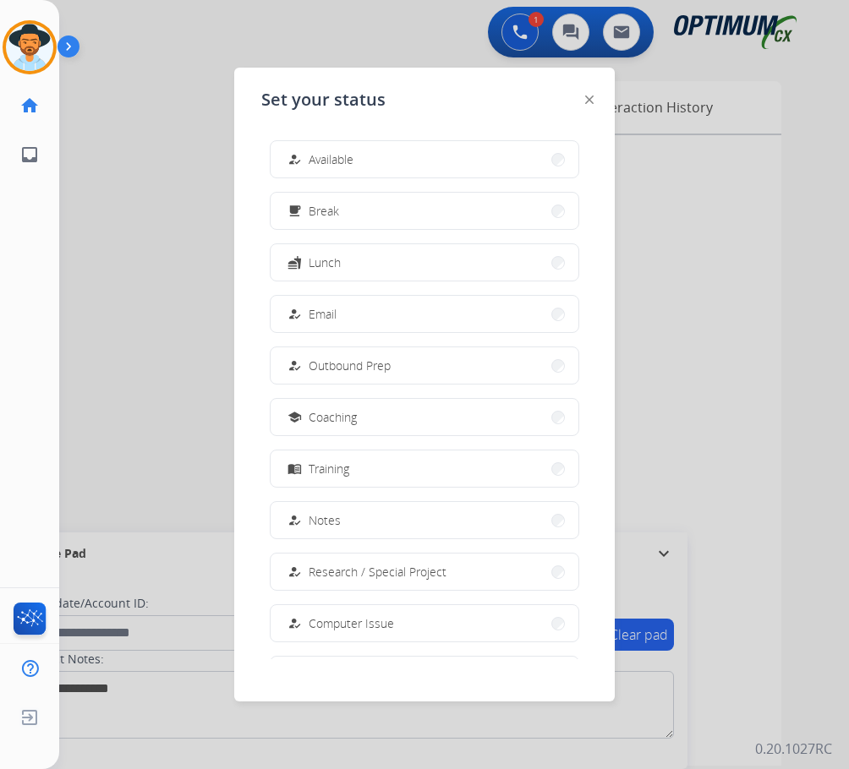
scroll to position [160, 0]
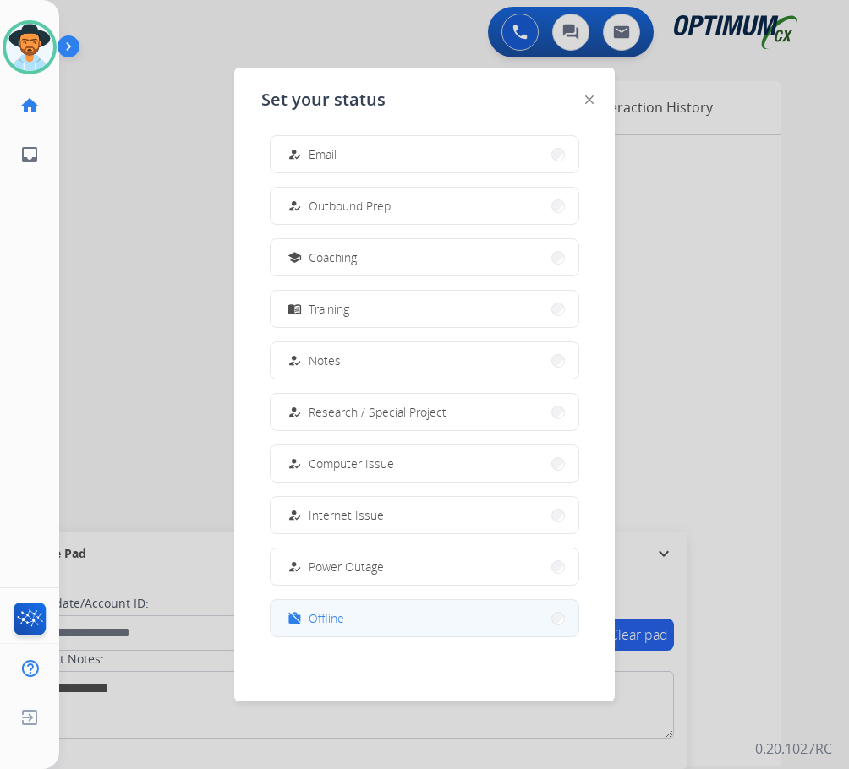
click at [328, 617] on span "Offline" at bounding box center [327, 619] width 36 height 18
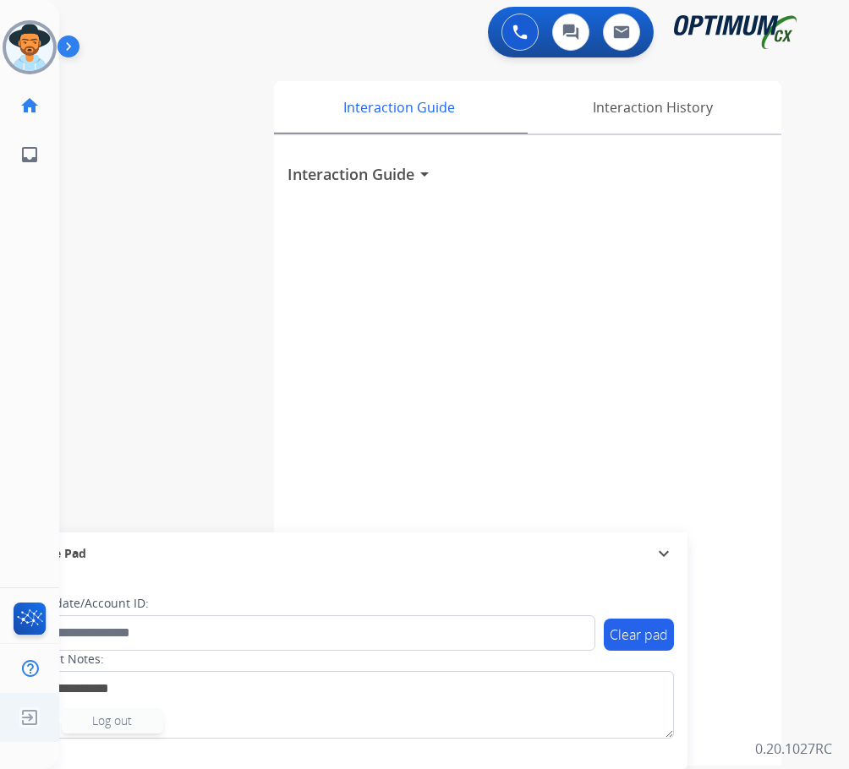
click at [30, 713] on img at bounding box center [29, 718] width 30 height 32
